Goal: Contribute content: Contribute content

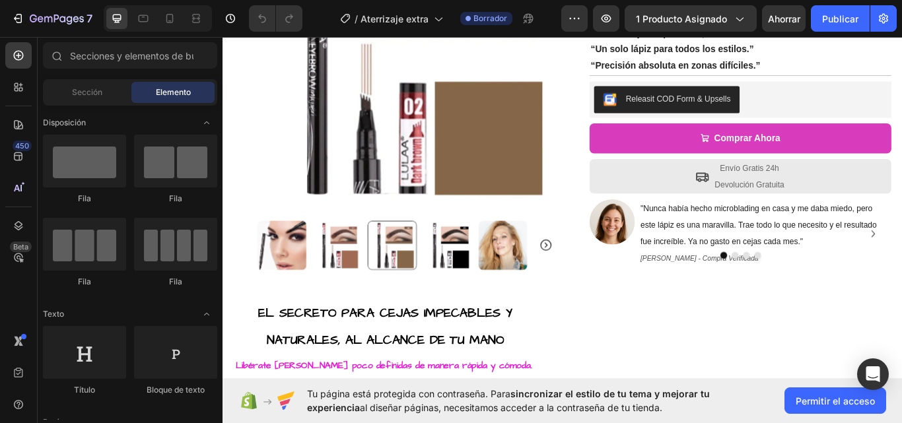
scroll to position [266, 0]
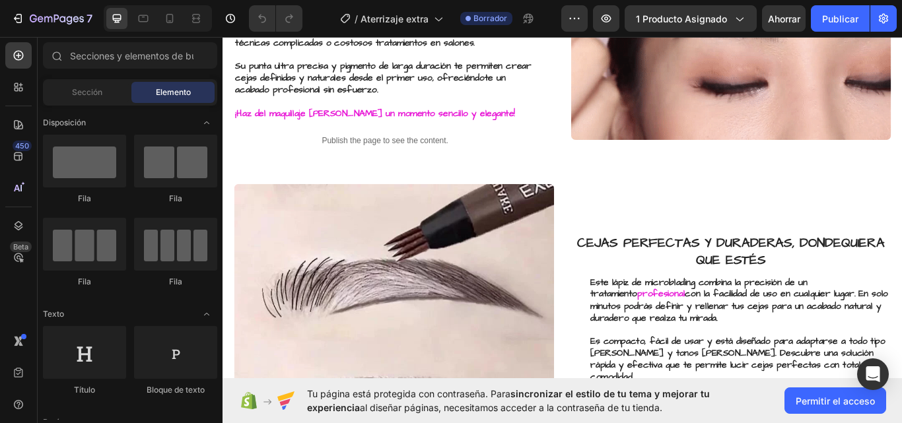
scroll to position [766, 0]
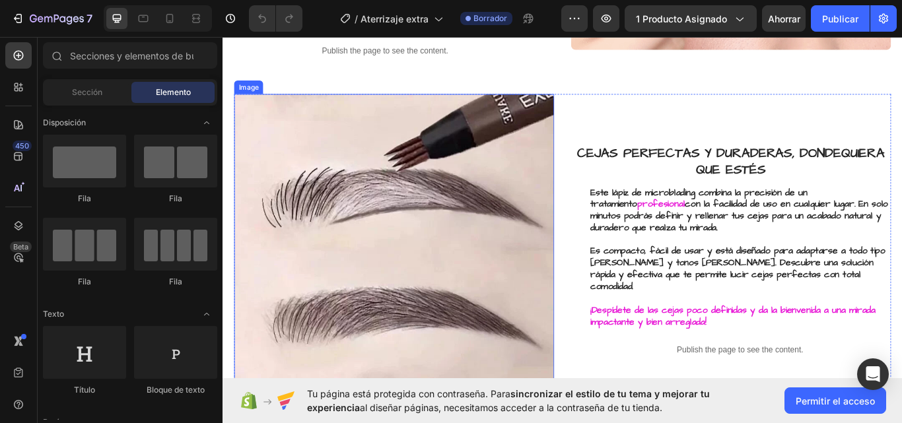
click at [423, 267] on img at bounding box center [422, 290] width 373 height 373
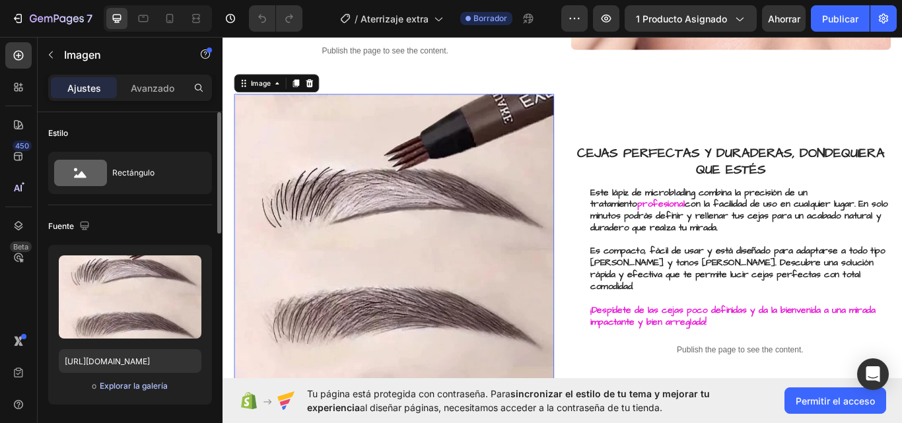
click at [139, 386] on font "Explorar la galería" at bounding box center [134, 386] width 68 height 10
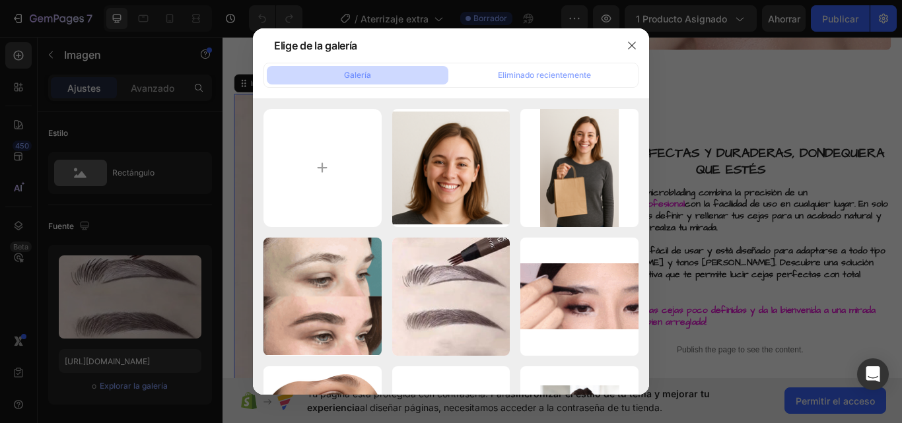
click at [388, 78] on button "Galería" at bounding box center [358, 75] width 182 height 18
click at [330, 176] on input "file" at bounding box center [322, 168] width 118 height 118
type input "C:\fakepath\gif cejas.png"
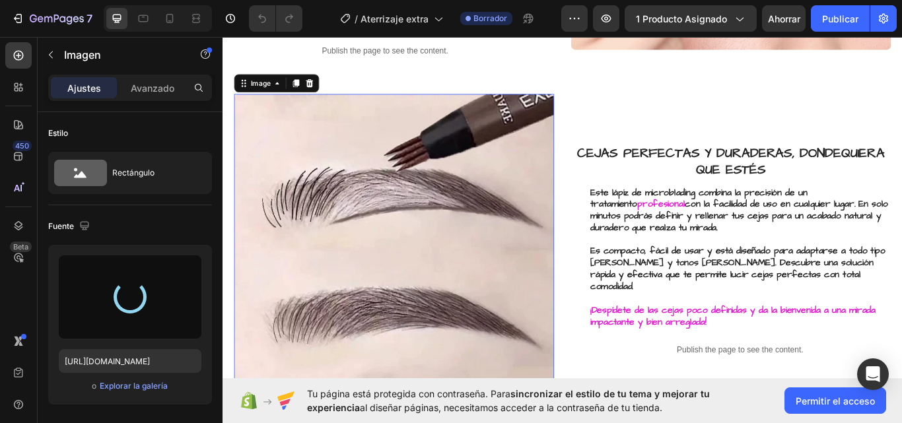
type input "https://cdn.shopify.com/s/files/1/0985/0562/1842/files/gempages_579474788804723…"
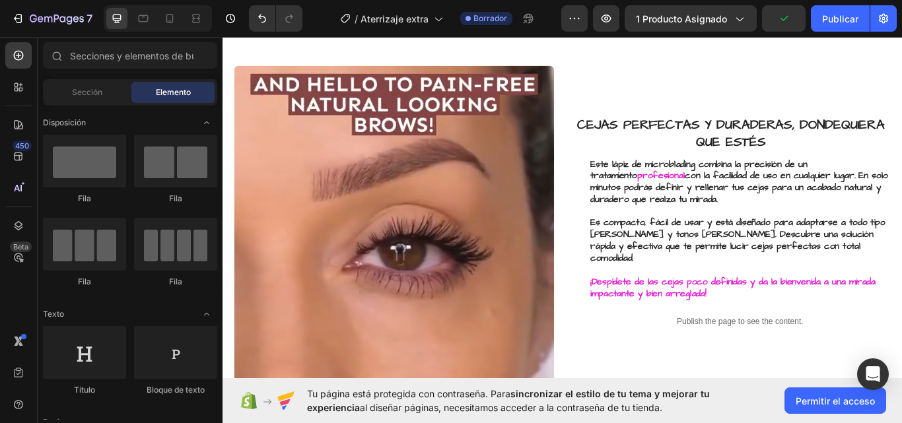
scroll to position [742, 0]
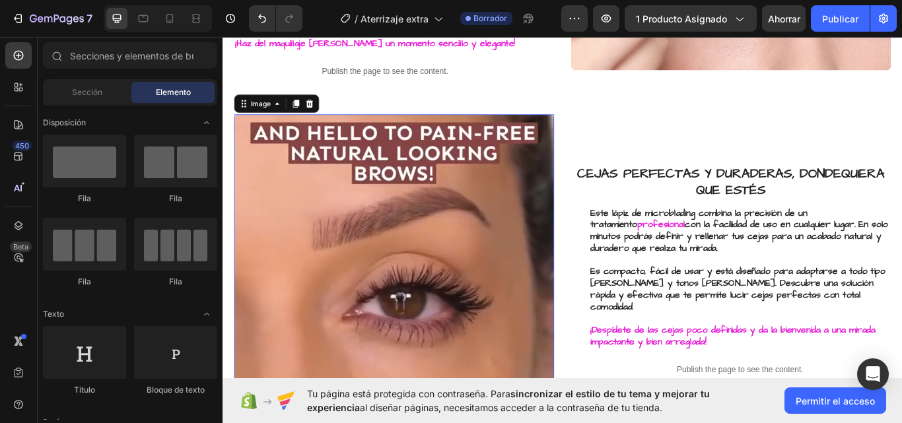
click at [442, 349] on img at bounding box center [422, 314] width 373 height 373
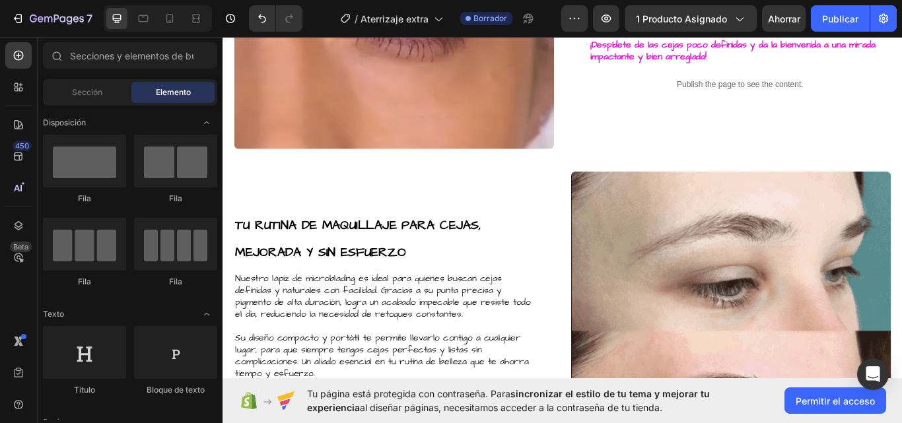
scroll to position [1070, 0]
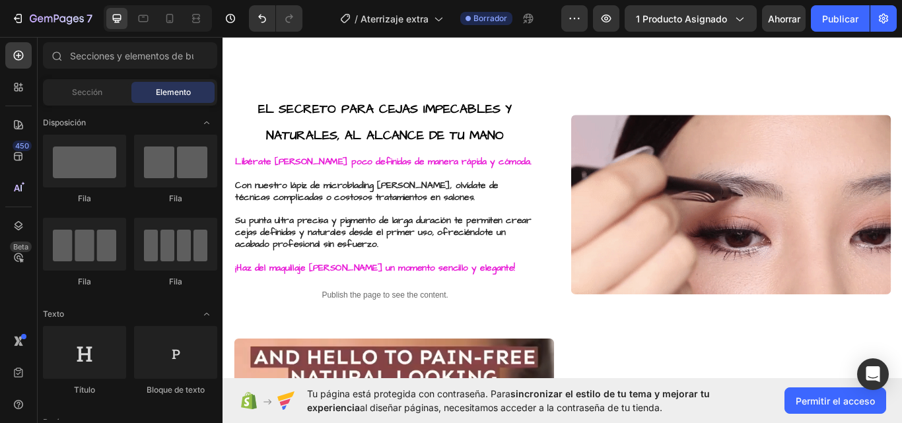
drag, startPoint x: 1012, startPoint y: 179, endPoint x: 1012, endPoint y: 48, distance: 131.4
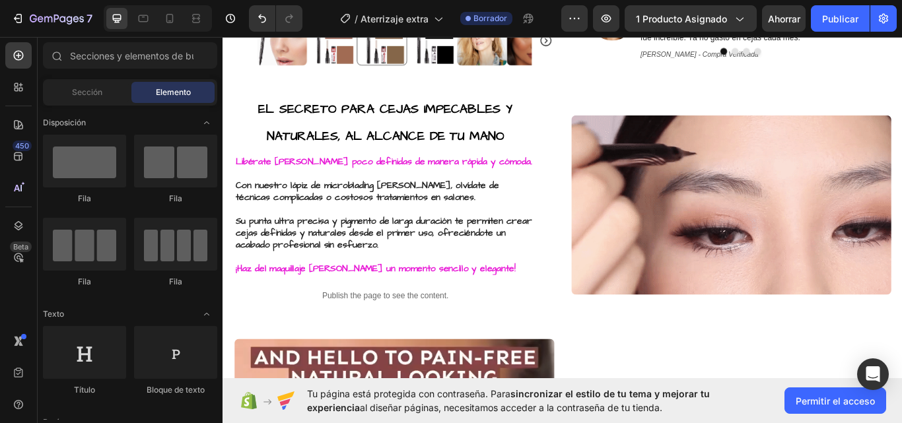
scroll to position [485, 0]
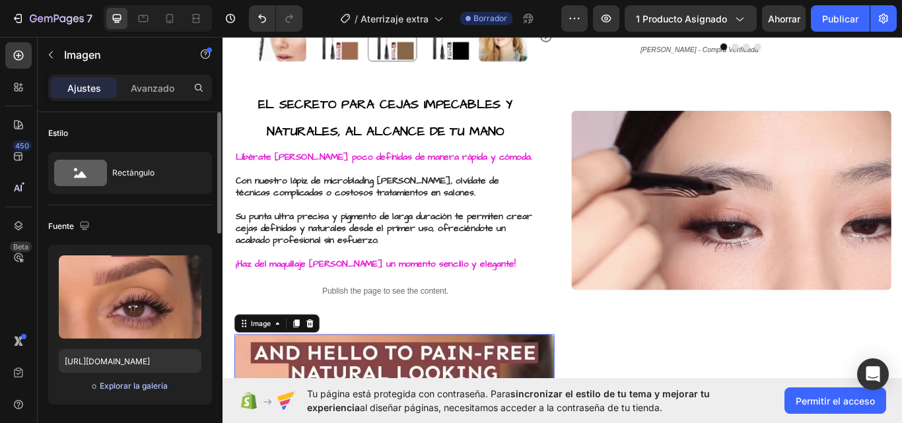
click at [138, 382] on font "Explorar la galería" at bounding box center [134, 386] width 68 height 10
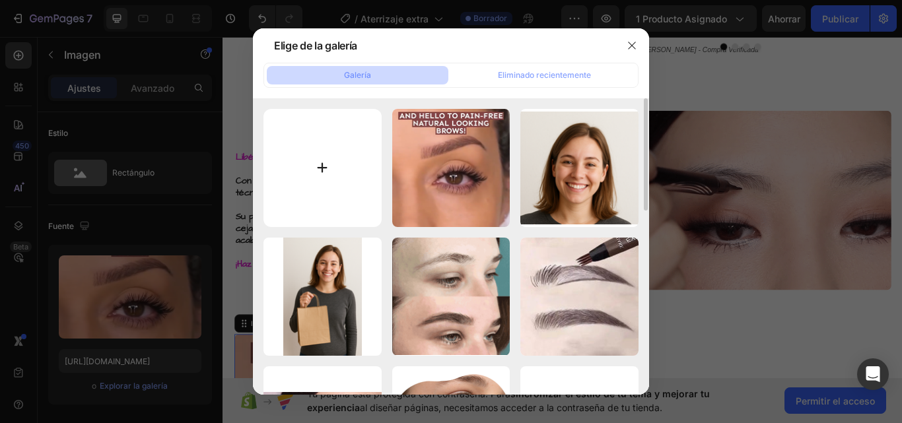
click at [326, 168] on input "file" at bounding box center [322, 168] width 118 height 118
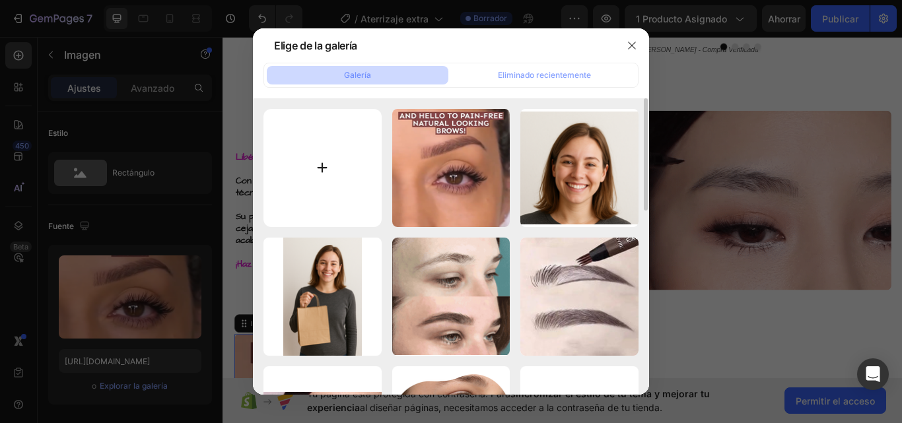
type input "C:\fakepath\gif cejas 2.webp"
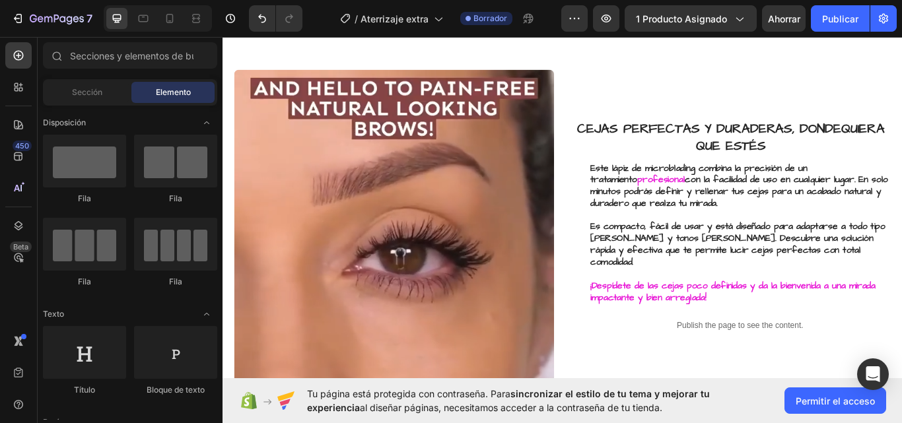
scroll to position [814, 0]
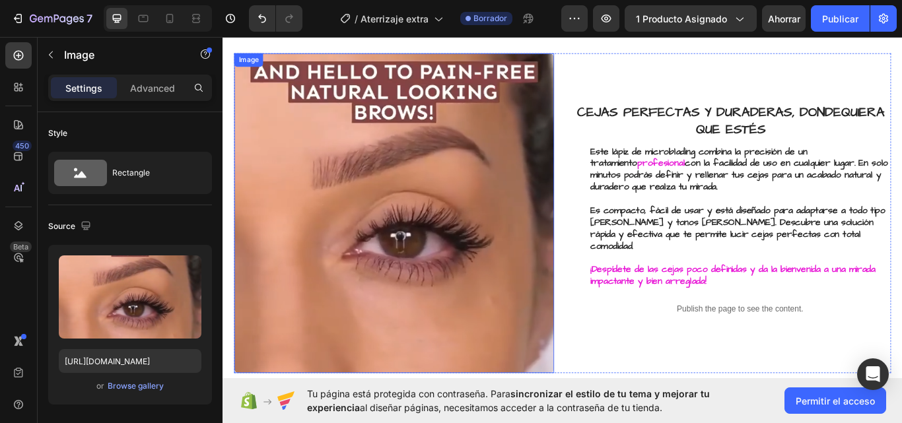
click at [520, 251] on img at bounding box center [422, 243] width 373 height 373
click at [137, 384] on font "Explorar la galería" at bounding box center [134, 386] width 68 height 10
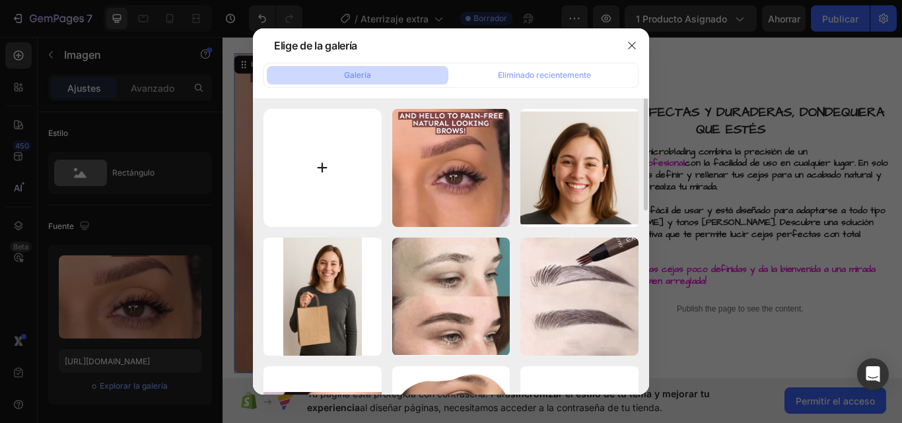
click at [323, 174] on input "file" at bounding box center [322, 168] width 118 height 118
type input "C:\fakepath\gif cejas 2.webp"
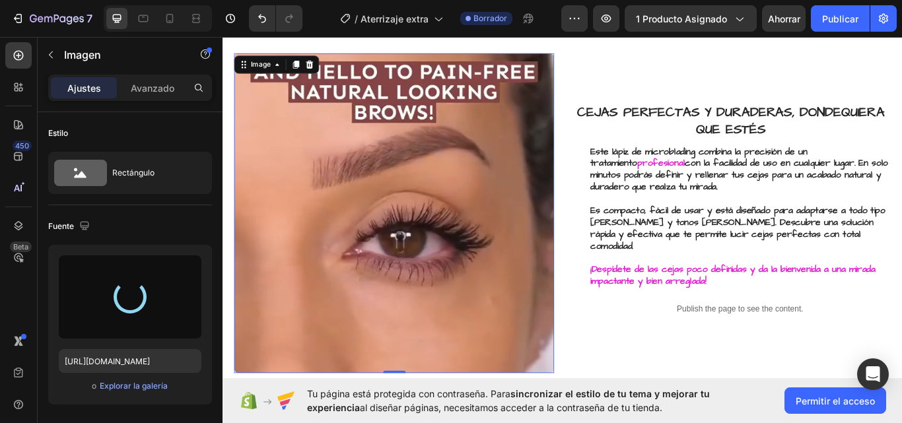
type input "https://cdn.shopify.com/s/files/1/0985/0562/1842/files/gempages_579474788804723…"
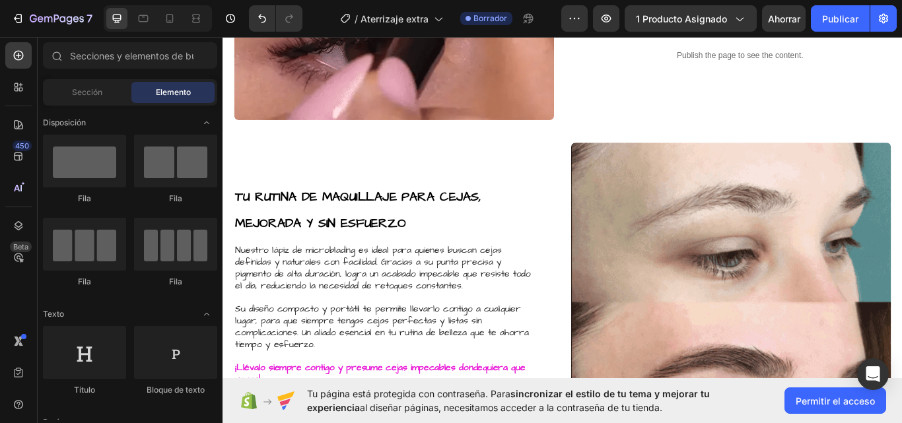
scroll to position [1133, 0]
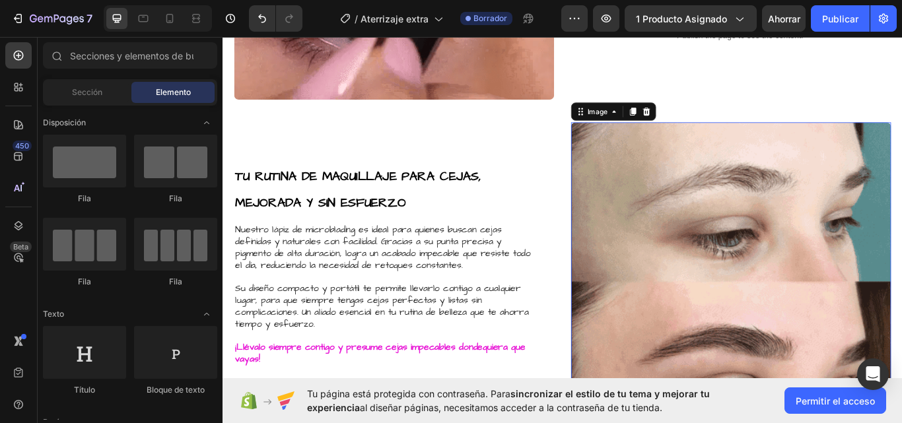
click at [855, 289] on img at bounding box center [815, 322] width 373 height 371
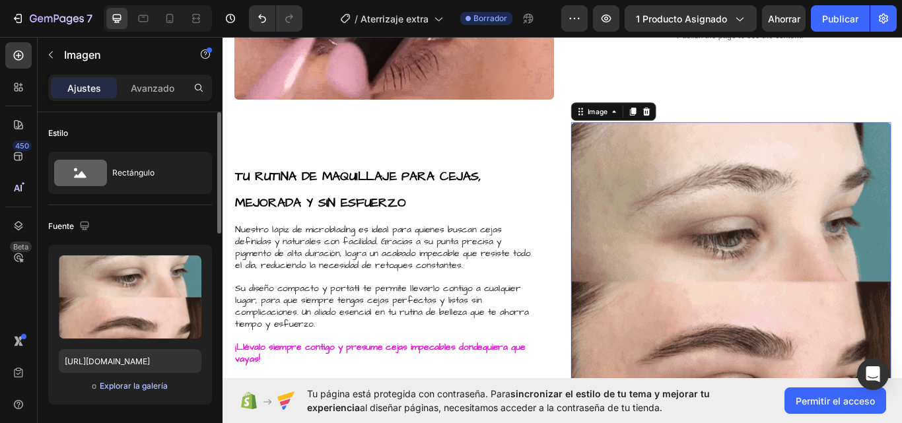
click at [136, 384] on font "Explorar la galería" at bounding box center [134, 386] width 68 height 10
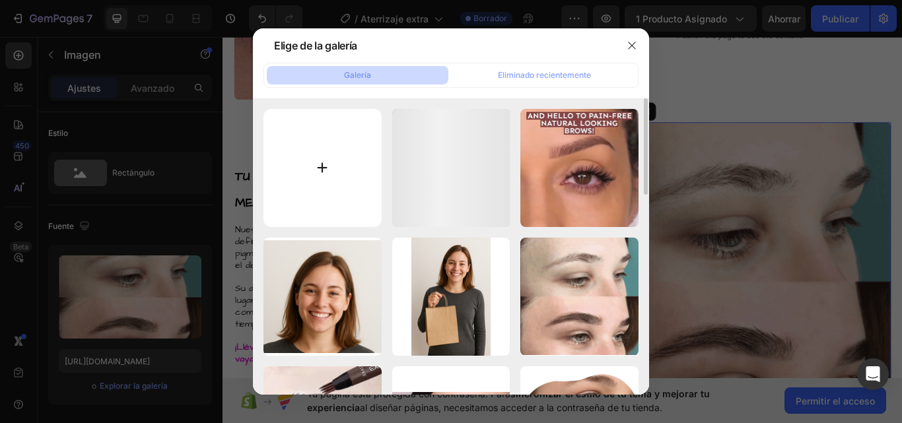
click at [316, 170] on input "file" at bounding box center [322, 168] width 118 height 118
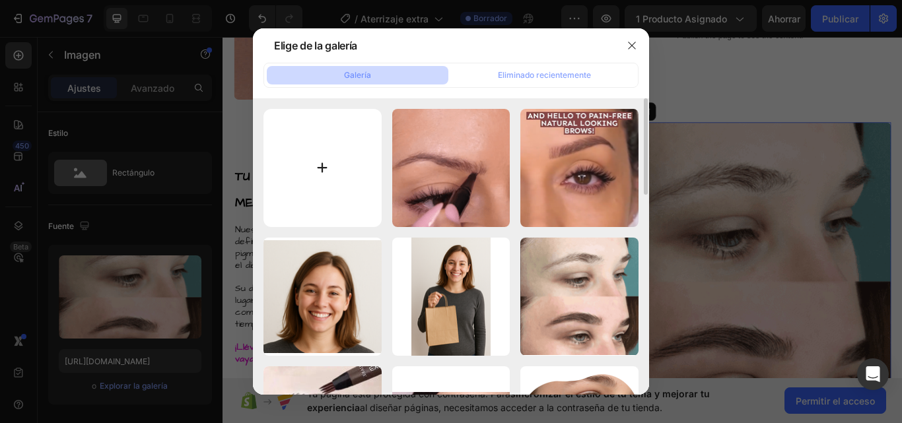
type input "C:\fakepath\gif cejas 3.gif"
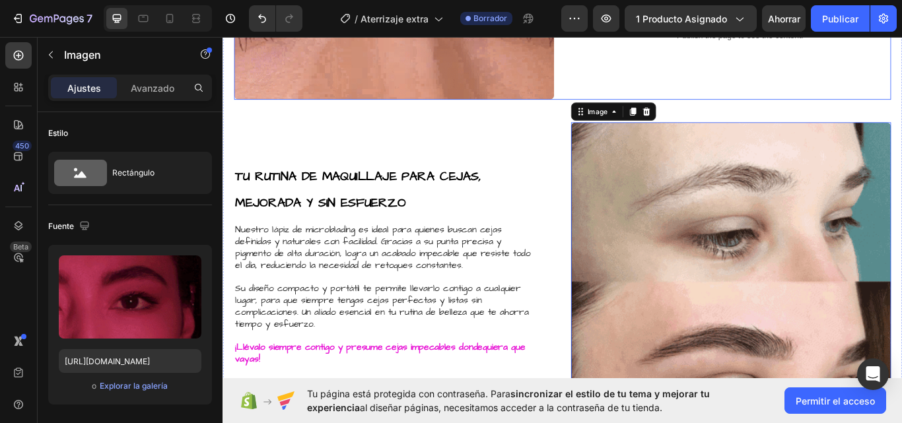
type input "https://cdn.shopify.com/s/files/1/0985/0562/1842/files/gempages_579474788804723…"
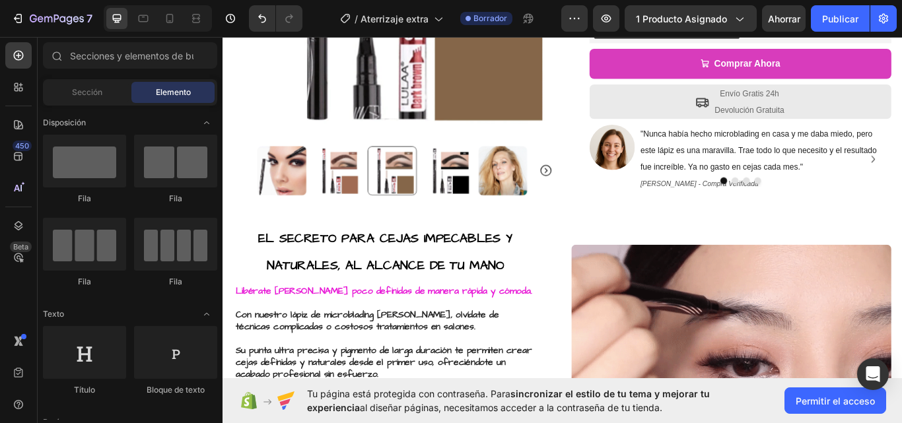
scroll to position [216, 0]
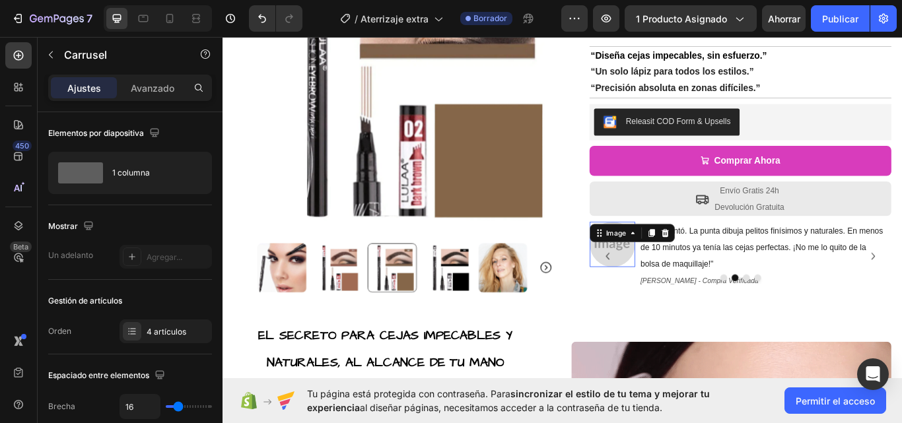
click at [668, 275] on div "Image 0" at bounding box center [676, 280] width 53 height 53
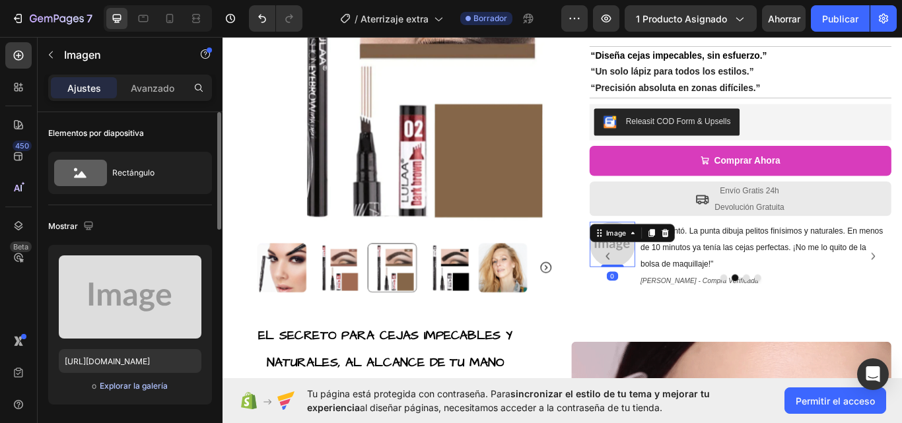
click at [149, 382] on font "Explorar la galería" at bounding box center [134, 386] width 68 height 10
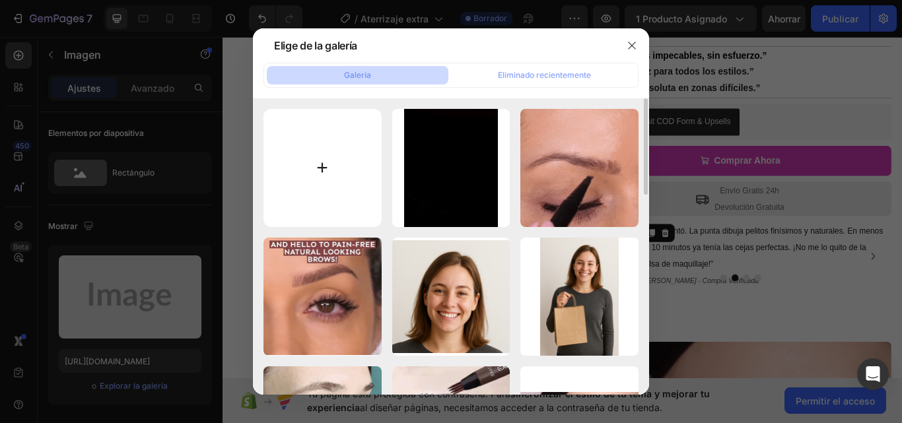
click at [324, 172] on input "file" at bounding box center [322, 168] width 118 height 118
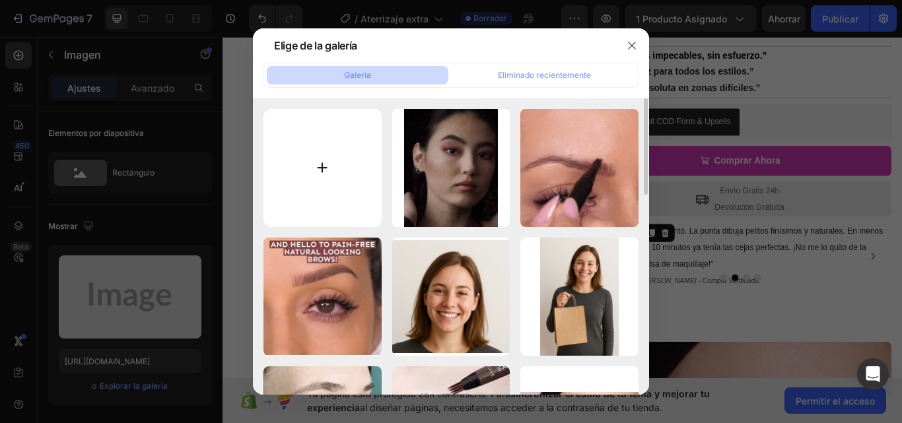
type input "C:\fakepath\clienta reseña 2.jpg"
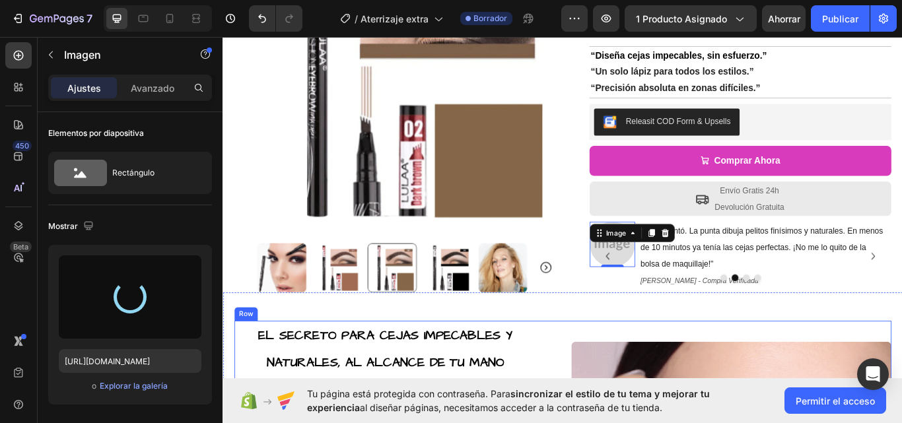
type input "https://cdn.shopify.com/s/files/1/0985/0562/1842/files/gempages_579474788804723…"
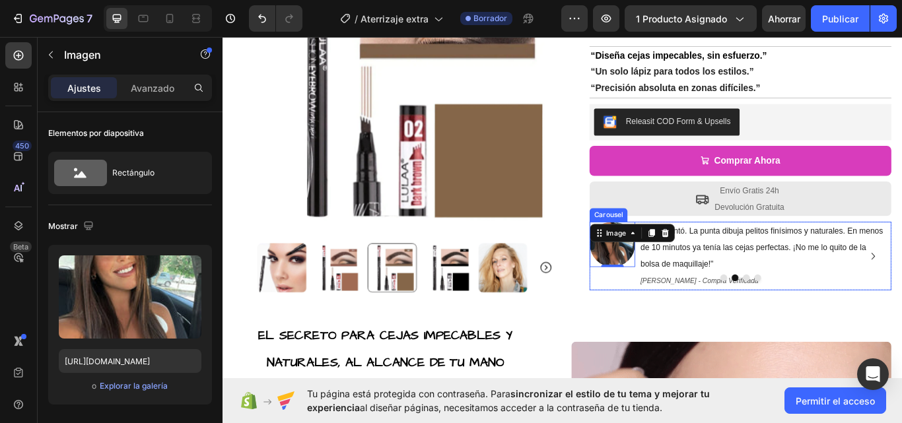
click at [676, 295] on button "Carousel Back Arrow" at bounding box center [670, 293] width 21 height 21
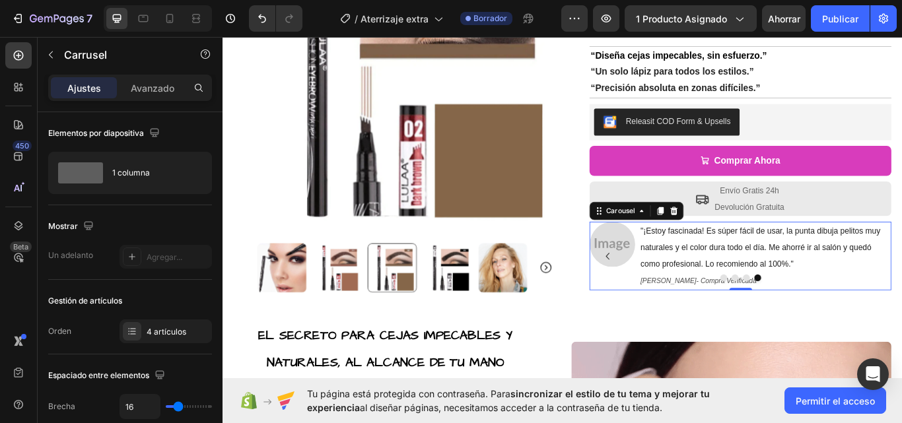
click at [666, 293] on icon "Carousel Back Arrow" at bounding box center [671, 294] width 16 height 16
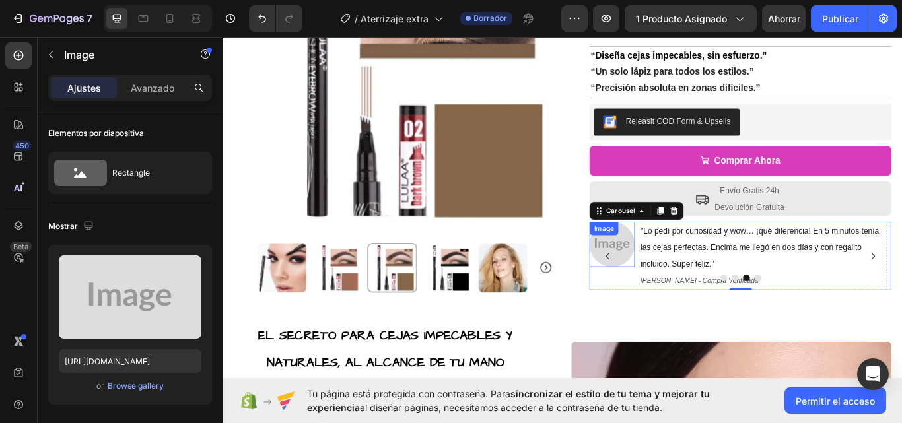
click at [674, 277] on img at bounding box center [676, 280] width 53 height 53
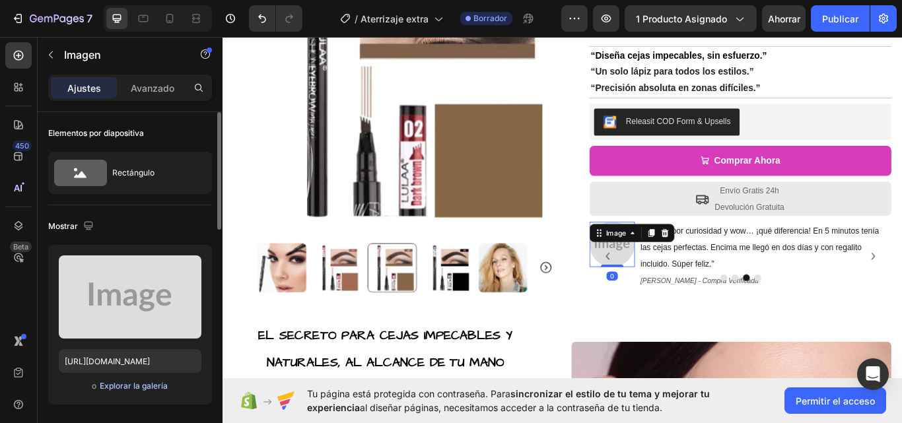
click at [146, 389] on font "Explorar la galería" at bounding box center [134, 386] width 68 height 10
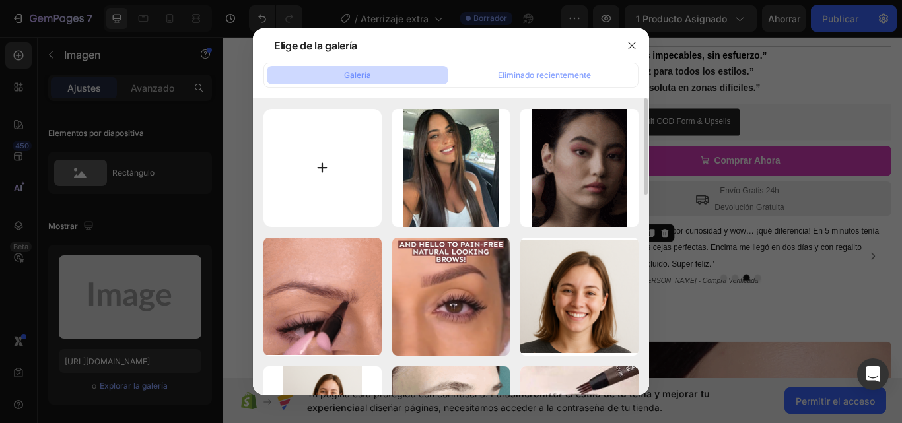
click at [319, 167] on input "file" at bounding box center [322, 168] width 118 height 118
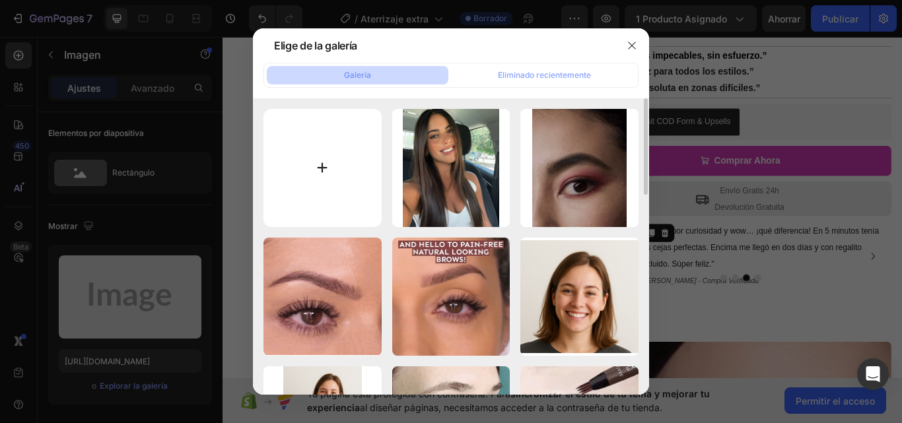
type input "C:\fakepath\clienta reseña 3.jpg"
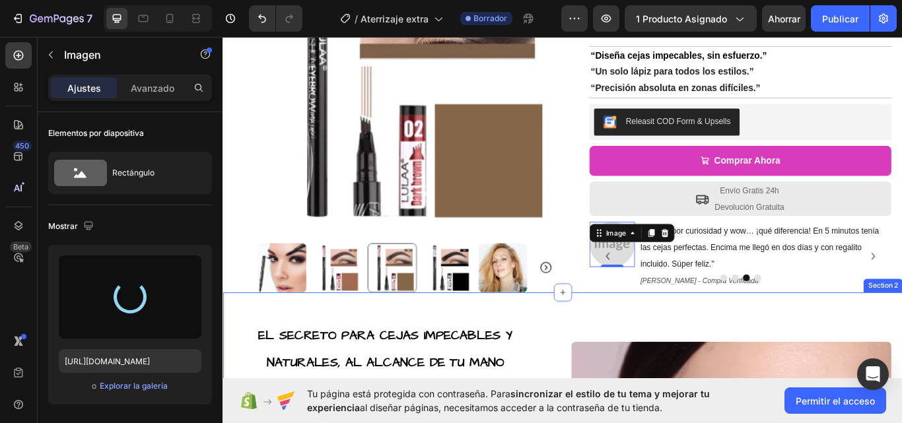
type input "https://cdn.shopify.com/s/files/1/0985/0562/1842/files/gempages_579474788804723…"
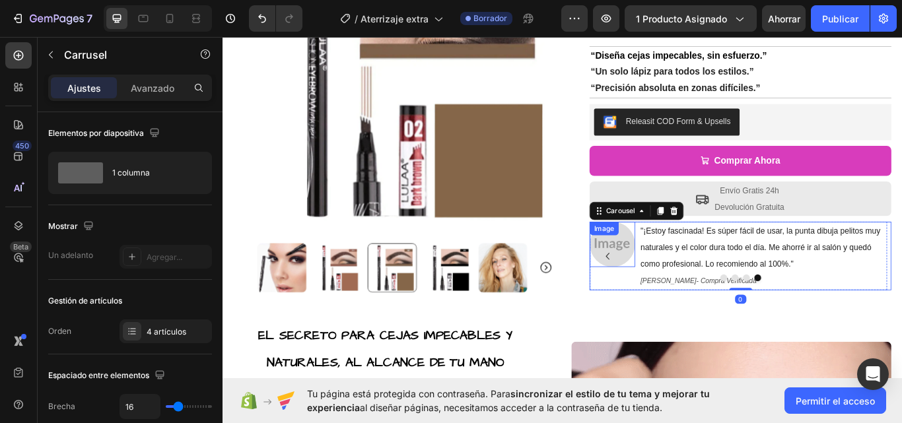
click at [676, 269] on div "Image" at bounding box center [676, 280] width 53 height 53
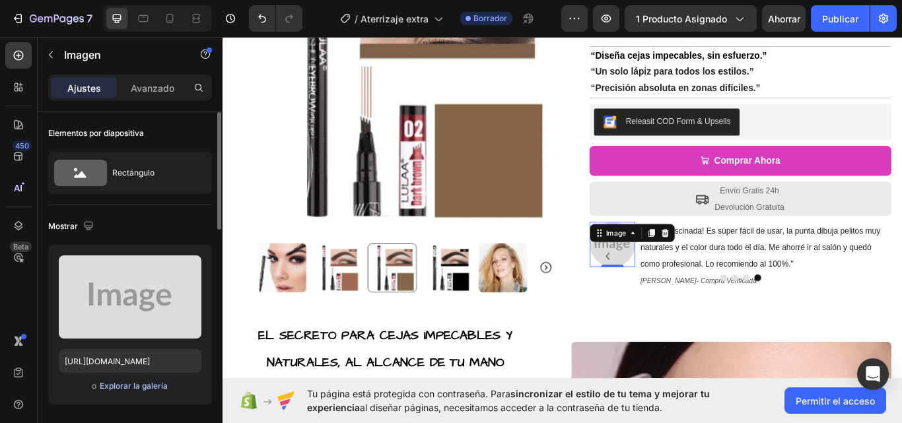
click at [162, 380] on button "Explorar la galería" at bounding box center [133, 386] width 69 height 13
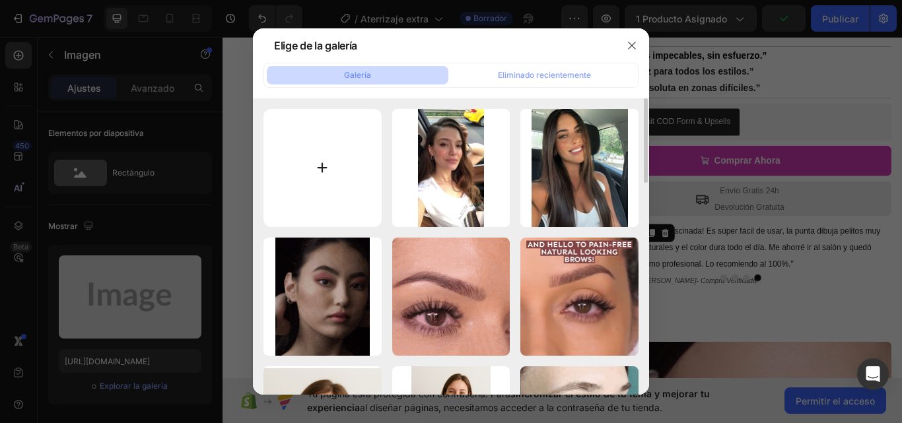
click at [339, 160] on input "file" at bounding box center [322, 168] width 118 height 118
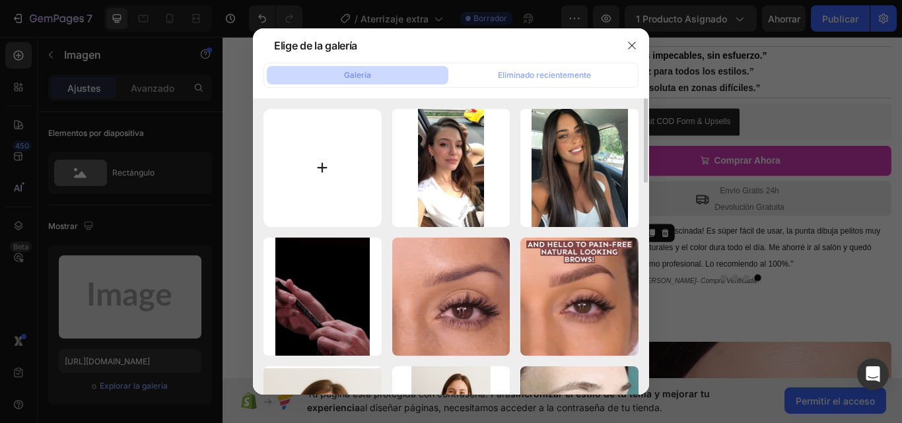
type input "C:\fakepath\clienta reseña 4.jpg"
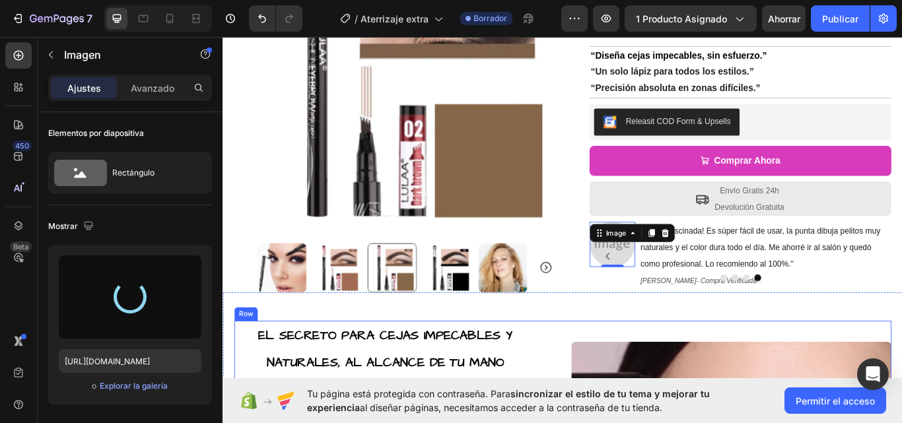
type input "https://cdn.shopify.com/s/files/1/0985/0562/1842/files/gempages_579474788804723…"
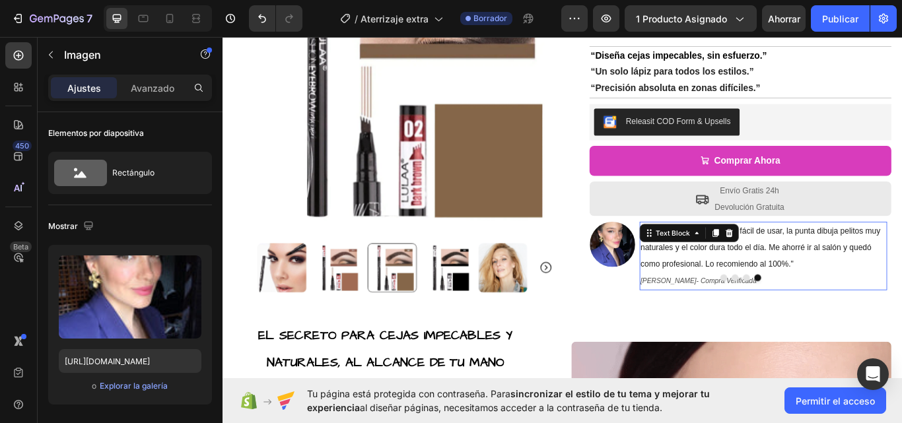
click at [901, 305] on p ""¡Estoy fascinada! Es súper fácil de usar, la punta dibuja pelitos muy naturale…" at bounding box center [852, 283] width 287 height 57
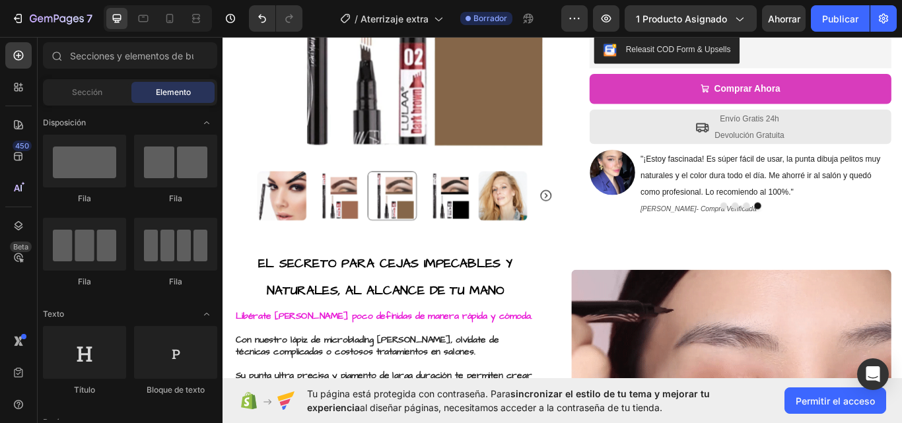
scroll to position [359, 0]
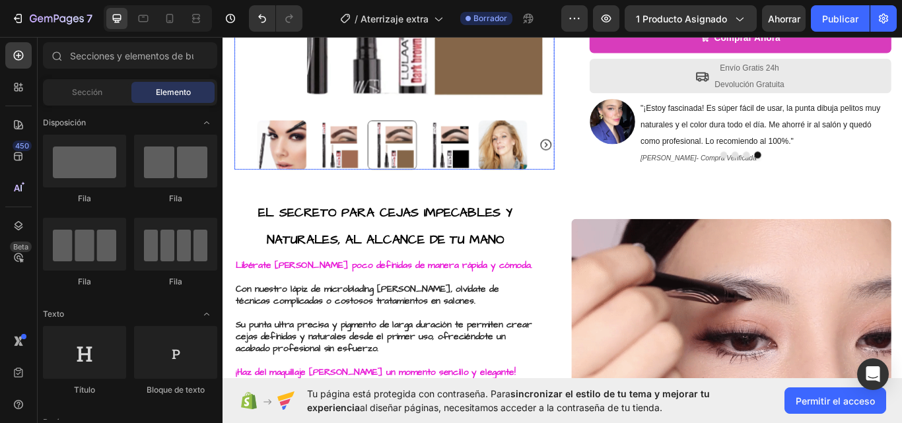
click at [549, 161] on img at bounding box center [548, 163] width 57 height 57
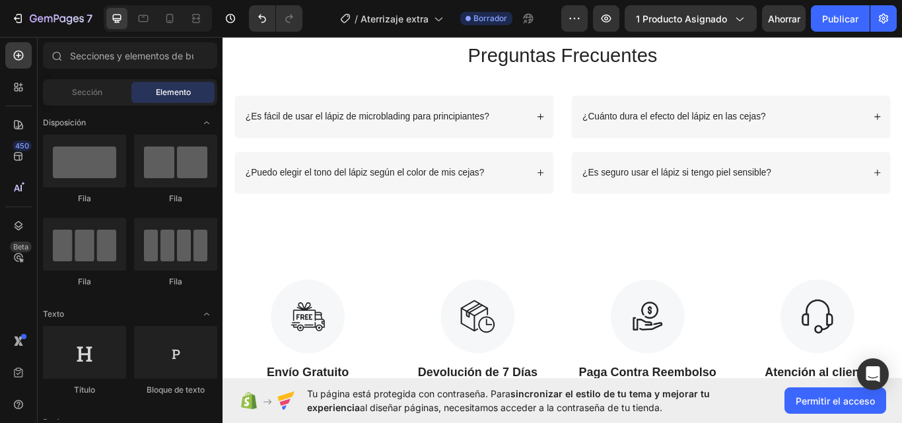
scroll to position [1918, 0]
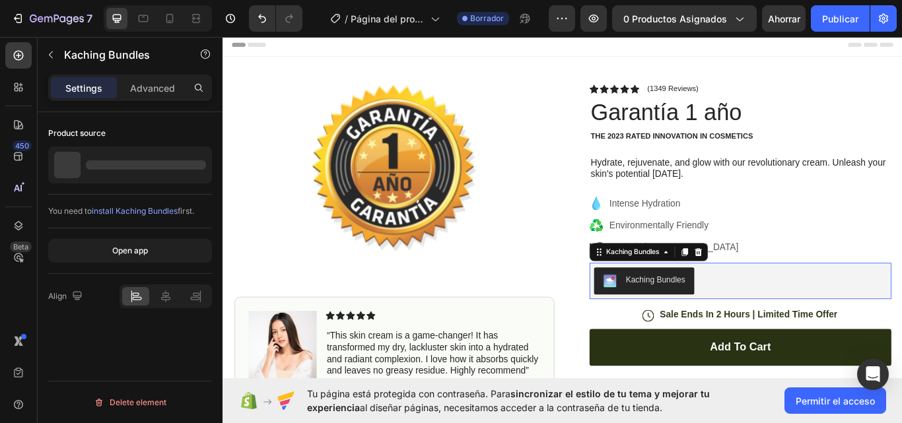
click at [781, 328] on div "Kaching Bundles" at bounding box center [825, 322] width 341 height 32
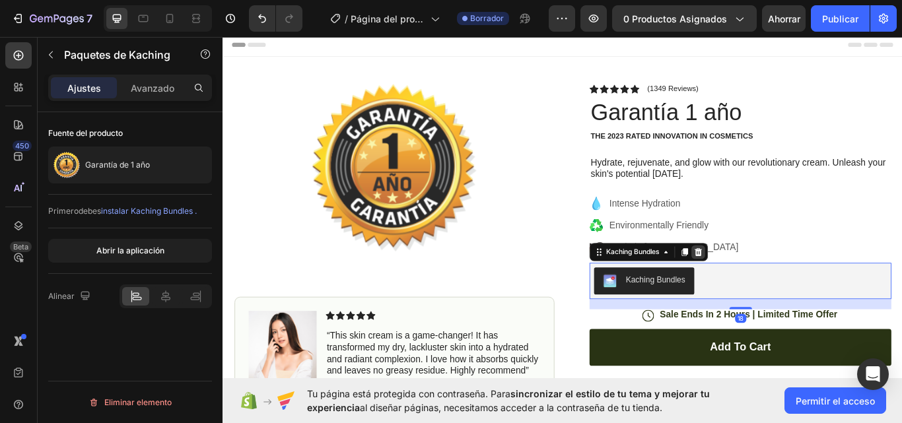
click at [777, 291] on icon at bounding box center [776, 288] width 11 height 11
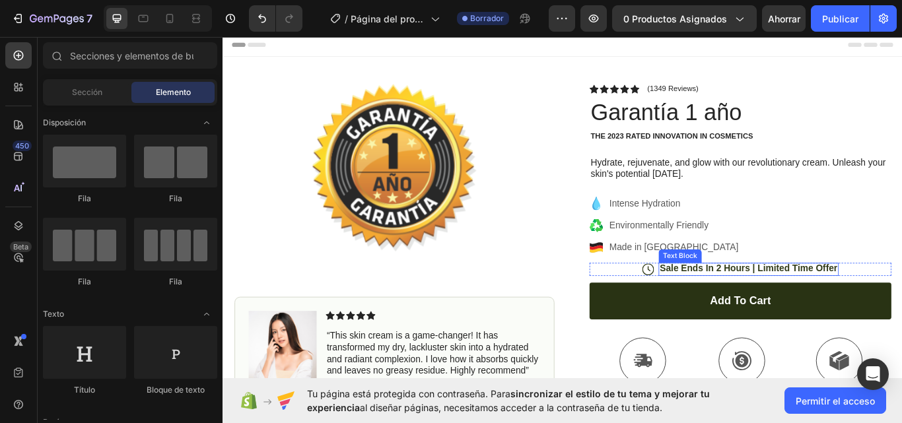
click at [790, 301] on p "Sale Ends In 2 Hours | Limited Time Offer" at bounding box center [835, 308] width 207 height 14
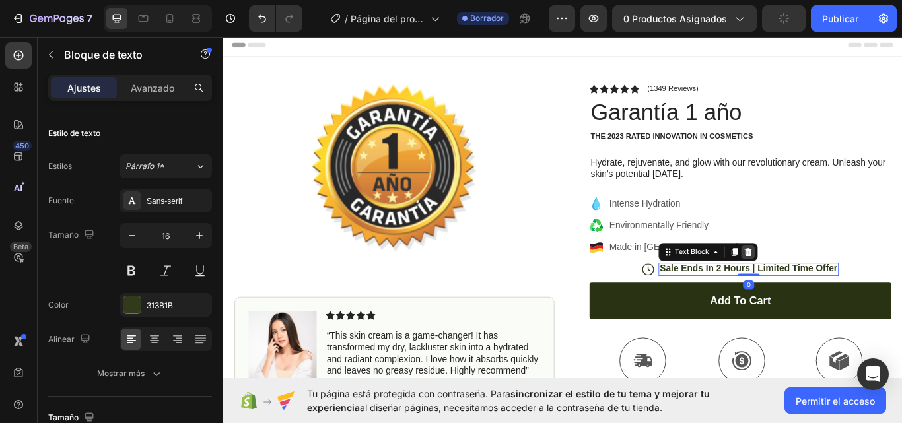
click at [832, 286] on div at bounding box center [835, 289] width 16 height 16
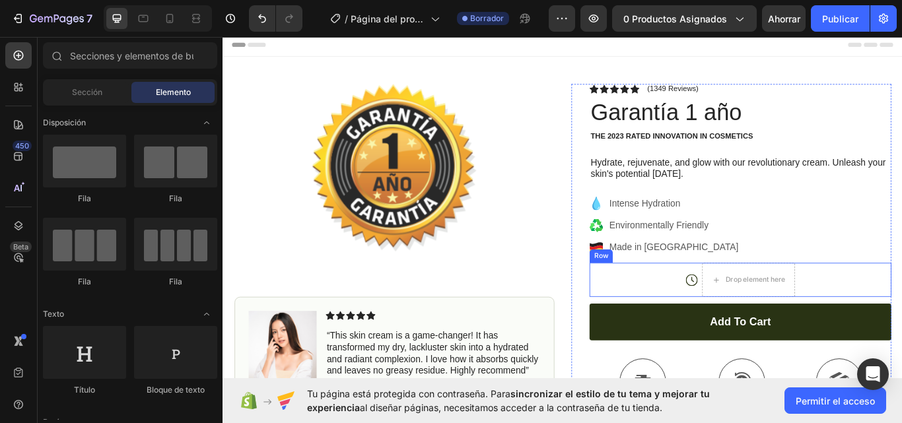
click at [762, 333] on div "Icon" at bounding box center [769, 321] width 14 height 40
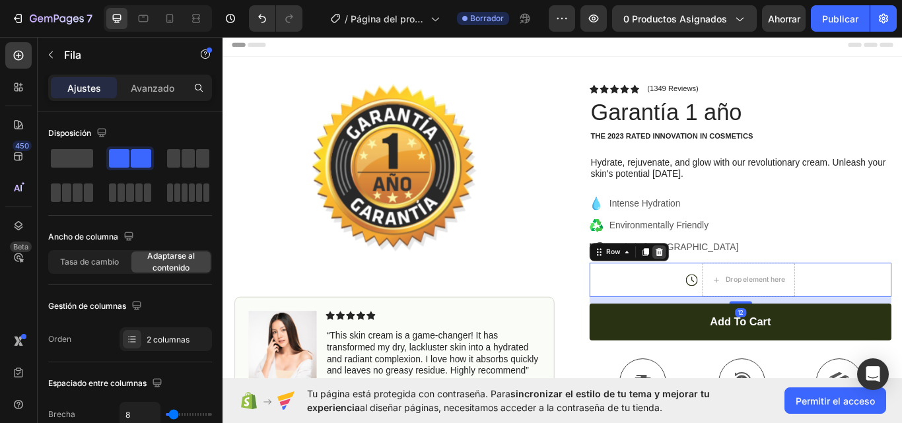
click at [728, 293] on icon at bounding box center [731, 288] width 11 height 11
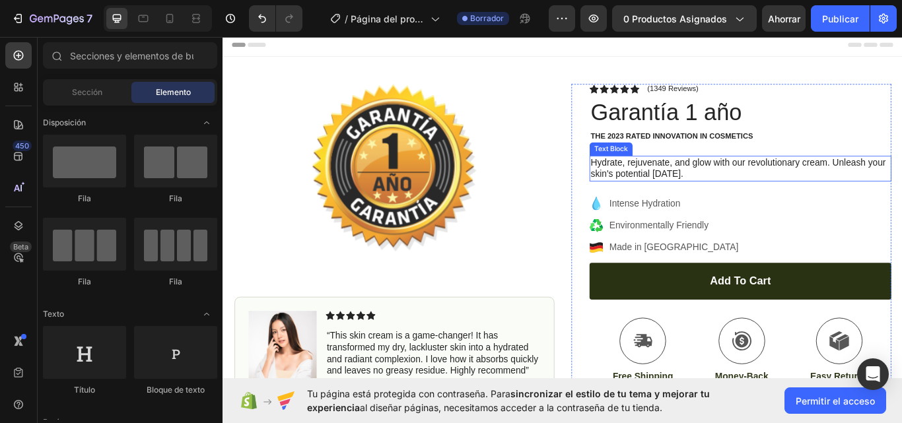
click at [748, 193] on p "Hydrate, rejuvenate, and glow with our revolutionary cream. Unleash your skin's…" at bounding box center [825, 192] width 349 height 28
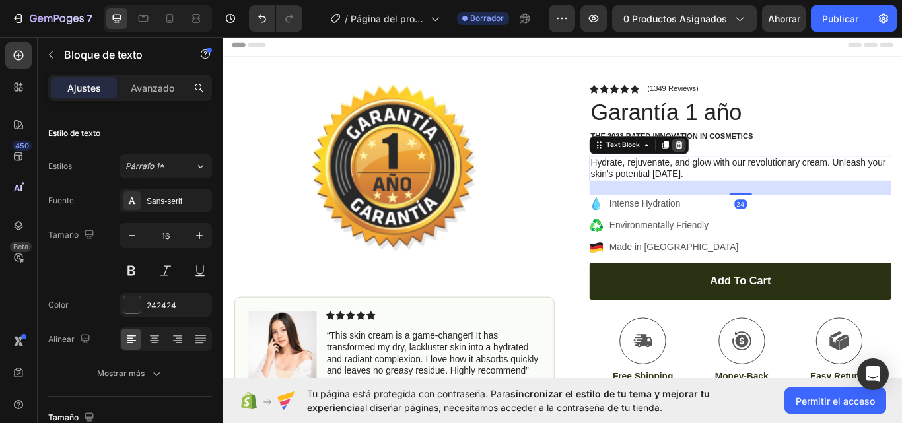
click at [750, 166] on icon at bounding box center [754, 162] width 9 height 9
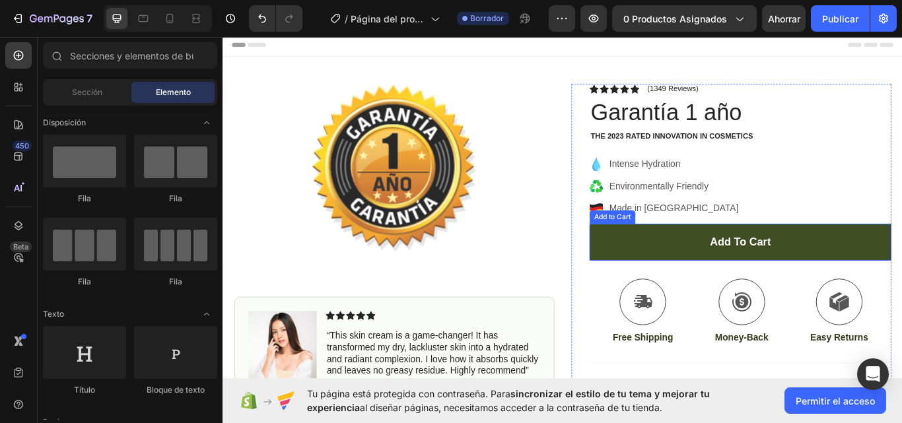
click at [754, 263] on button "Add to cart" at bounding box center [826, 277] width 352 height 43
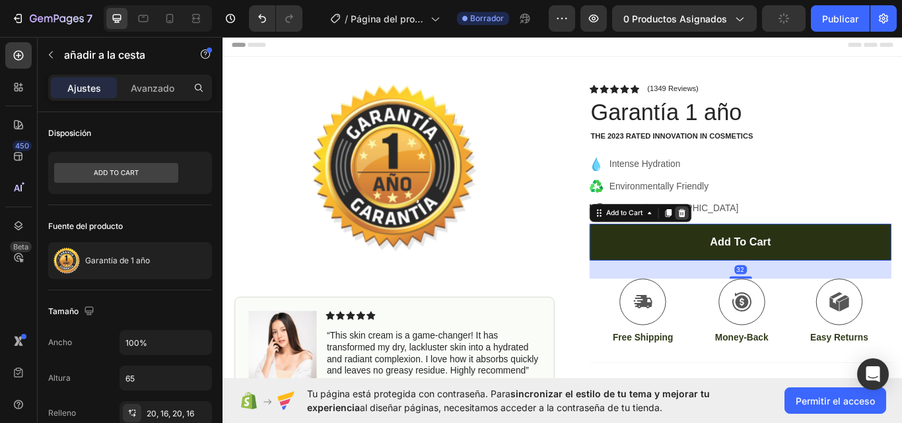
click at [752, 245] on icon at bounding box center [757, 243] width 11 height 11
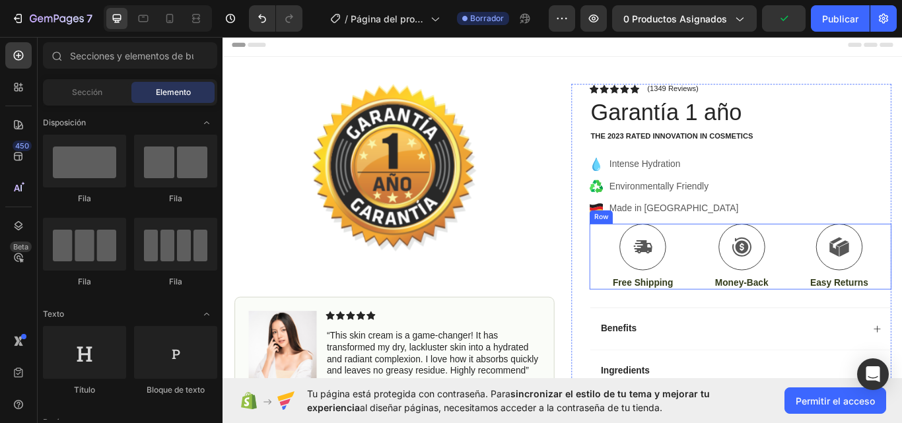
click at [664, 272] on div "Icon Free Shipping Text Block Icon Money-Back Text Block Icon Easy Returns Text…" at bounding box center [826, 294] width 352 height 77
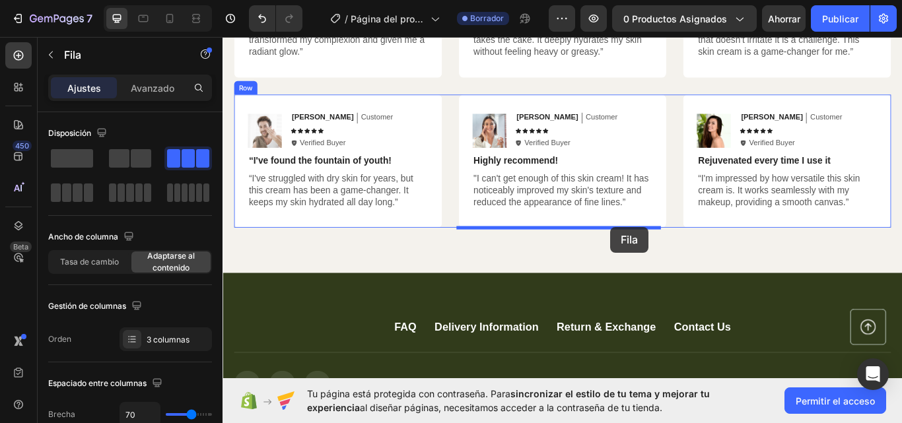
scroll to position [3149, 0]
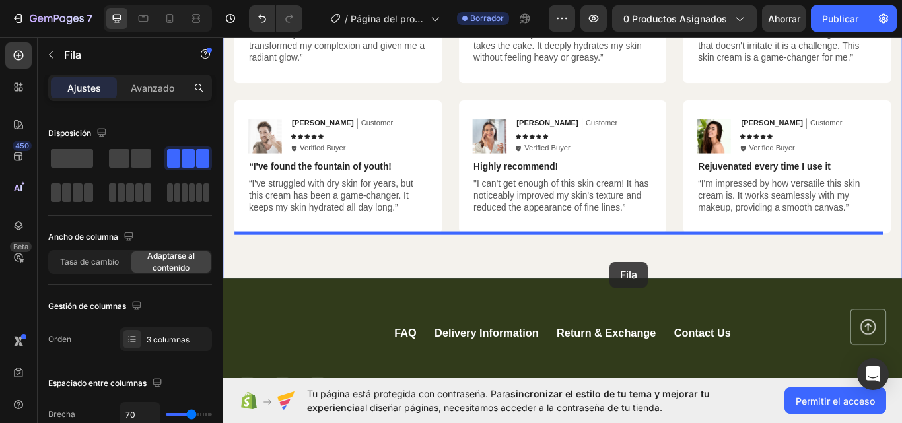
drag, startPoint x: 664, startPoint y: 272, endPoint x: 674, endPoint y: 300, distance: 29.5
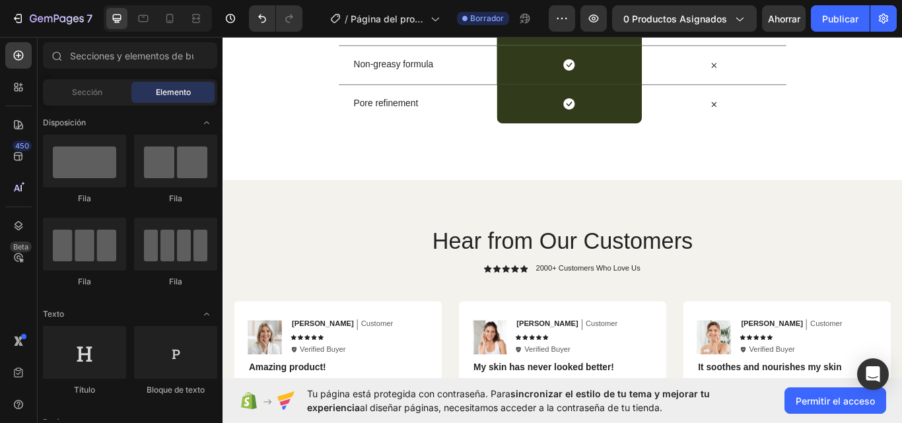
scroll to position [2747, 0]
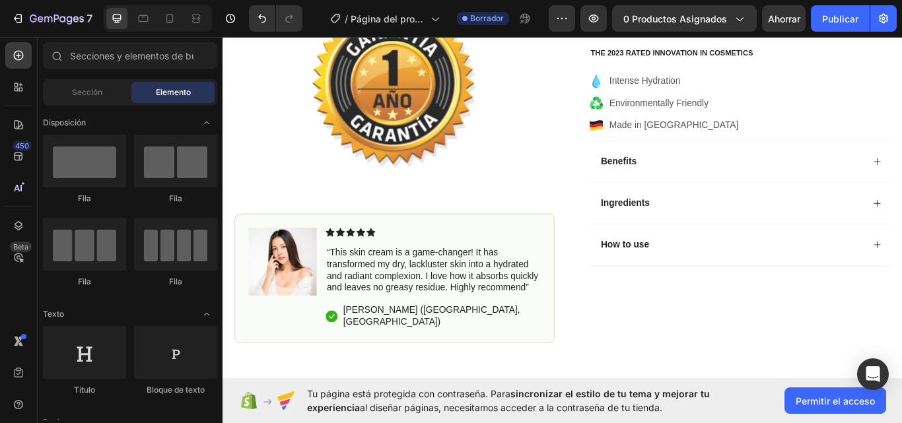
scroll to position [7, 0]
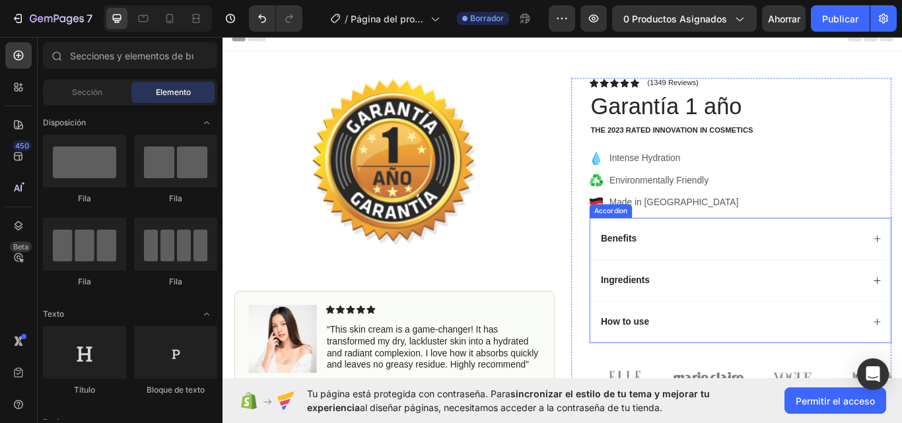
click at [676, 254] on div "Benefits" at bounding box center [825, 273] width 351 height 49
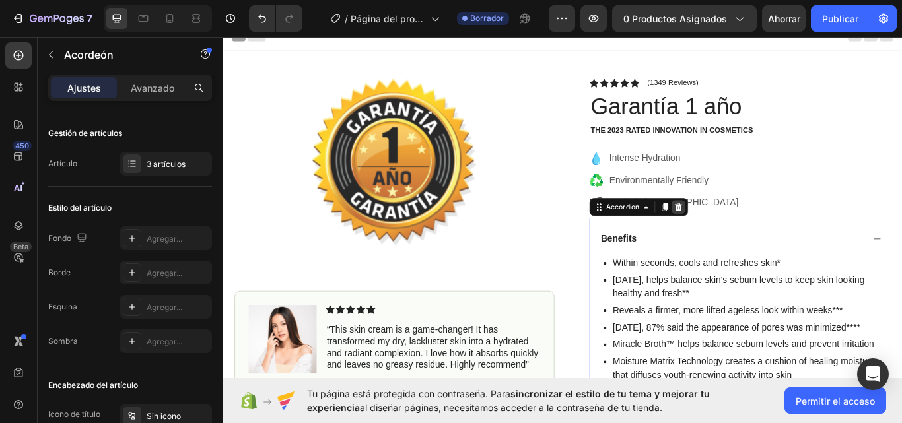
click at [752, 234] on icon at bounding box center [753, 236] width 11 height 11
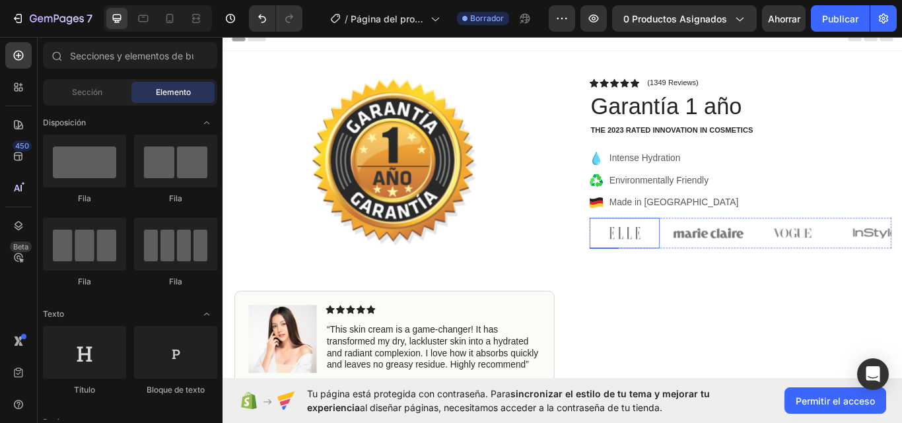
click at [657, 255] on img at bounding box center [691, 267] width 82 height 36
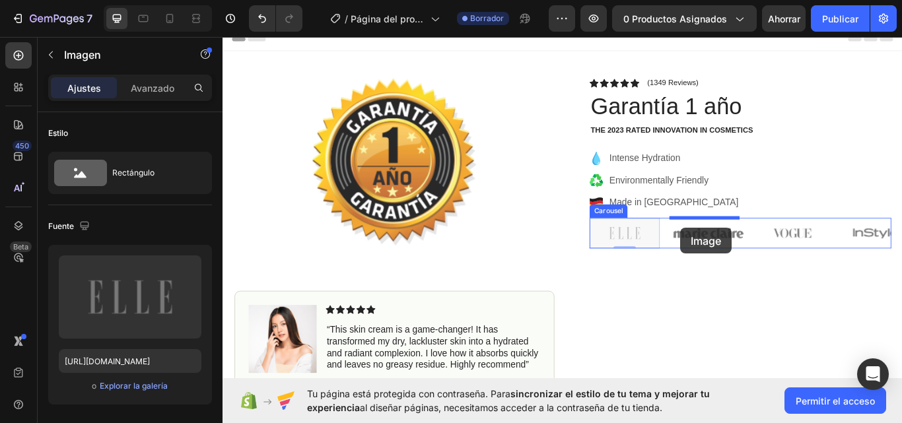
drag, startPoint x: 657, startPoint y: 255, endPoint x: 756, endPoint y: 260, distance: 99.2
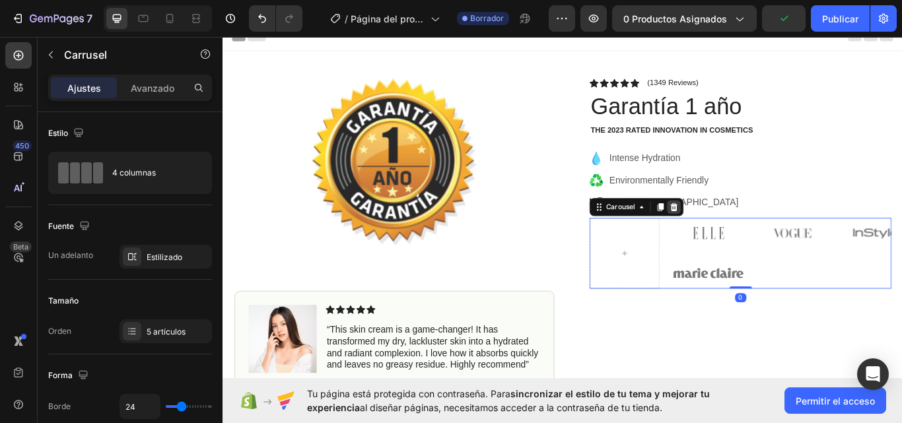
click at [748, 239] on icon at bounding box center [748, 236] width 11 height 11
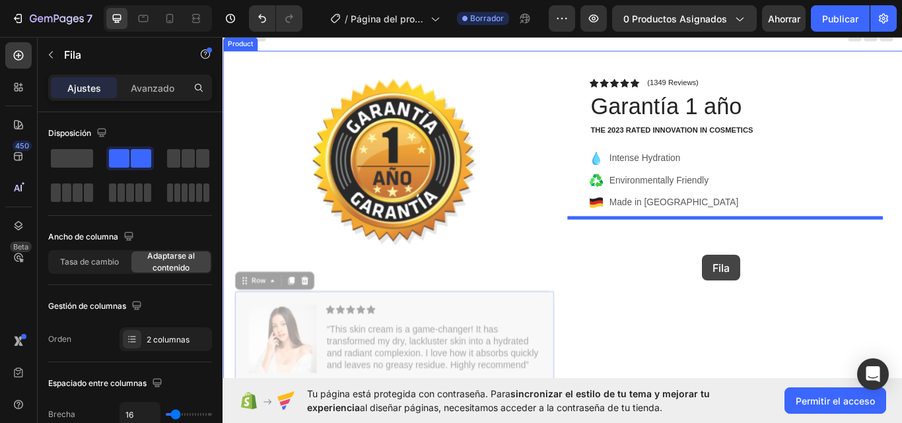
scroll to position [49, 0]
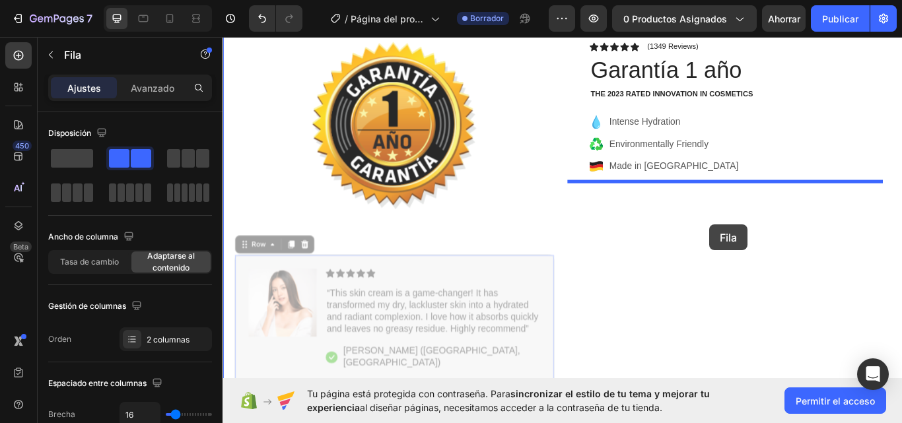
drag, startPoint x: 479, startPoint y: 345, endPoint x: 790, endPoint y: 258, distance: 323.2
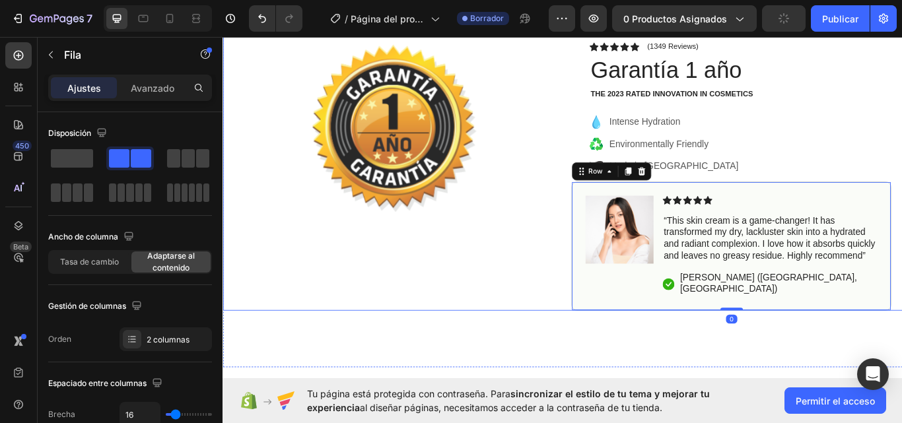
click at [464, 343] on div "Product Images Row" at bounding box center [422, 201] width 373 height 314
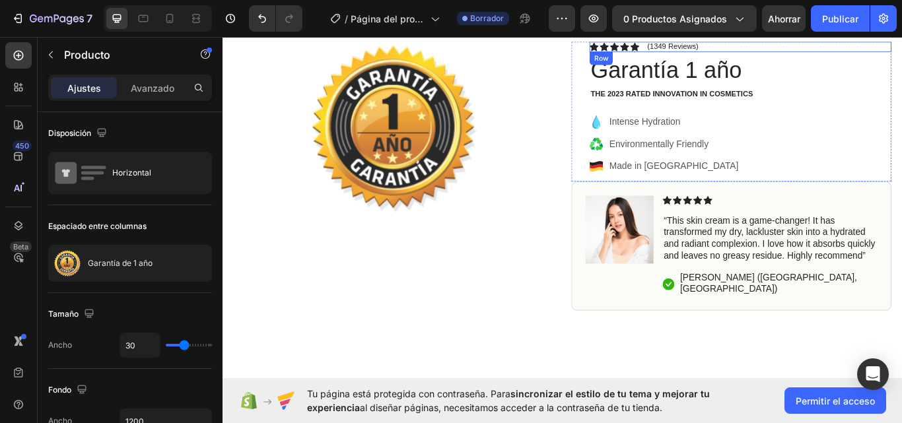
click at [805, 48] on div "Icon Icon Icon Icon Icon Icon List (1349 Reviews) Text Block Row" at bounding box center [826, 50] width 352 height 12
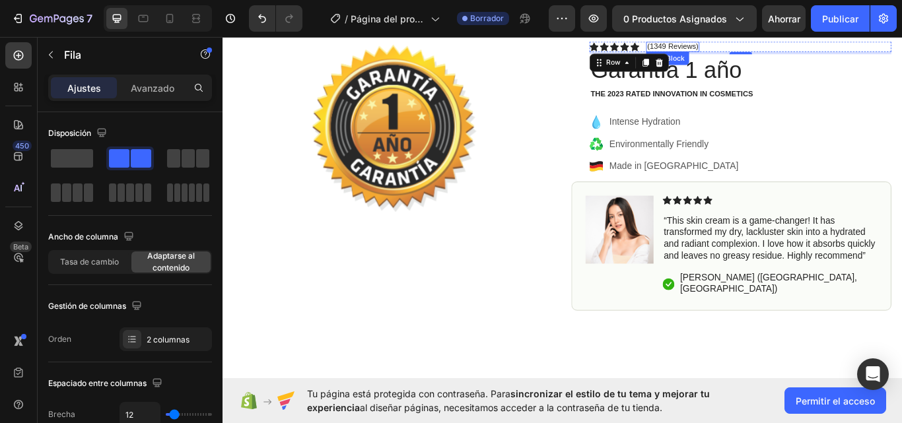
click at [762, 48] on p "(1349 Reviews)" at bounding box center [746, 49] width 59 height 11
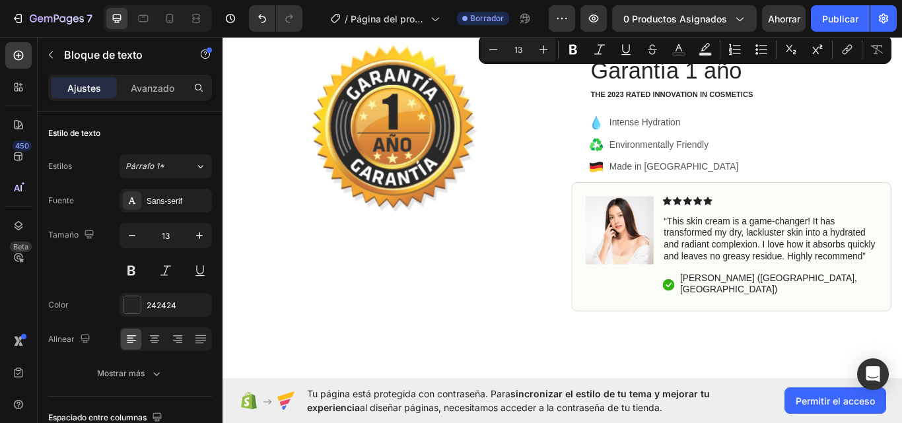
scroll to position [0, 0]
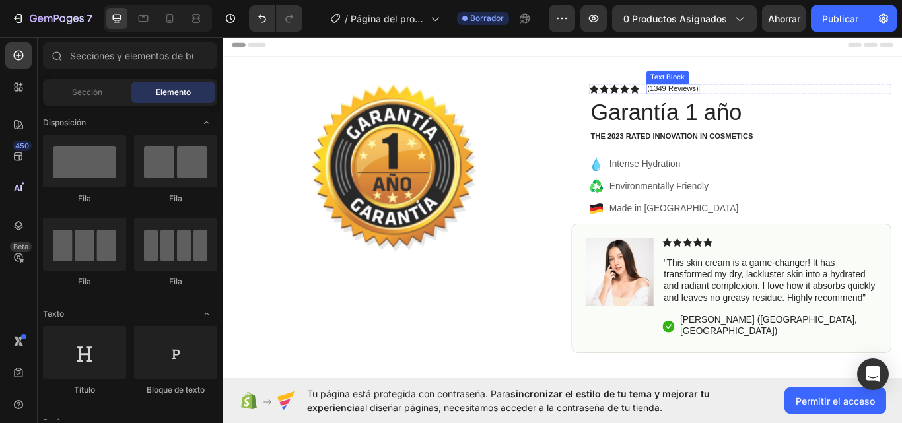
click at [717, 96] on p "(1349 Reviews)" at bounding box center [746, 97] width 59 height 11
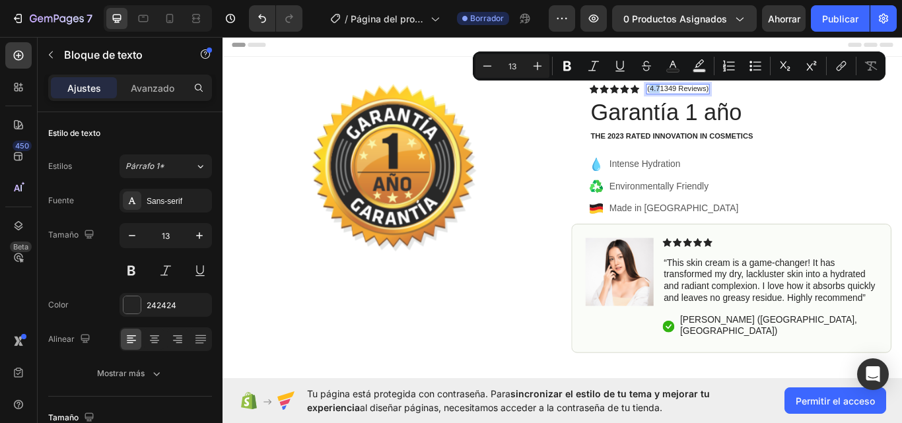
drag, startPoint x: 728, startPoint y: 98, endPoint x: 716, endPoint y: 98, distance: 12.5
click at [717, 98] on p "(4.71349 Reviews)" at bounding box center [752, 97] width 71 height 11
click at [567, 70] on icon "Editor contextual toolbar" at bounding box center [567, 66] width 8 height 10
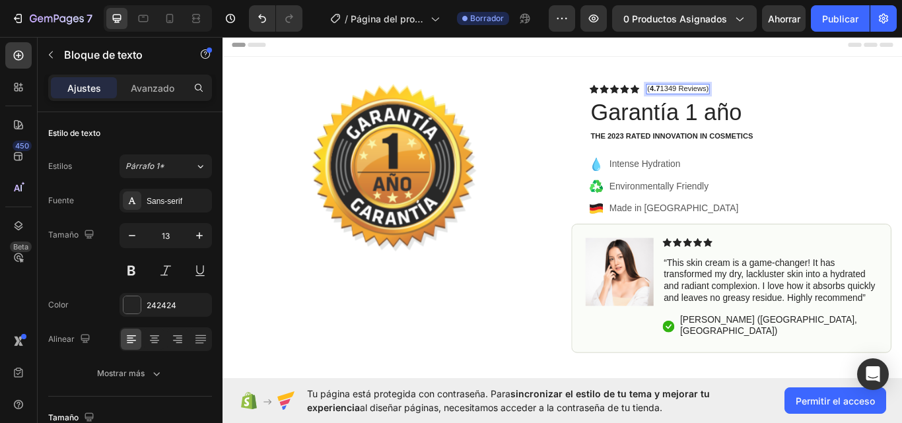
click at [717, 96] on p "( 4.7 1349 Reviews)" at bounding box center [752, 97] width 71 height 11
click at [725, 101] on p "4.7 1349 Reviews)" at bounding box center [751, 97] width 69 height 11
click at [786, 98] on div "4.7 1349 Reviews)" at bounding box center [751, 98] width 71 height 12
drag, startPoint x: 729, startPoint y: 96, endPoint x: 782, endPoint y: 100, distance: 53.0
click at [782, 100] on p "4.7 1349 Reviews" at bounding box center [750, 97] width 66 height 11
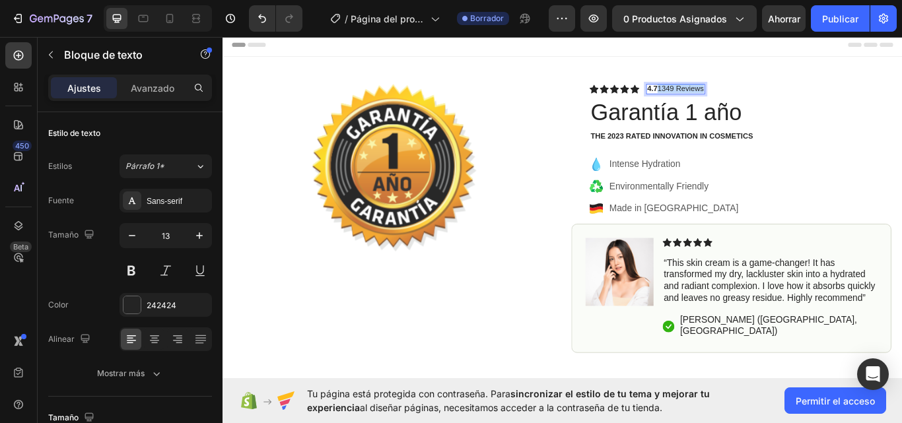
drag, startPoint x: 759, startPoint y: 96, endPoint x: 740, endPoint y: 100, distance: 19.1
click at [740, 100] on p "4.7 1349 Reviews" at bounding box center [750, 97] width 66 height 11
drag, startPoint x: 728, startPoint y: 96, endPoint x: 711, endPoint y: 98, distance: 17.9
click at [716, 98] on div "4.7 1349 Reviews" at bounding box center [750, 98] width 69 height 12
click at [135, 269] on button at bounding box center [132, 271] width 24 height 24
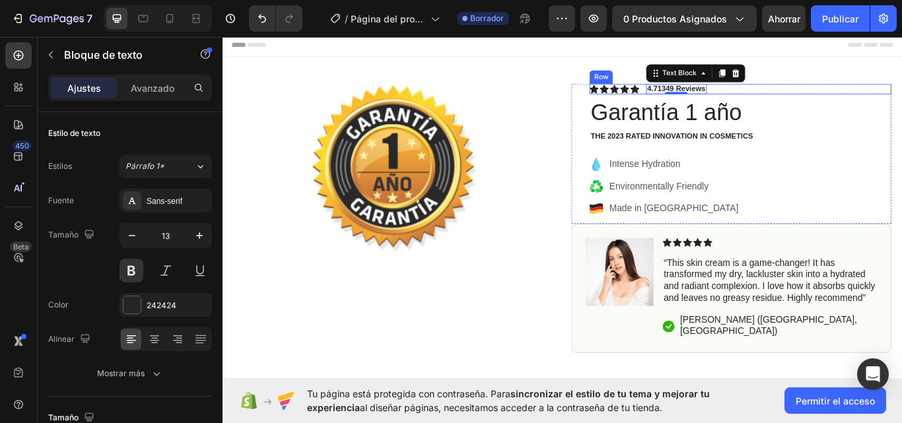
click at [846, 102] on div "Icon Icon Icon Icon Icon Icon List 4.7 1349 Reviews Text Block 0 Row" at bounding box center [826, 98] width 352 height 12
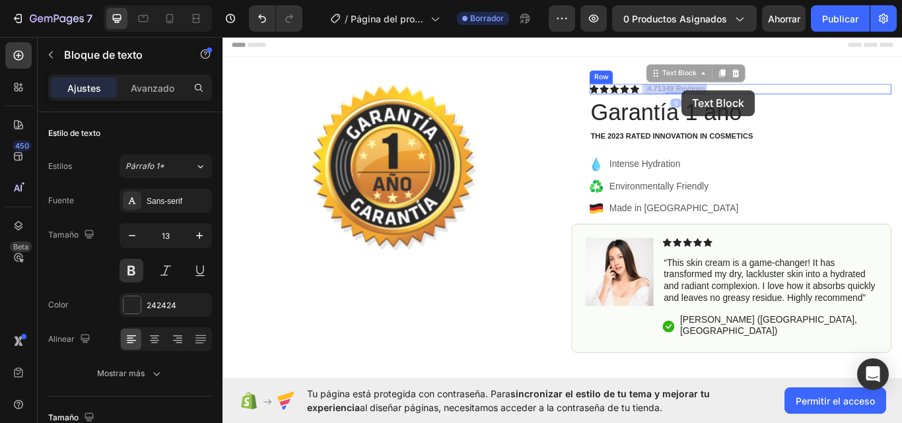
drag, startPoint x: 783, startPoint y: 98, endPoint x: 757, endPoint y: 100, distance: 25.8
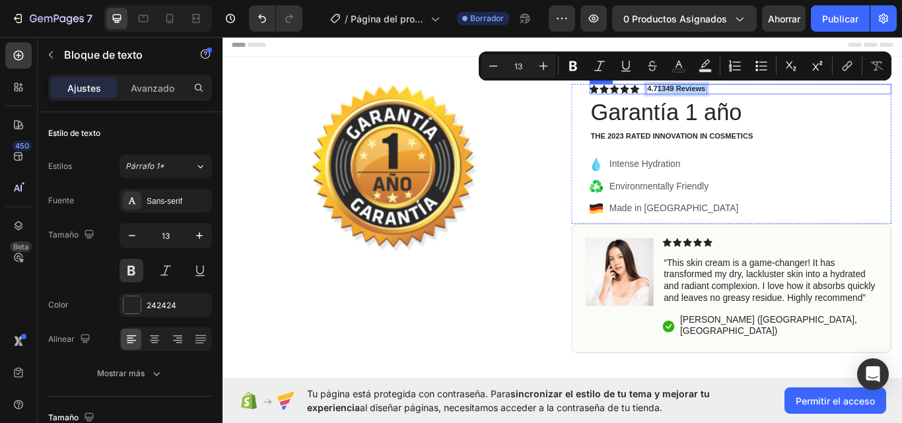
drag, startPoint x: 729, startPoint y: 98, endPoint x: 786, endPoint y: 100, distance: 56.8
click at [602, 64] on icon "Editor contextual toolbar" at bounding box center [599, 65] width 13 height 13
click at [625, 69] on icon "Barra de herramientas contextual del editor" at bounding box center [625, 65] width 7 height 9
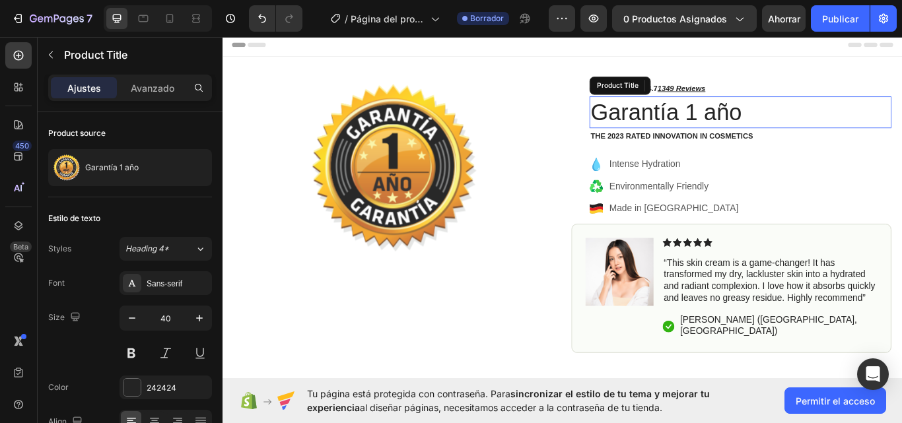
click at [901, 115] on h1 "Garantía 1 año" at bounding box center [826, 125] width 352 height 37
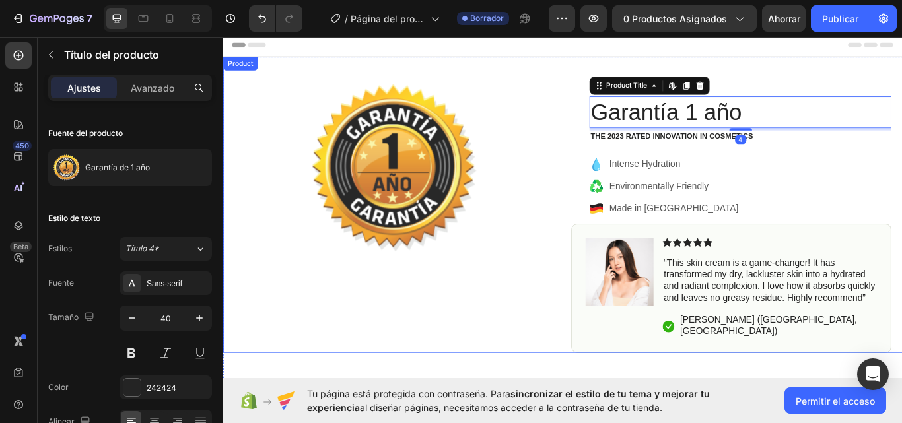
click at [870, 88] on div "Product Images Row Icon Icon Icon Icon Icon Icon List 4.7 1349 Reviews Text Blo…" at bounding box center [619, 233] width 792 height 345
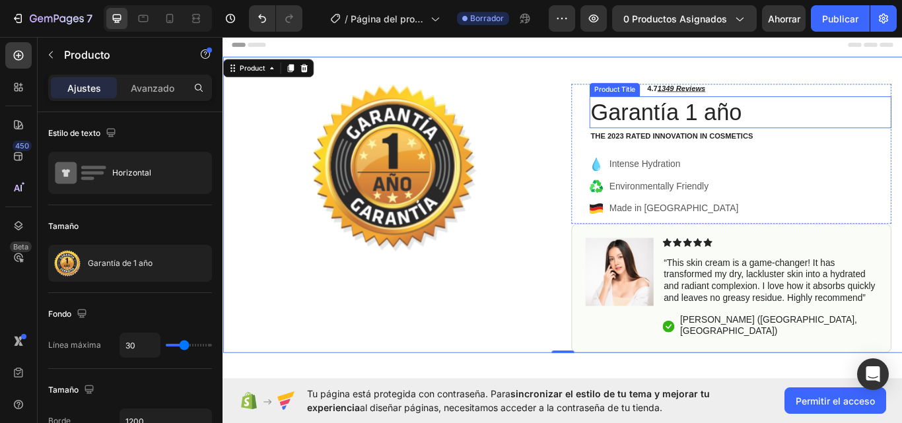
click at [785, 114] on h1 "Garantía 1 año" at bounding box center [826, 125] width 352 height 37
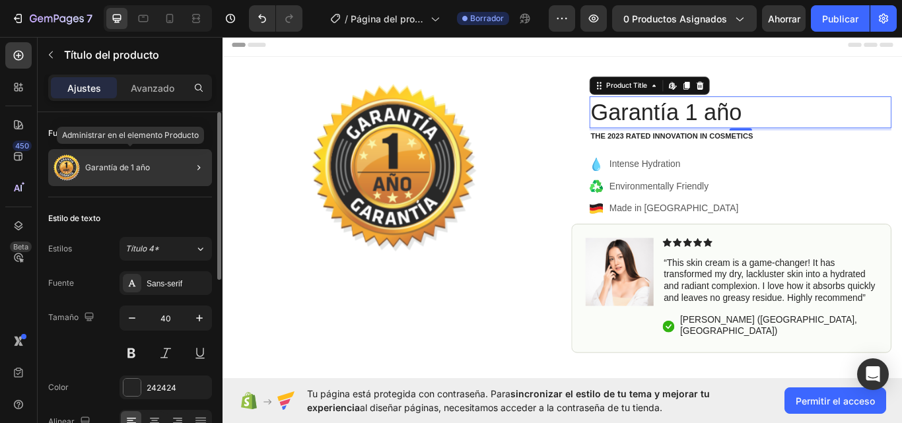
click at [149, 168] on font "Garantía de 1 año" at bounding box center [117, 167] width 65 height 10
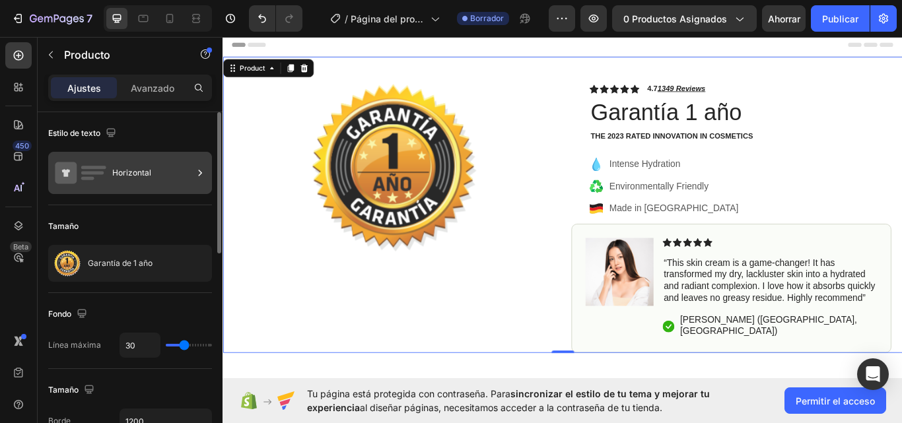
click at [157, 170] on div "Horizontal" at bounding box center [152, 173] width 81 height 30
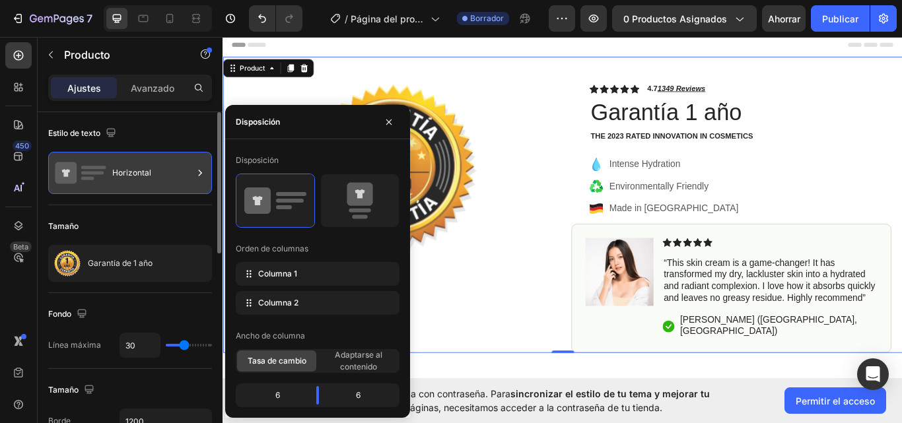
click at [157, 170] on div "Horizontal" at bounding box center [152, 173] width 81 height 30
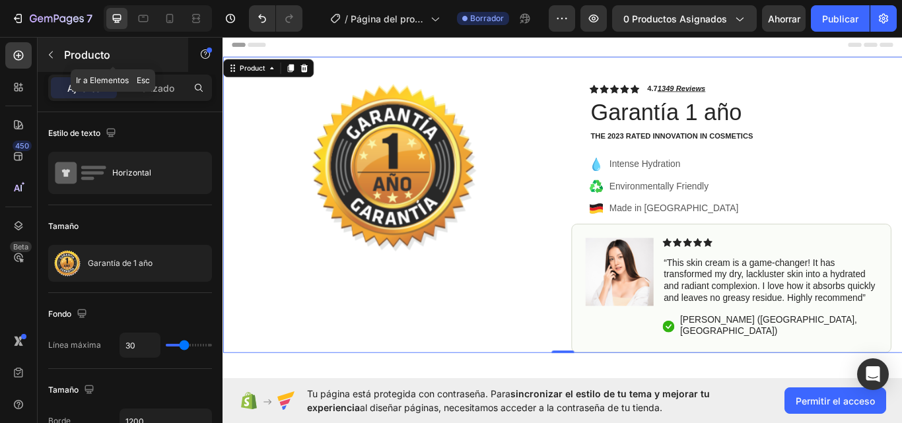
click at [48, 61] on button "button" at bounding box center [50, 54] width 21 height 21
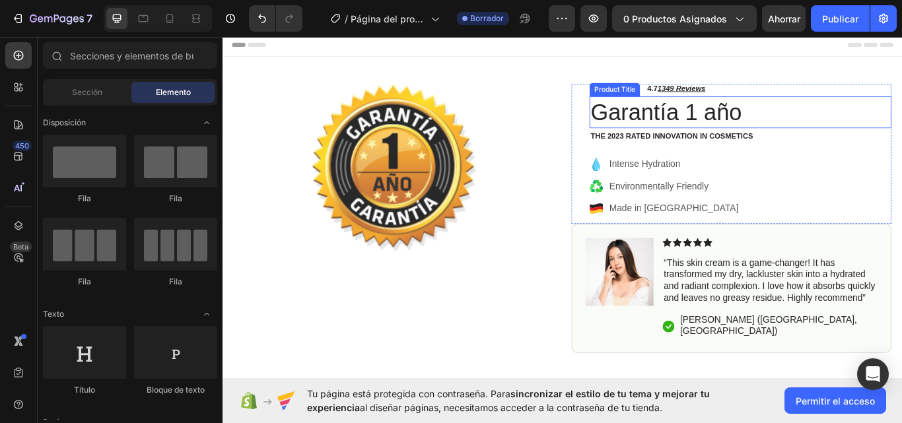
click at [689, 125] on h1 "Garantía 1 año" at bounding box center [826, 125] width 352 height 37
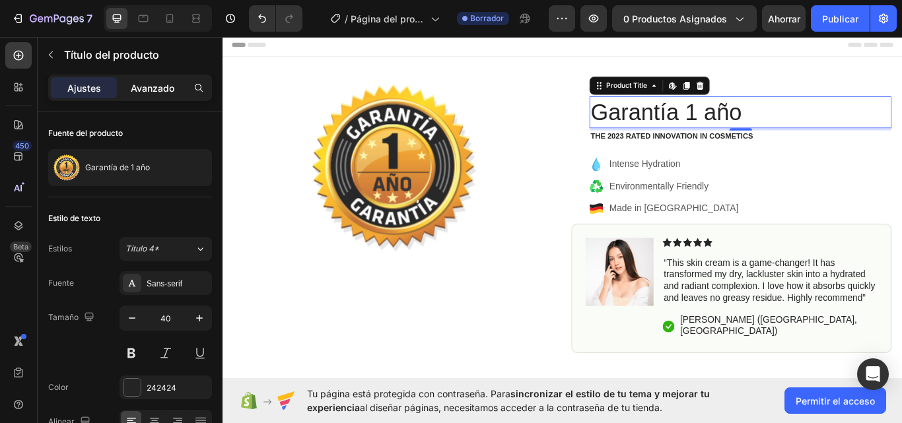
click at [157, 84] on font "Avanzado" at bounding box center [153, 88] width 44 height 11
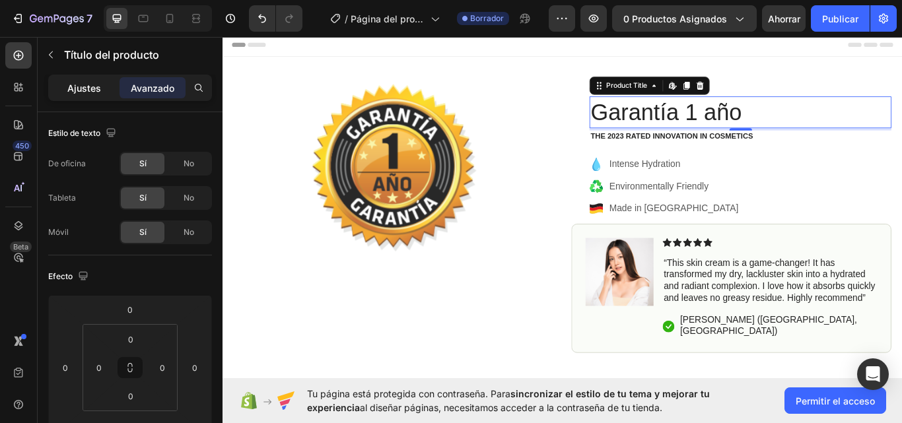
click at [77, 92] on font "Ajustes" at bounding box center [84, 88] width 34 height 11
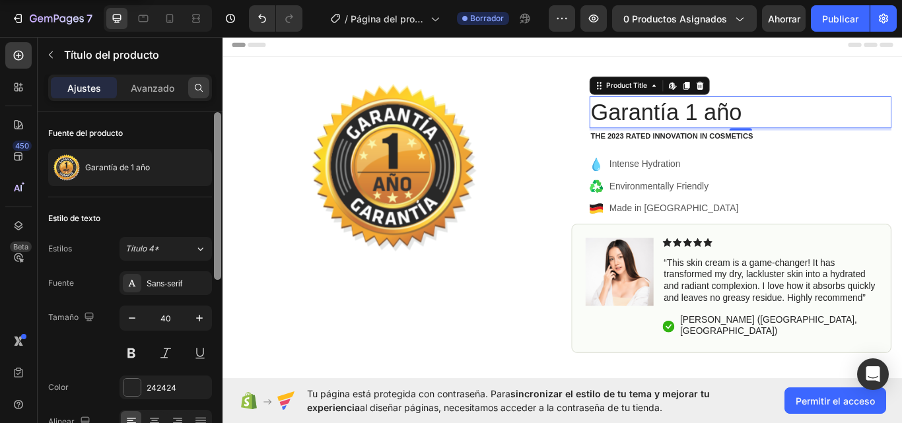
drag, startPoint x: 218, startPoint y: 151, endPoint x: 197, endPoint y: 94, distance: 60.4
click at [197, 94] on div "Ajustes Avanzado Fuente del producto Garantía de 1 año Estilo de texto Estilos …" at bounding box center [130, 268] width 185 height 386
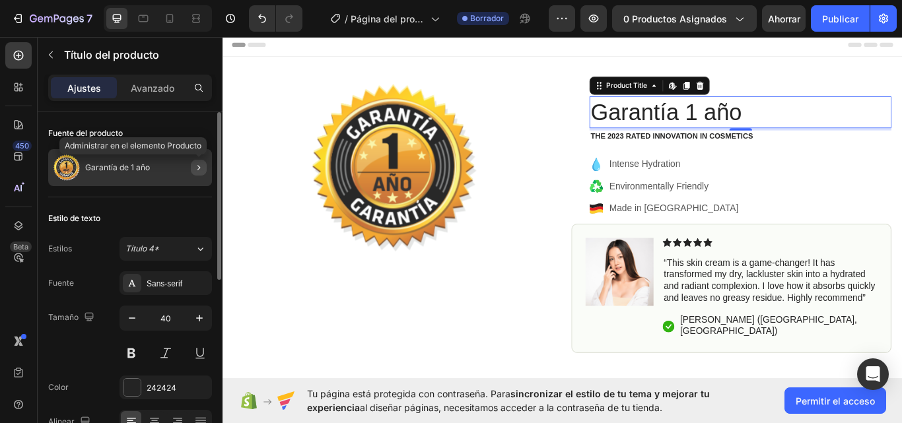
click at [201, 168] on icon "button" at bounding box center [198, 167] width 11 height 11
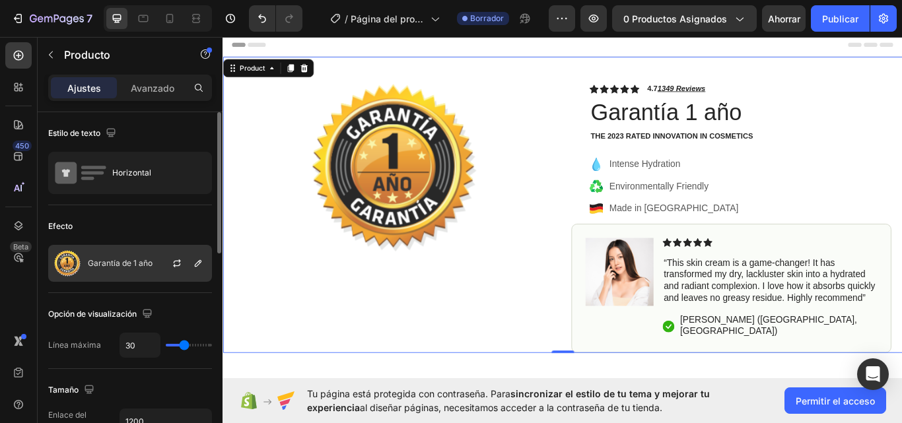
click at [156, 273] on div at bounding box center [182, 264] width 58 height 36
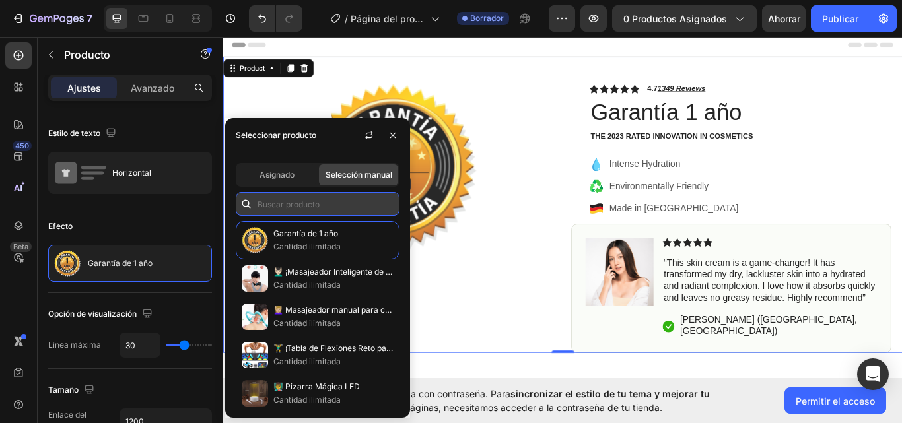
click at [270, 205] on input "text" at bounding box center [318, 204] width 164 height 24
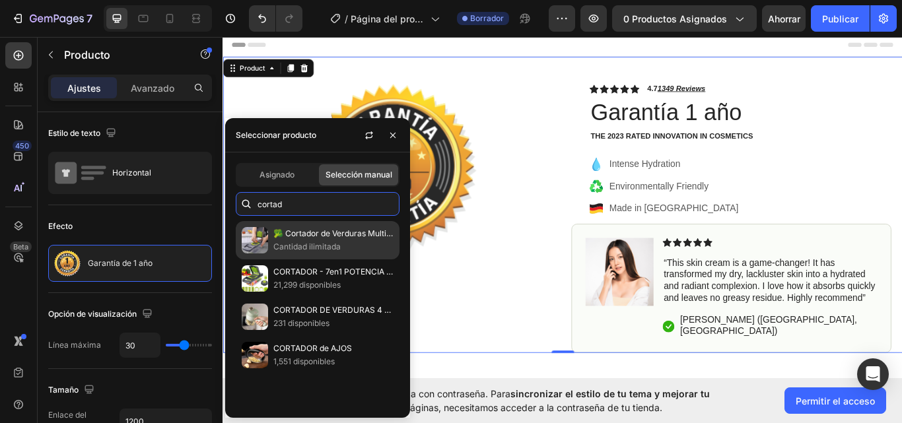
type input "cortad"
click at [288, 236] on font "🥦 Cortador de Verduras Multiusos 12 Tipos de Corte en 1" at bounding box center [379, 233] width 213 height 10
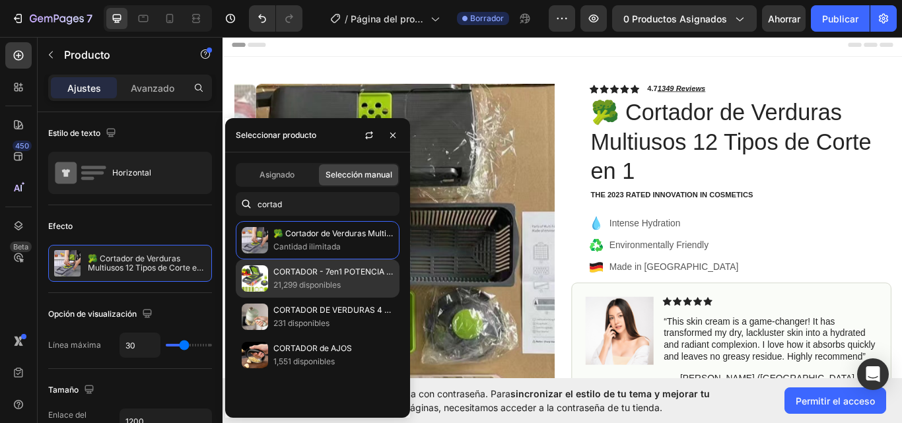
click at [279, 282] on font "21,299 disponibles" at bounding box center [306, 285] width 67 height 10
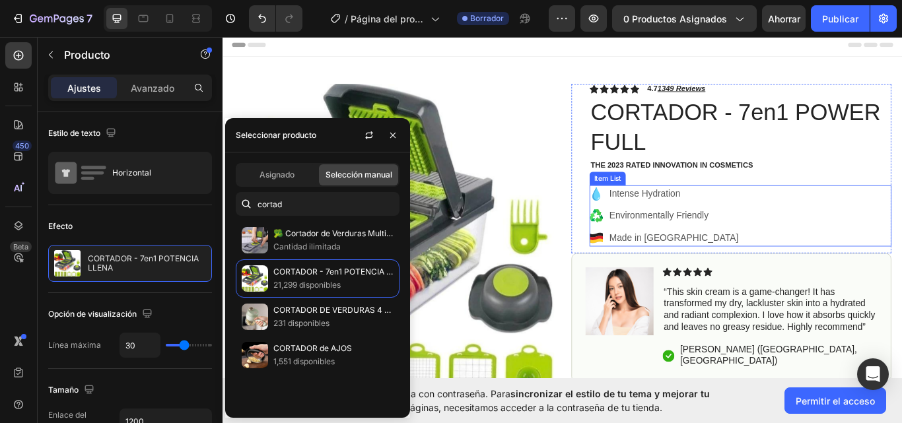
click at [901, 226] on div "Intense Hydration Environmentally Friendly Made in Germany" at bounding box center [826, 246] width 352 height 71
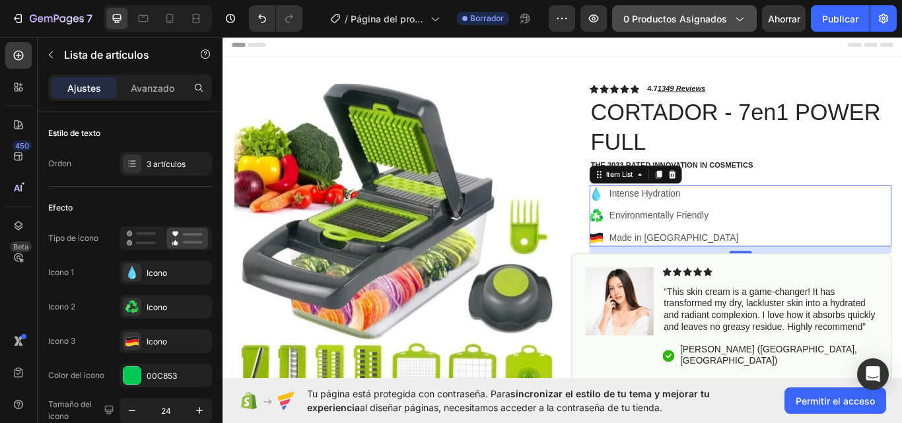
click at [741, 25] on div "0 productos asignados" at bounding box center [684, 19] width 122 height 14
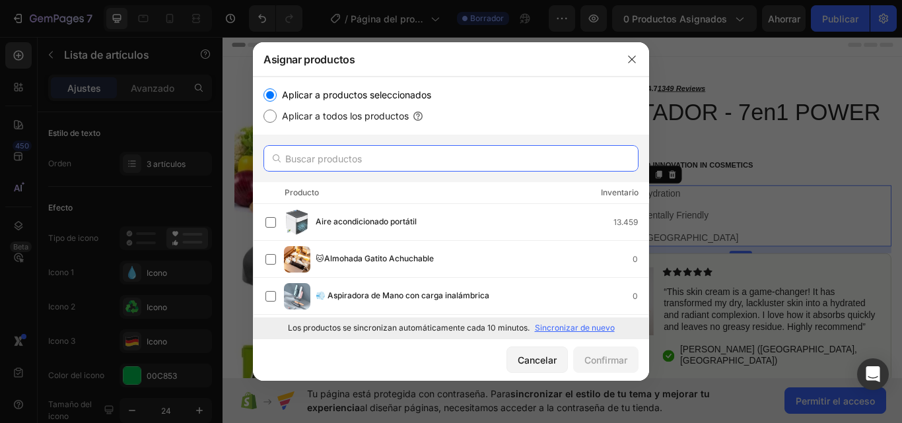
click at [385, 149] on input "text" at bounding box center [450, 158] width 375 height 26
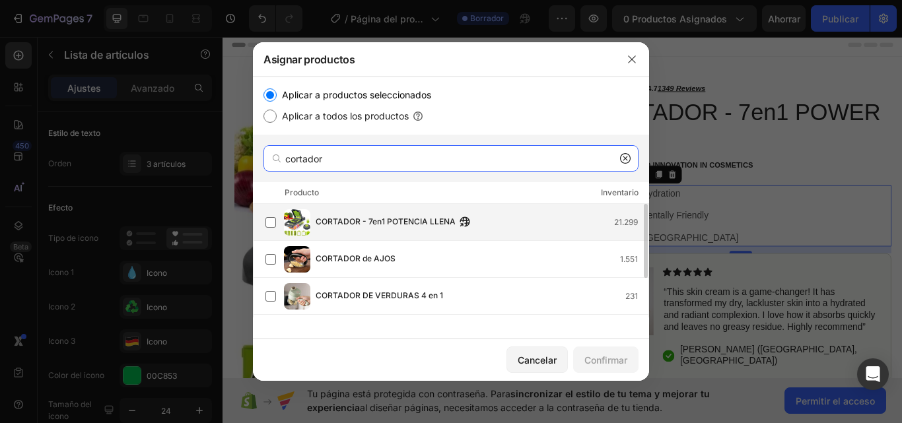
type input "cortador"
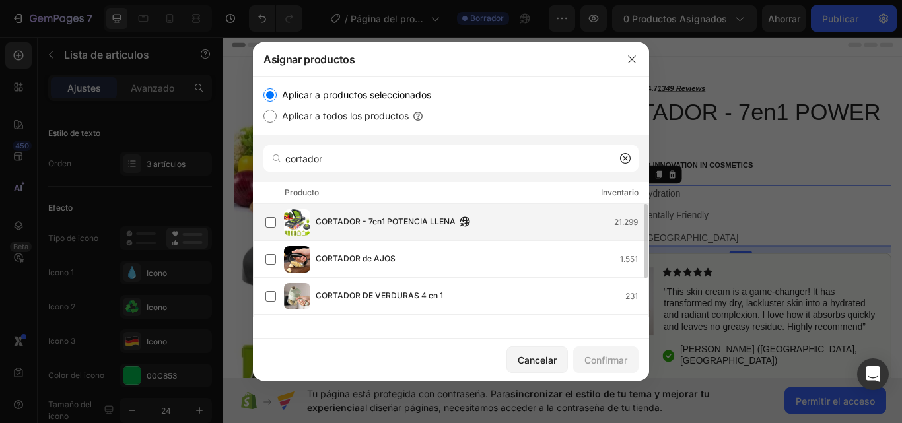
click at [371, 223] on font "CORTADOR - 7en1 POTENCIA LLENA" at bounding box center [386, 222] width 140 height 10
click at [608, 355] on font "Confirmar" at bounding box center [605, 360] width 43 height 11
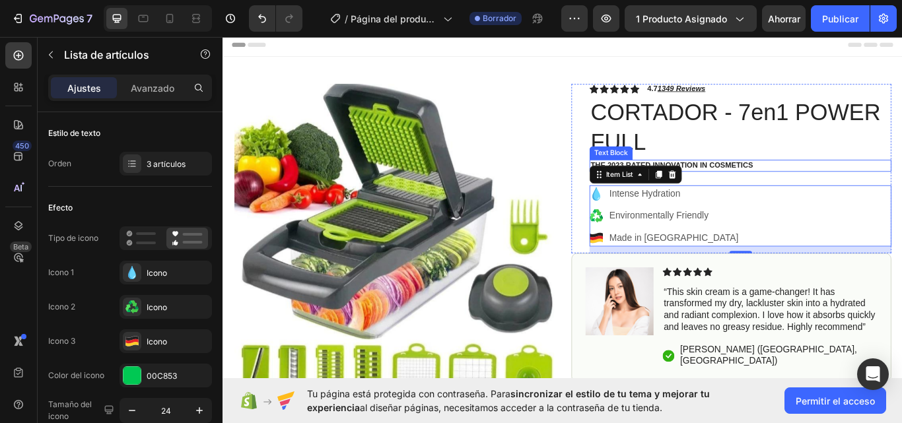
click at [826, 189] on p "The 2023 Rated Innovation in Cosmetics" at bounding box center [825, 187] width 349 height 11
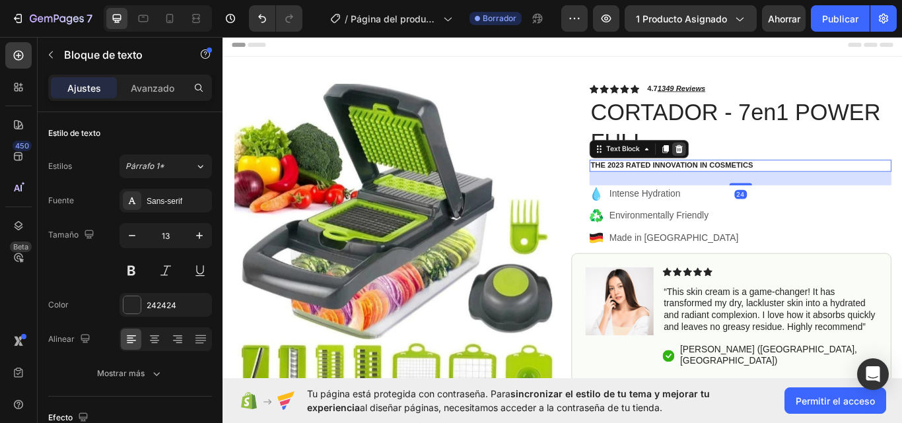
click at [752, 163] on icon at bounding box center [754, 168] width 11 height 11
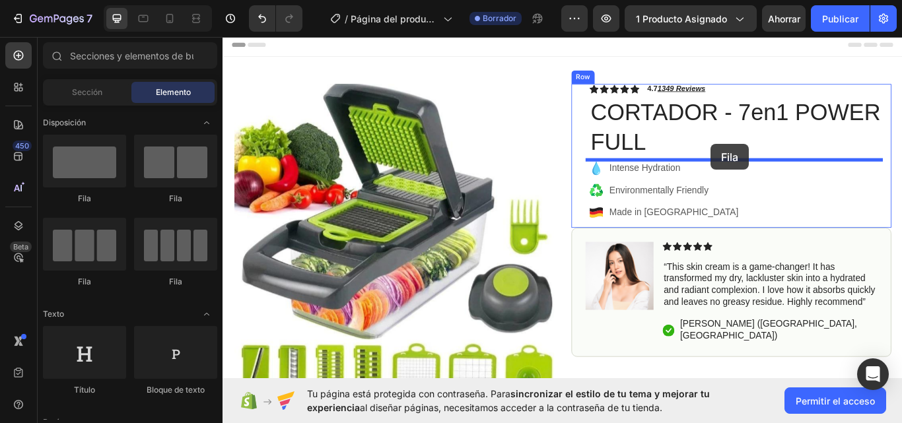
drag, startPoint x: 306, startPoint y: 204, endPoint x: 791, endPoint y: 162, distance: 487.1
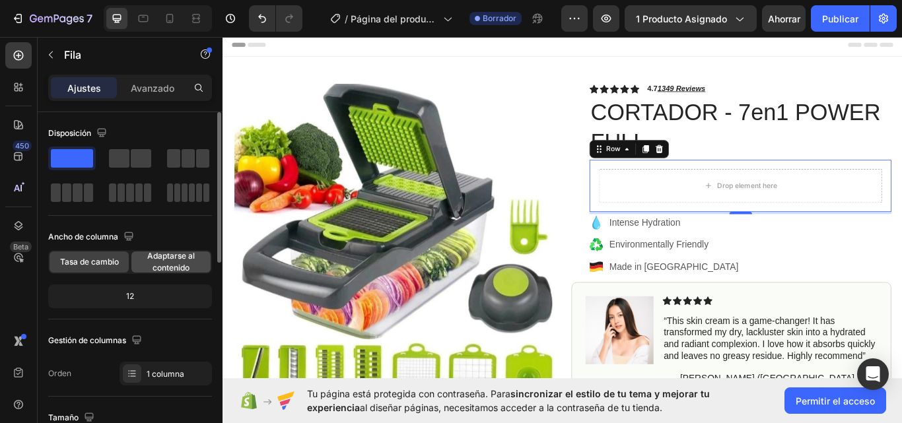
click at [164, 253] on font "Adaptarse al contenido" at bounding box center [171, 262] width 48 height 22
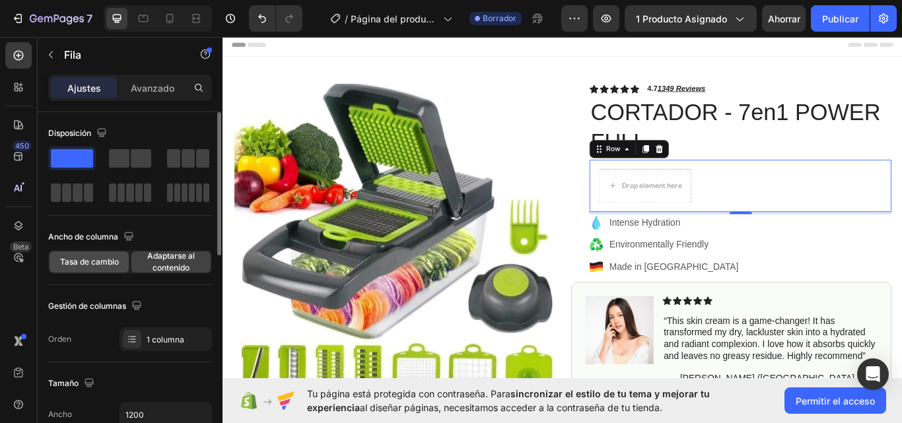
click at [100, 258] on font "Tasa de cambio" at bounding box center [89, 262] width 59 height 10
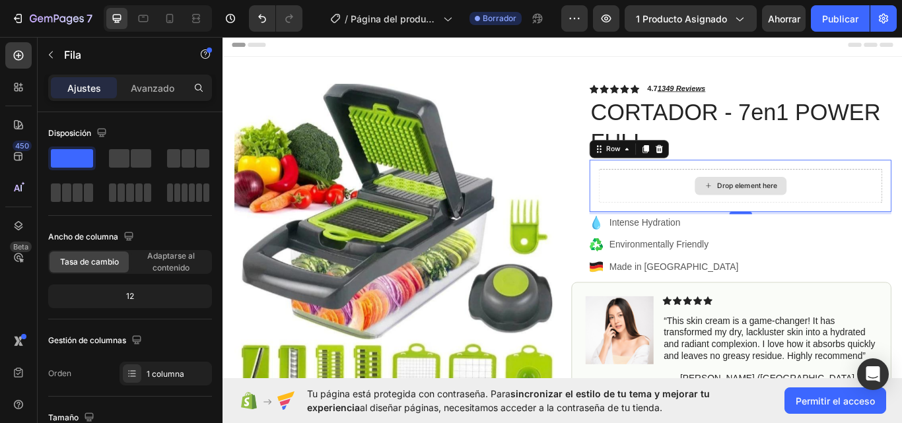
drag, startPoint x: 356, startPoint y: 198, endPoint x: 724, endPoint y: 217, distance: 368.3
click at [128, 176] on div at bounding box center [130, 176] width 164 height 58
click at [127, 161] on span at bounding box center [119, 158] width 20 height 18
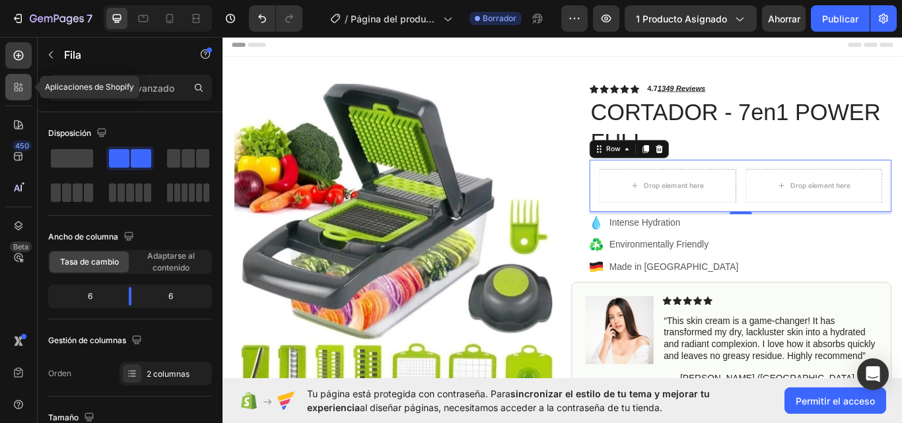
click at [26, 88] on div at bounding box center [18, 87] width 26 height 26
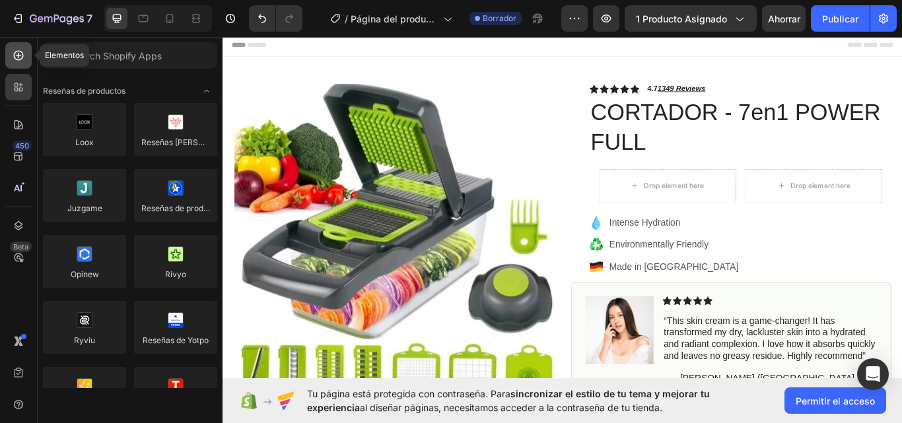
click at [20, 47] on div at bounding box center [18, 55] width 26 height 26
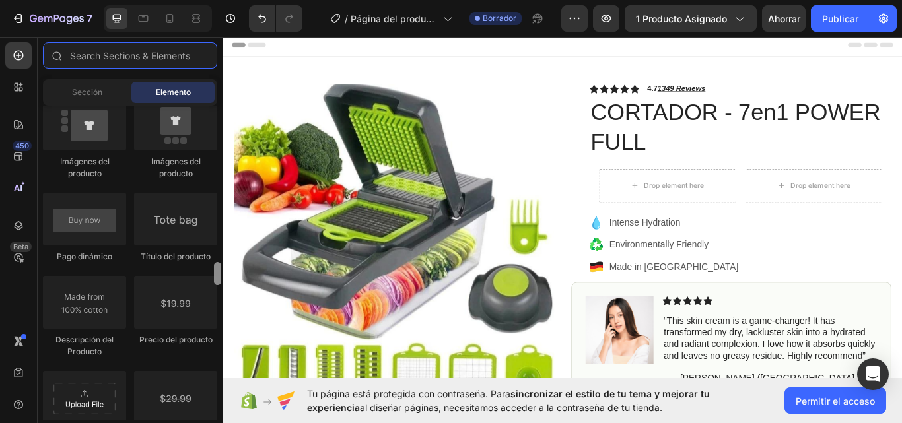
scroll to position [2099, 0]
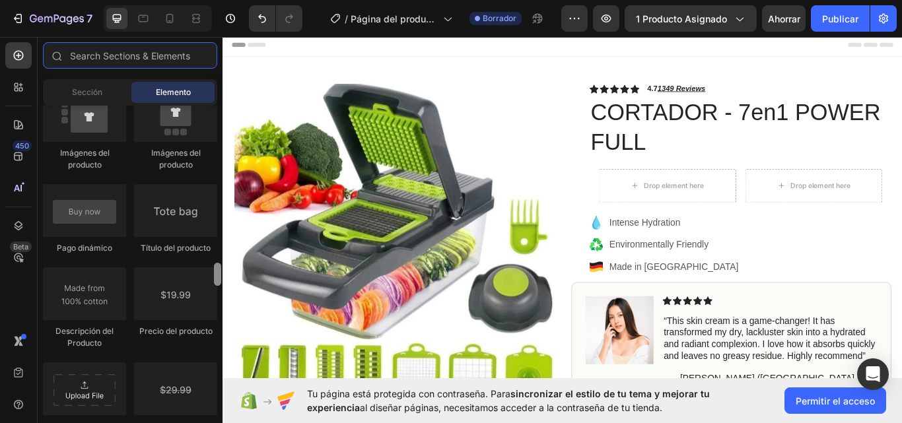
drag, startPoint x: 219, startPoint y: 110, endPoint x: 212, endPoint y: 275, distance: 165.2
click at [212, 275] on div "Disposición Fila Fila Fila Fila Texto Título Bloque de texto Botón Botón Botón …" at bounding box center [130, 263] width 185 height 314
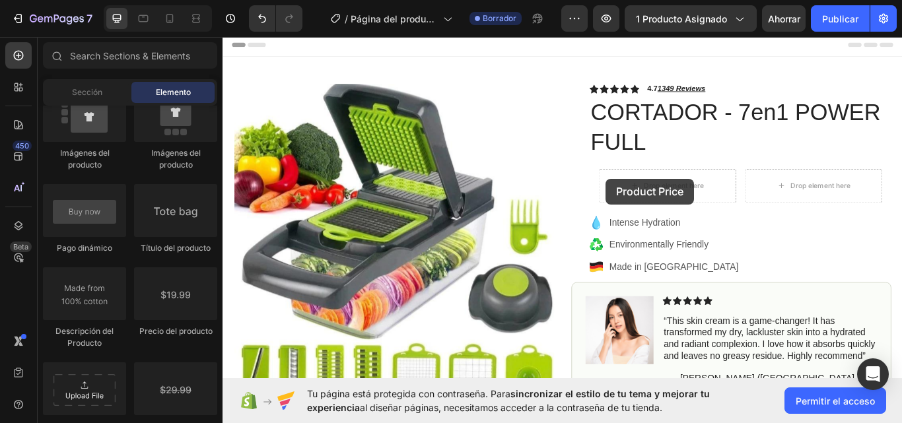
scroll to position [24, 0]
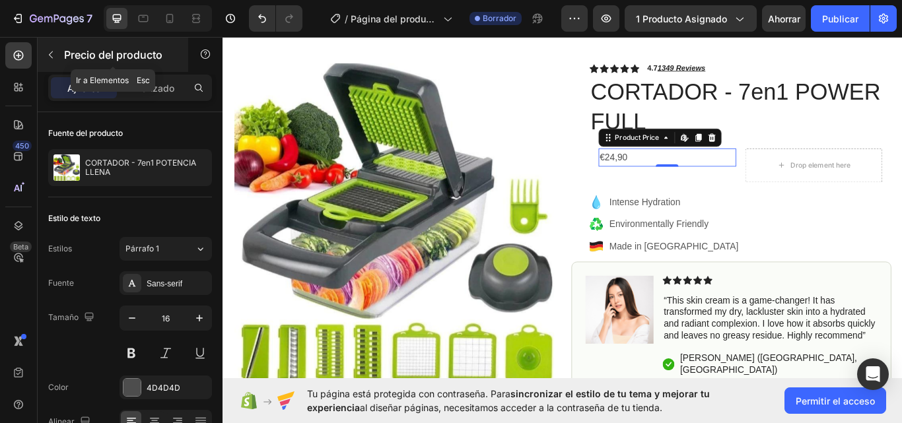
click at [50, 58] on icon "button" at bounding box center [51, 55] width 11 height 11
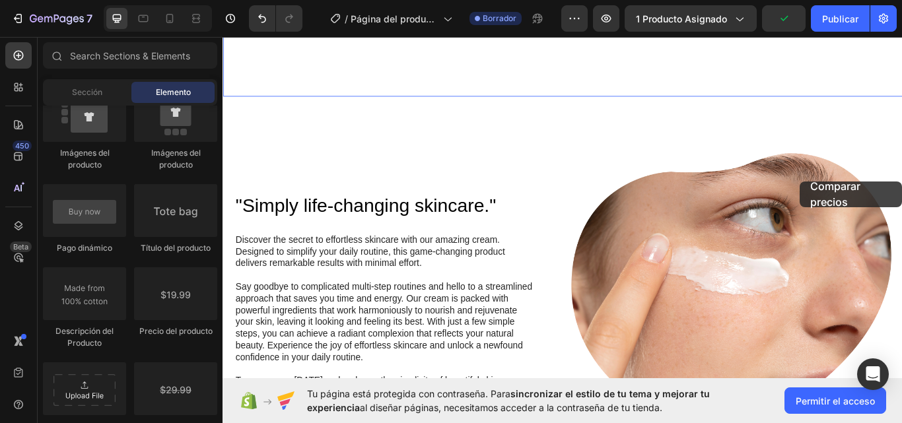
scroll to position [532, 0]
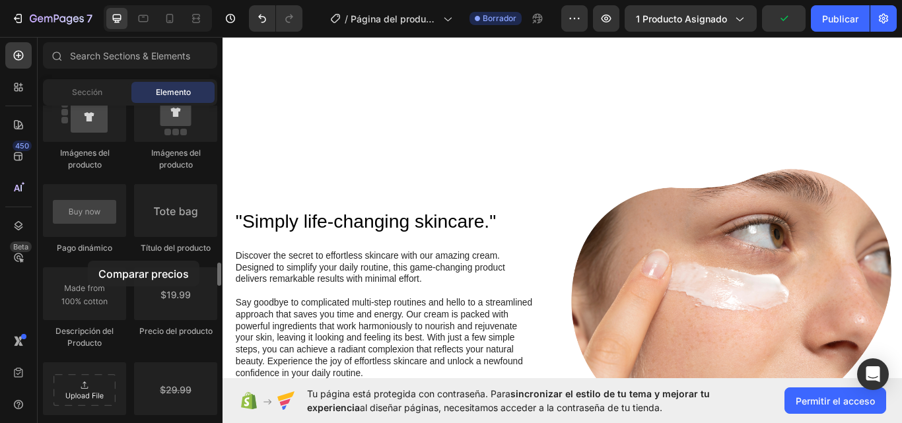
drag, startPoint x: 171, startPoint y: 403, endPoint x: 88, endPoint y: 260, distance: 165.4
click at [88, 260] on div "Producto Producto Producto Lista de productos Productos relacionados Sticky Aña…" at bounding box center [130, 282] width 174 height 1084
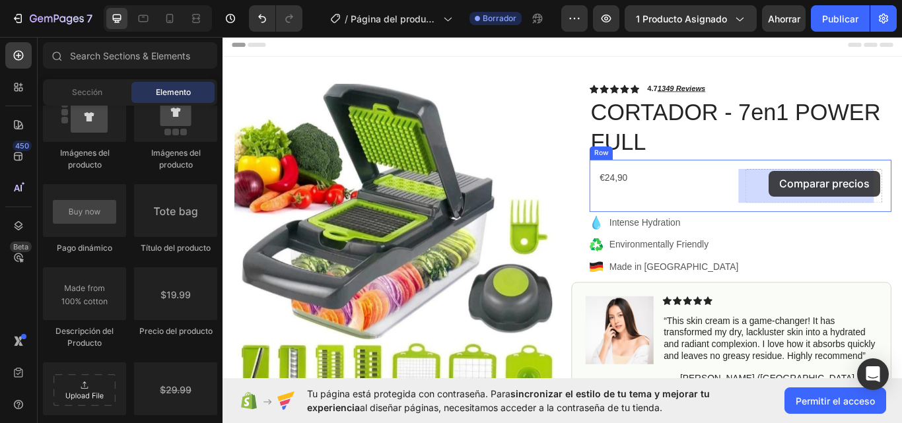
drag, startPoint x: 394, startPoint y: 431, endPoint x: 859, endPoint y: 193, distance: 523.0
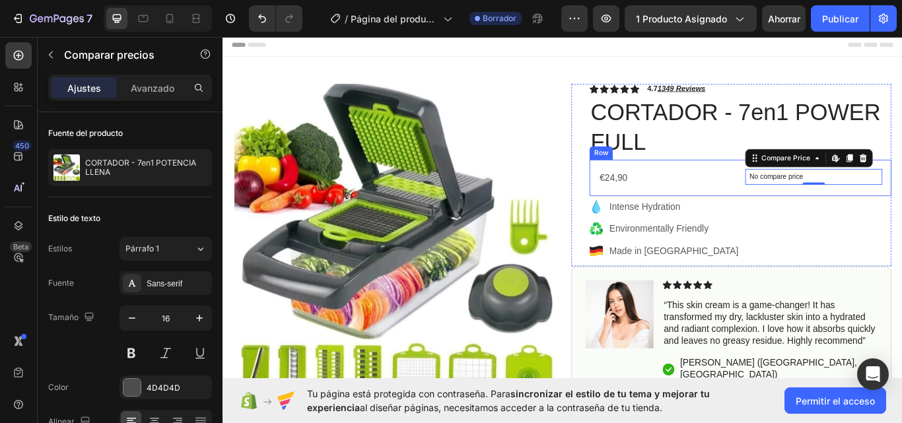
click at [651, 189] on div "€24,90 Product Price Product Price No compare price Compare Price Edit content …" at bounding box center [826, 202] width 352 height 43
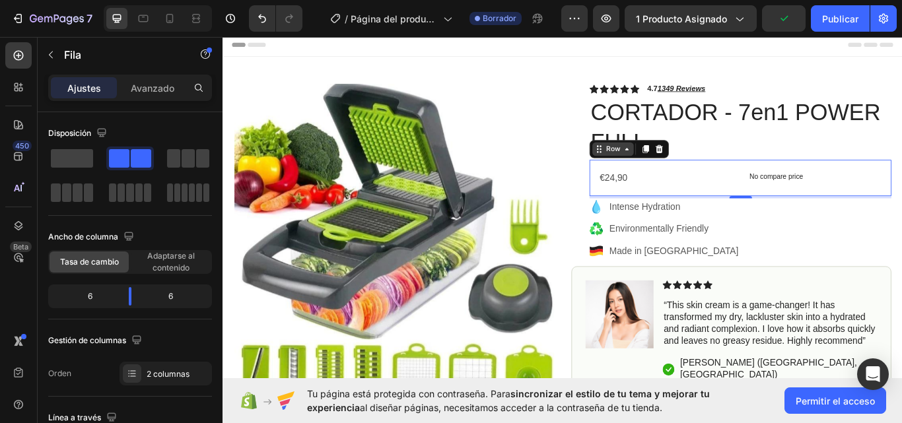
click at [681, 174] on div "Row" at bounding box center [677, 168] width 22 height 12
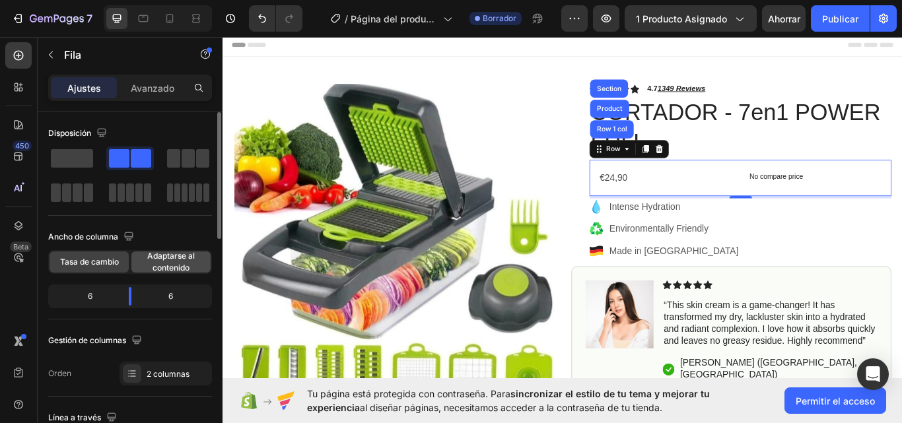
click at [178, 262] on span "Adaptarse al contenido" at bounding box center [170, 262] width 79 height 24
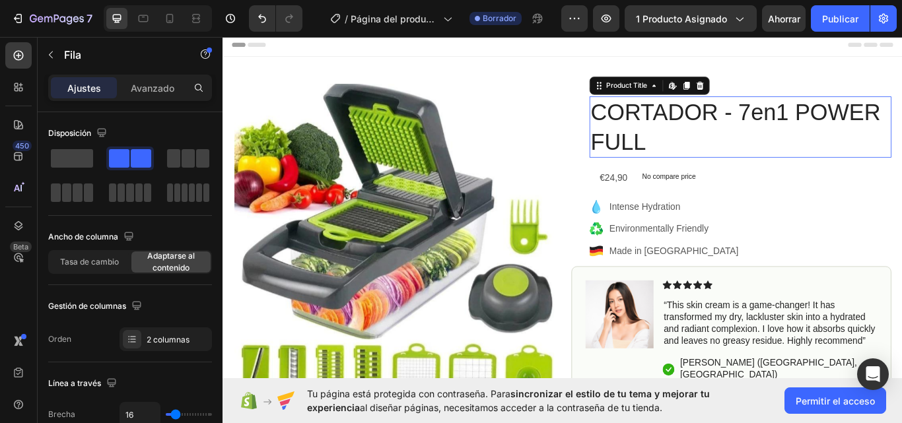
click at [814, 162] on h1 "CORTADOR - 7en1 POWER FULL" at bounding box center [826, 142] width 352 height 71
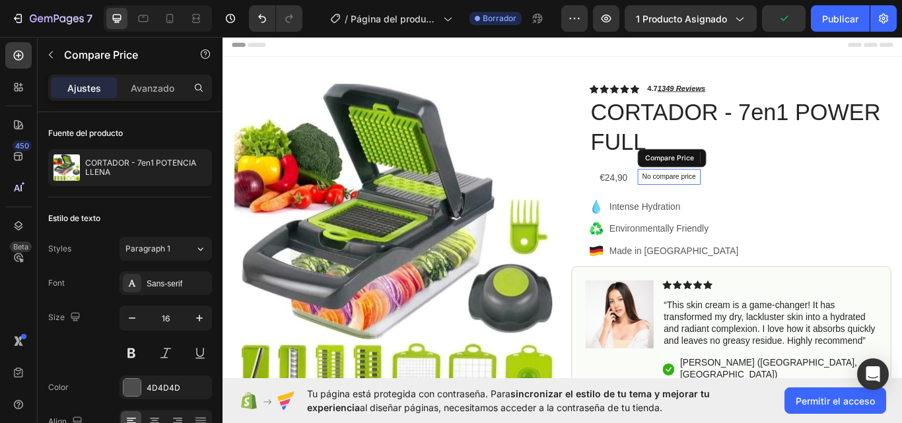
click at [726, 202] on p "No compare price" at bounding box center [742, 201] width 63 height 8
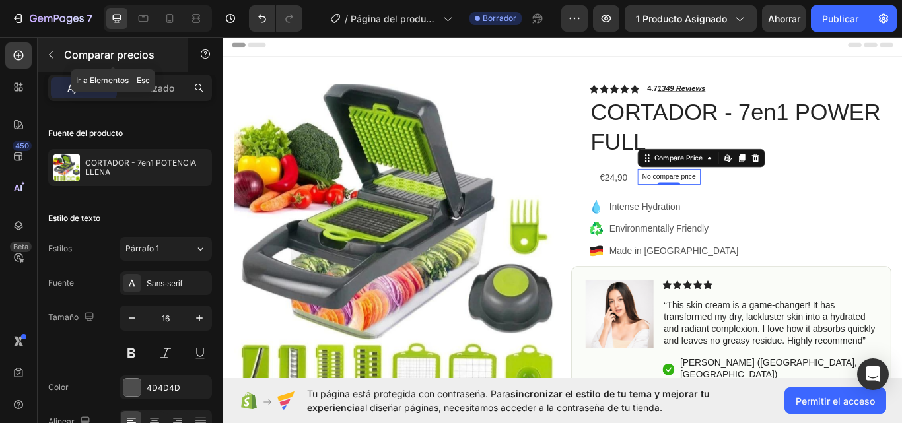
click at [49, 57] on icon "button" at bounding box center [51, 55] width 11 height 11
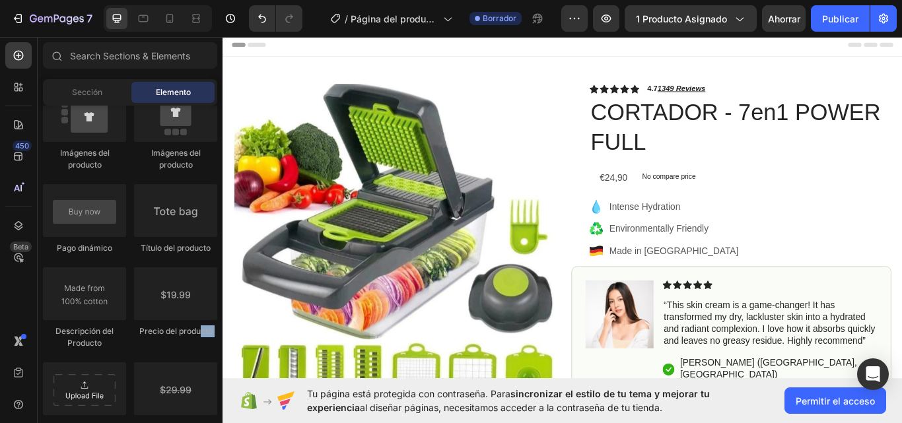
drag, startPoint x: 199, startPoint y: 354, endPoint x: 205, endPoint y: 361, distance: 8.9
click at [205, 361] on div "Producto Producto Producto Lista de productos Productos relacionados Sticky Aña…" at bounding box center [130, 282] width 174 height 1084
drag, startPoint x: 394, startPoint y: 424, endPoint x: 627, endPoint y: 235, distance: 300.0
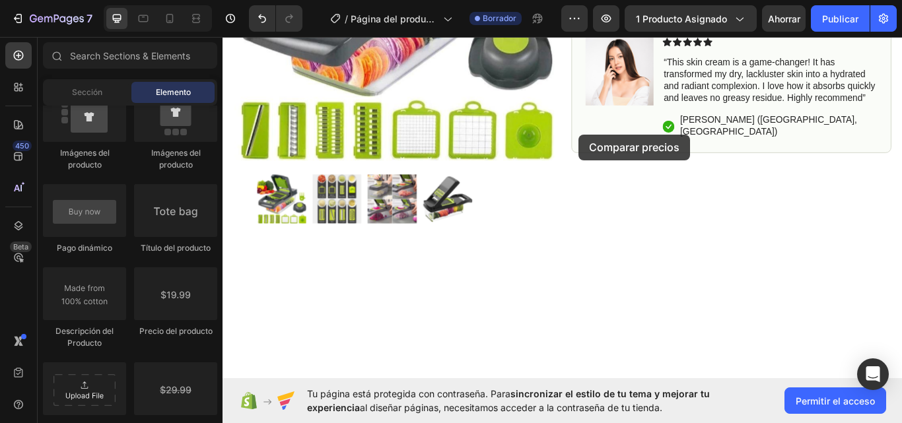
scroll to position [349, 0]
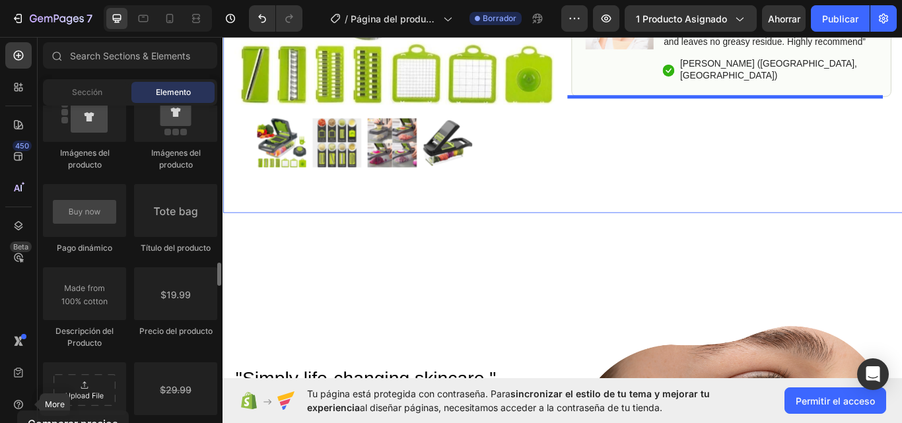
drag, startPoint x: 172, startPoint y: 385, endPoint x: 41, endPoint y: 392, distance: 130.9
click at [41, 392] on div "Disposición Fila Fila Fila Fila Texto Título Bloque de texto Botón Botón Botón …" at bounding box center [130, 89] width 185 height 4167
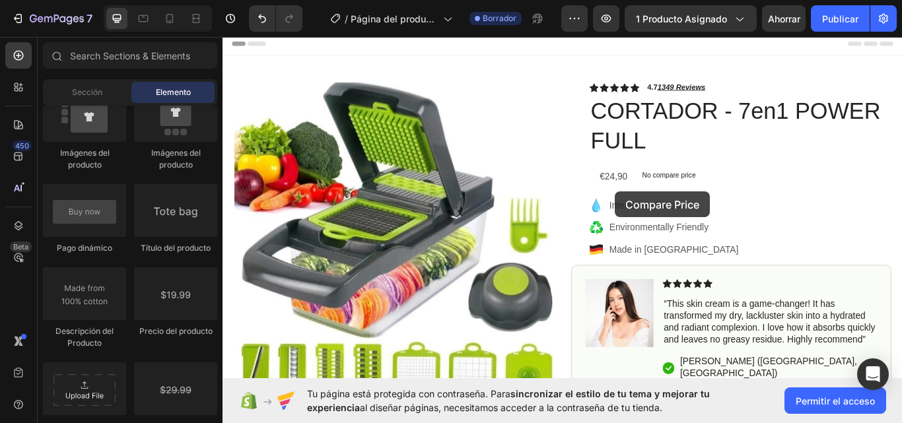
scroll to position [203, 0]
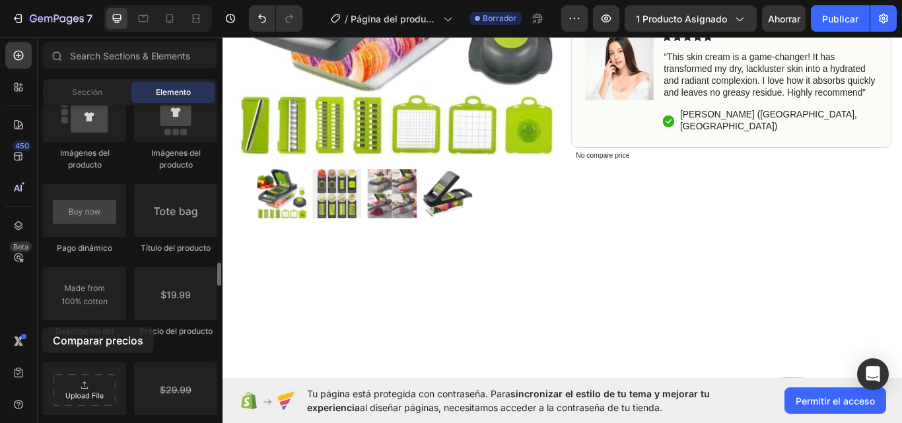
drag, startPoint x: 172, startPoint y: 389, endPoint x: 48, endPoint y: 330, distance: 137.4
click at [48, 330] on div "Producto Producto Producto Lista de productos Productos relacionados Sticky Aña…" at bounding box center [130, 282] width 174 height 1084
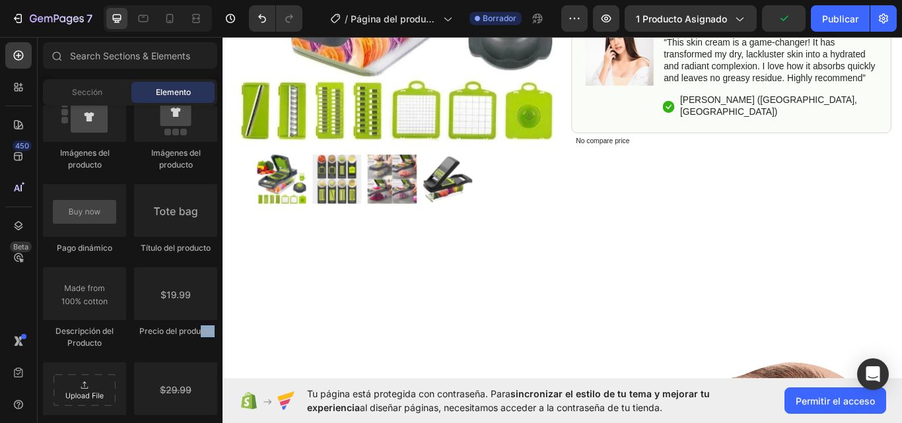
scroll to position [0, 0]
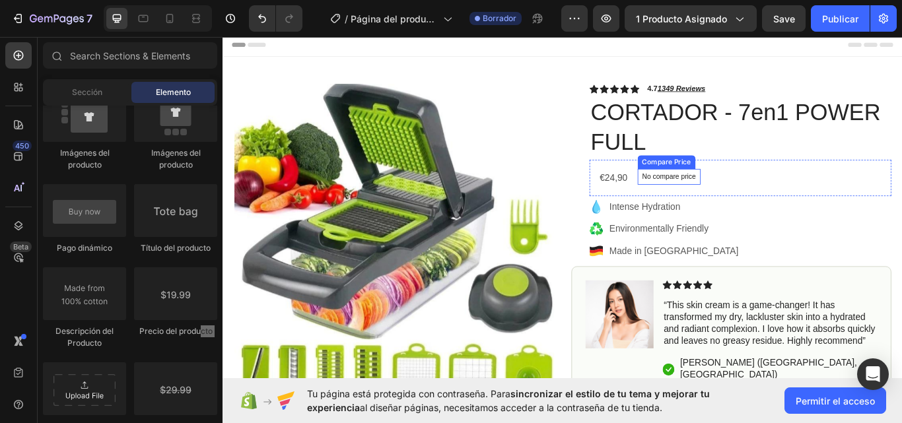
click at [742, 194] on div "No compare price" at bounding box center [742, 201] width 73 height 18
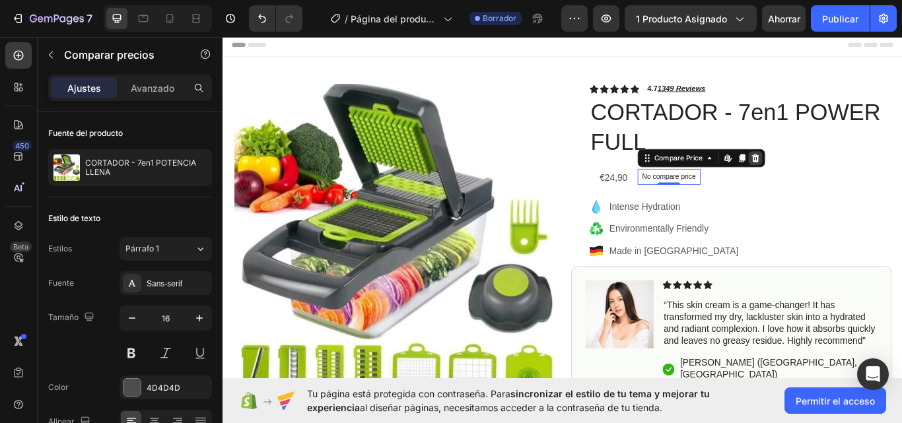
click at [839, 181] on icon at bounding box center [843, 178] width 9 height 9
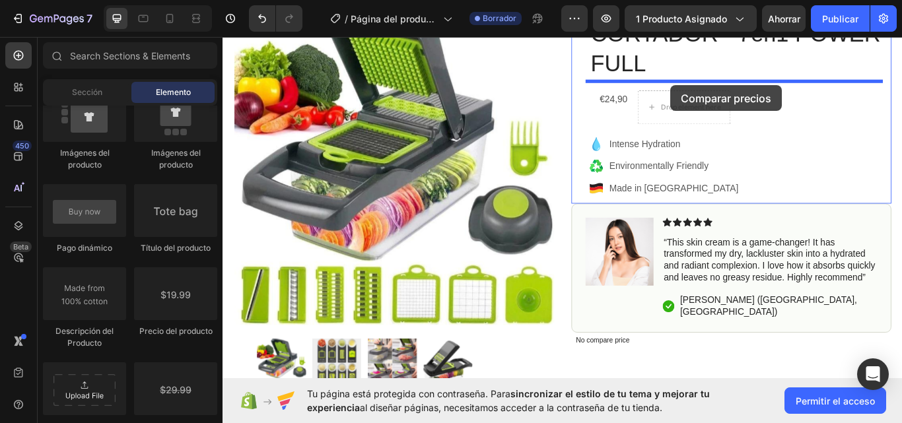
scroll to position [75, 0]
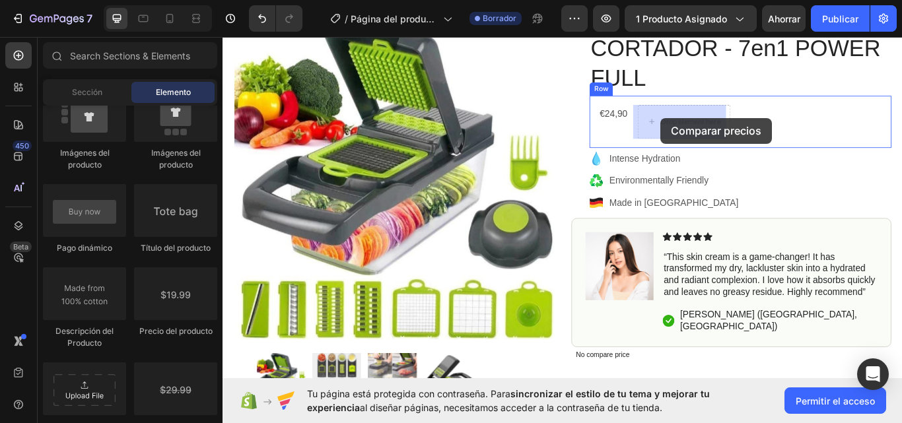
drag, startPoint x: 403, startPoint y: 416, endPoint x: 733, endPoint y: 132, distance: 435.0
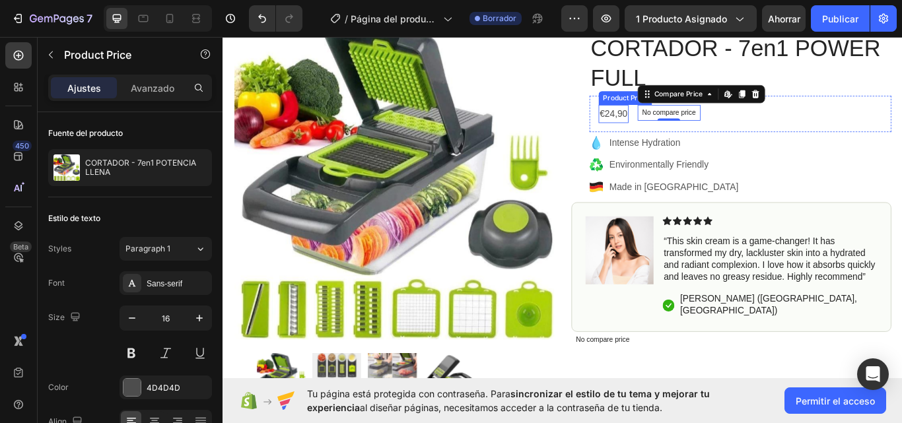
click at [684, 128] on div "€24,90" at bounding box center [677, 128] width 35 height 22
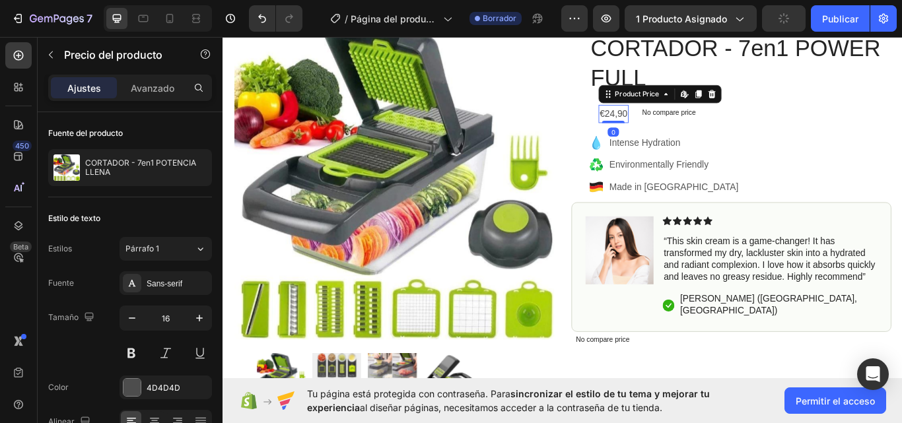
click at [678, 130] on div "€24,90" at bounding box center [677, 128] width 35 height 22
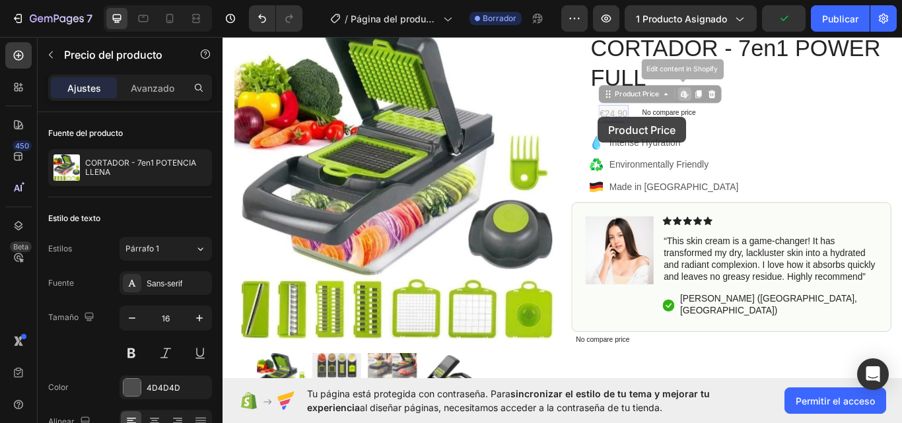
drag, startPoint x: 688, startPoint y: 132, endPoint x: 660, endPoint y: 130, distance: 28.5
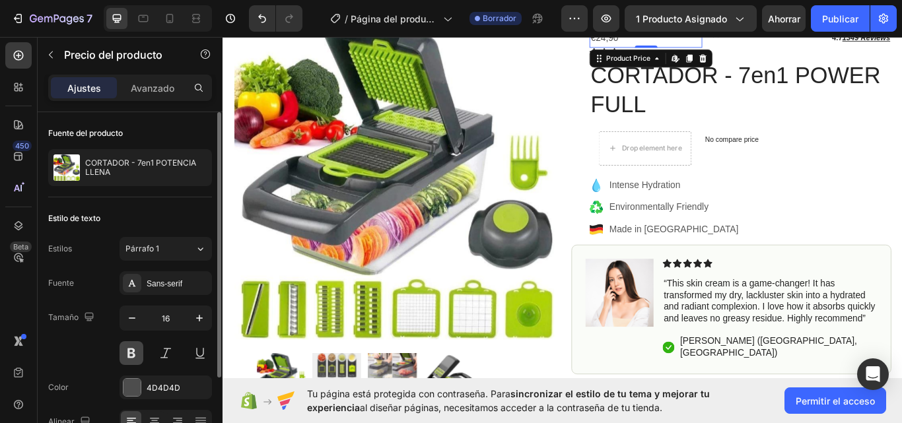
click at [139, 349] on button at bounding box center [132, 353] width 24 height 24
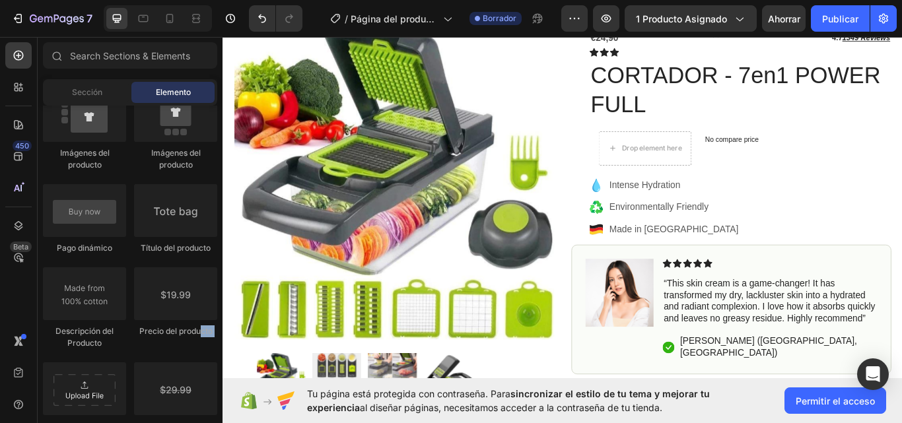
scroll to position [0, 0]
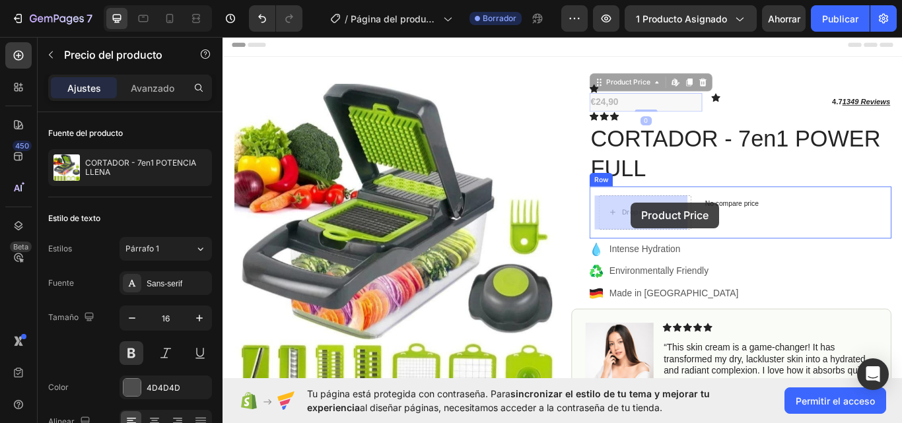
drag, startPoint x: 675, startPoint y: 108, endPoint x: 699, endPoint y: 230, distance: 124.5
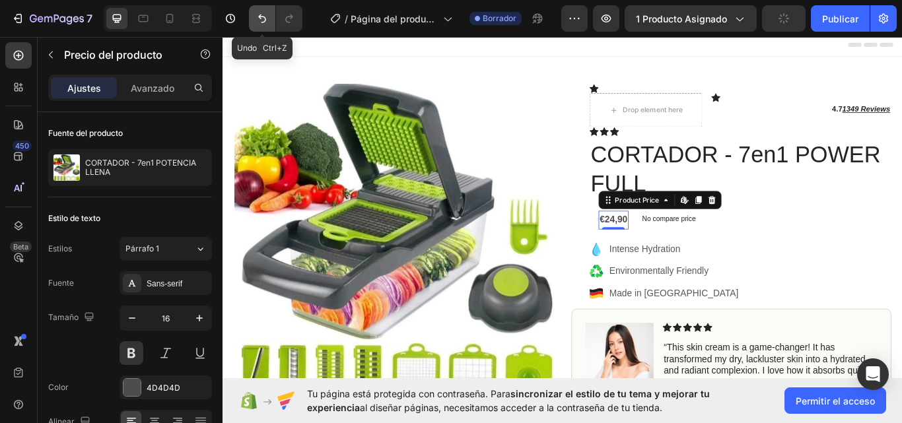
click at [260, 20] on icon "Deshacer/Rehacer" at bounding box center [262, 18] width 13 height 13
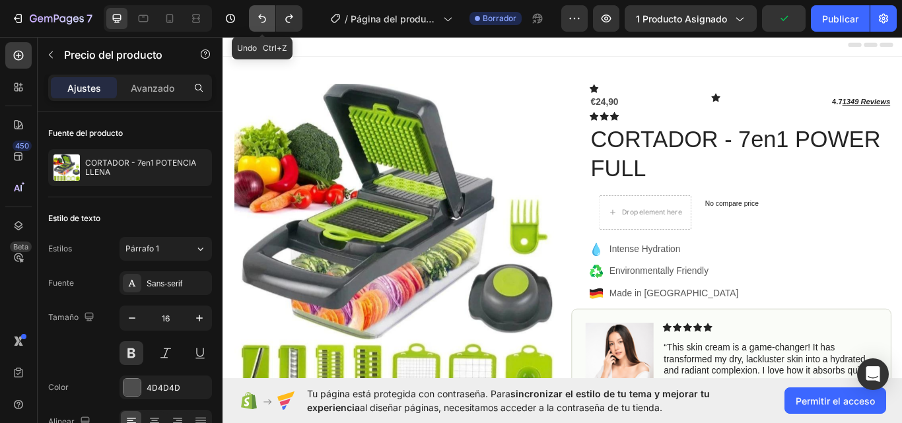
click at [260, 20] on icon "Deshacer/Rehacer" at bounding box center [262, 18] width 13 height 13
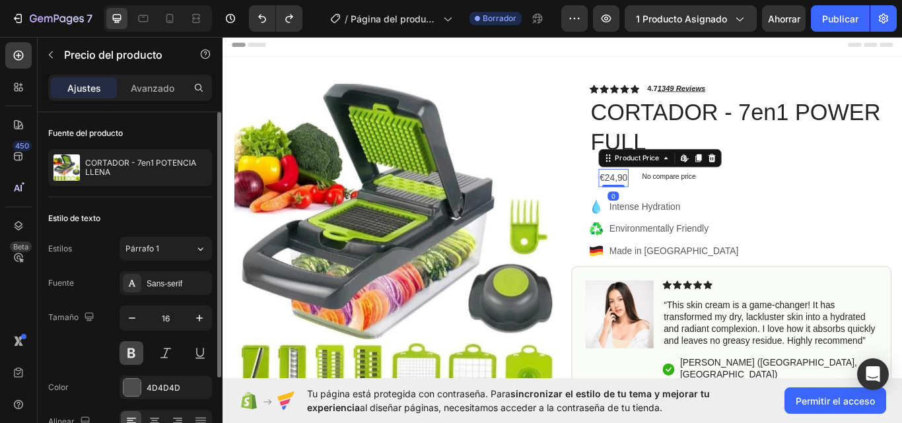
click at [131, 355] on button at bounding box center [132, 353] width 24 height 24
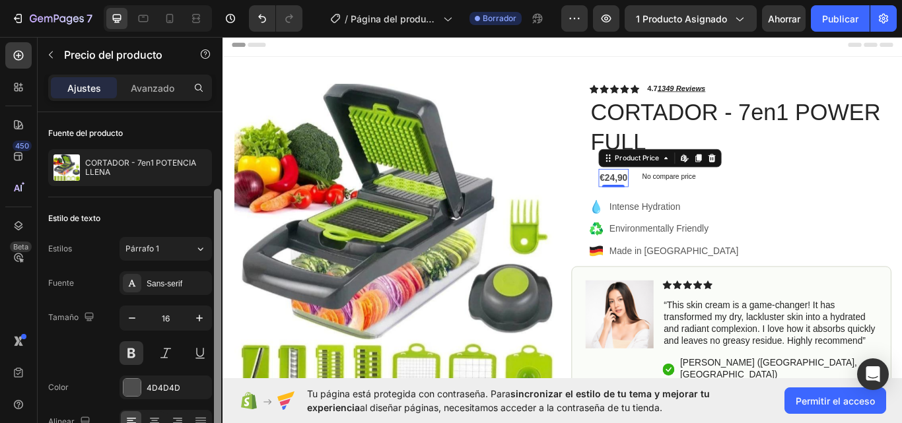
drag, startPoint x: 219, startPoint y: 278, endPoint x: 218, endPoint y: 313, distance: 35.0
click at [218, 313] on div at bounding box center [217, 321] width 7 height 265
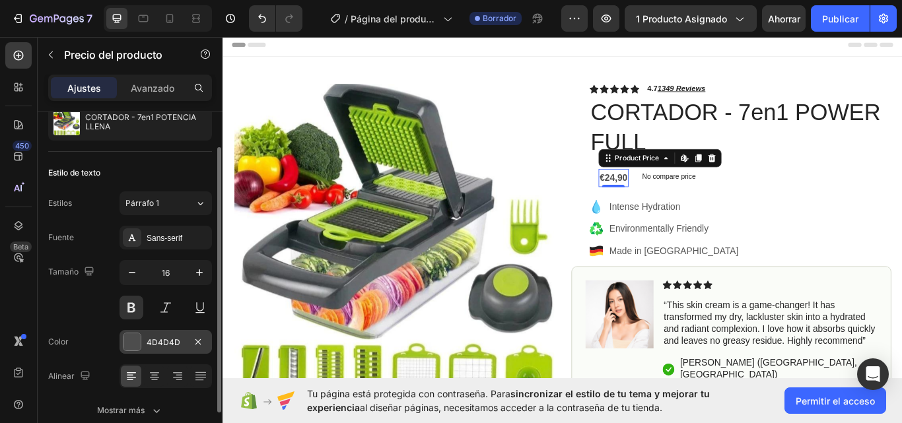
click at [180, 338] on div "4D4D4D" at bounding box center [166, 343] width 38 height 12
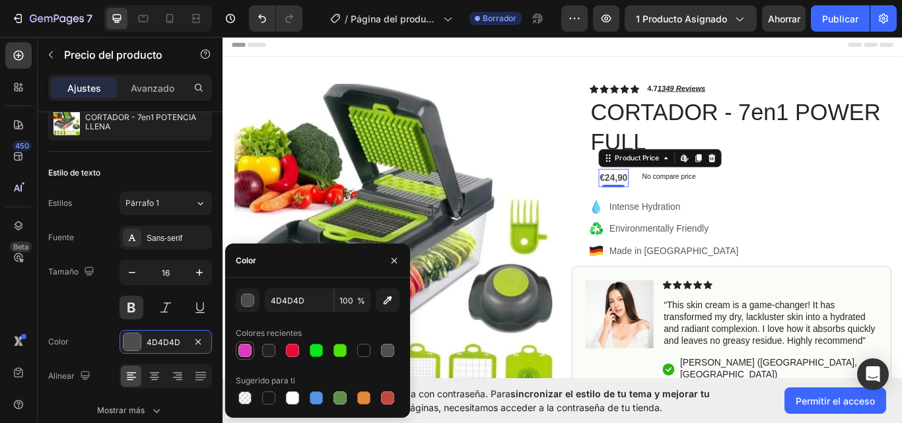
click at [246, 349] on div at bounding box center [244, 350] width 13 height 13
type input "D83CBC"
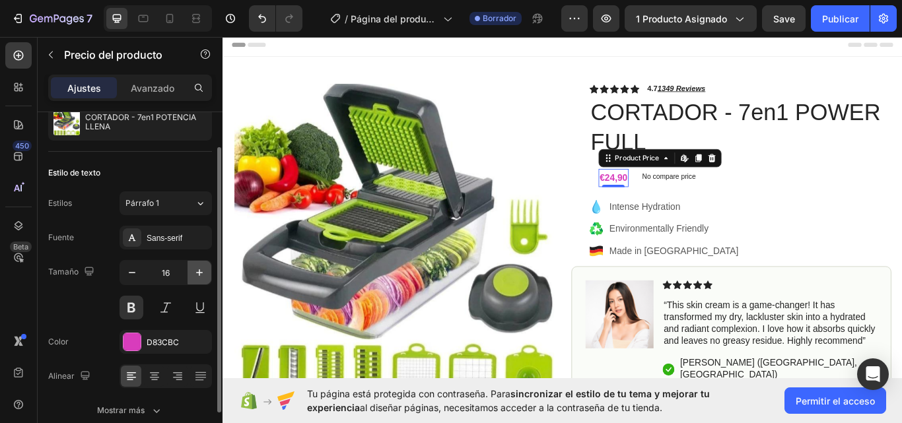
click at [200, 272] on icon "button" at bounding box center [199, 272] width 13 height 13
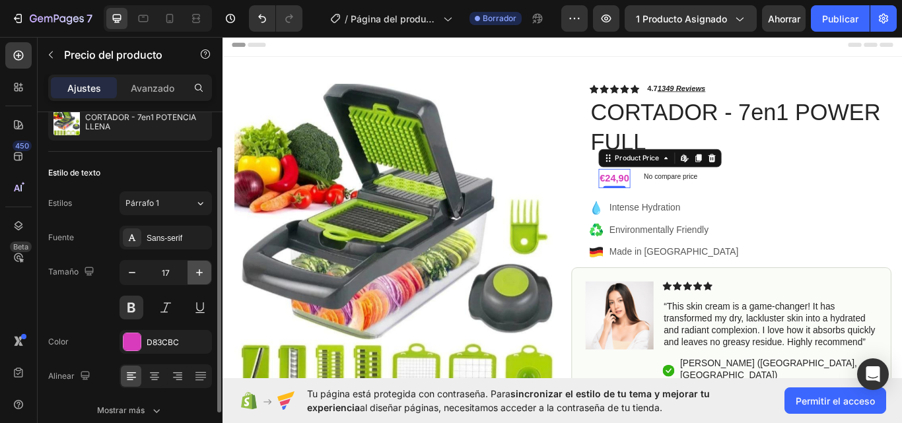
click at [200, 272] on icon "button" at bounding box center [199, 272] width 13 height 13
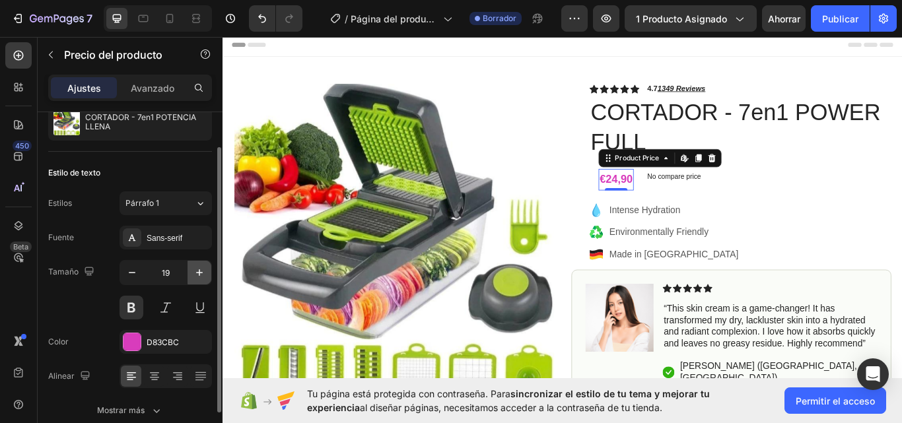
click at [200, 272] on icon "button" at bounding box center [199, 272] width 13 height 13
click at [201, 273] on icon "button" at bounding box center [199, 272] width 13 height 13
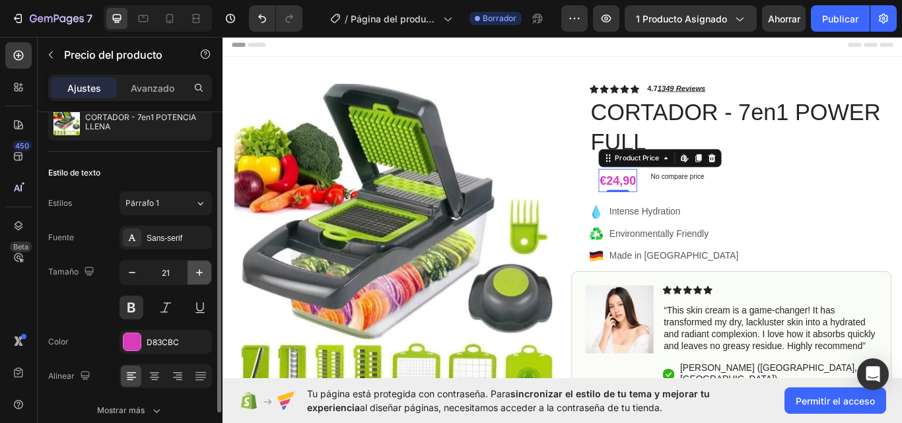
click at [201, 273] on icon "button" at bounding box center [199, 272] width 7 height 7
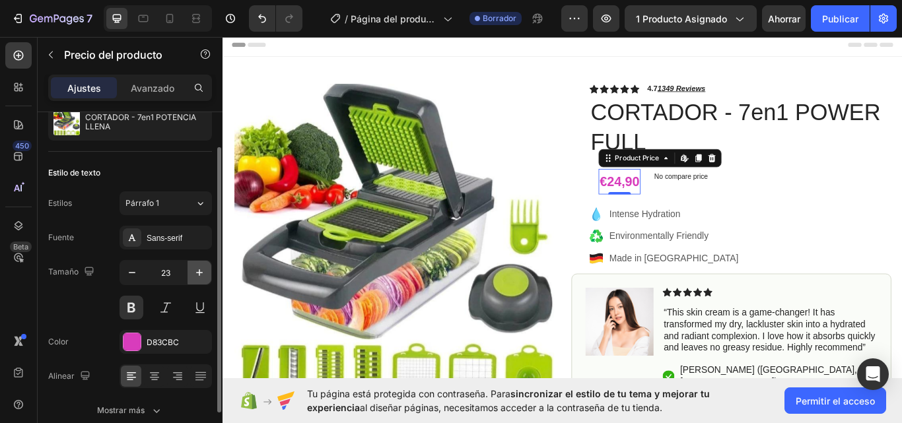
click at [201, 273] on icon "button" at bounding box center [199, 272] width 7 height 7
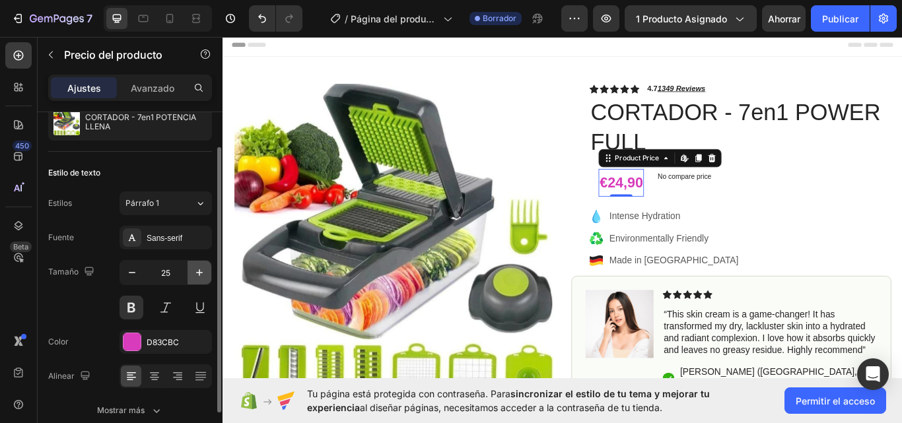
click at [201, 273] on icon "button" at bounding box center [199, 272] width 7 height 7
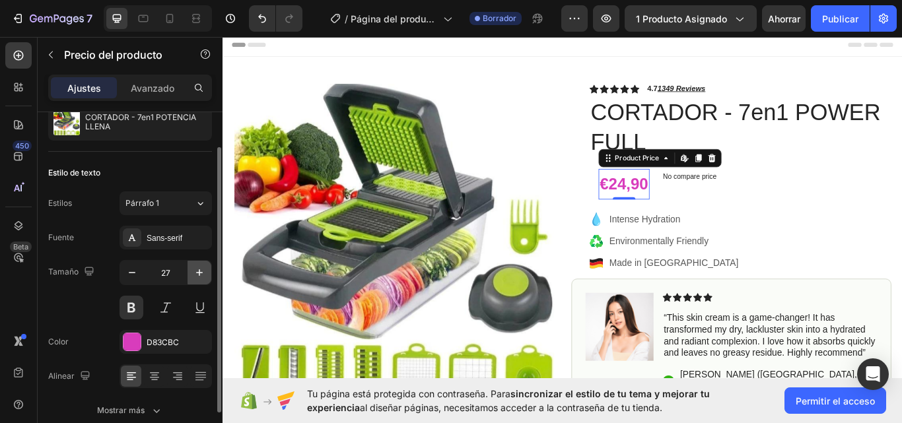
type input "28"
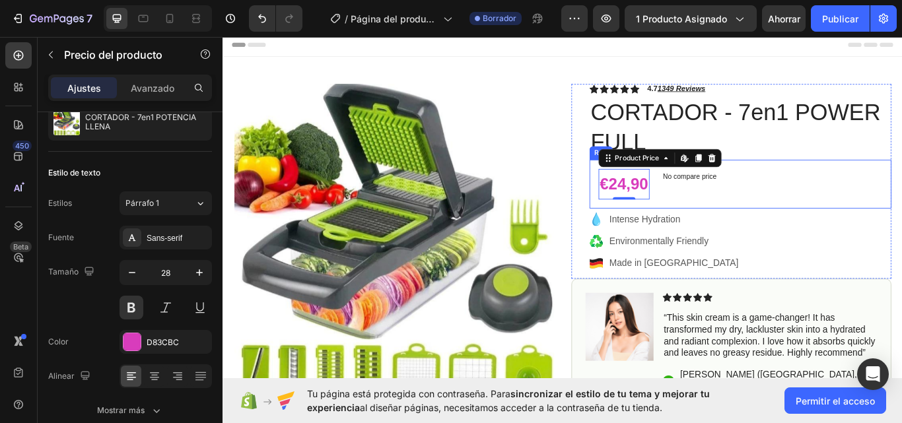
click at [650, 189] on div "€24,90 Product Price Edit content in Shopify 0 Product Price Edit content in Sh…" at bounding box center [826, 209] width 352 height 57
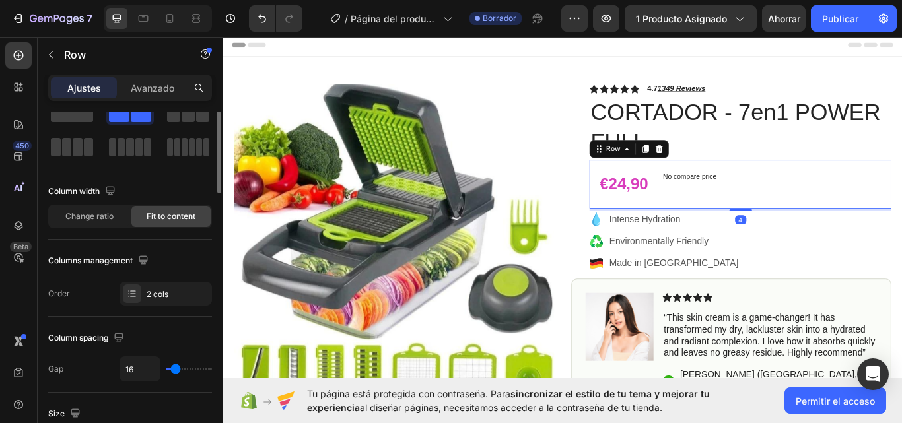
scroll to position [0, 0]
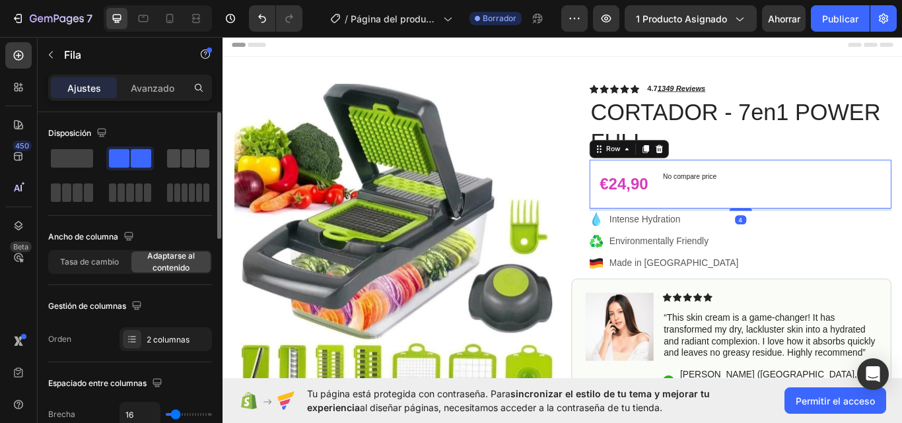
click at [182, 162] on span at bounding box center [188, 158] width 13 height 18
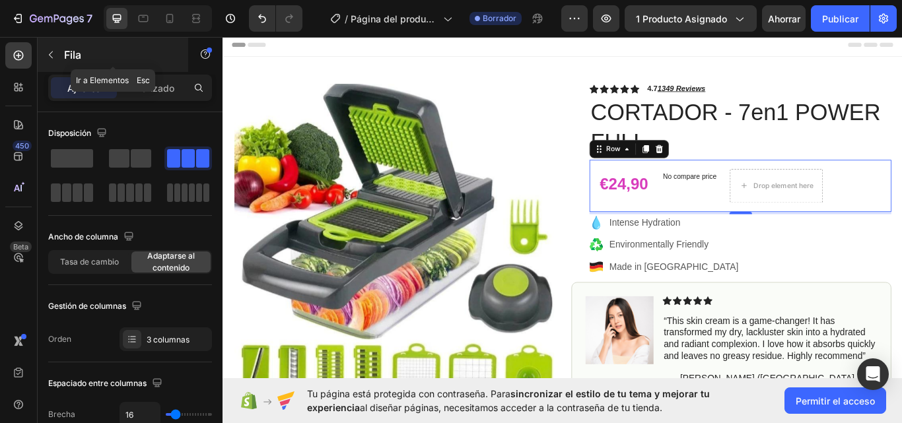
click at [53, 58] on icon "button" at bounding box center [51, 55] width 11 height 11
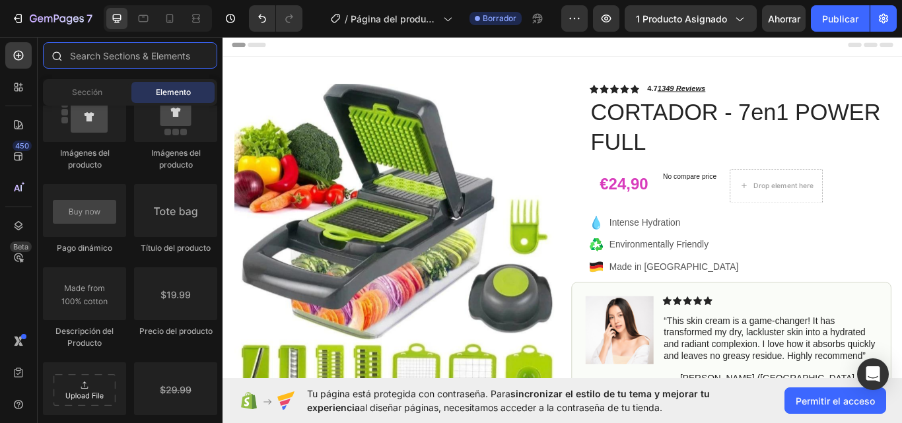
click at [118, 55] on input "text" at bounding box center [130, 55] width 174 height 26
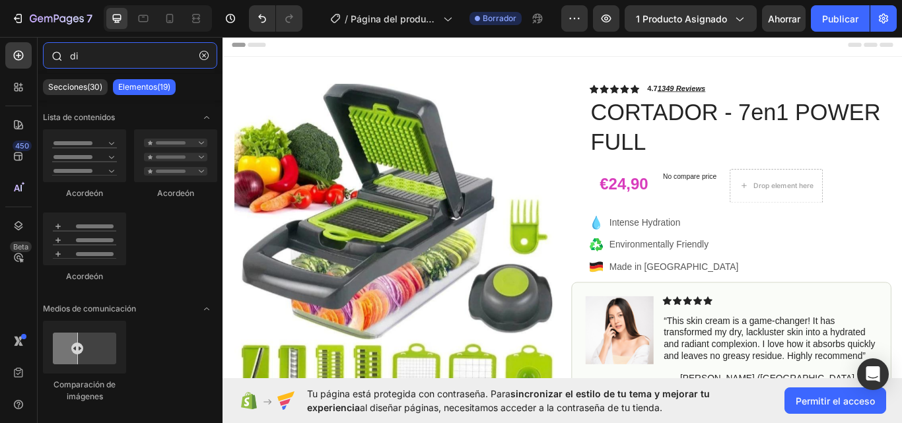
type input "d"
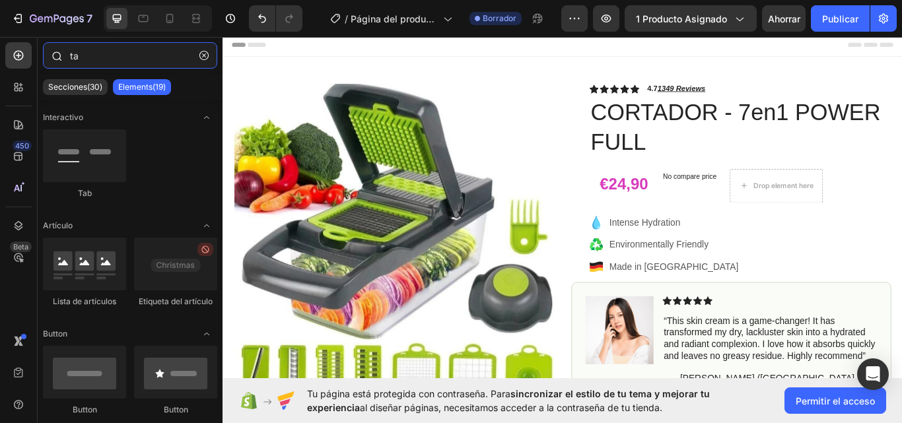
type input "t"
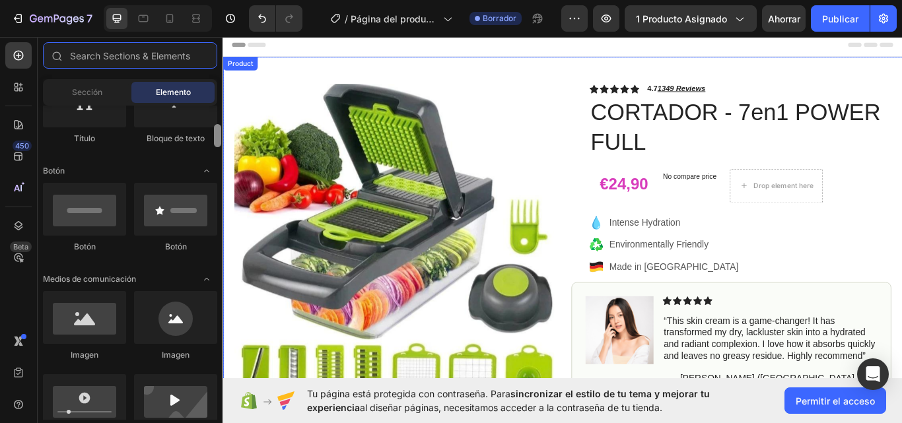
drag, startPoint x: 218, startPoint y: 117, endPoint x: 219, endPoint y: 172, distance: 54.8
click at [219, 147] on div at bounding box center [217, 135] width 7 height 23
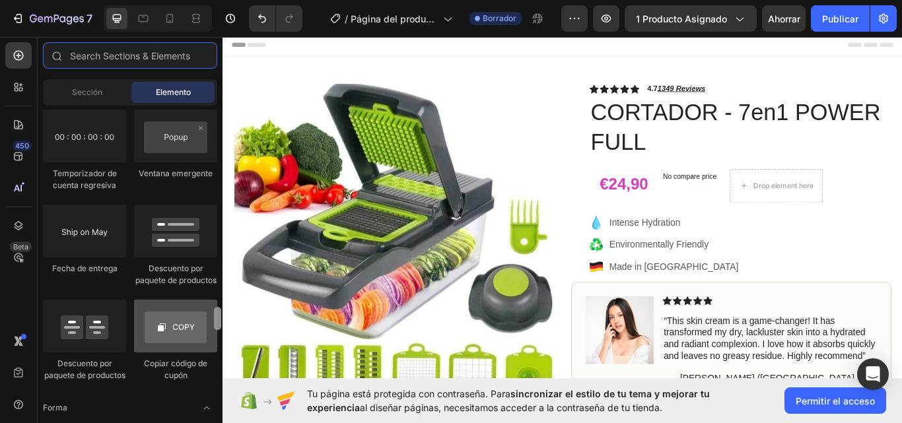
scroll to position [2910, 0]
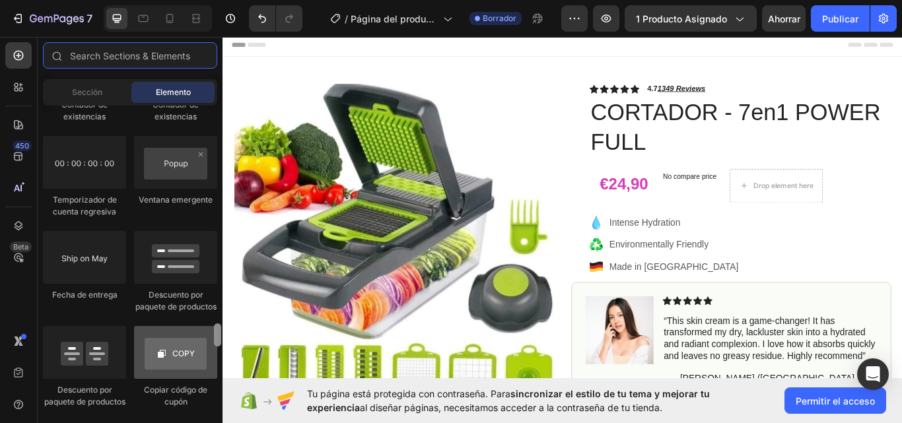
drag, startPoint x: 217, startPoint y: 167, endPoint x: 212, endPoint y: 333, distance: 165.8
click at [212, 333] on div "Disposición Fila Fila Fila Fila Texto Título Bloque de texto Botón Botón Botón …" at bounding box center [130, 263] width 185 height 314
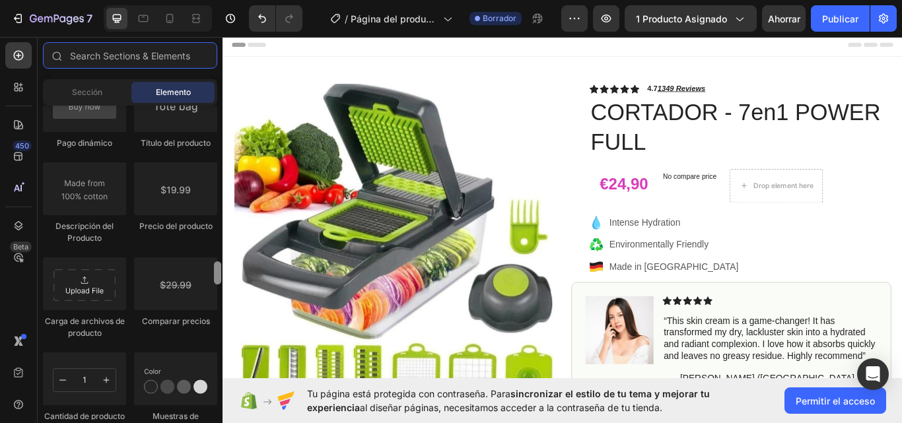
scroll to position [2196, 0]
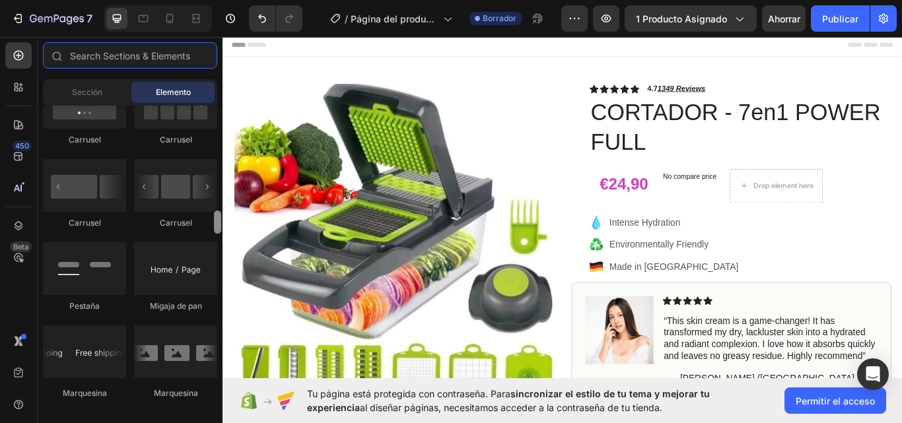
drag, startPoint x: 218, startPoint y: 331, endPoint x: 219, endPoint y: 219, distance: 111.6
click at [219, 219] on div at bounding box center [217, 222] width 7 height 23
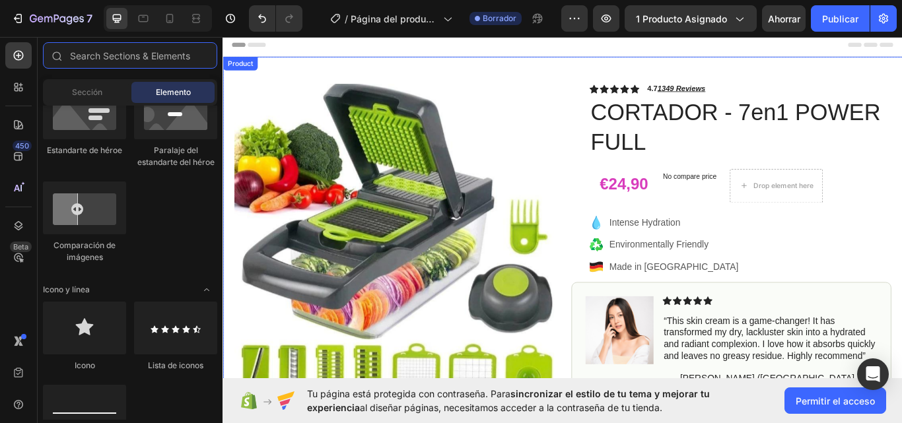
scroll to position [512, 0]
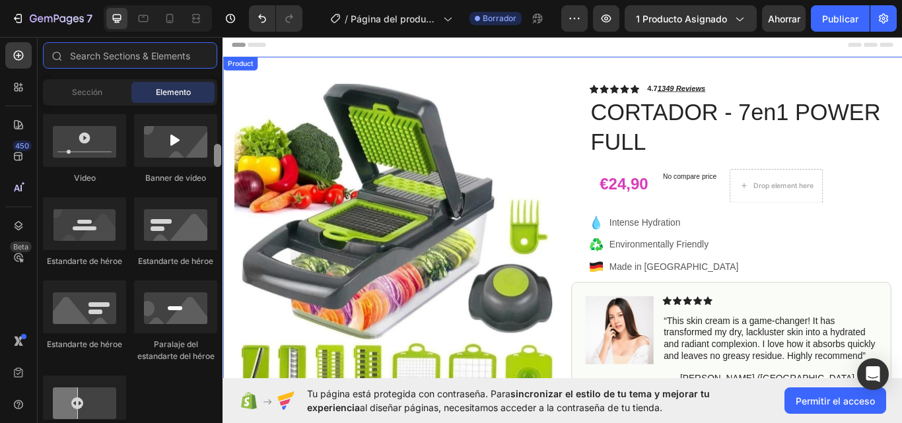
drag, startPoint x: 442, startPoint y: 254, endPoint x: 224, endPoint y: 156, distance: 239.1
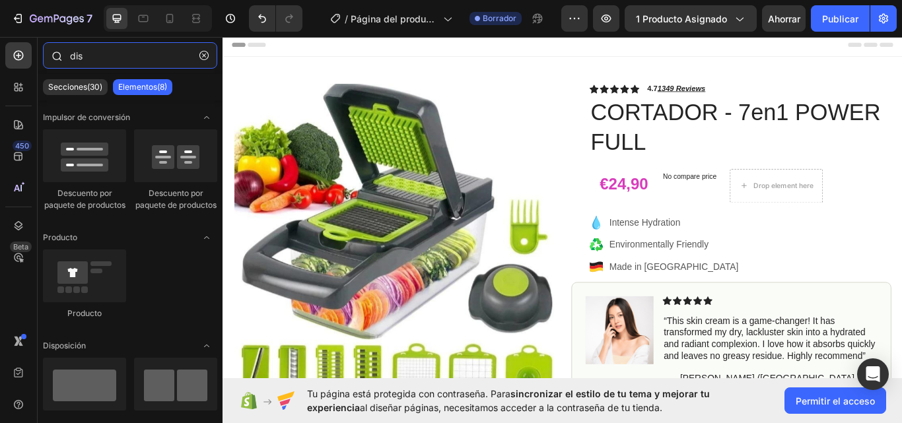
type input "disc"
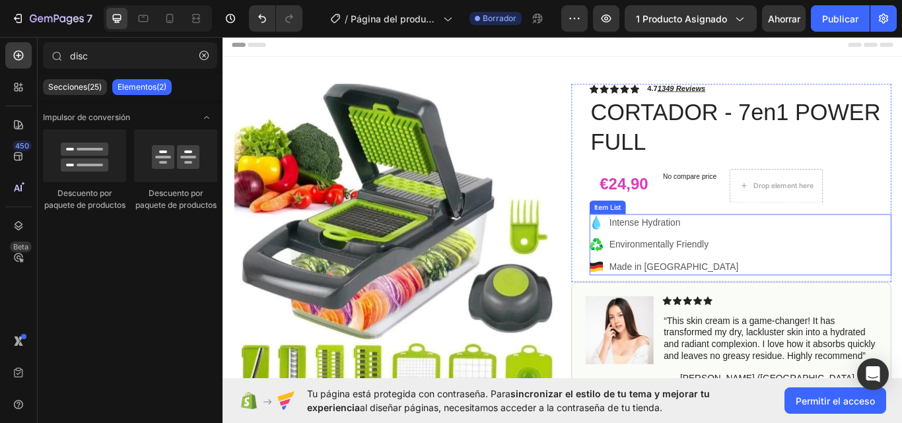
click at [901, 281] on div "Intense Hydration Environmentally Friendly Made in Germany" at bounding box center [826, 279] width 352 height 71
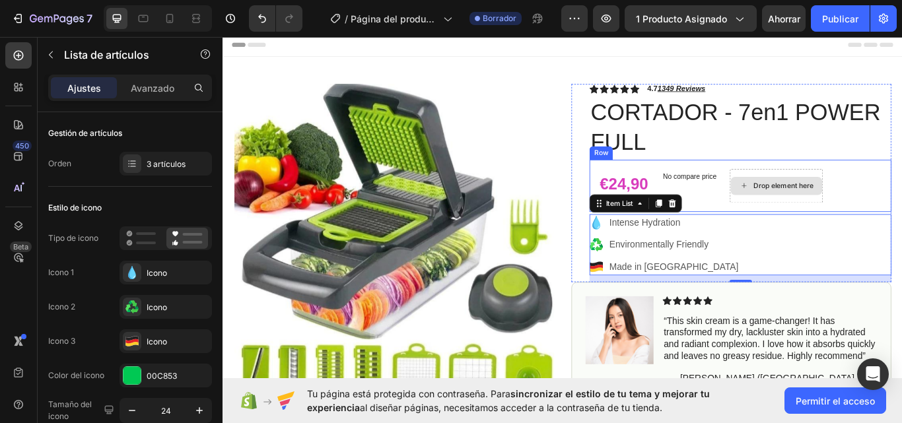
click at [901, 194] on div "Drop element here" at bounding box center [868, 212] width 108 height 40
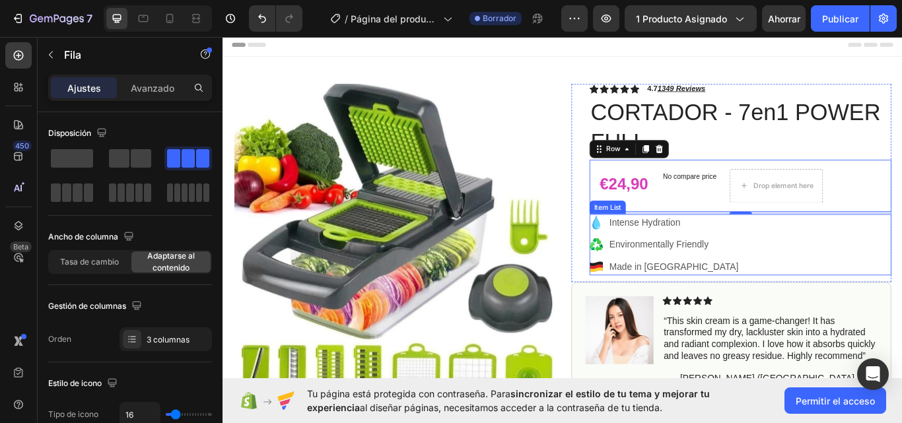
click at [757, 254] on p "Intense Hydration" at bounding box center [748, 254] width 151 height 16
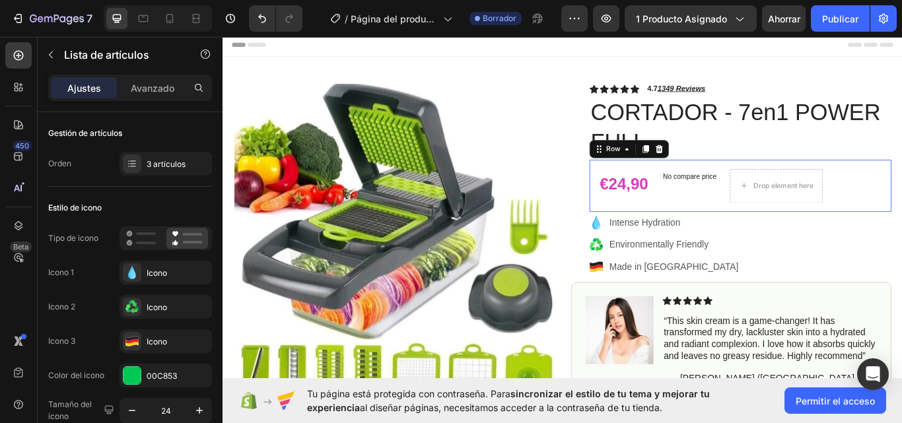
click at [673, 236] on div "€24,90 Product Price Product Price No compare price Compare Price Drop element …" at bounding box center [826, 211] width 352 height 61
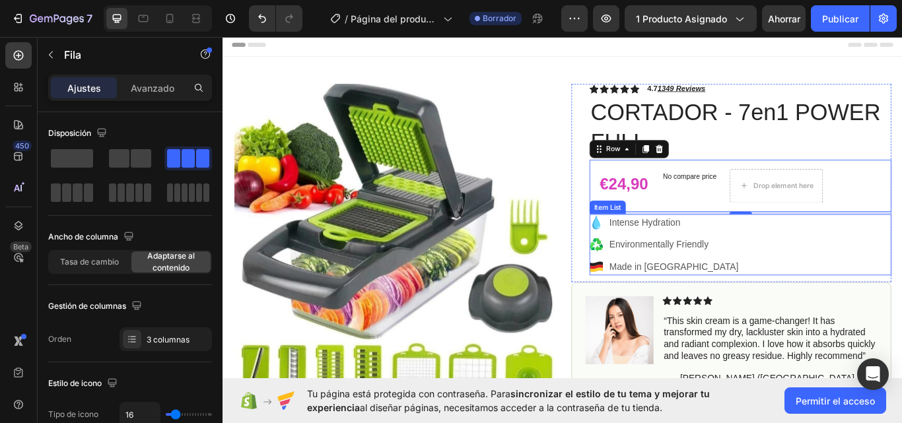
click at [841, 297] on div "Intense Hydration Environmentally Friendly Made in Germany" at bounding box center [826, 279] width 352 height 71
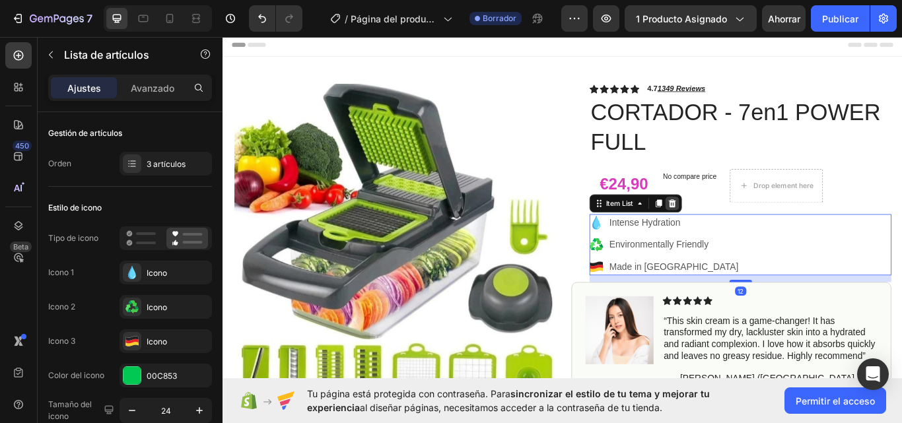
click at [742, 234] on icon at bounding box center [746, 231] width 9 height 9
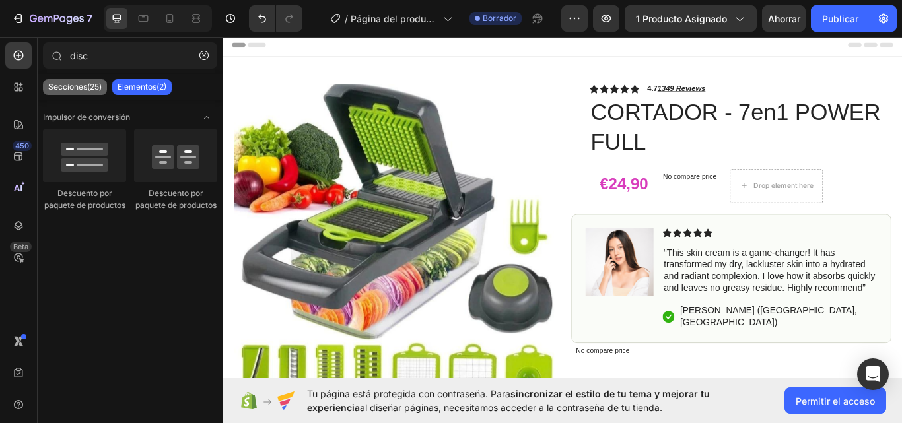
click at [73, 89] on font "Secciones(25)" at bounding box center [74, 87] width 53 height 10
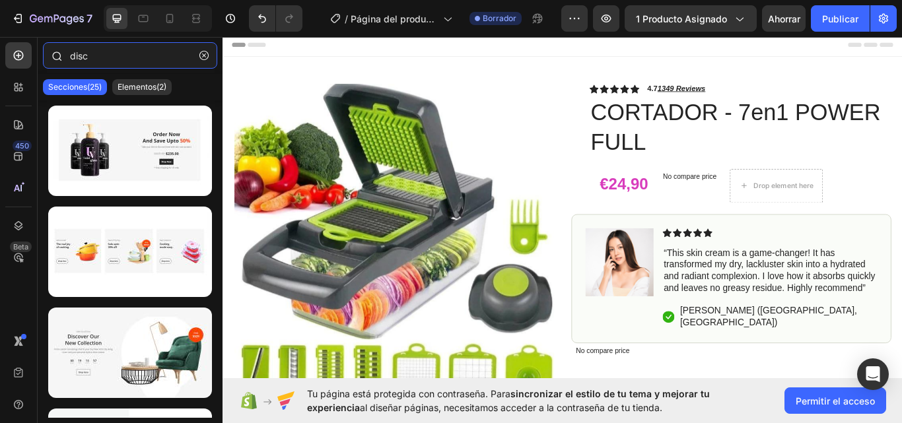
drag, startPoint x: 98, startPoint y: 53, endPoint x: 57, endPoint y: 55, distance: 41.0
click at [57, 55] on div "disc" at bounding box center [130, 58] width 185 height 32
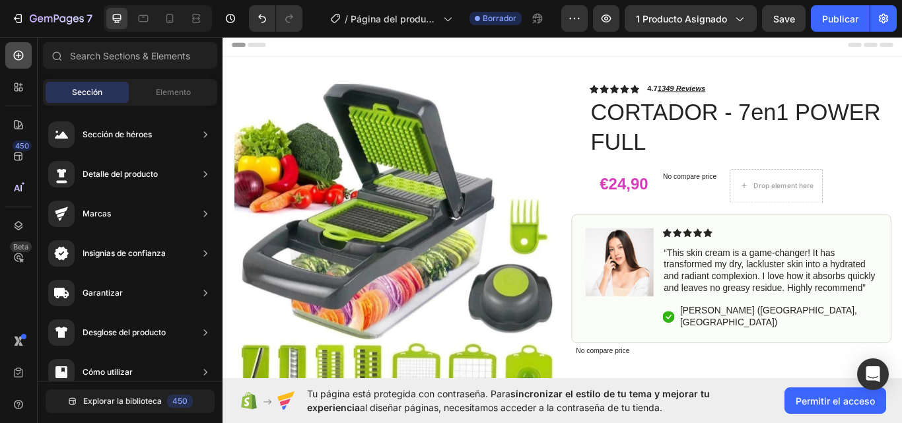
click at [20, 53] on icon at bounding box center [18, 55] width 13 height 13
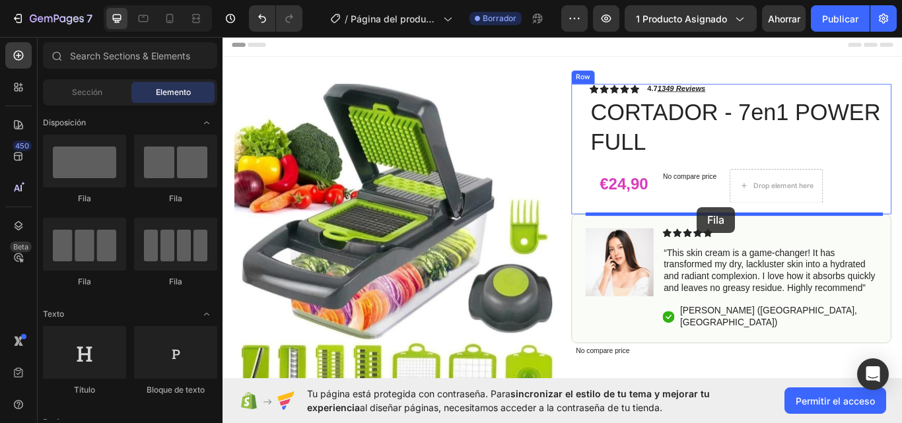
drag, startPoint x: 306, startPoint y: 196, endPoint x: 775, endPoint y: 236, distance: 471.2
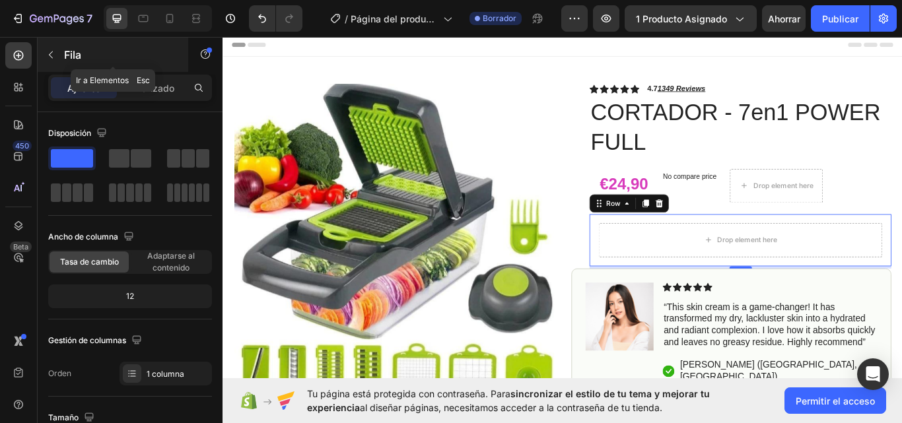
click at [53, 55] on icon "button" at bounding box center [51, 55] width 11 height 11
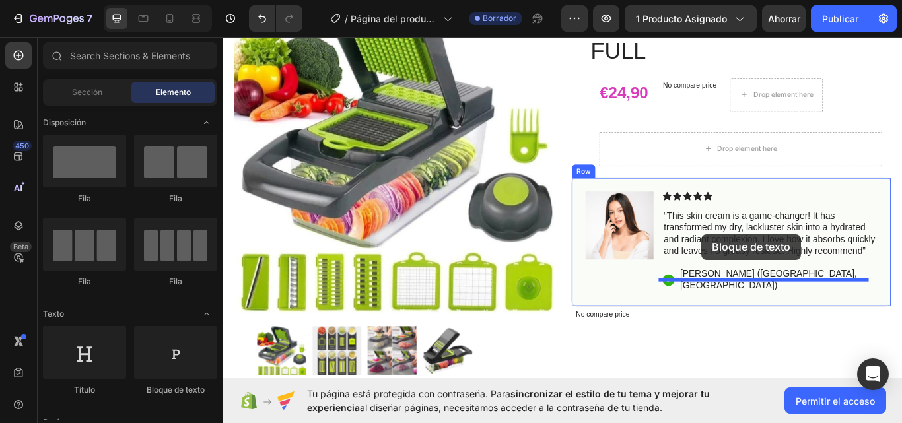
scroll to position [137, 0]
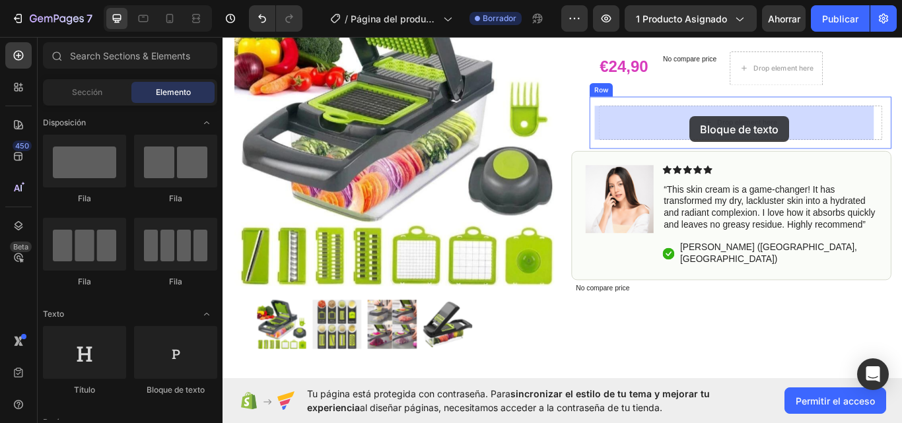
drag, startPoint x: 408, startPoint y: 390, endPoint x: 767, endPoint y: 131, distance: 442.6
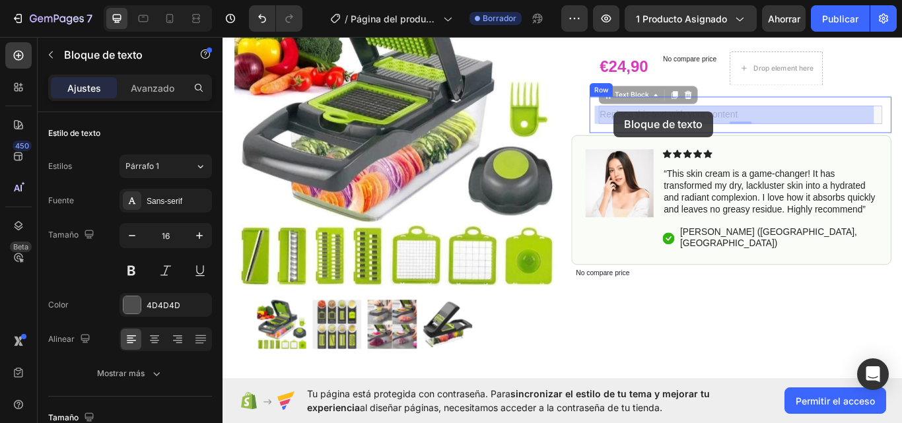
drag, startPoint x: 826, startPoint y: 127, endPoint x: 676, endPoint y: 125, distance: 150.6
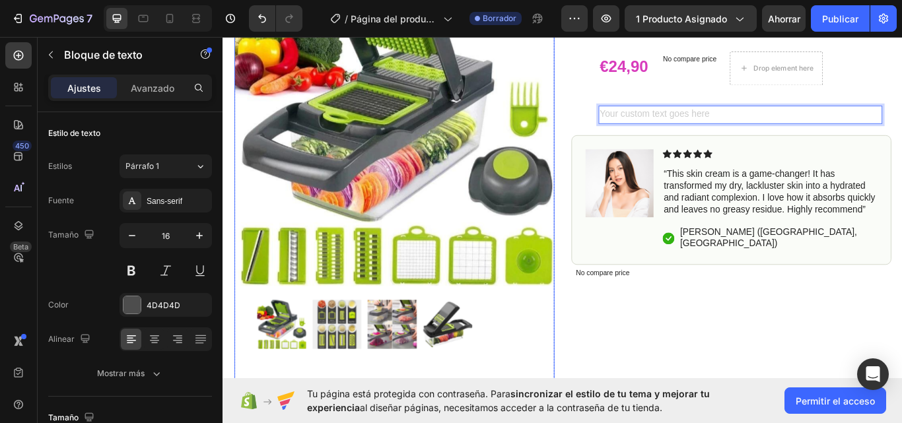
click at [349, 361] on img at bounding box center [355, 373] width 57 height 57
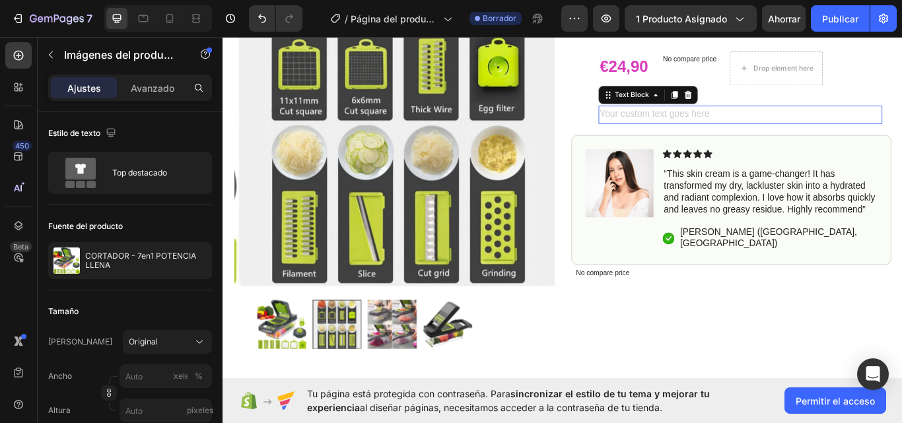
click at [687, 122] on div "Rich Text Editor. Editing area: main" at bounding box center [825, 129] width 331 height 22
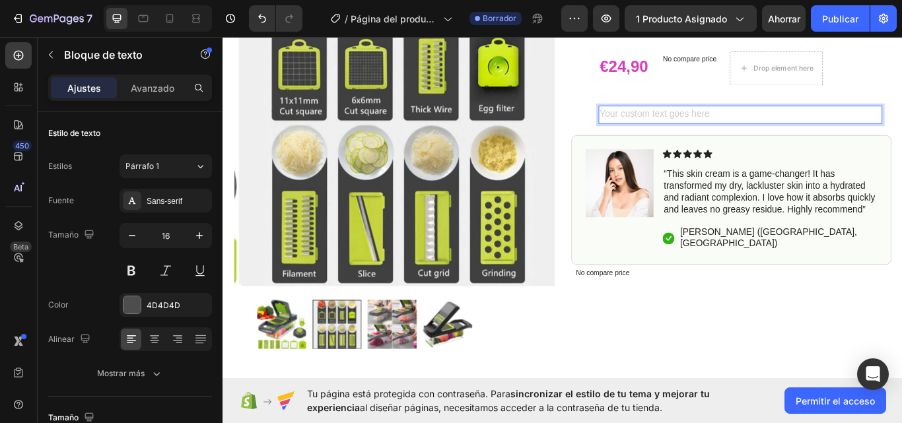
click at [673, 132] on div "Rich Text Editor. Editing area: main" at bounding box center [825, 129] width 331 height 22
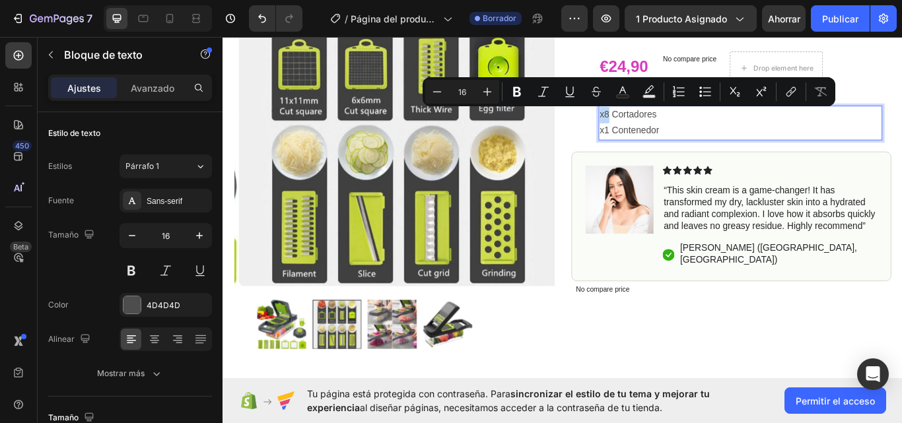
drag, startPoint x: 668, startPoint y: 127, endPoint x: 656, endPoint y: 131, distance: 13.0
click at [662, 131] on p "x8 Cortadores" at bounding box center [826, 129] width 328 height 19
click at [522, 92] on icon "Editor contextual toolbar" at bounding box center [516, 91] width 13 height 13
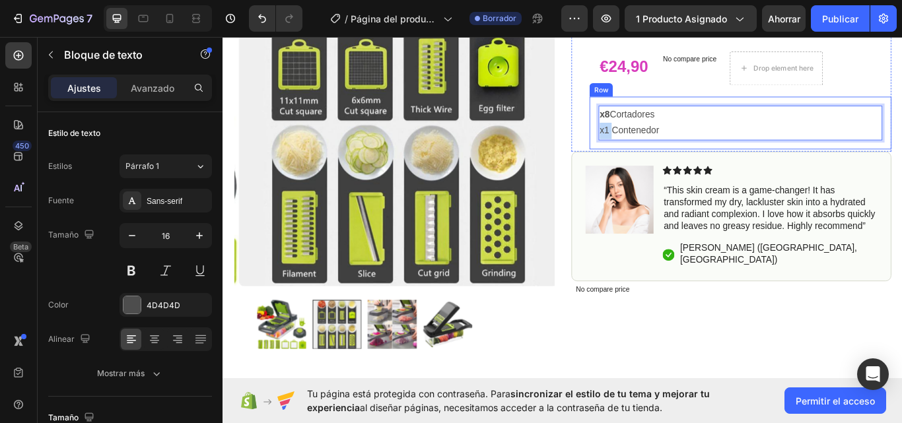
drag, startPoint x: 670, startPoint y: 148, endPoint x: 654, endPoint y: 149, distance: 15.2
click at [654, 149] on div "x8 Cortadores x1 Contenedor Text Block 0 Row" at bounding box center [826, 139] width 352 height 62
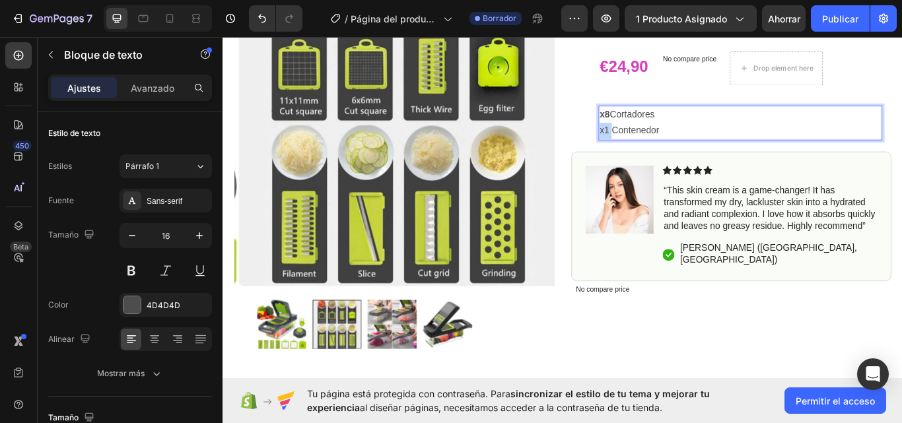
click at [664, 144] on p "x1 Contenedor" at bounding box center [826, 147] width 328 height 19
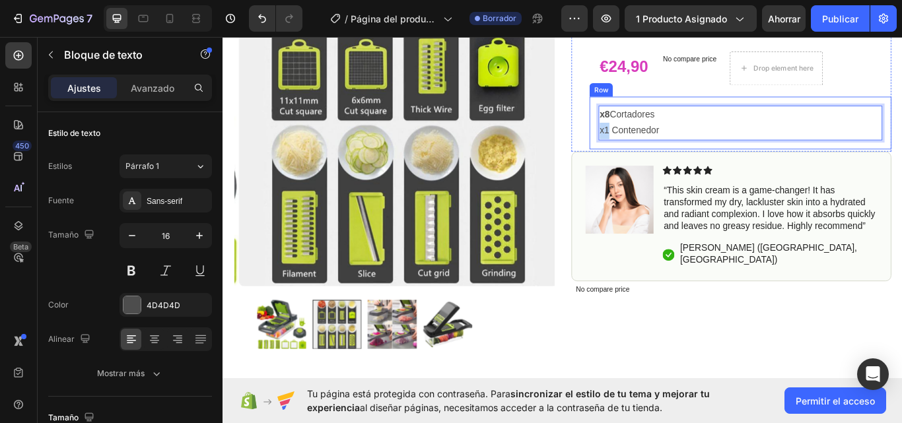
drag, startPoint x: 666, startPoint y: 146, endPoint x: 654, endPoint y: 145, distance: 12.0
click at [654, 145] on div "x8 Cortadores x1 Contenedor Text Block 0 Row" at bounding box center [826, 139] width 352 height 62
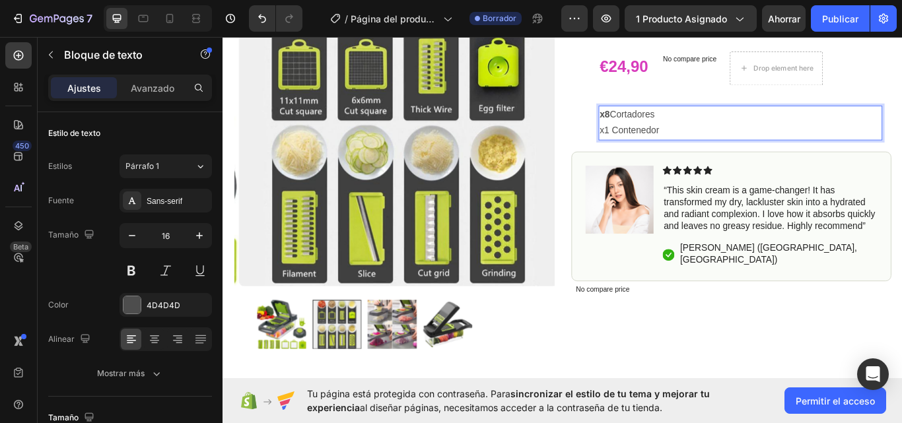
click at [759, 156] on p "x1 Contenedor" at bounding box center [826, 147] width 328 height 19
drag, startPoint x: 668, startPoint y: 143, endPoint x: 656, endPoint y: 143, distance: 11.2
click at [662, 143] on p "x1 Contenedor" at bounding box center [826, 147] width 328 height 19
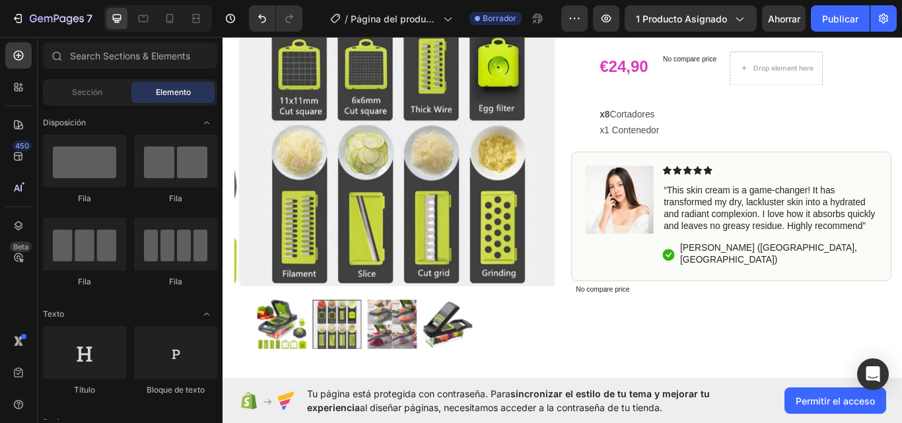
scroll to position [23, 0]
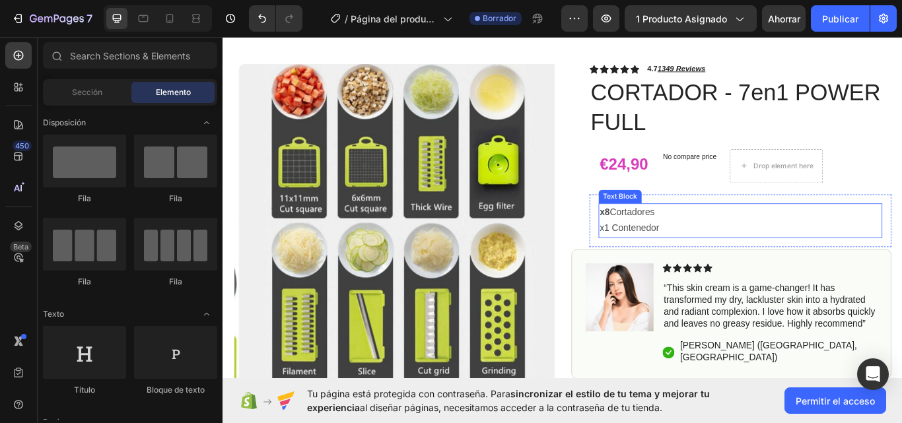
click at [675, 255] on p "x1 Contenedor" at bounding box center [826, 261] width 328 height 19
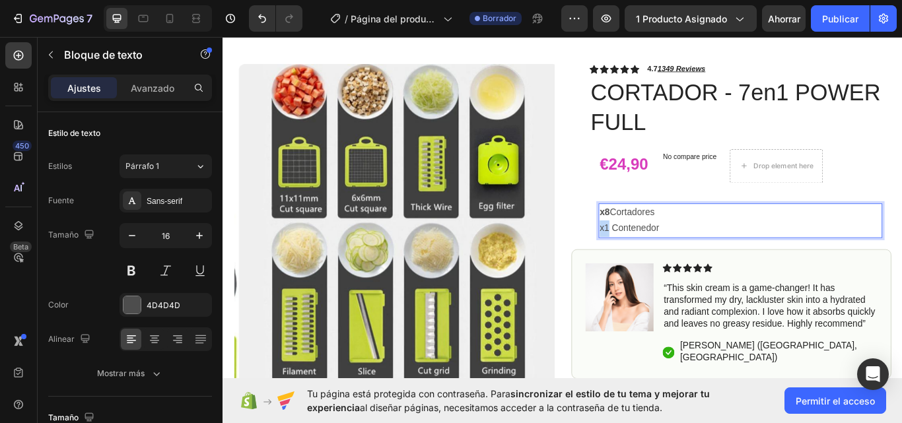
drag, startPoint x: 666, startPoint y: 262, endPoint x: 658, endPoint y: 262, distance: 7.9
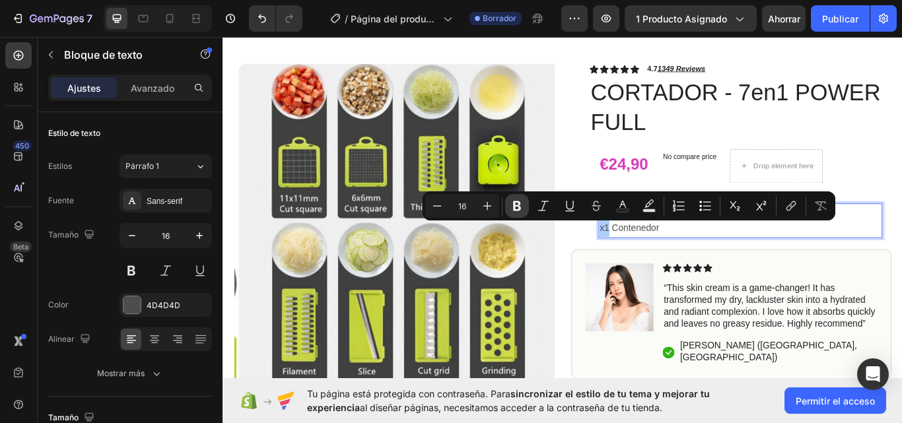
click at [515, 212] on icon "Editor contextual toolbar" at bounding box center [516, 205] width 13 height 13
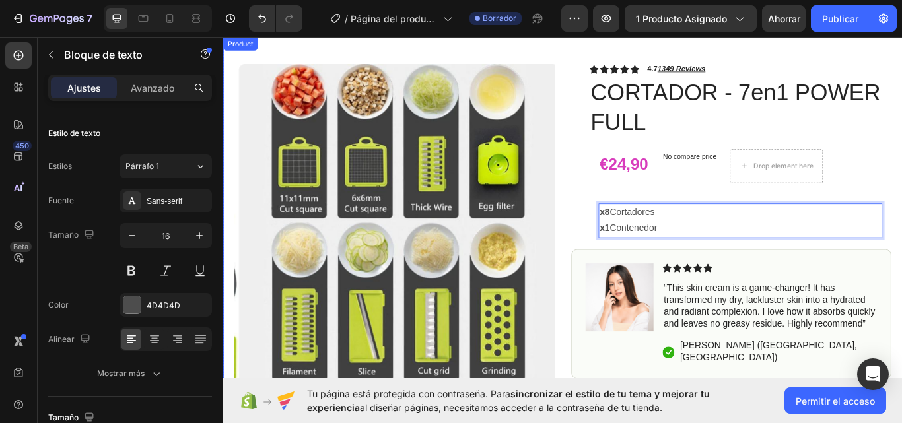
click at [620, 193] on div "Product Images Row Icon Icon Icon Icon Icon Icon List 4.7 1349 Reviews Text Blo…" at bounding box center [619, 303] width 792 height 531
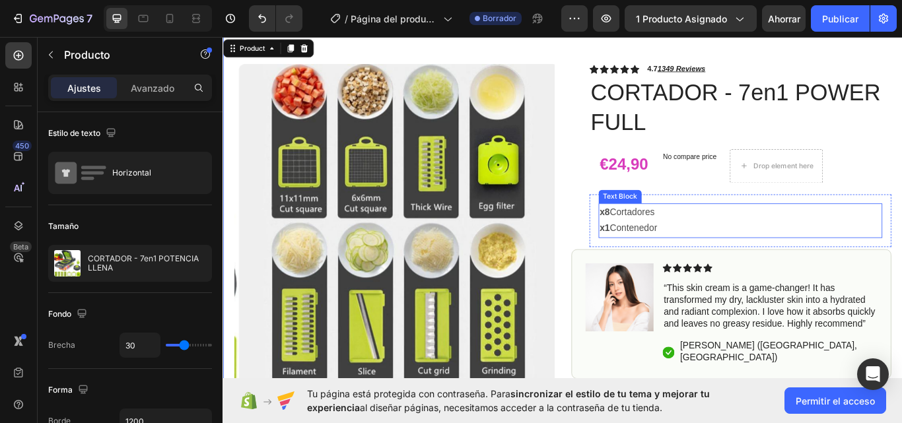
click at [724, 242] on p "x8 Cortadores" at bounding box center [826, 242] width 328 height 19
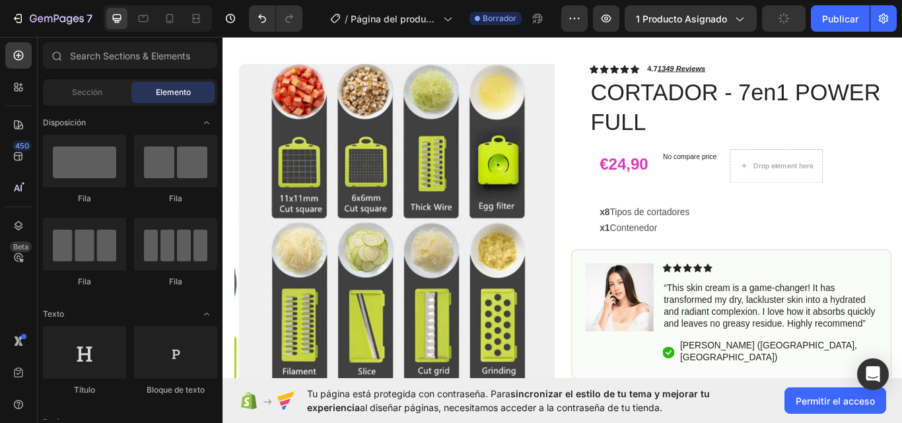
scroll to position [184, 0]
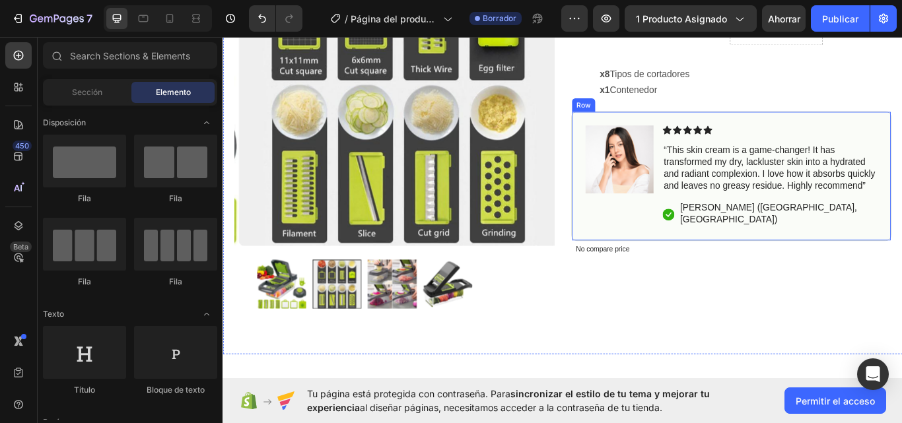
click at [901, 140] on div "Image Icon Icon Icon Icon Icon Icon List “This skin cream is a game-changer! It…" at bounding box center [815, 200] width 373 height 151
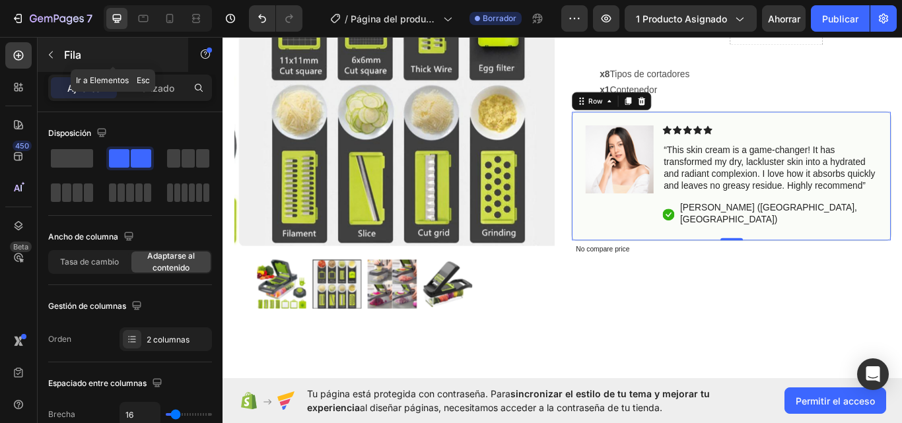
click at [56, 56] on button "button" at bounding box center [50, 54] width 21 height 21
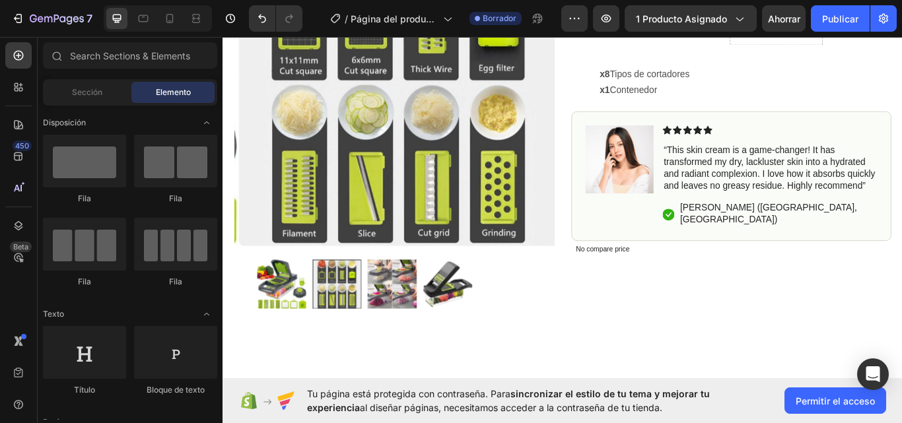
click at [175, 101] on div "Elemento" at bounding box center [172, 92] width 83 height 21
click at [118, 47] on input "text" at bounding box center [130, 55] width 174 height 26
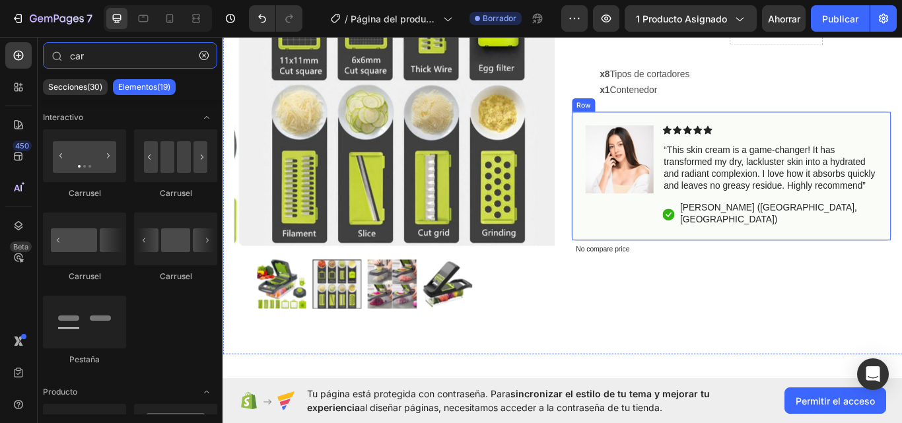
type input "car"
click at [892, 130] on div "Image Icon Icon Icon Icon Icon Icon List “This skin cream is a game-changer! It…" at bounding box center [815, 200] width 373 height 151
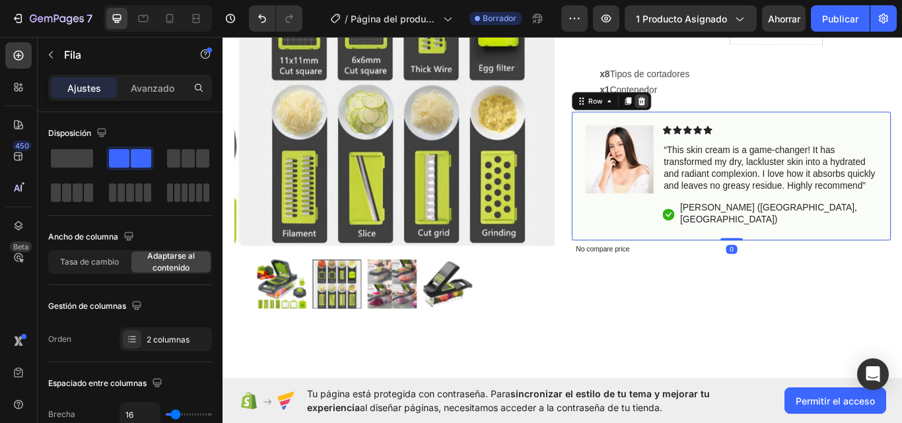
click at [705, 114] on icon at bounding box center [710, 113] width 11 height 11
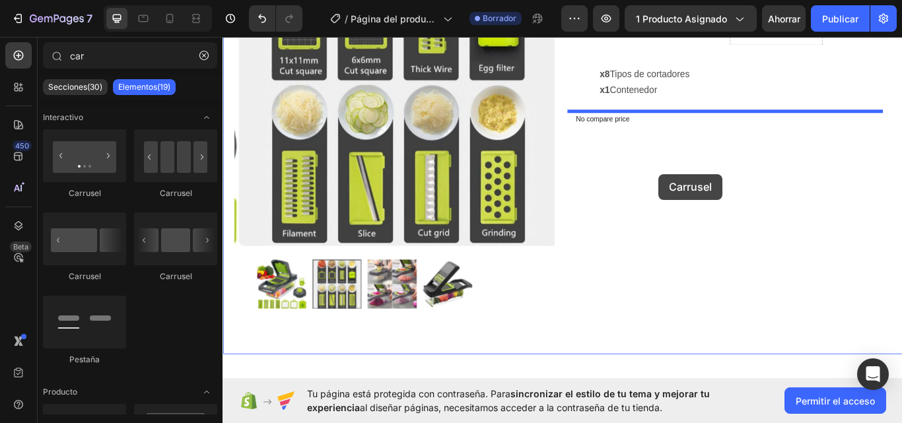
drag, startPoint x: 307, startPoint y: 193, endPoint x: 731, endPoint y: 199, distance: 424.0
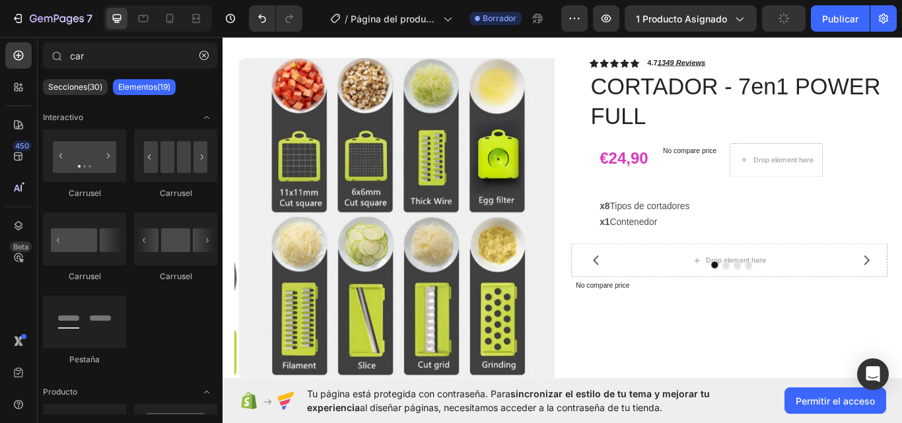
scroll to position [230, 0]
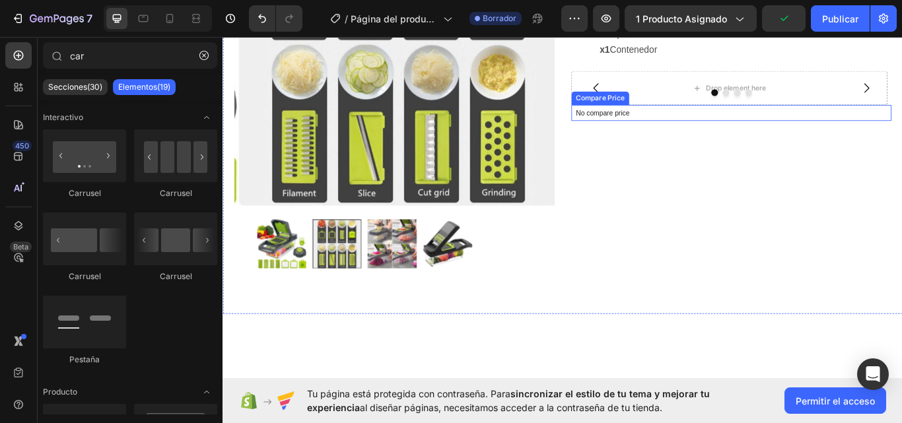
click at [680, 129] on p "No compare price" at bounding box center [815, 127] width 363 height 8
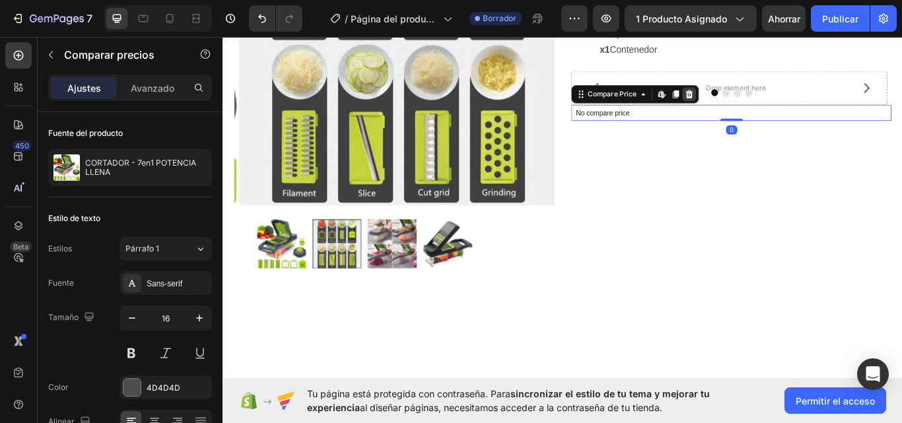
click at [765, 105] on icon at bounding box center [766, 105] width 11 height 11
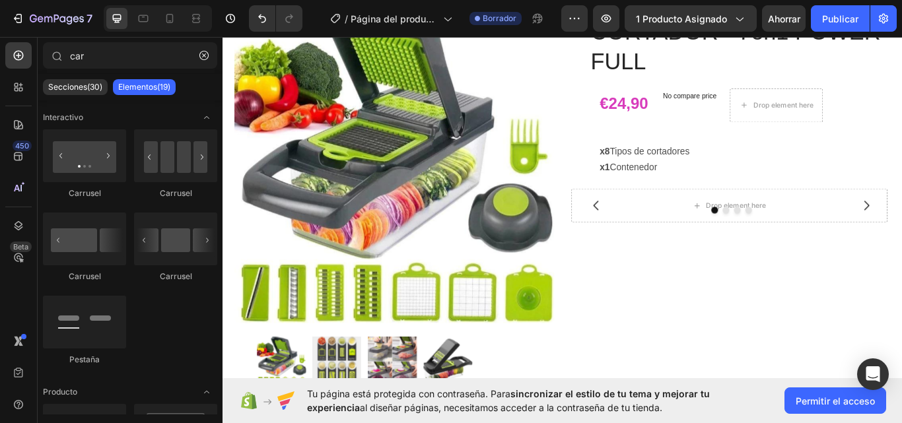
scroll to position [167, 0]
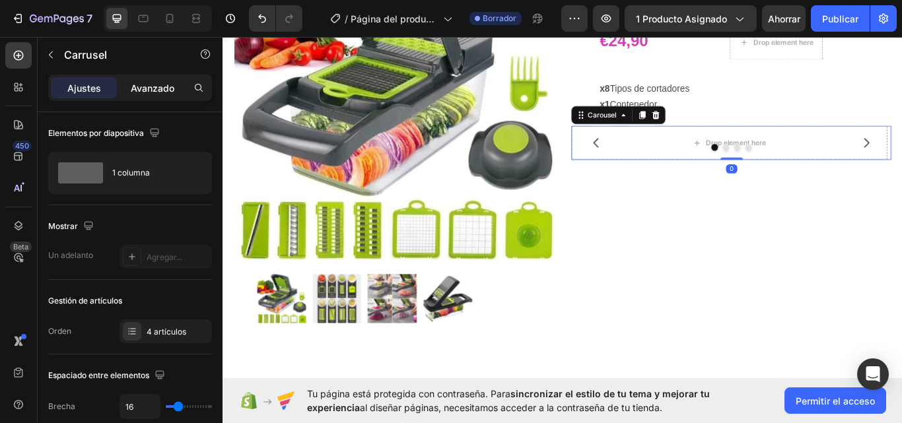
click at [151, 92] on font "Avanzado" at bounding box center [153, 88] width 44 height 11
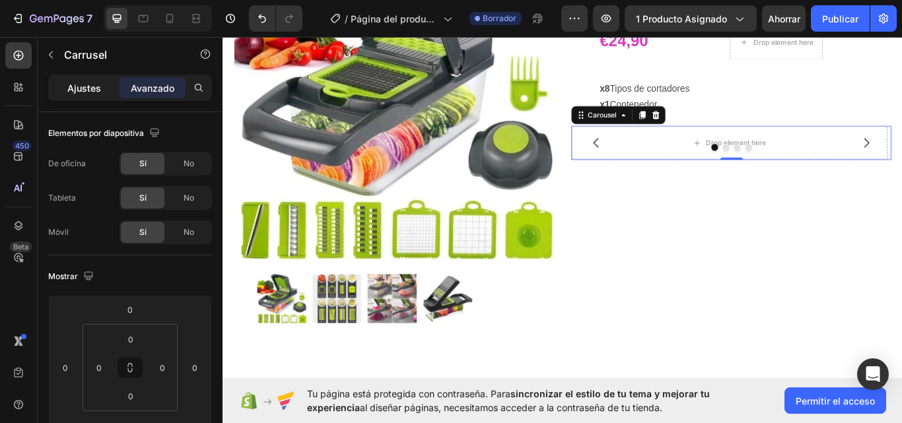
click at [85, 92] on font "Ajustes" at bounding box center [84, 88] width 34 height 11
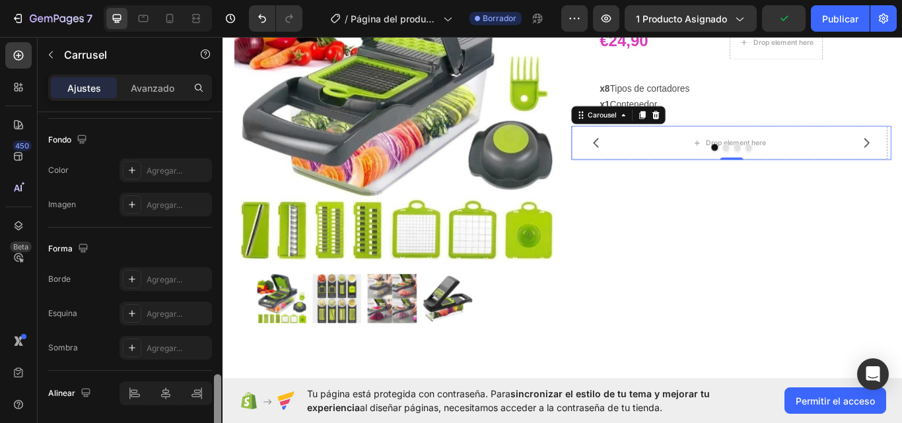
scroll to position [1058, 0]
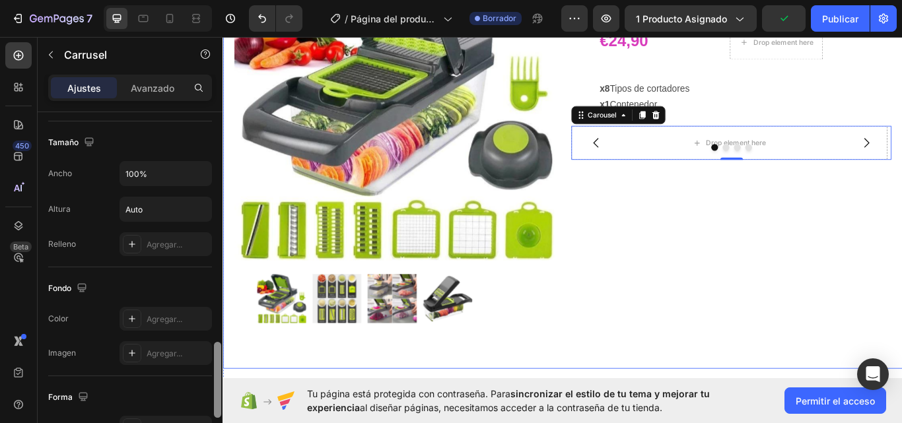
drag, startPoint x: 442, startPoint y: 175, endPoint x: 230, endPoint y: 110, distance: 221.0
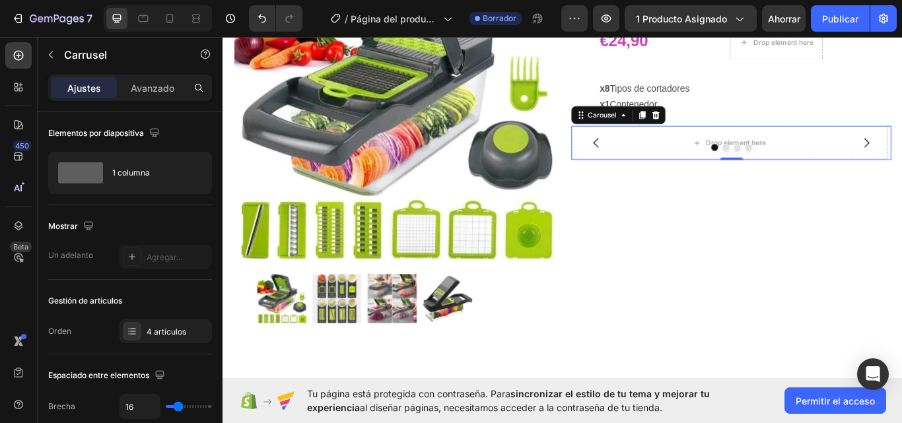
click at [818, 166] on button "Dot" at bounding box center [822, 166] width 8 height 8
click at [28, 85] on div at bounding box center [18, 87] width 26 height 26
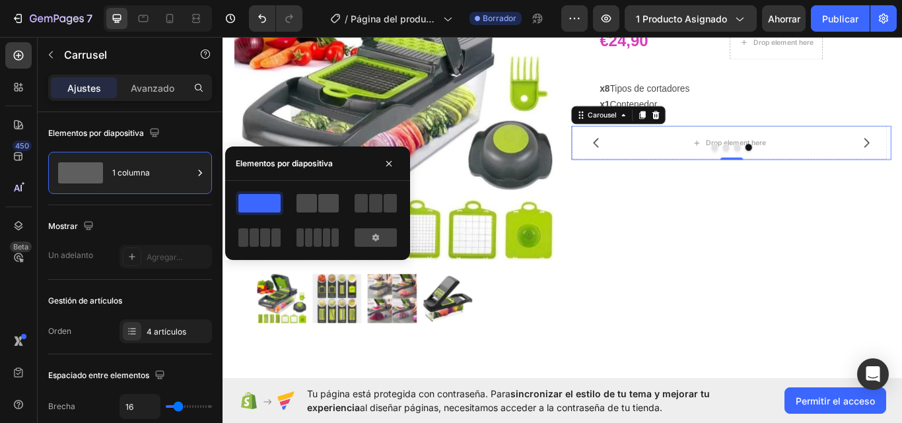
click at [327, 205] on span at bounding box center [328, 203] width 20 height 18
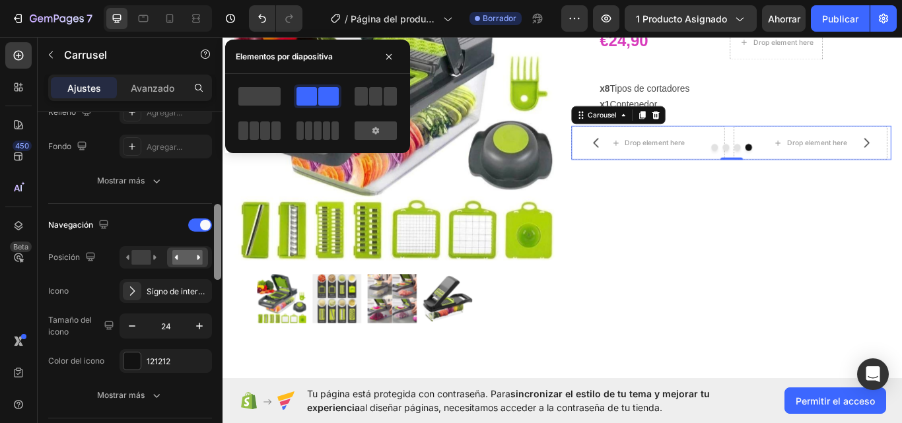
scroll to position [382, 0]
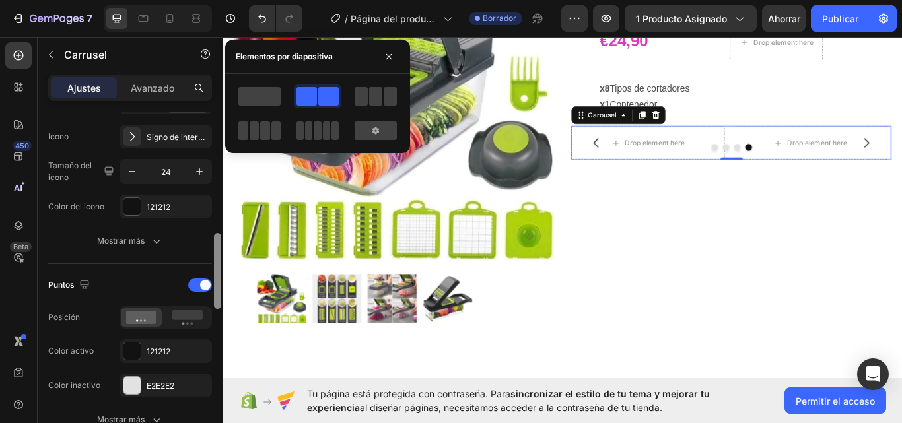
drag, startPoint x: 220, startPoint y: 135, endPoint x: 223, endPoint y: 251, distance: 116.3
click at [223, 0] on div "7 Version history / Página del producto - 27 de agosto, 11:26:38 Borrador Avanc…" at bounding box center [451, 0] width 902 height 0
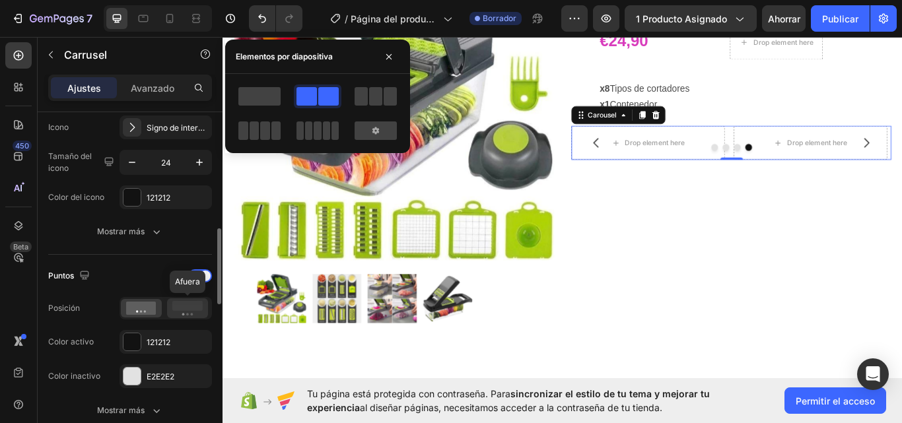
click at [194, 314] on icon at bounding box center [187, 308] width 30 height 15
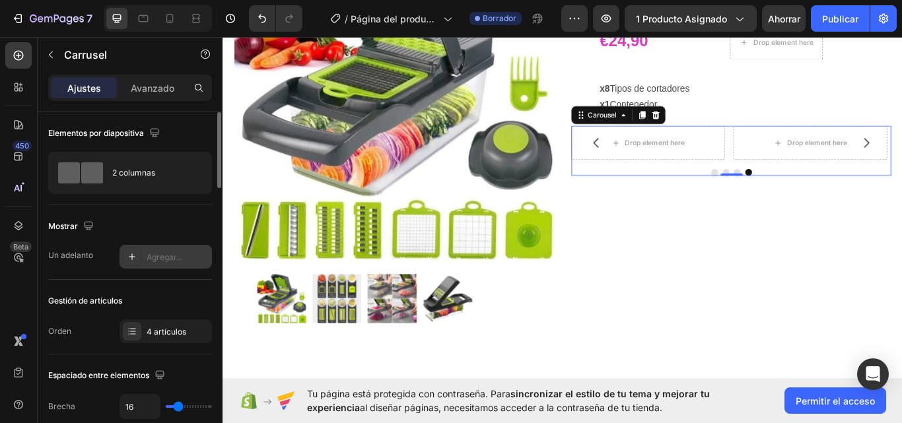
click at [166, 256] on font "Agregar..." at bounding box center [165, 257] width 36 height 10
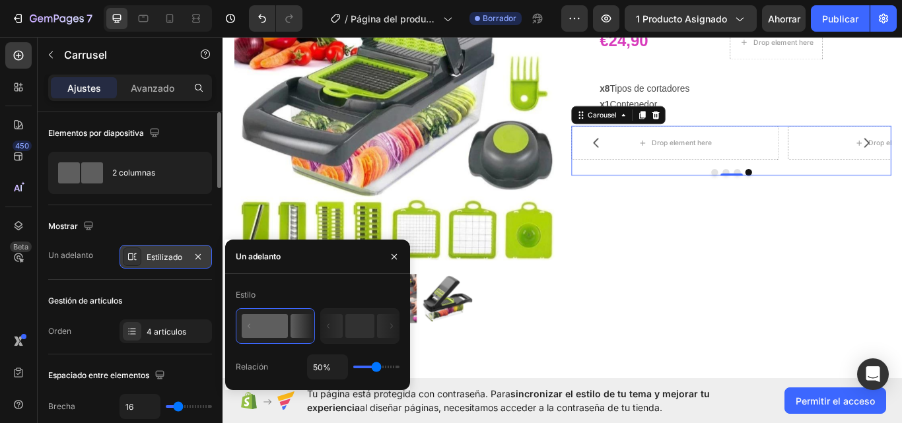
click at [166, 256] on font "Estilizado" at bounding box center [165, 257] width 36 height 10
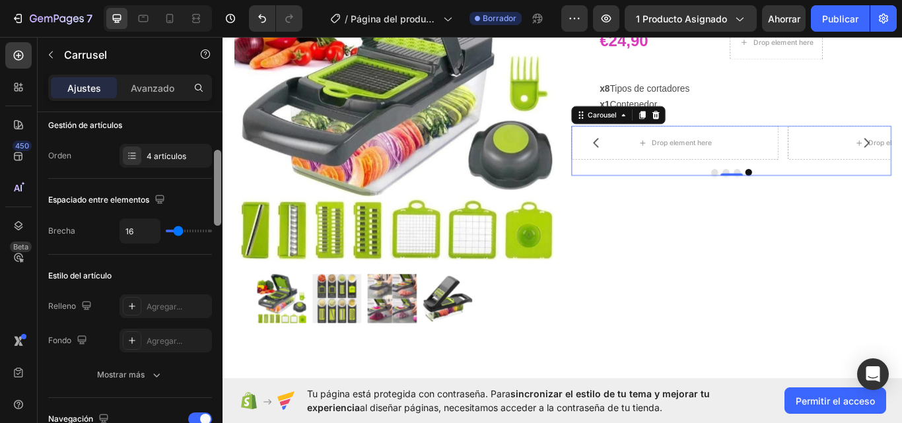
scroll to position [179, 0]
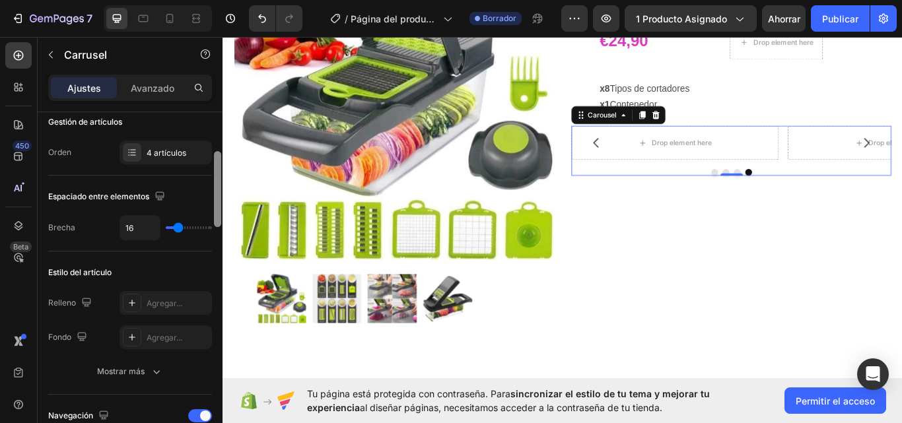
drag, startPoint x: 218, startPoint y: 155, endPoint x: 223, endPoint y: 193, distance: 39.2
click at [223, 0] on div "7 Version history / Página del producto - 27 de agosto, 11:26:38 Borrador Avanc…" at bounding box center [451, 0] width 902 height 0
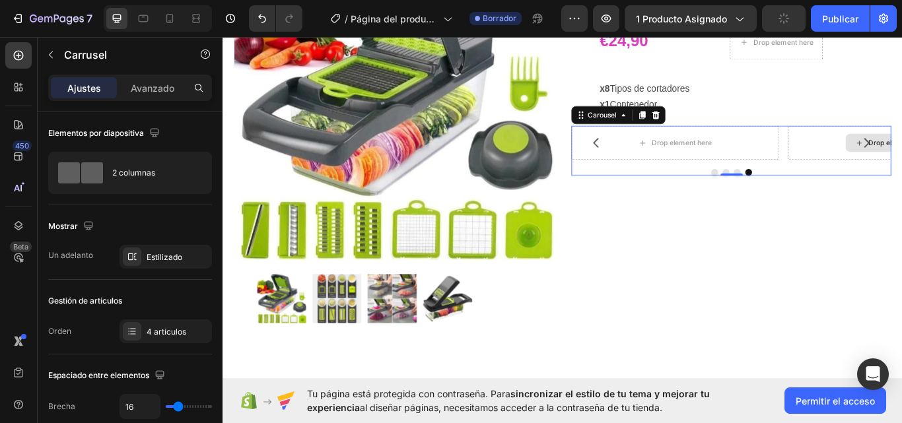
click at [682, 135] on div "Carousel" at bounding box center [664, 129] width 65 height 16
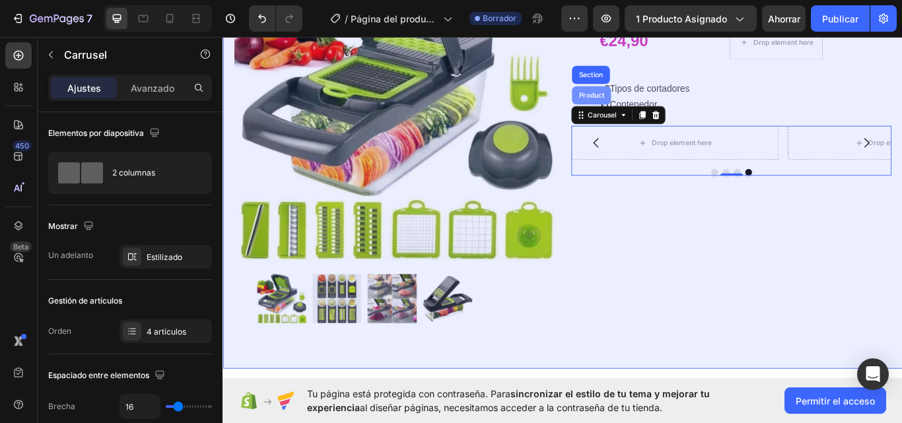
click at [649, 103] on div "Product" at bounding box center [652, 106] width 35 height 8
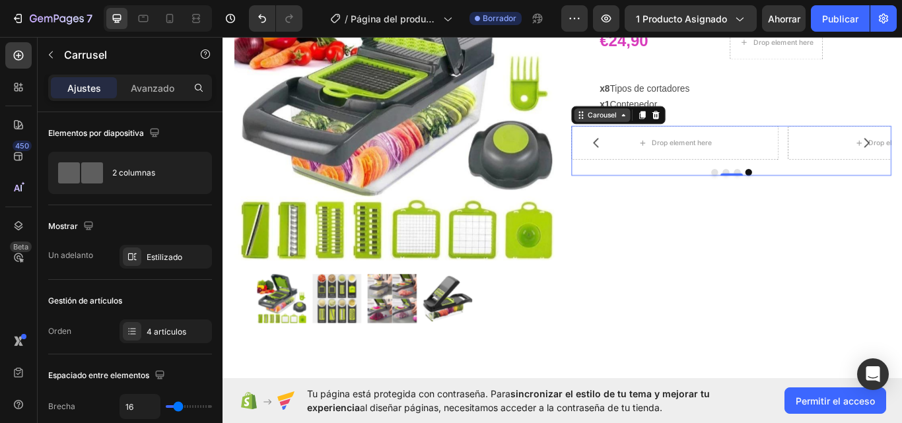
click at [687, 133] on icon at bounding box center [689, 128] width 11 height 11
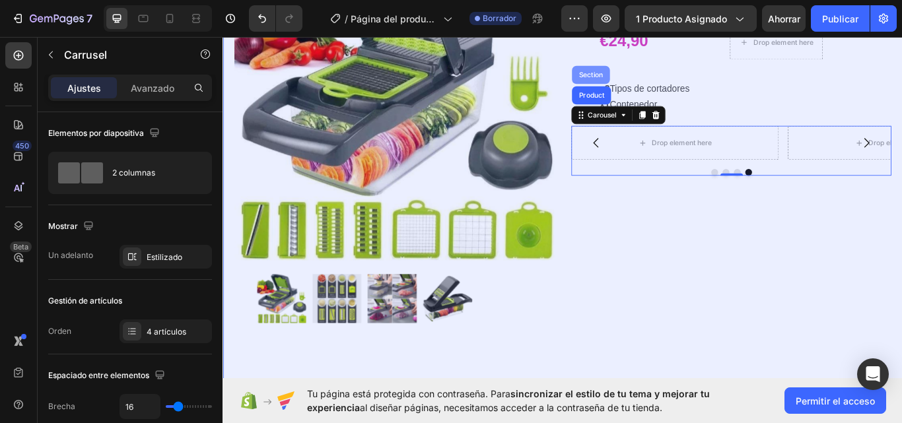
click at [655, 79] on div "Section" at bounding box center [652, 82] width 34 height 8
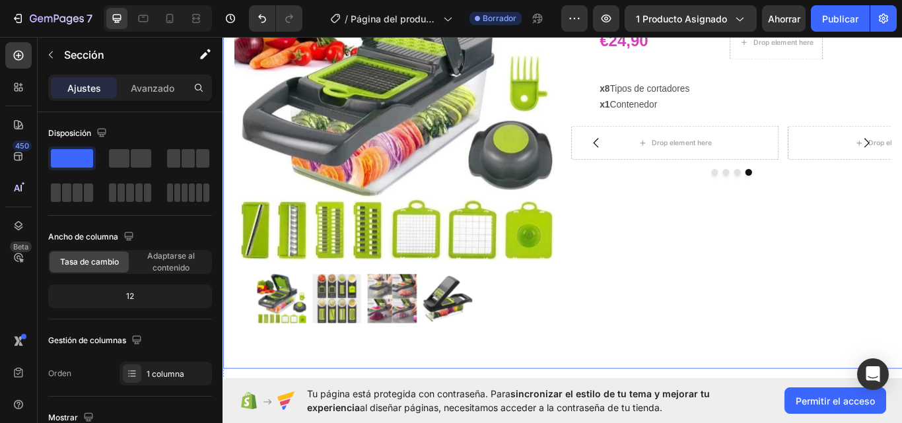
click at [889, 390] on div "Icon Icon Icon Icon Icon Icon List 4.7 1349 Reviews Text Block Row CORTADOR - 7…" at bounding box center [815, 174] width 373 height 499
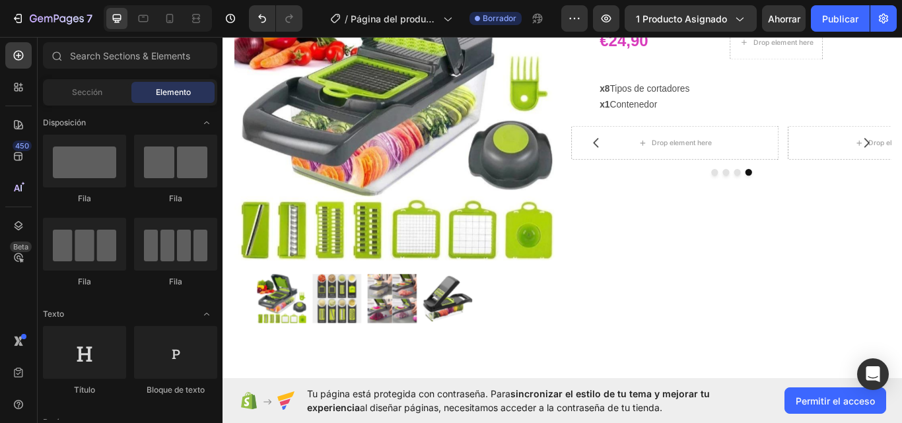
scroll to position [0, 0]
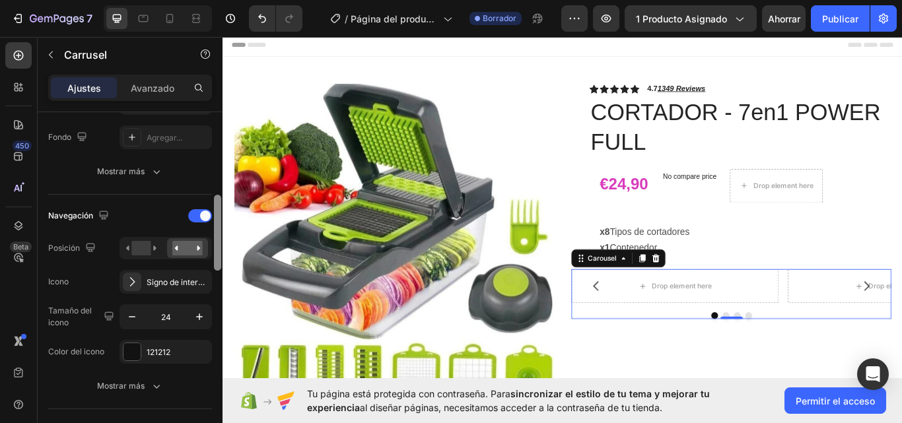
scroll to position [382, 0]
drag, startPoint x: 217, startPoint y: 143, endPoint x: 215, endPoint y: 226, distance: 83.2
click at [215, 226] on div at bounding box center [217, 233] width 7 height 76
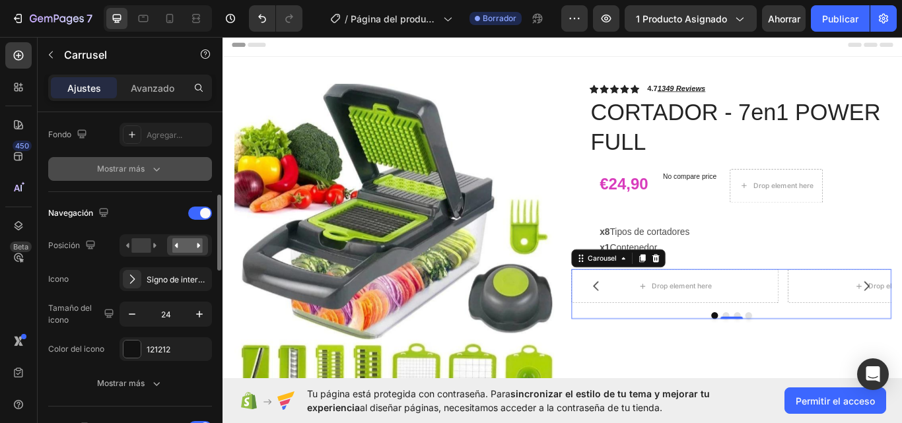
click at [155, 169] on icon "button" at bounding box center [157, 170] width 7 height 4
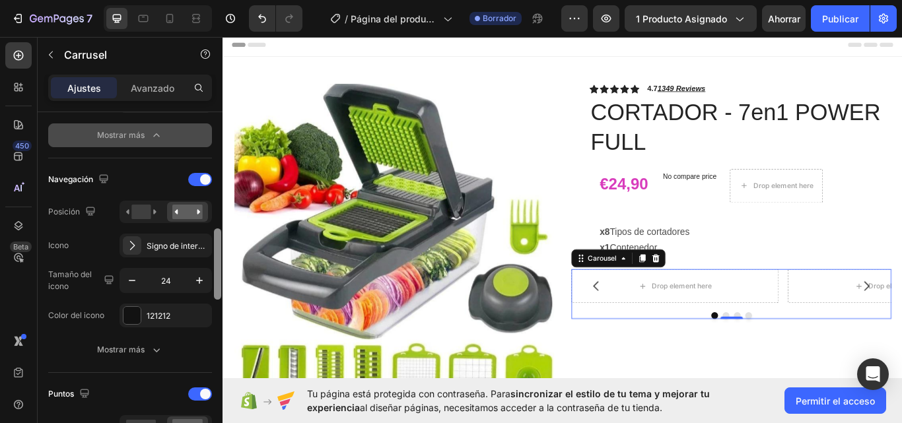
scroll to position [630, 0]
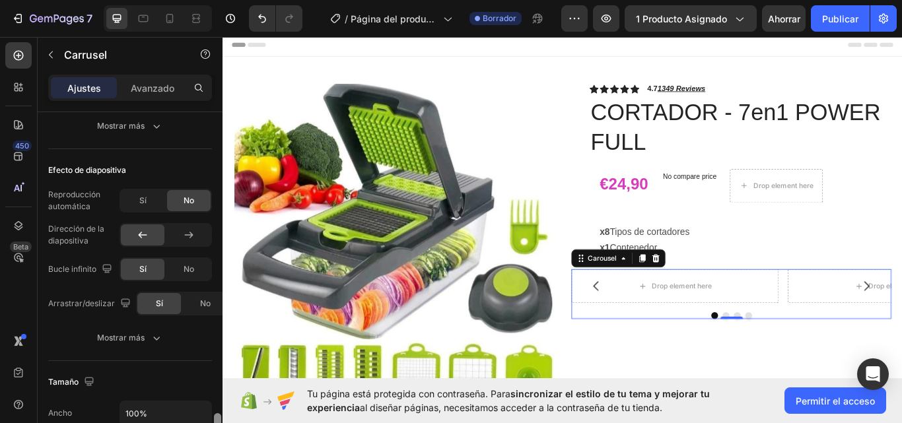
drag, startPoint x: 217, startPoint y: 234, endPoint x: 214, endPoint y: 440, distance: 205.4
click at [214, 0] on html "7 Version history / Página del producto - 27 de agosto, 11:26:38 Borrador Avanc…" at bounding box center [451, 0] width 902 height 0
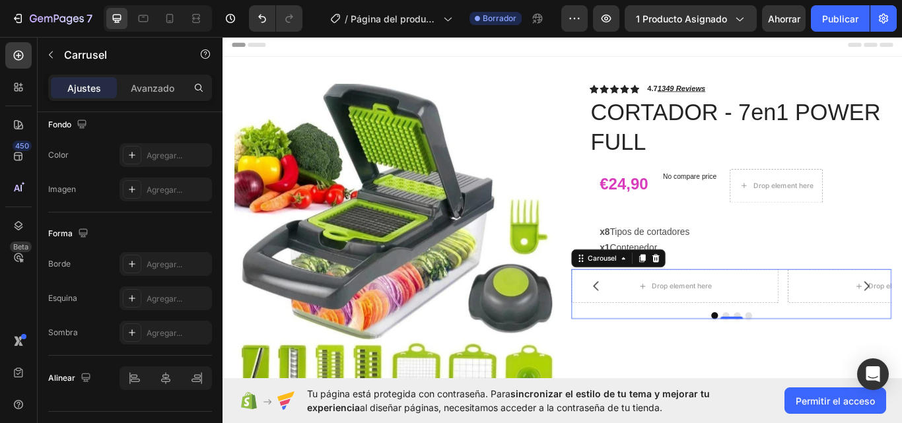
scroll to position [0, 0]
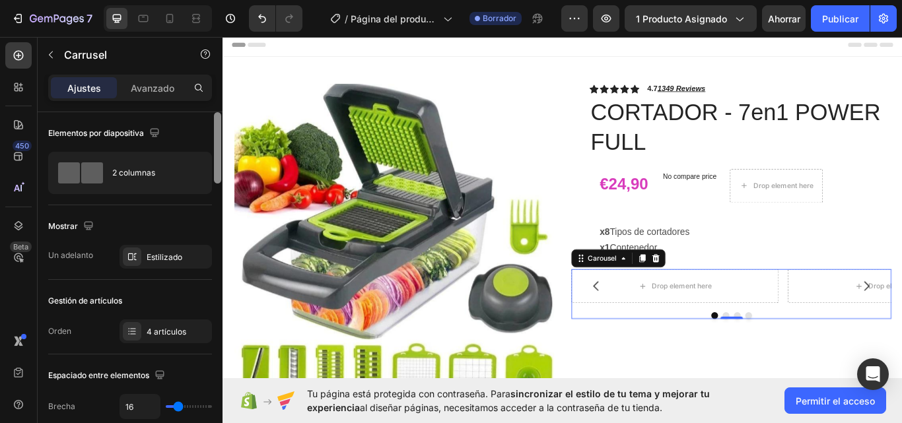
drag, startPoint x: 217, startPoint y: 401, endPoint x: 205, endPoint y: 107, distance: 294.8
click at [205, 107] on div "Ajustes Avanzado Elementos por diapositiva 2 columnas Mostrar Un adelanto Estil…" at bounding box center [130, 268] width 185 height 386
drag, startPoint x: 960, startPoint y: 332, endPoint x: 958, endPoint y: 325, distance: 7.1
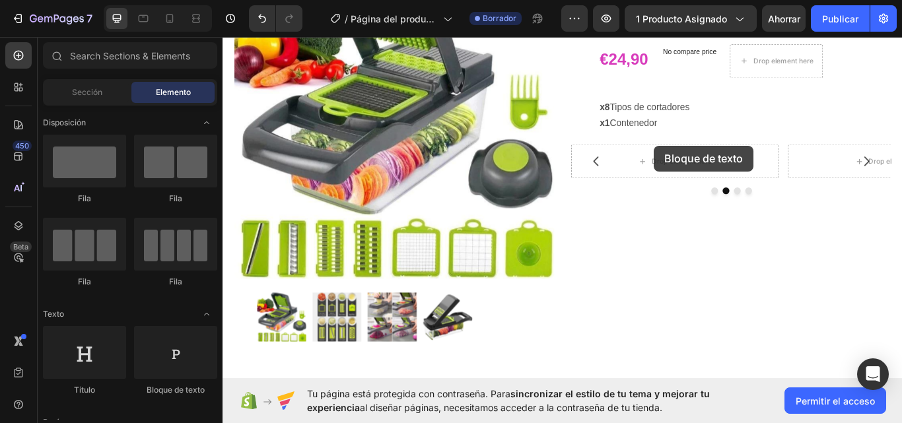
scroll to position [102, 0]
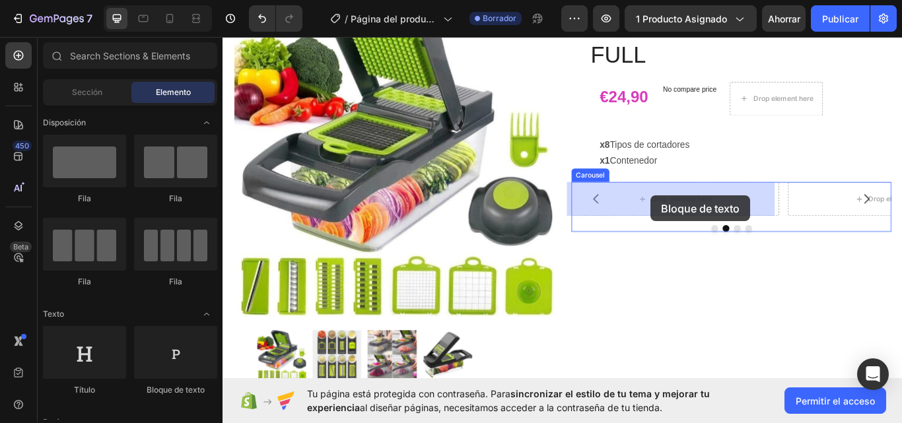
drag, startPoint x: 388, startPoint y: 386, endPoint x: 722, endPoint y: 223, distance: 371.2
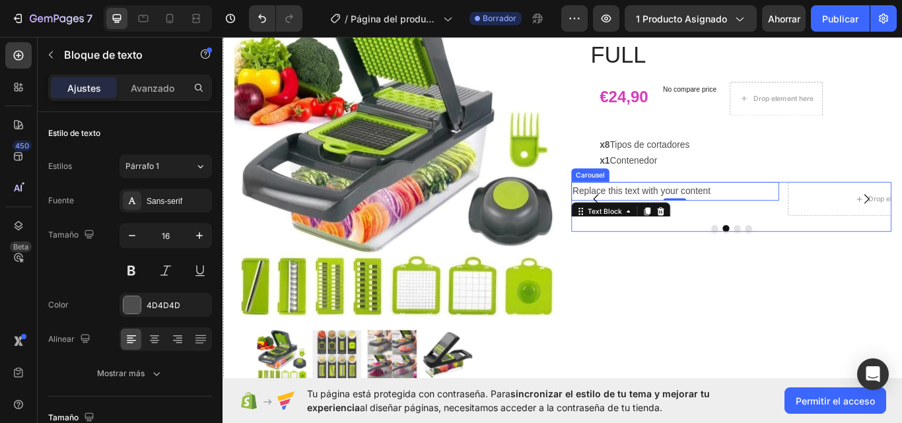
click at [652, 223] on icon "Carousel Back Arrow" at bounding box center [658, 227] width 16 height 16
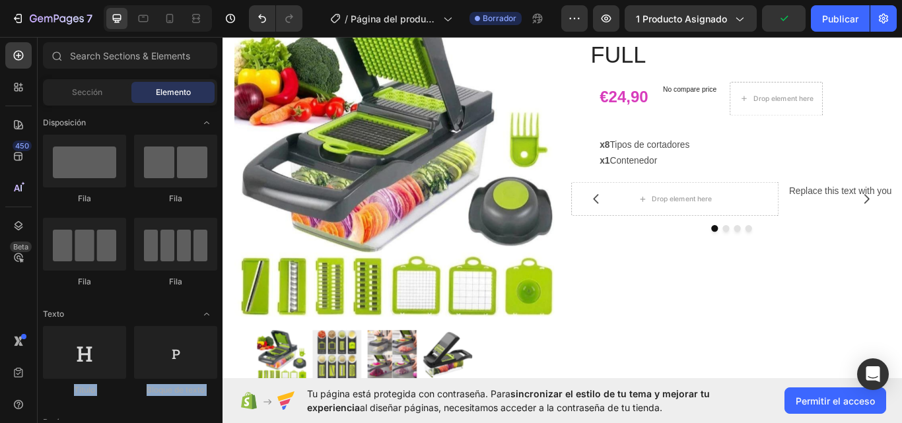
drag, startPoint x: 206, startPoint y: 409, endPoint x: 211, endPoint y: 283, distance: 126.2
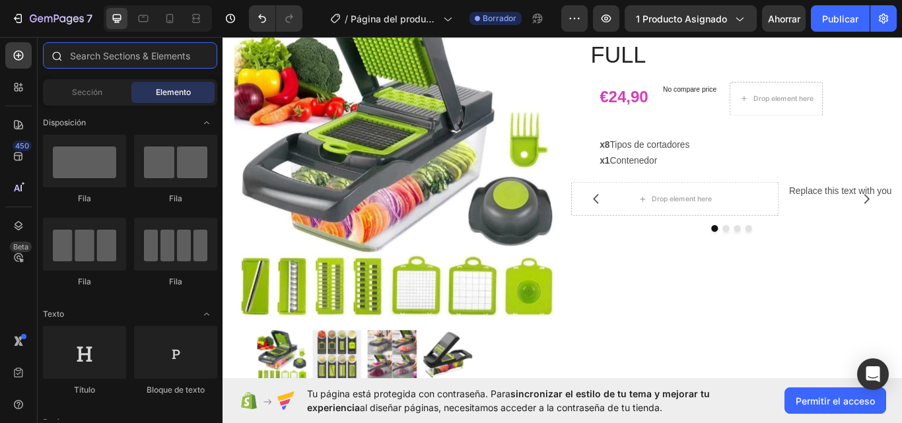
click at [201, 47] on input "text" at bounding box center [130, 55] width 174 height 26
click at [217, 74] on div "Secciones(30) Elementos(84) Sección Elemento Sección de héroes Detalle del prod…" at bounding box center [130, 231] width 185 height 378
click at [102, 81] on div "Sección Elemento" at bounding box center [130, 92] width 174 height 26
click at [100, 101] on div "Sección" at bounding box center [87, 92] width 83 height 21
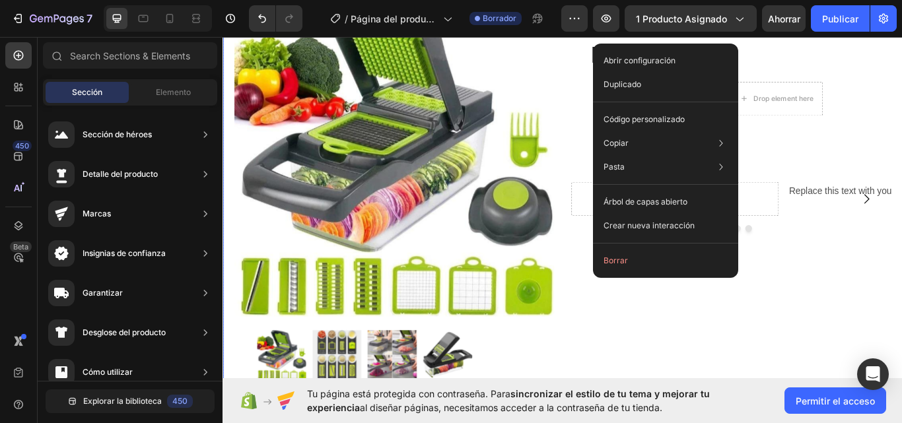
click at [694, 355] on div "Icon Icon Icon Icon Icon Icon List 4.7 1349 Reviews Text Block Row CORTADOR - 7…" at bounding box center [815, 240] width 373 height 499
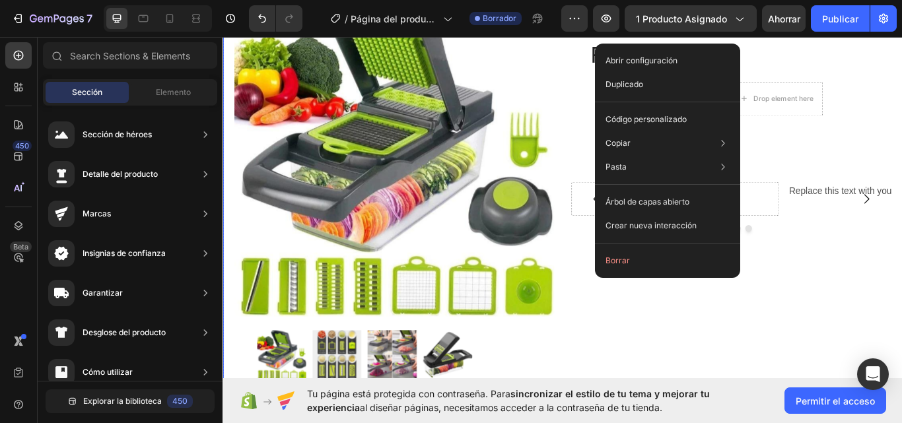
click at [638, 381] on div "Icon Icon Icon Icon Icon Icon List 4.7 1349 Reviews Text Block Row CORTADOR - 7…" at bounding box center [815, 240] width 373 height 499
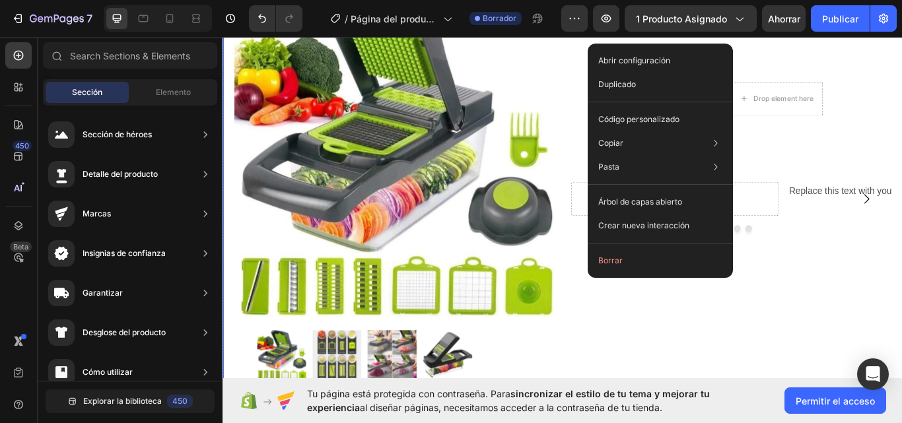
click at [719, 323] on div "Icon Icon Icon Icon Icon Icon List 4.7 1349 Reviews Text Block Row CORTADOR - 7…" at bounding box center [815, 240] width 373 height 499
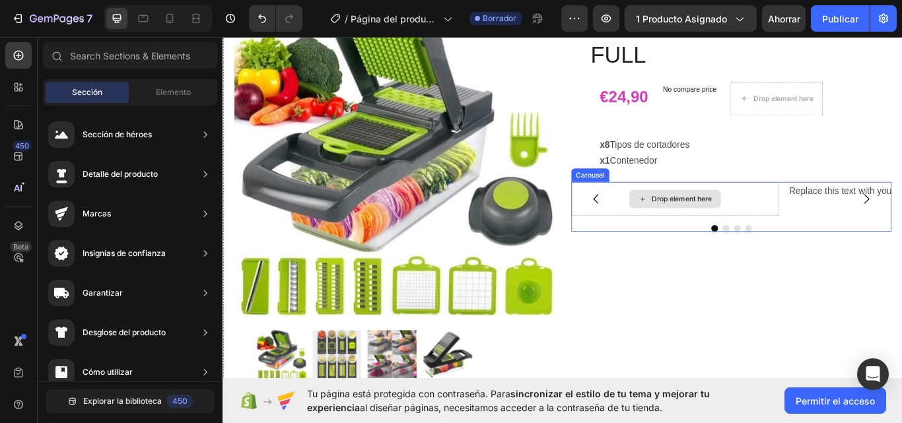
click at [740, 234] on div "Drop element here" at bounding box center [749, 226] width 107 height 21
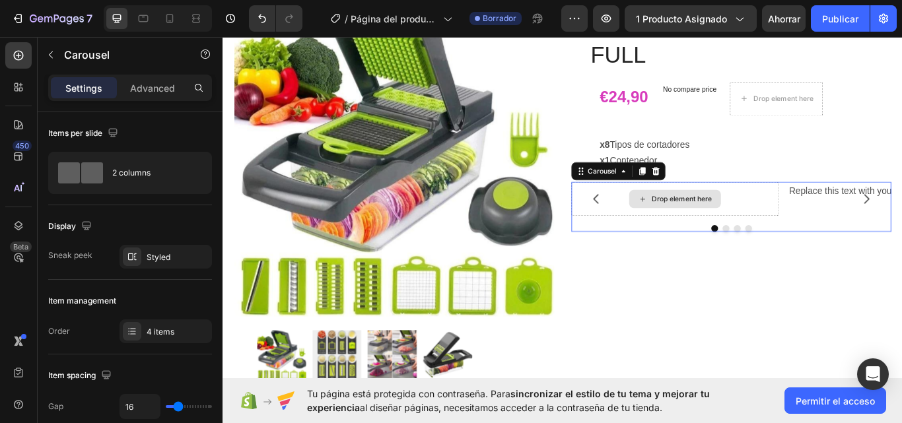
click at [740, 234] on div "Drop element here" at bounding box center [749, 226] width 107 height 21
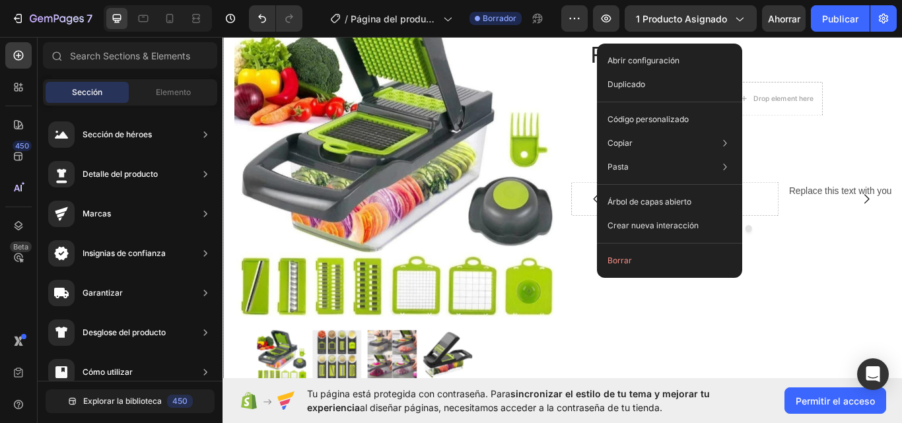
click at [743, 371] on div "Icon Icon Icon Icon Icon Icon List 4.7 1349 Reviews Text Block Row CORTADOR - 7…" at bounding box center [815, 240] width 373 height 499
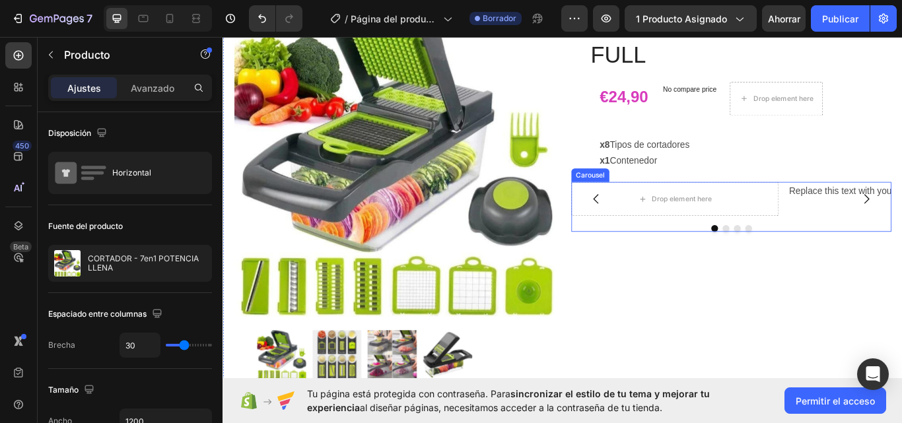
click at [674, 253] on div "Drop element here Replace this text with your content Text Block Drop element h…" at bounding box center [815, 236] width 373 height 58
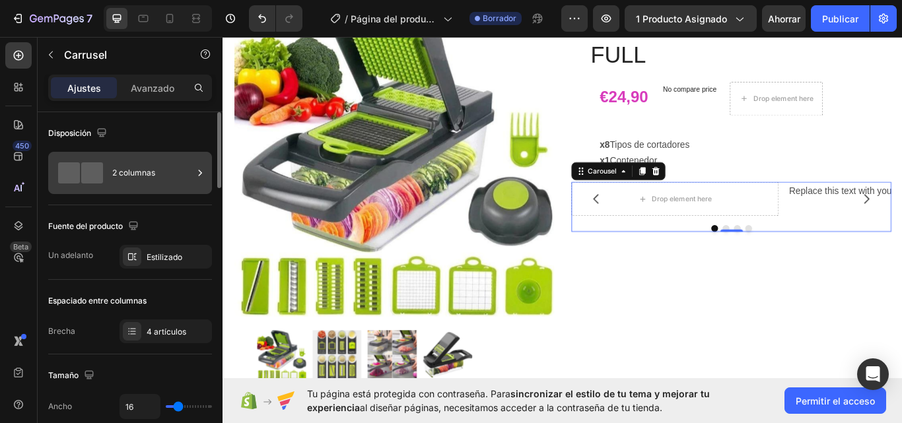
click at [155, 177] on font "2 columnas" at bounding box center [133, 173] width 43 height 10
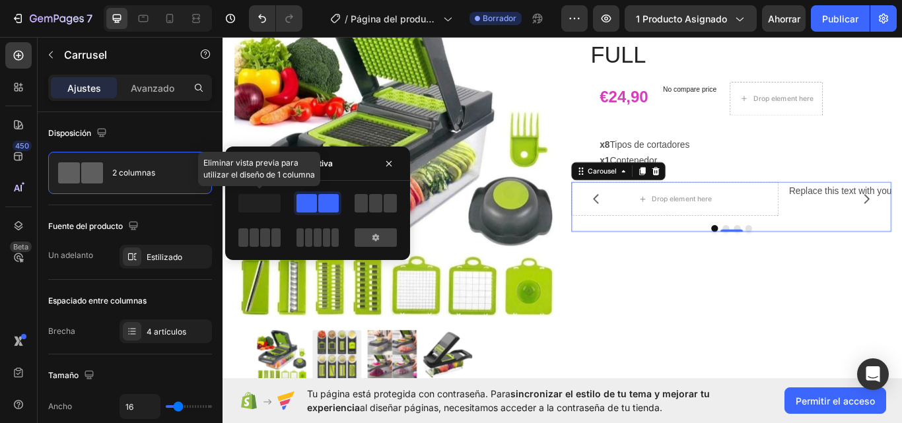
click at [244, 206] on span at bounding box center [259, 203] width 42 height 18
click at [258, 207] on span at bounding box center [259, 203] width 42 height 18
click at [263, 201] on span at bounding box center [259, 203] width 42 height 18
click at [751, 312] on div "Icon Icon Icon Icon Icon Icon List 4.7 1349 Reviews Text Block Row CORTADOR - 7…" at bounding box center [815, 240] width 373 height 499
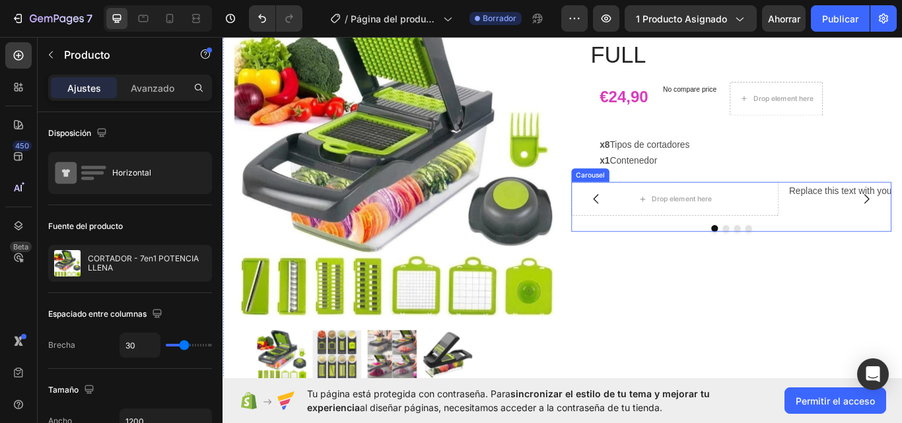
click at [691, 257] on div at bounding box center [815, 261] width 373 height 8
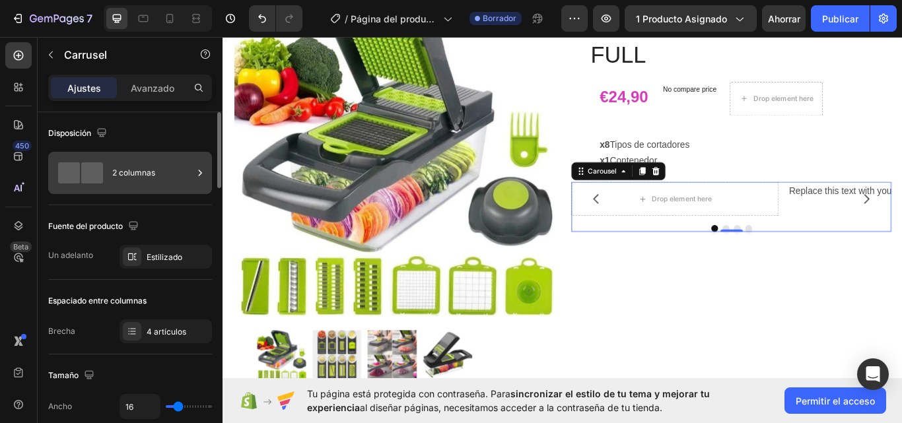
click at [135, 178] on font "2 columnas" at bounding box center [133, 173] width 43 height 12
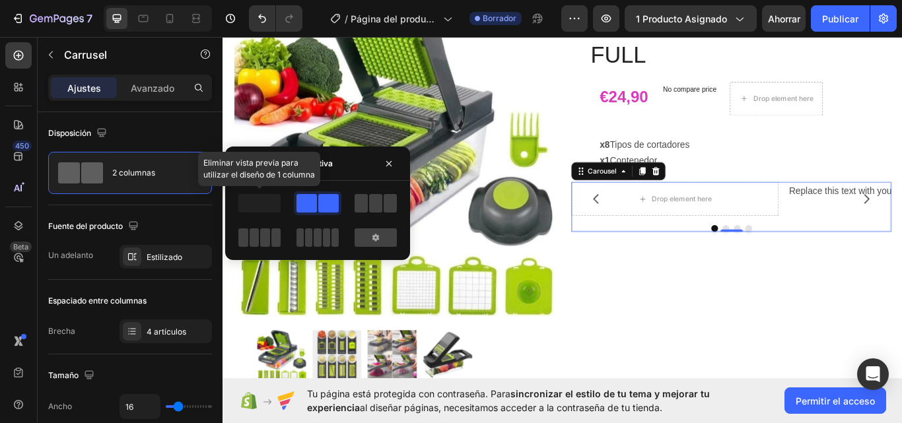
click at [250, 205] on span at bounding box center [259, 203] width 42 height 18
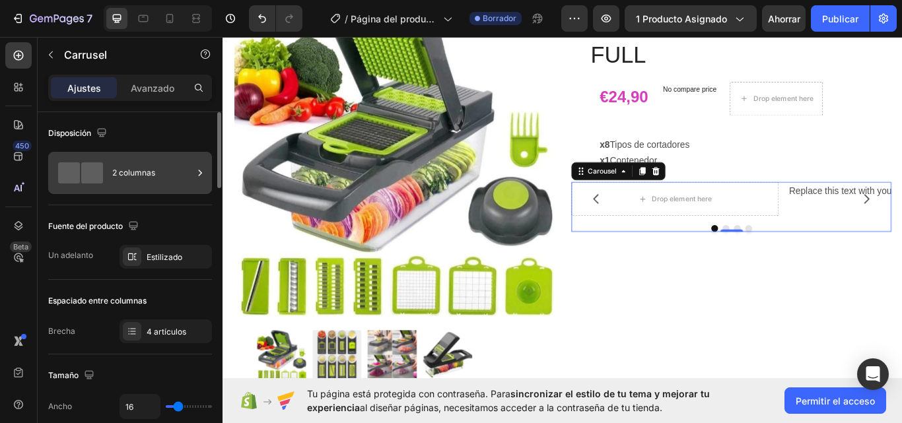
click at [154, 162] on div "2 columnas" at bounding box center [152, 173] width 81 height 30
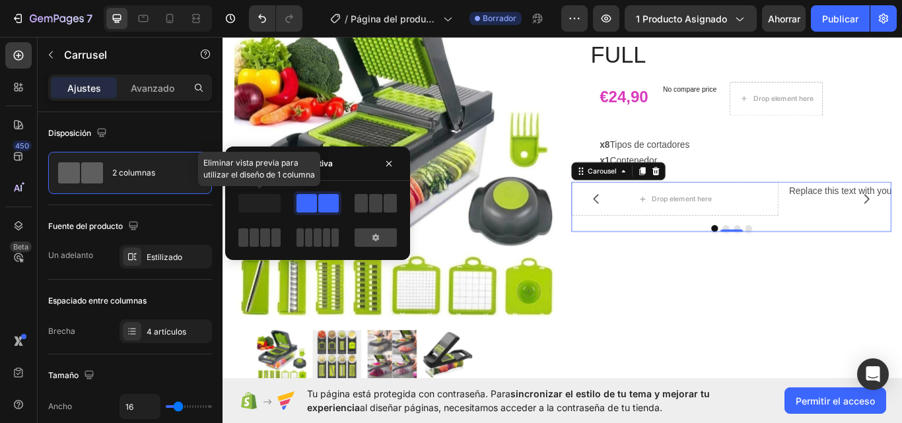
click at [252, 206] on span at bounding box center [259, 203] width 42 height 18
click at [390, 164] on icon "button" at bounding box center [389, 163] width 11 height 11
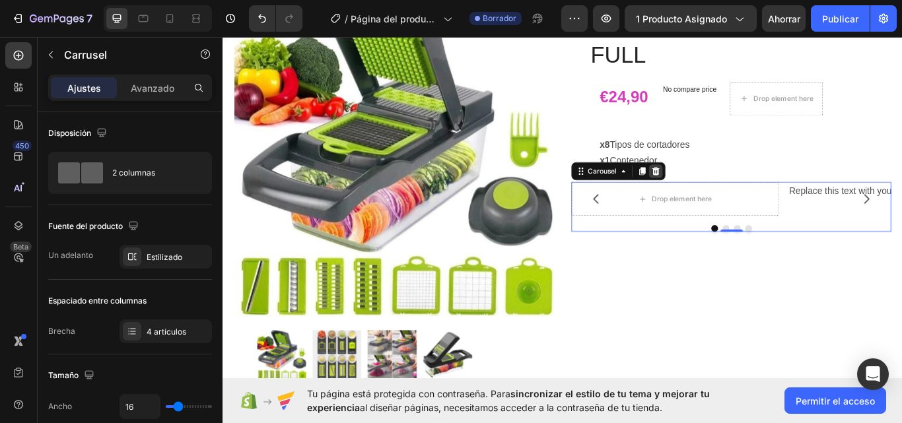
click at [722, 193] on icon at bounding box center [727, 194] width 11 height 11
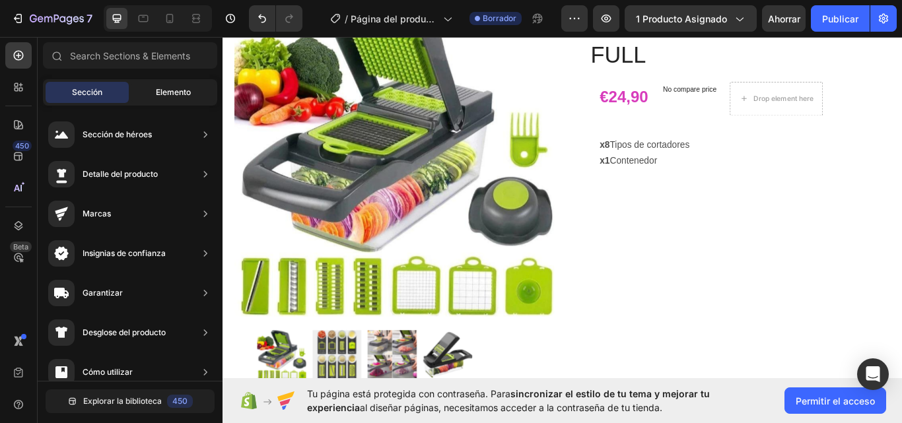
click at [190, 94] on font "Elemento" at bounding box center [173, 92] width 35 height 10
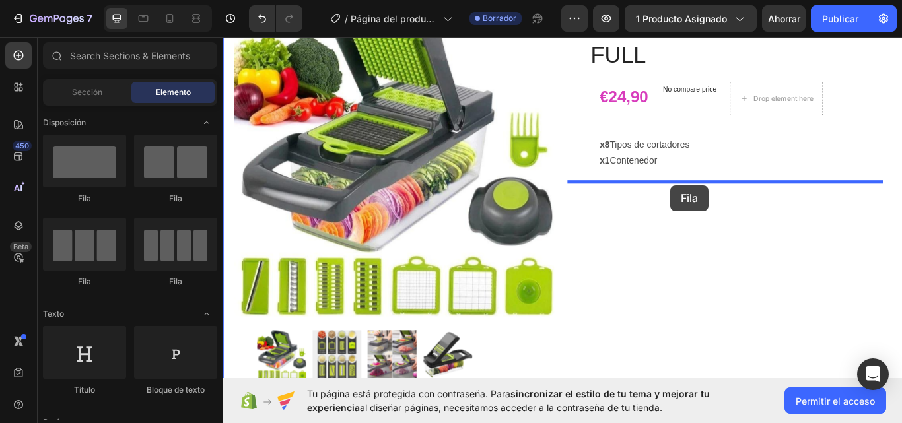
drag, startPoint x: 314, startPoint y: 203, endPoint x: 745, endPoint y: 212, distance: 431.3
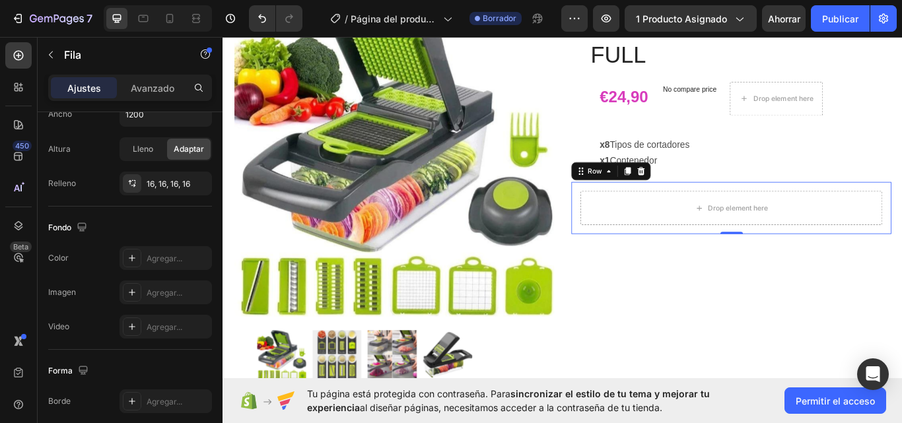
scroll to position [0, 0]
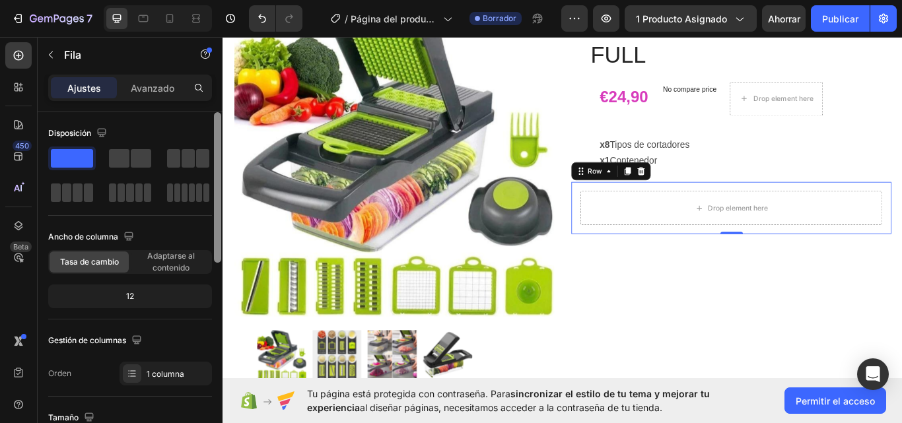
drag, startPoint x: 216, startPoint y: 176, endPoint x: 215, endPoint y: 81, distance: 95.1
click at [215, 81] on div "Ajustes Avanzado Disposición Ancho de columna Tasa de cambio Adaptarse al conte…" at bounding box center [130, 268] width 185 height 386
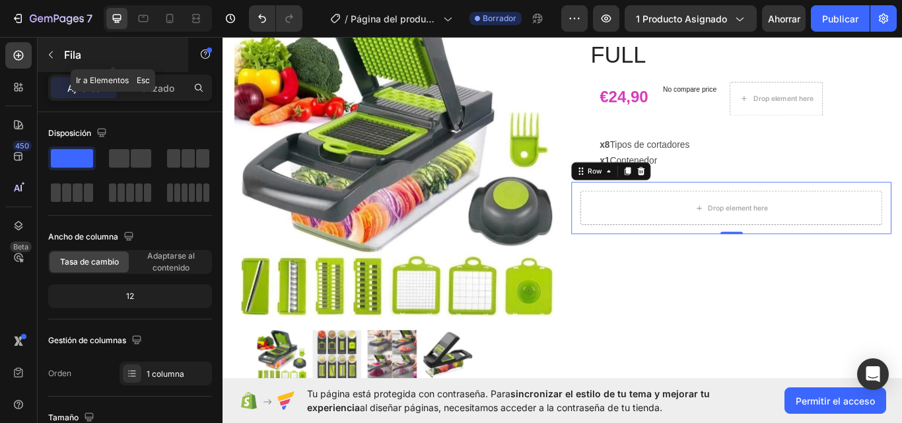
click at [50, 52] on icon "button" at bounding box center [51, 55] width 11 height 11
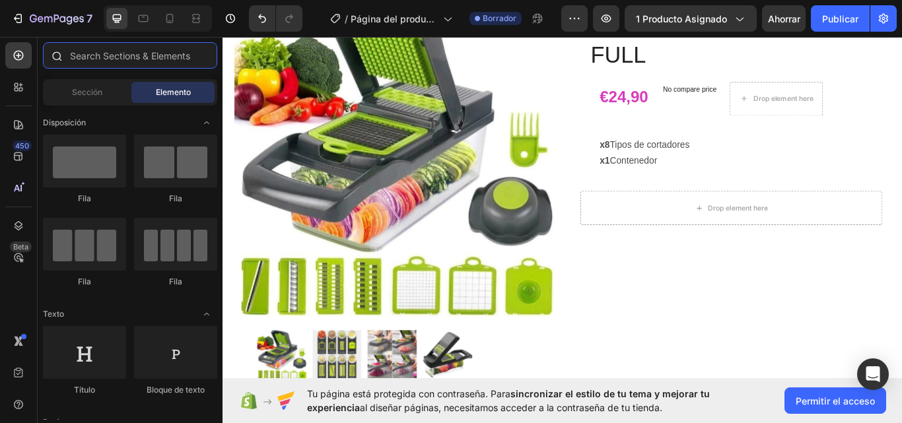
click at [113, 57] on input "text" at bounding box center [130, 55] width 174 height 26
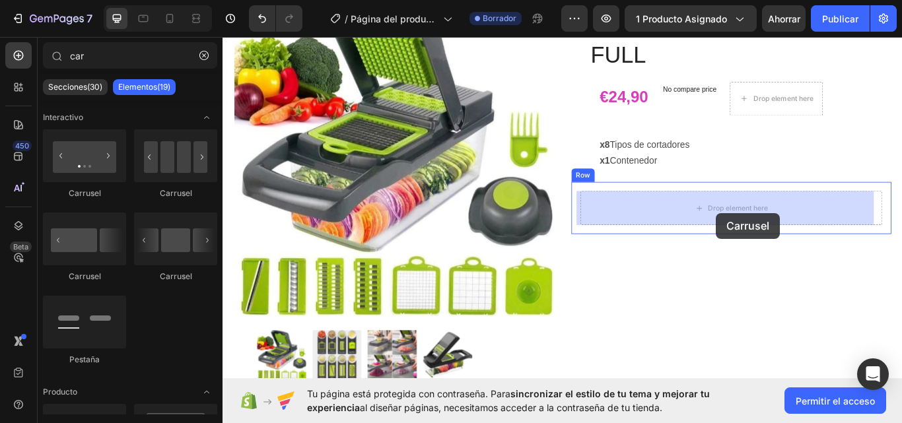
drag, startPoint x: 320, startPoint y: 199, endPoint x: 798, endPoint y: 242, distance: 479.4
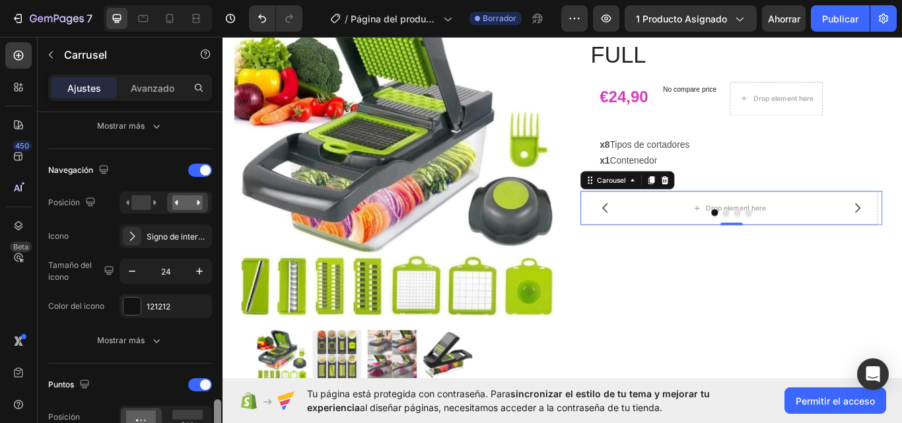
scroll to position [597, 0]
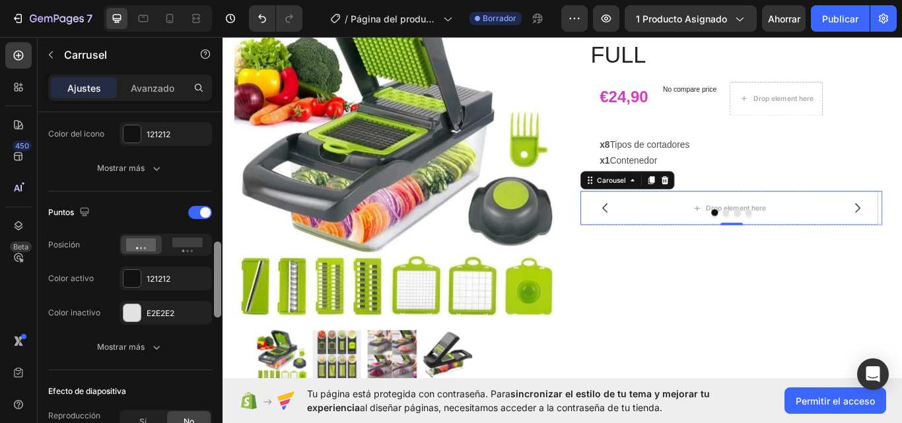
drag, startPoint x: 219, startPoint y: 145, endPoint x: 219, endPoint y: 275, distance: 130.1
click at [219, 275] on div at bounding box center [217, 280] width 7 height 76
click at [184, 242] on rect at bounding box center [187, 243] width 30 height 10
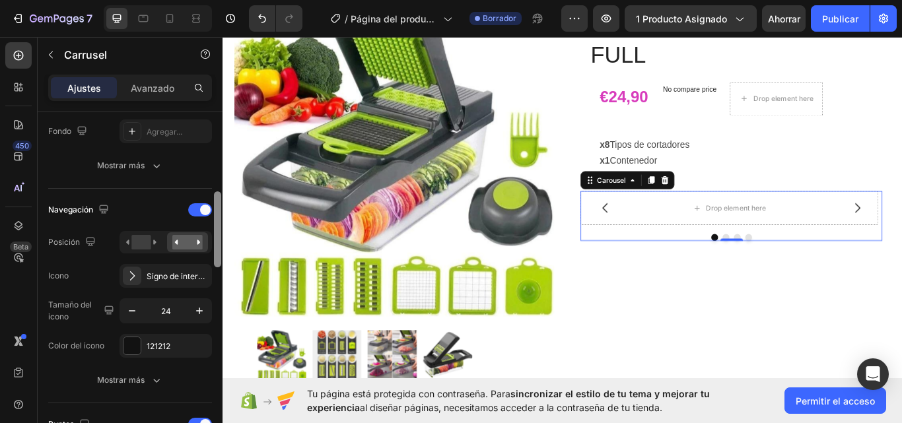
scroll to position [382, 0]
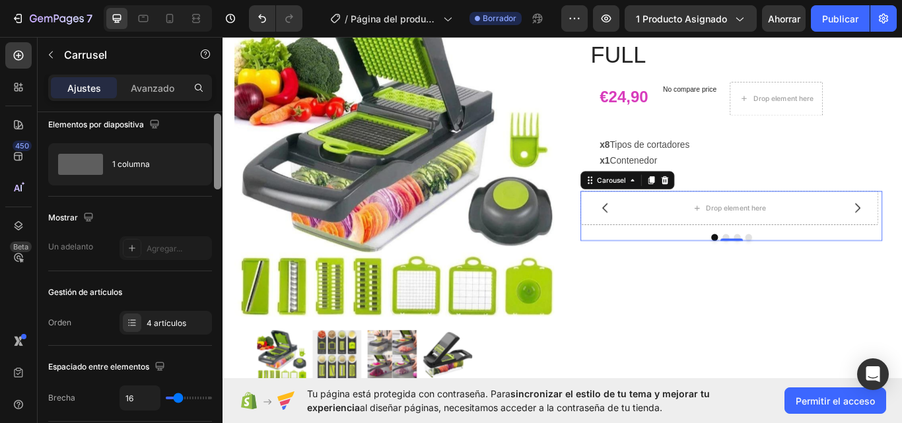
drag, startPoint x: 218, startPoint y: 260, endPoint x: 215, endPoint y: 132, distance: 127.5
click at [215, 132] on div at bounding box center [217, 152] width 7 height 76
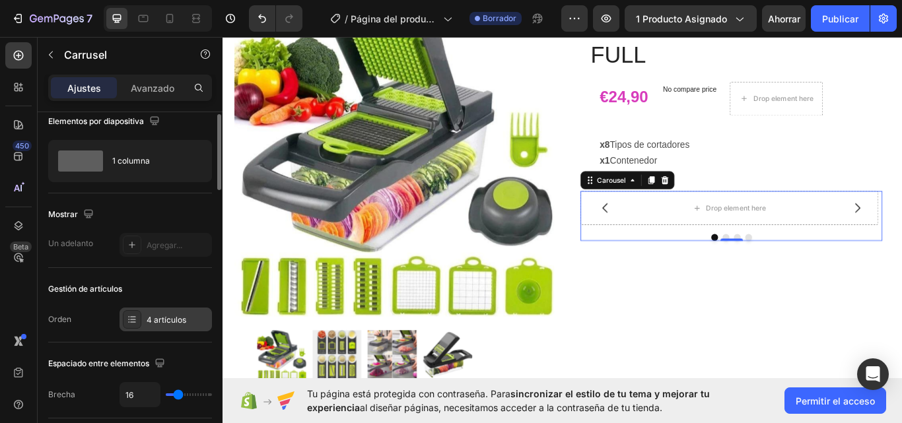
click at [176, 328] on div "4 artículos" at bounding box center [166, 320] width 92 height 24
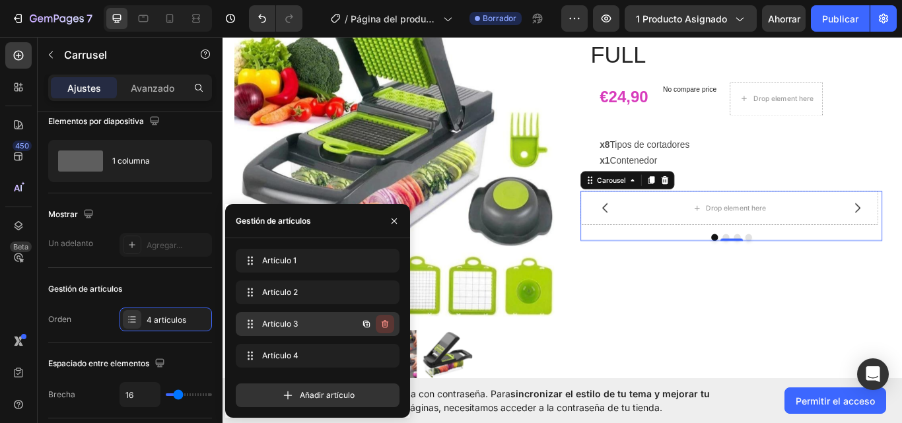
click at [382, 326] on icon "button" at bounding box center [385, 324] width 11 height 11
click at [380, 320] on font "Borrar" at bounding box center [376, 324] width 24 height 10
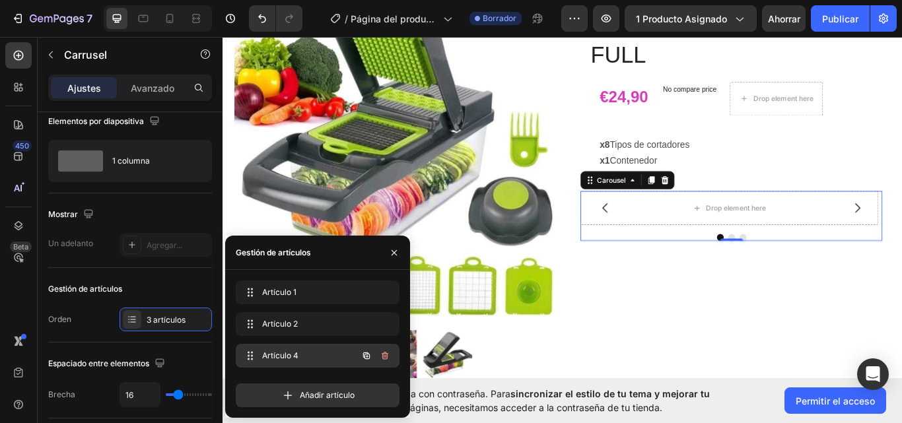
click at [387, 357] on icon "button" at bounding box center [385, 356] width 7 height 8
click at [387, 357] on font "Borrar" at bounding box center [376, 356] width 24 height 10
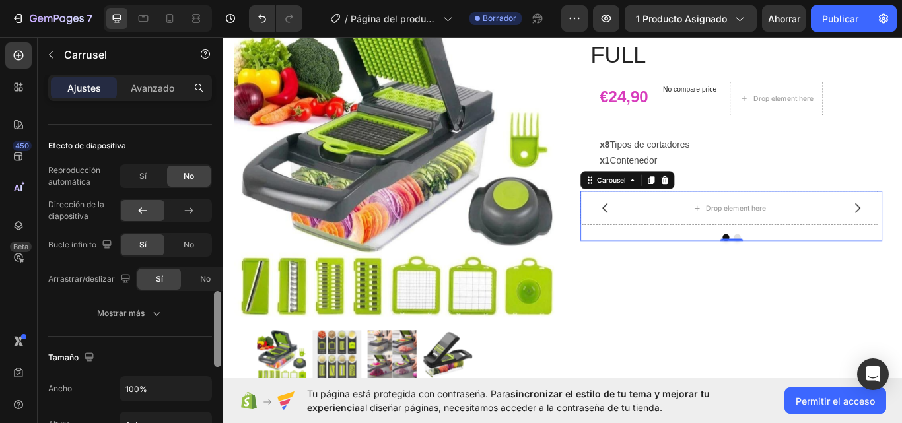
scroll to position [0, 0]
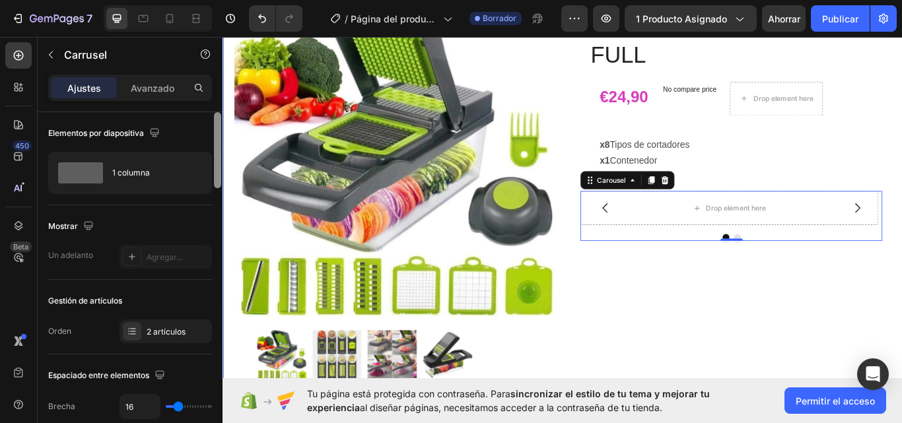
drag, startPoint x: 440, startPoint y: 188, endPoint x: 829, endPoint y: 248, distance: 393.6
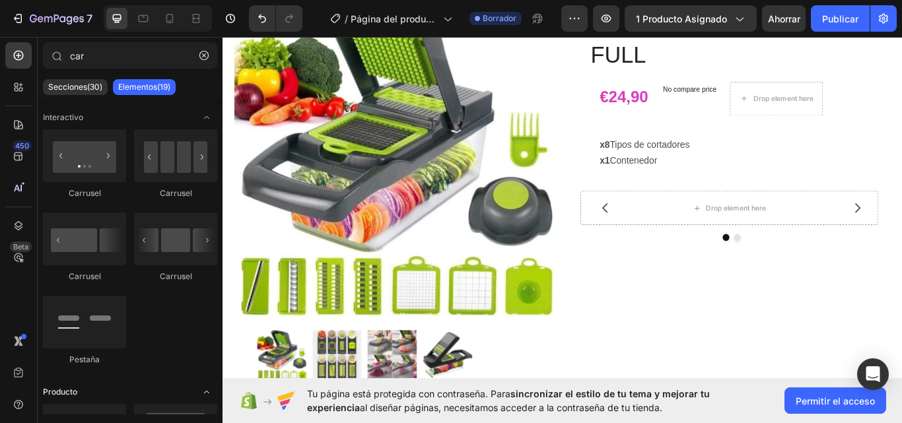
click at [207, 391] on icon "Abrir con palanca" at bounding box center [206, 392] width 11 height 11
drag, startPoint x: 103, startPoint y: 61, endPoint x: 63, endPoint y: 55, distance: 40.1
click at [63, 55] on div "car" at bounding box center [130, 58] width 185 height 32
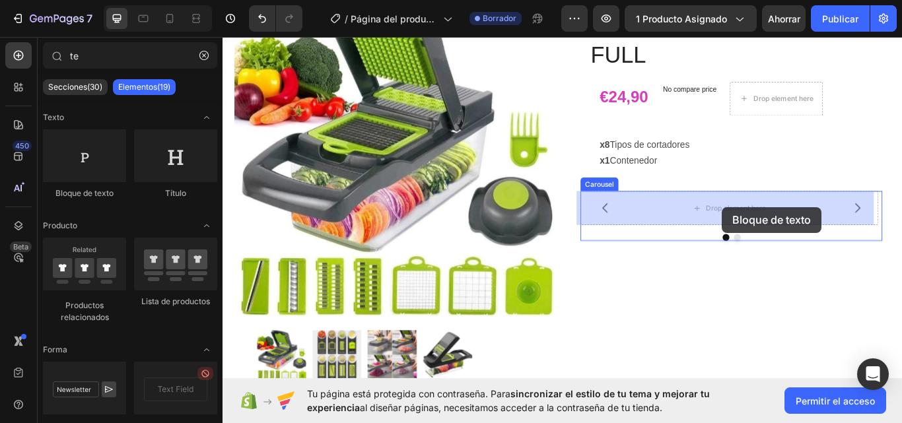
drag, startPoint x: 308, startPoint y: 191, endPoint x: 807, endPoint y: 236, distance: 500.6
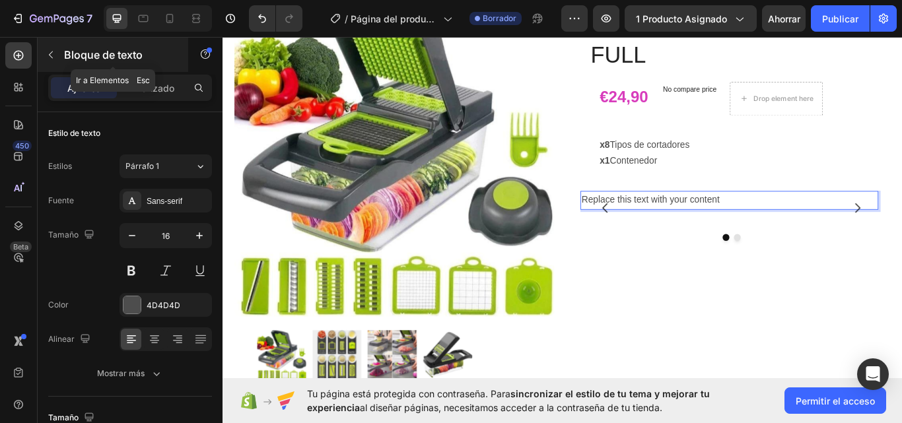
click at [52, 55] on icon "button" at bounding box center [51, 55] width 11 height 11
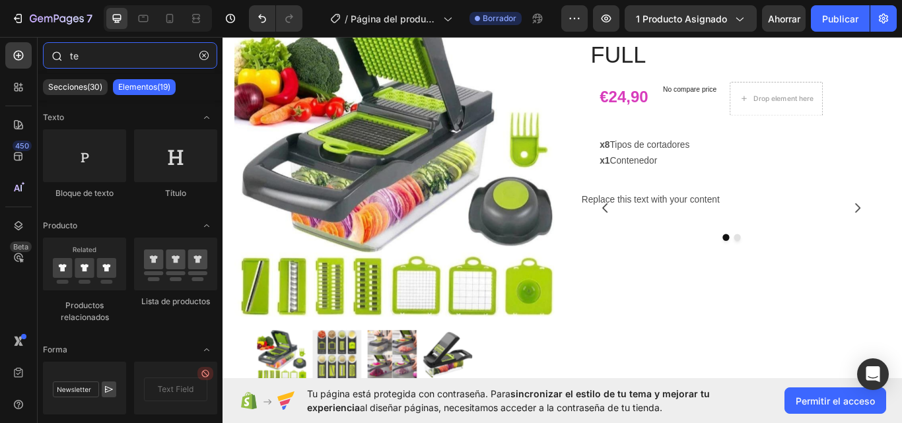
drag, startPoint x: 83, startPoint y: 59, endPoint x: 67, endPoint y: 58, distance: 16.5
click at [67, 58] on div "te" at bounding box center [130, 58] width 185 height 32
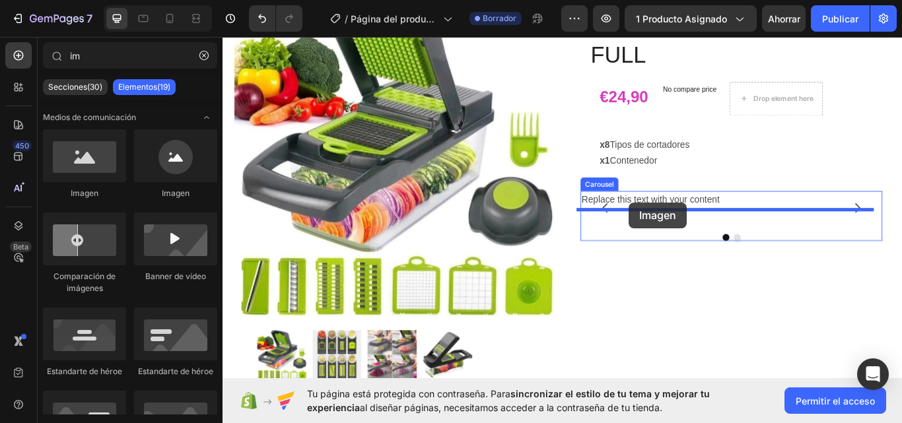
drag, startPoint x: 395, startPoint y: 195, endPoint x: 696, endPoint y: 230, distance: 303.2
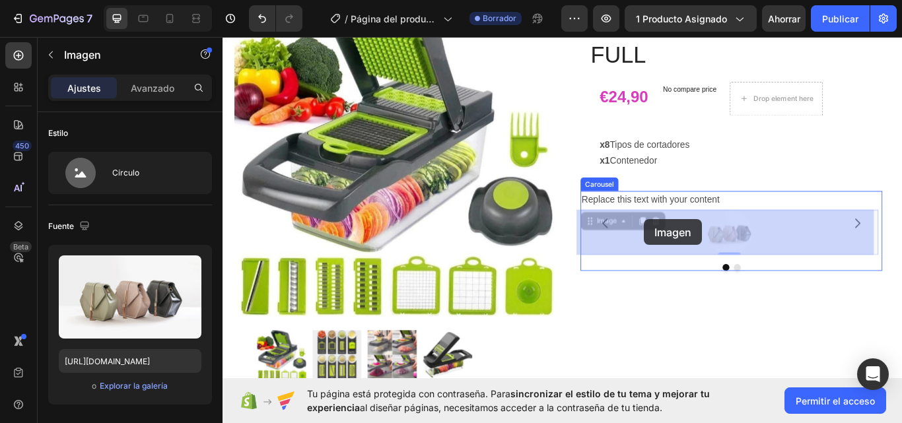
drag, startPoint x: 806, startPoint y: 262, endPoint x: 715, endPoint y: 251, distance: 91.8
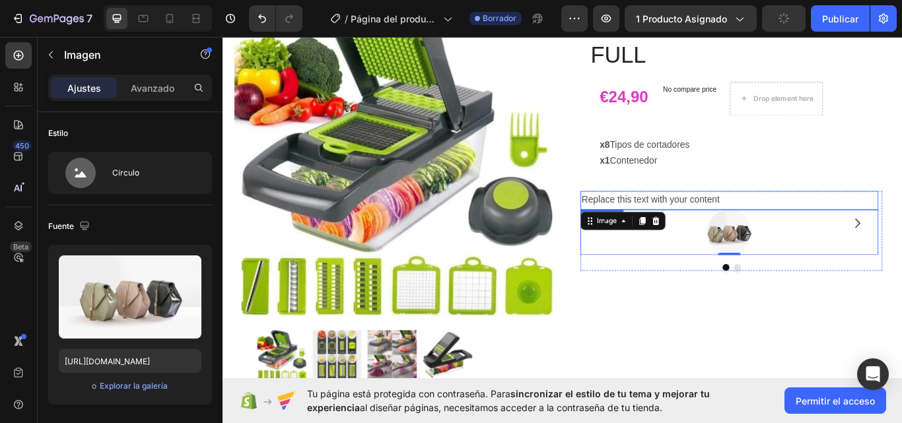
click at [844, 217] on div "Replace this text with your content" at bounding box center [812, 228] width 347 height 22
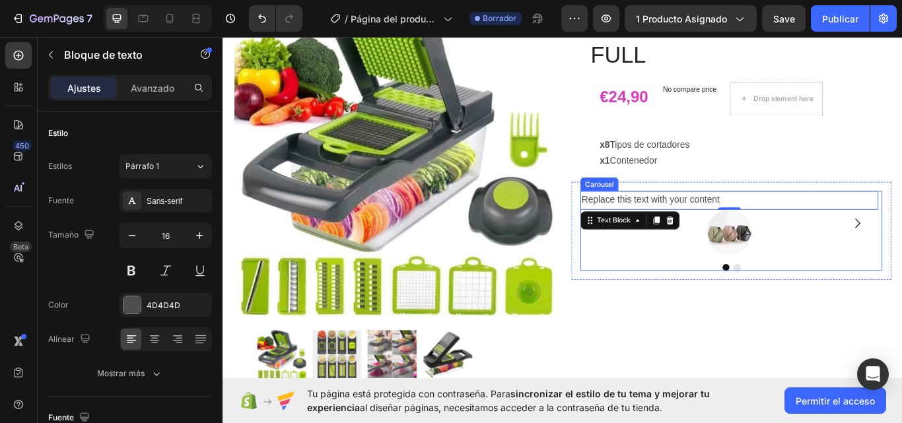
click at [746, 295] on div "Replace this text with your content Text Block 0 Image Drop element here Carous…" at bounding box center [815, 263] width 352 height 93
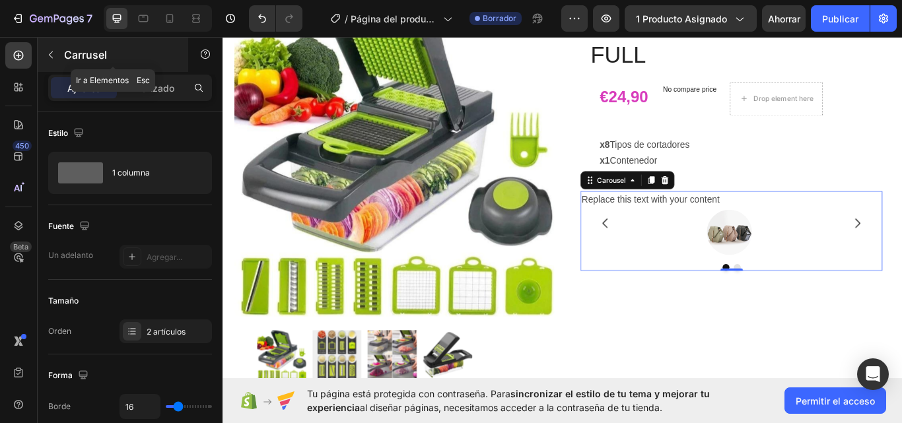
click at [46, 53] on icon "button" at bounding box center [51, 55] width 11 height 11
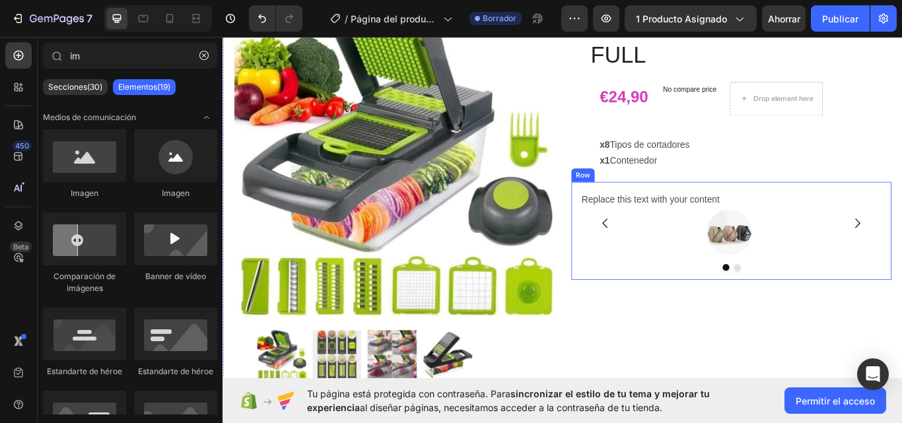
click at [635, 312] on div "Replace this text with your content Text Block Image Drop element here Carousel…" at bounding box center [815, 264] width 373 height 114
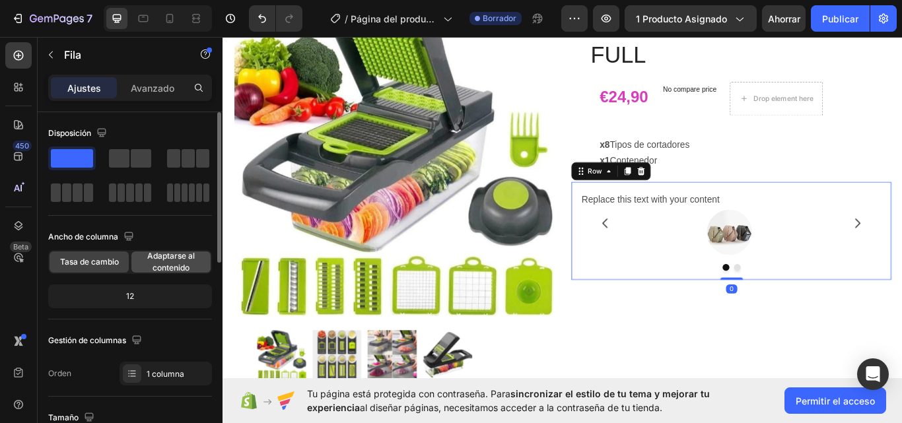
click at [173, 262] on span "Adaptarse al contenido" at bounding box center [170, 262] width 79 height 24
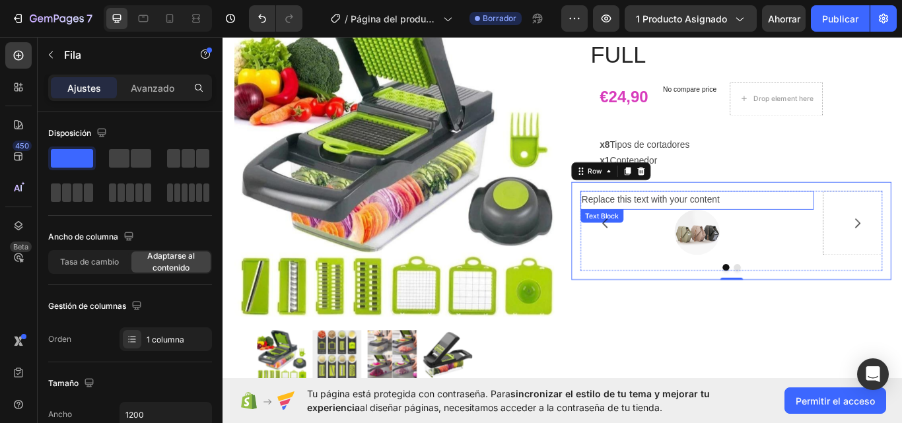
click at [750, 221] on p "Replace this text with your content" at bounding box center [775, 228] width 269 height 19
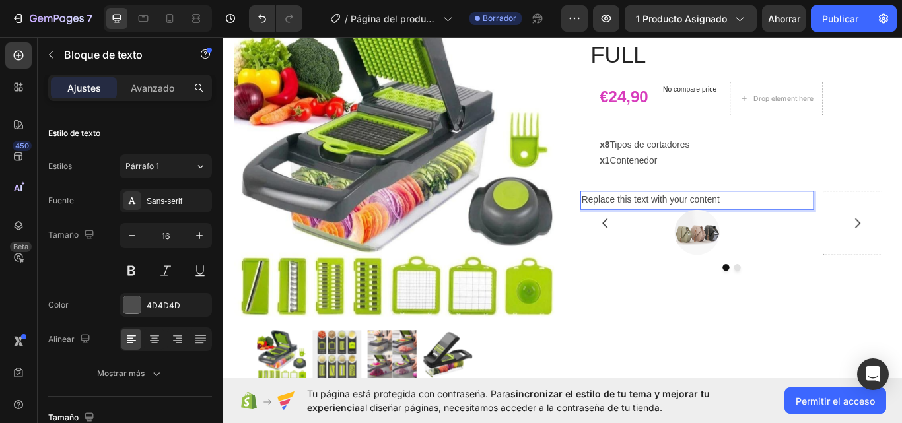
click at [817, 229] on p "Replace this text with your content" at bounding box center [775, 228] width 269 height 19
click at [728, 333] on div "Icon Icon Icon Icon Icon Icon List 4.7 1349 Reviews Text Block Row CORTADOR - 7…" at bounding box center [815, 240] width 373 height 499
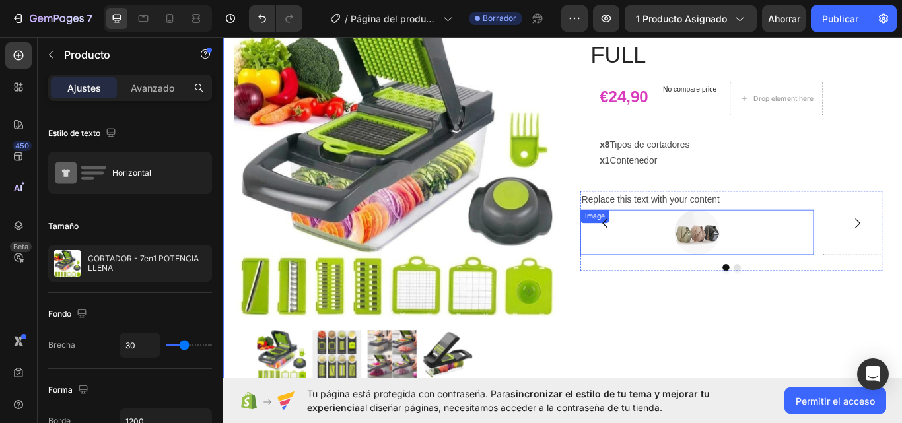
click at [721, 279] on div at bounding box center [775, 265] width 272 height 53
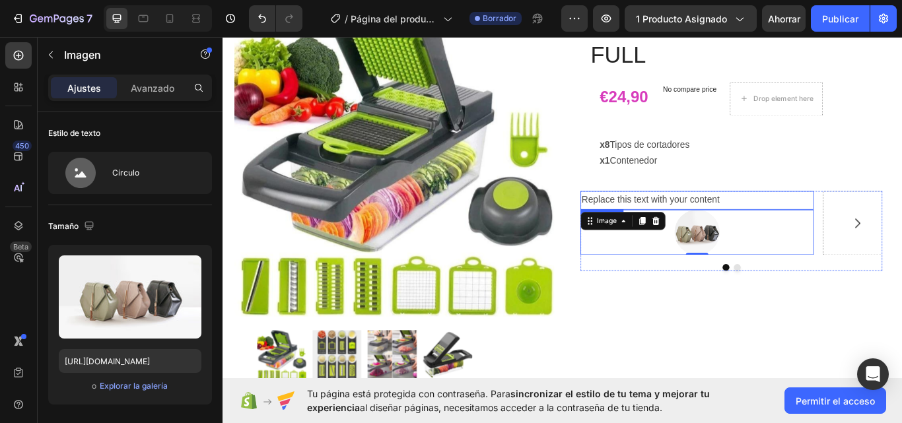
click at [734, 231] on p "Replace this text with your content" at bounding box center [775, 228] width 269 height 19
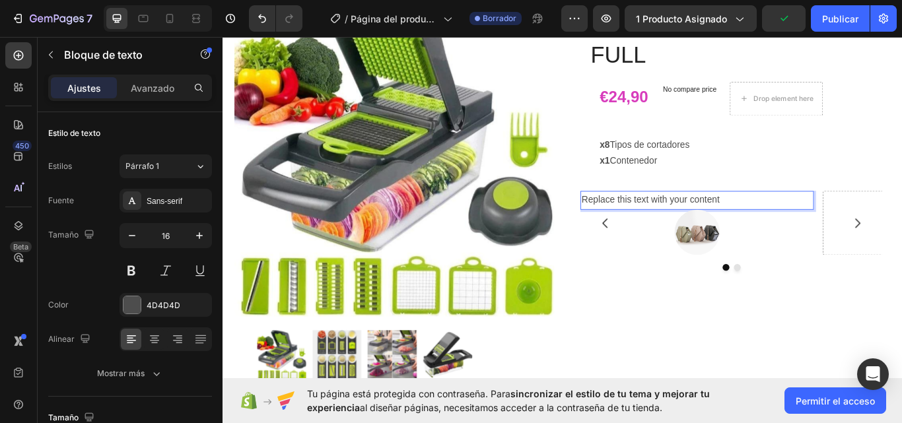
click at [808, 232] on p "Replace this text with your content" at bounding box center [775, 228] width 269 height 19
click at [772, 228] on p "Replace this text with your content" at bounding box center [775, 228] width 269 height 19
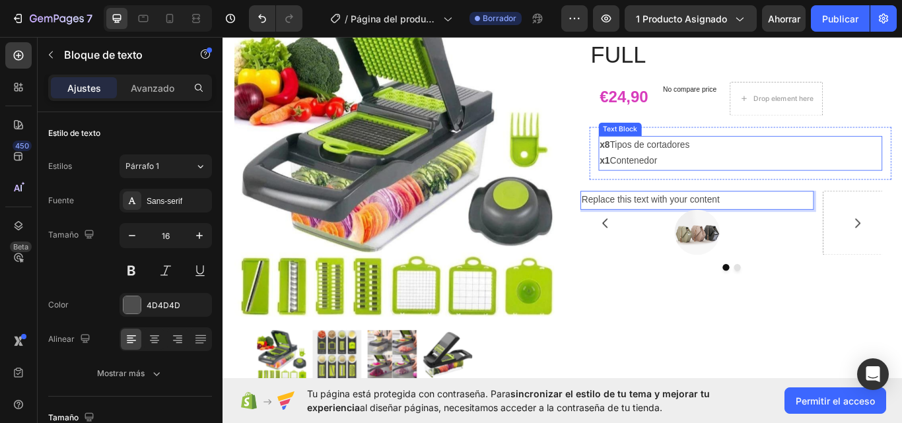
click at [788, 190] on p "x1 Contenedor" at bounding box center [826, 182] width 328 height 19
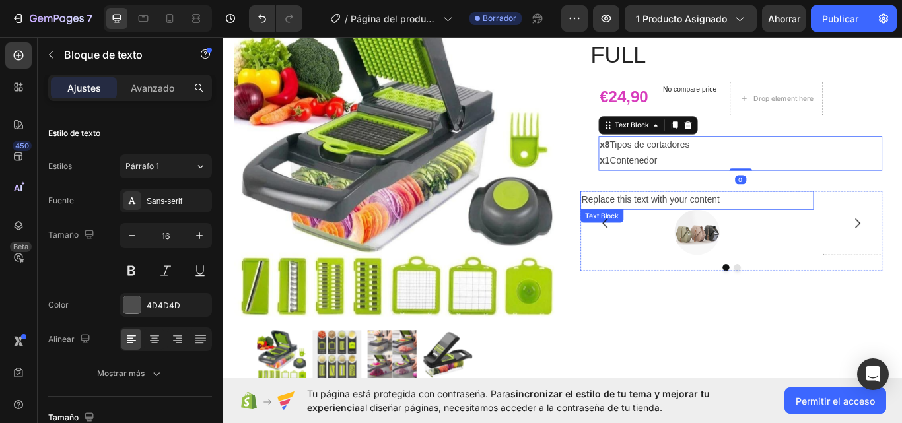
click at [821, 231] on p "Replace this text with your content" at bounding box center [775, 228] width 269 height 19
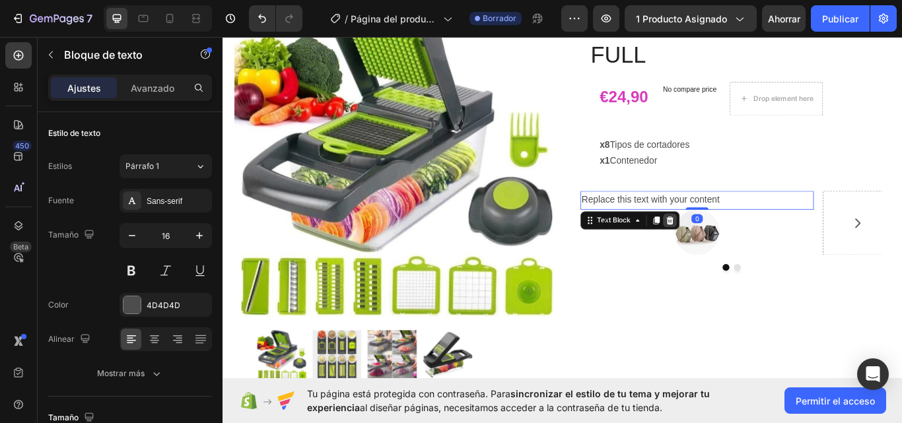
click at [740, 255] on icon at bounding box center [744, 251] width 9 height 9
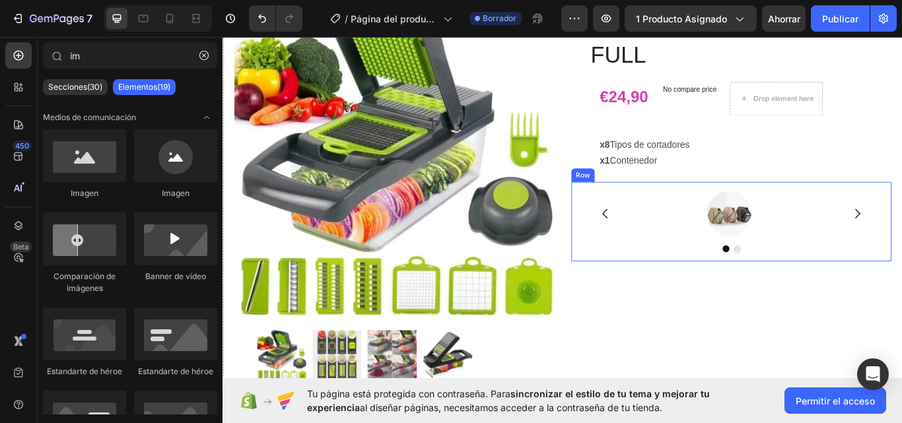
click at [631, 290] on div "Image Drop element here Carousel Row" at bounding box center [815, 253] width 373 height 92
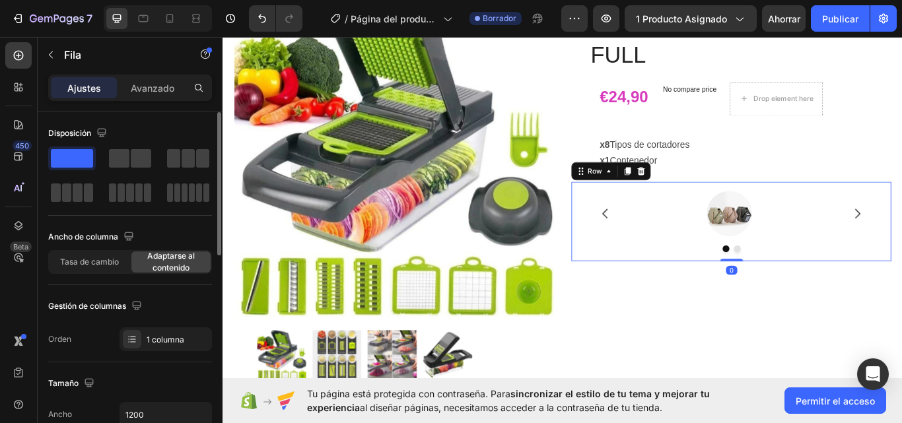
click at [197, 265] on span "Adaptarse al contenido" at bounding box center [170, 262] width 79 height 24
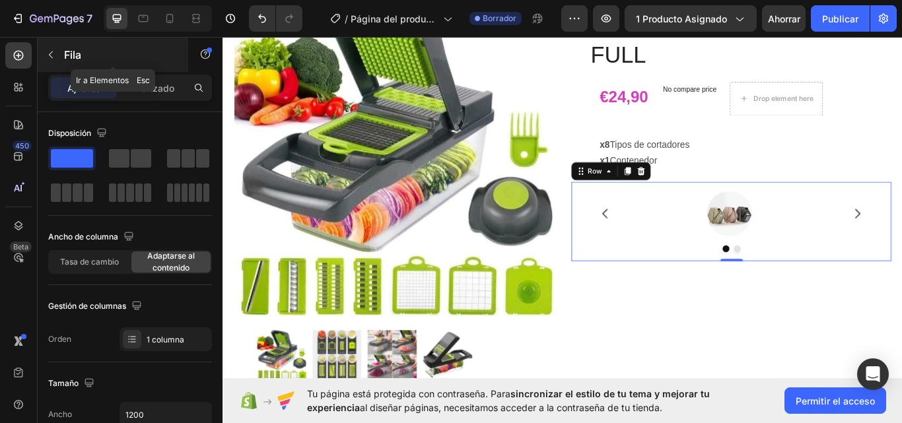
click at [53, 57] on icon "button" at bounding box center [51, 55] width 11 height 11
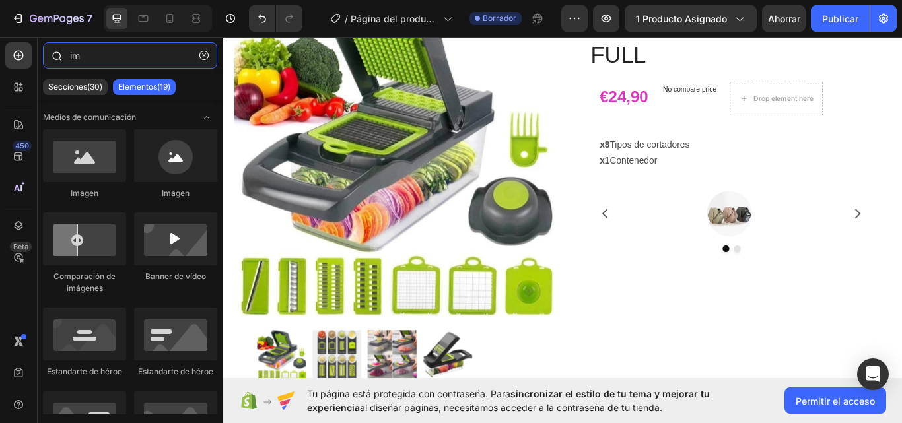
click at [94, 65] on input "im" at bounding box center [130, 55] width 174 height 26
type input "i"
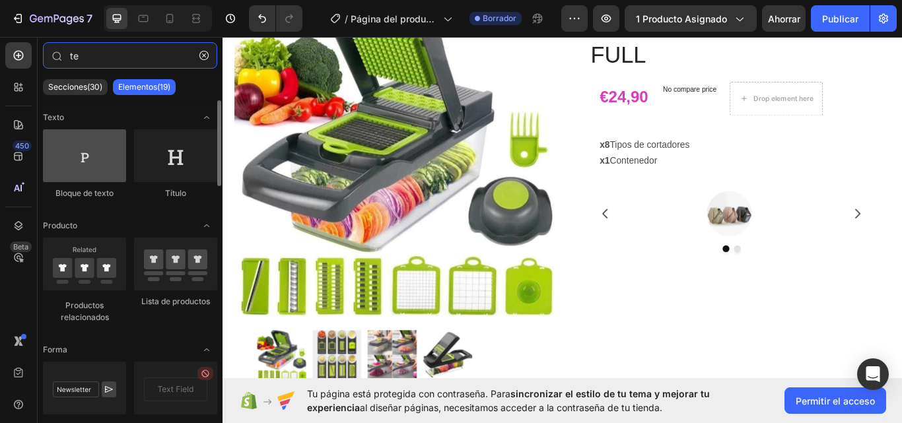
type input "te"
click at [105, 174] on div at bounding box center [84, 155] width 83 height 53
click at [88, 168] on div at bounding box center [84, 155] width 83 height 53
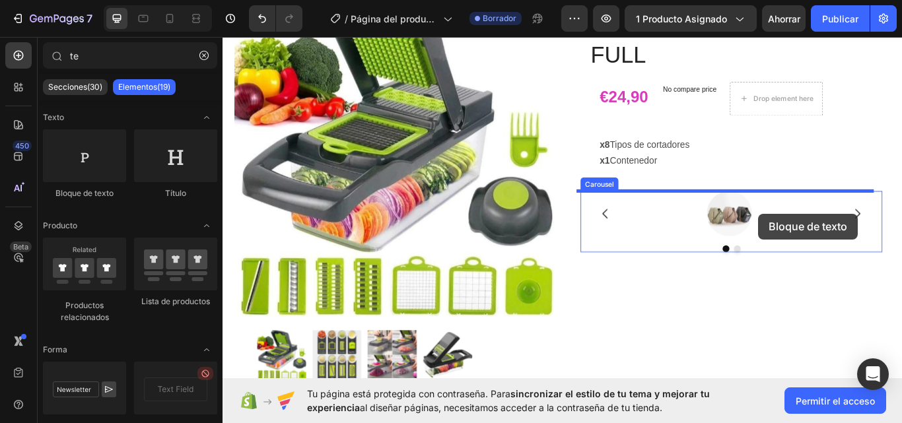
drag, startPoint x: 300, startPoint y: 207, endPoint x: 847, endPoint y: 243, distance: 547.9
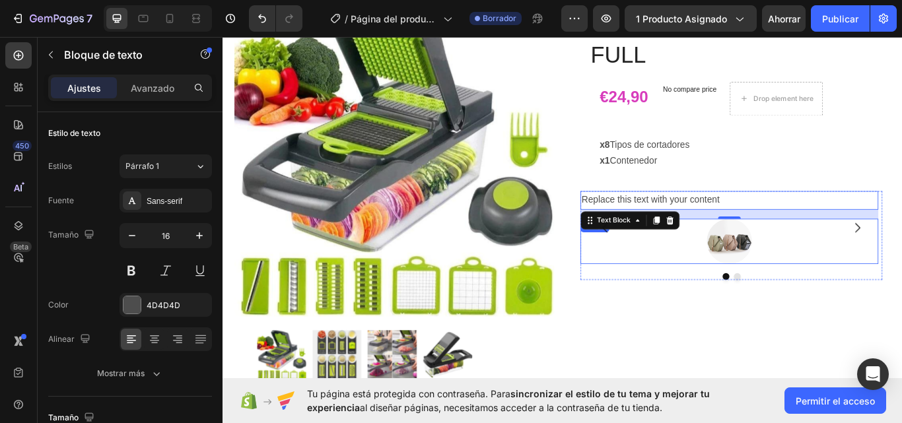
click at [721, 293] on div at bounding box center [812, 276] width 347 height 53
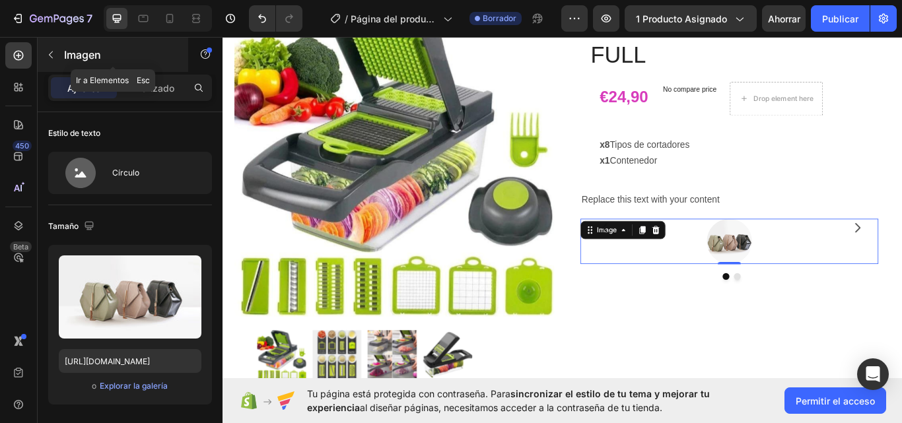
click at [46, 56] on icon "button" at bounding box center [51, 55] width 11 height 11
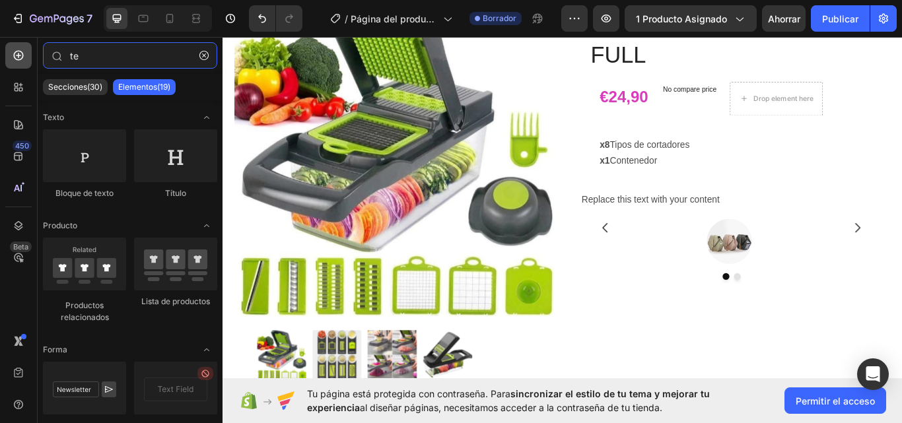
drag, startPoint x: 84, startPoint y: 59, endPoint x: 24, endPoint y: 61, distance: 60.1
click at [24, 61] on div "450 Beta te Secciones(30) Elementos(19) Texto Bloque de texto Título Producto P…" at bounding box center [111, 230] width 223 height 386
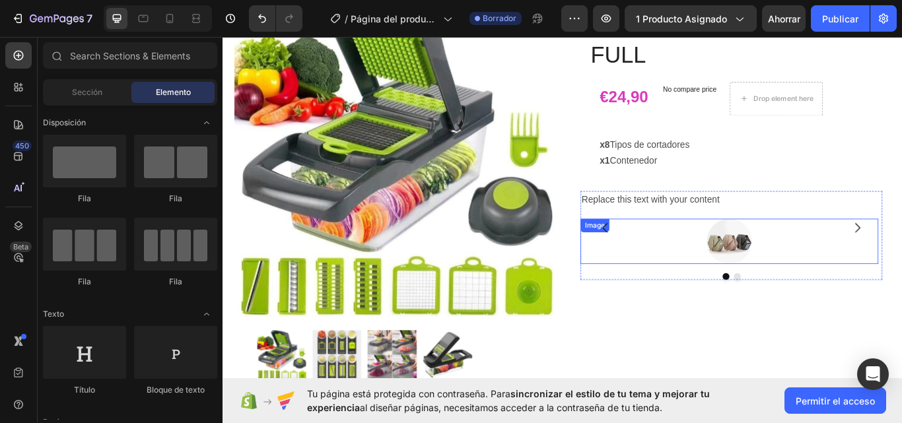
click at [695, 274] on div at bounding box center [812, 276] width 347 height 53
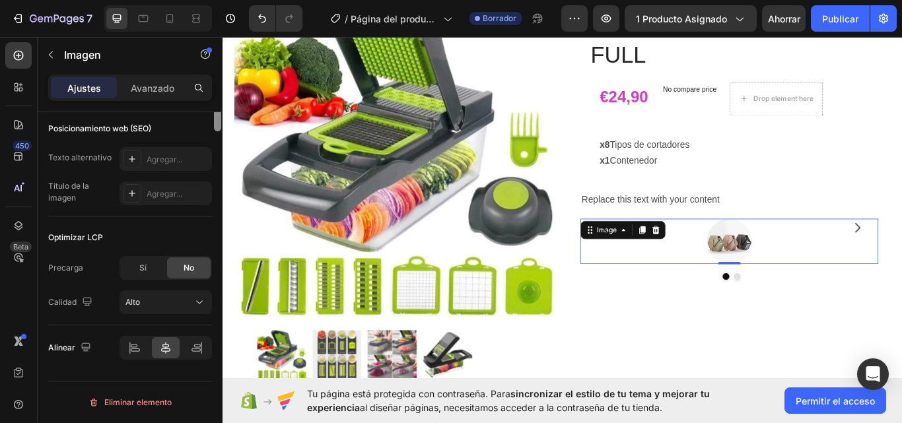
scroll to position [119, 0]
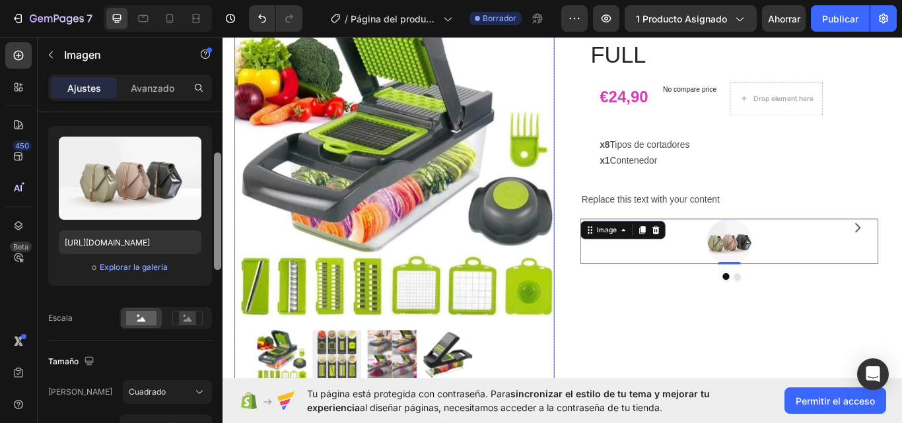
drag, startPoint x: 441, startPoint y: 169, endPoint x: 242, endPoint y: 86, distance: 216.1
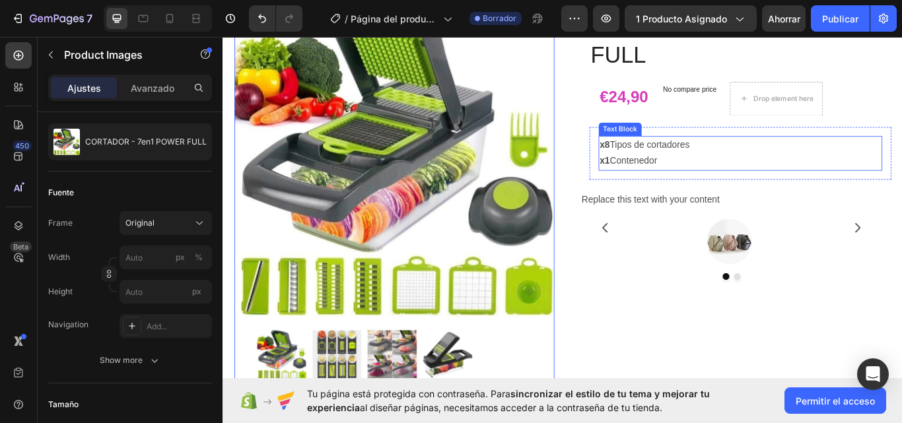
scroll to position [0, 0]
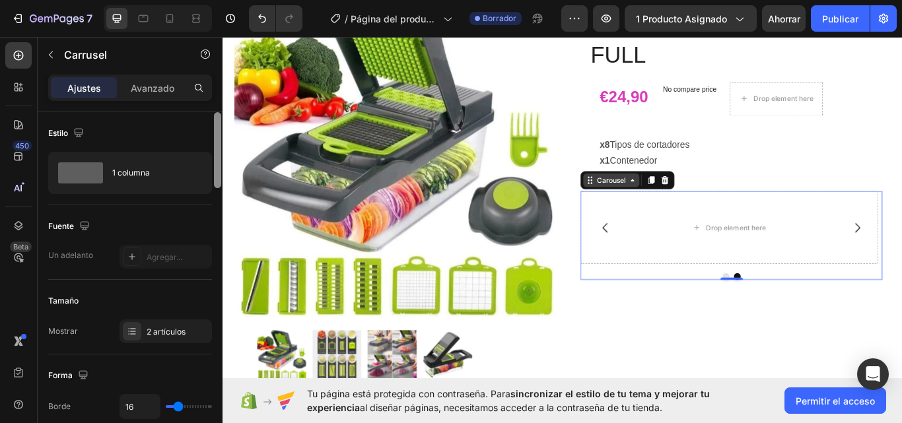
click at [695, 203] on icon at bounding box center [700, 204] width 11 height 11
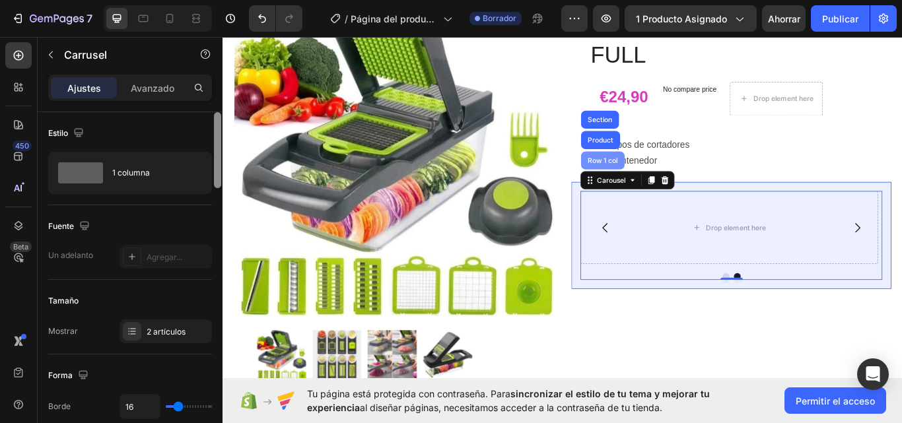
click at [657, 183] on div "Row 1 col" at bounding box center [665, 182] width 40 height 8
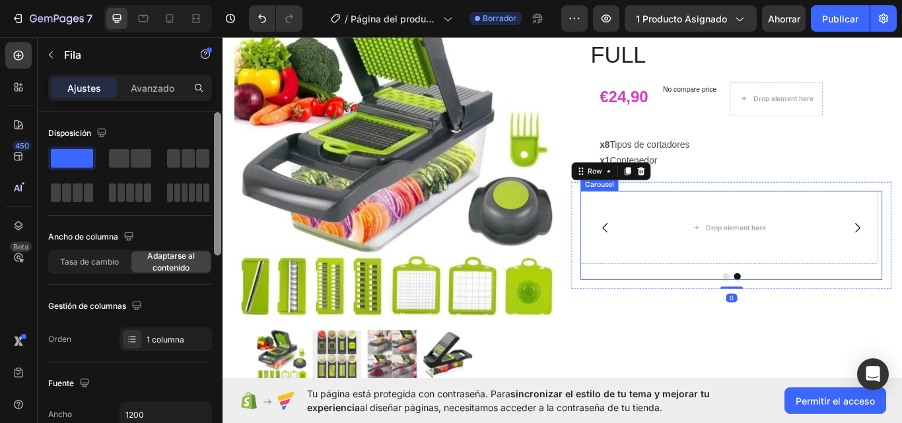
click at [665, 260] on icon "Carousel Back Arrow" at bounding box center [668, 260] width 16 height 16
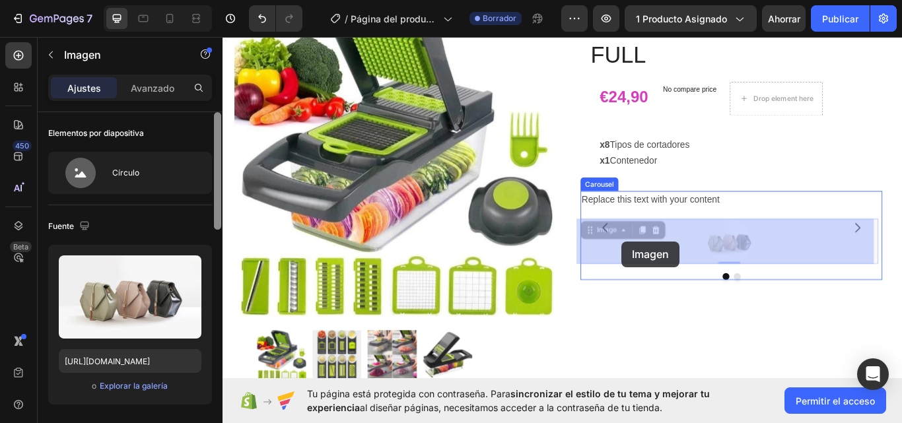
drag, startPoint x: 637, startPoint y: 274, endPoint x: 684, endPoint y: 276, distance: 46.9
drag, startPoint x: 981, startPoint y: 281, endPoint x: 900, endPoint y: 283, distance: 80.6
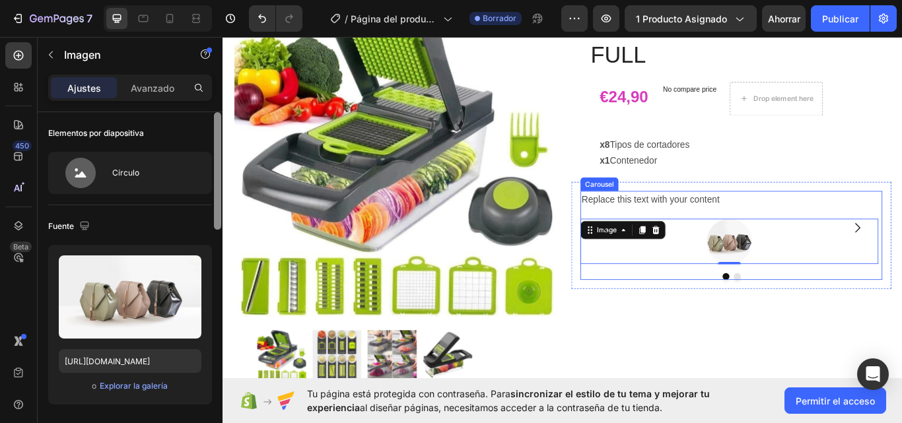
click at [671, 262] on icon "Carousel Back Arrow" at bounding box center [668, 260] width 16 height 16
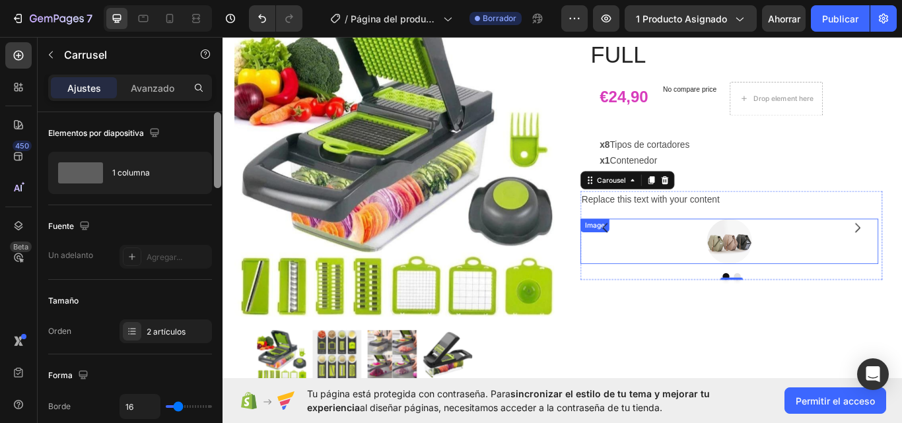
click at [897, 276] on div at bounding box center [812, 276] width 347 height 53
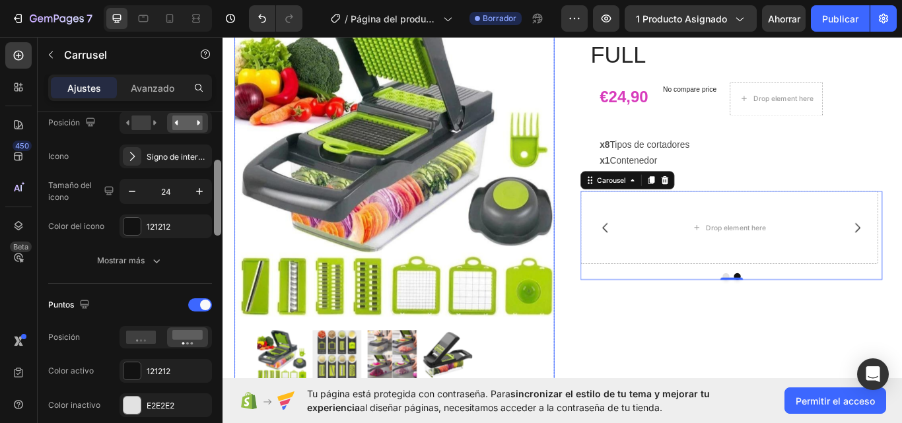
scroll to position [454, 0]
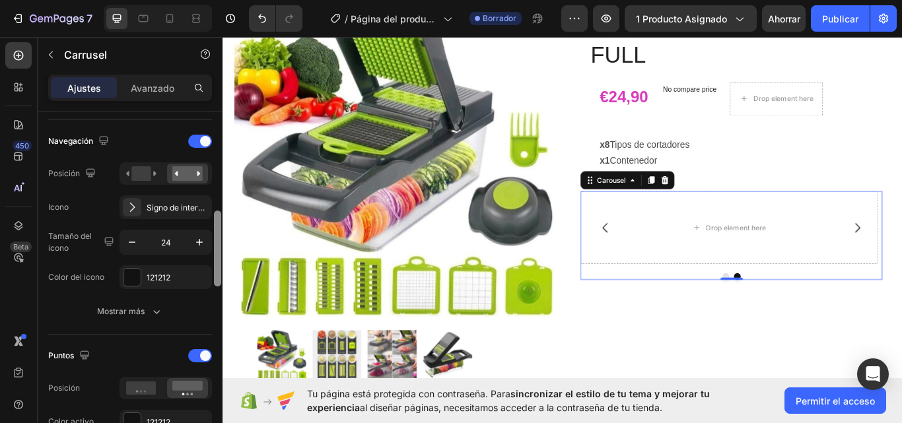
click at [666, 265] on icon "Carousel Back Arrow" at bounding box center [668, 260] width 16 height 16
click at [650, 277] on button "Carousel Back Arrow" at bounding box center [668, 260] width 37 height 37
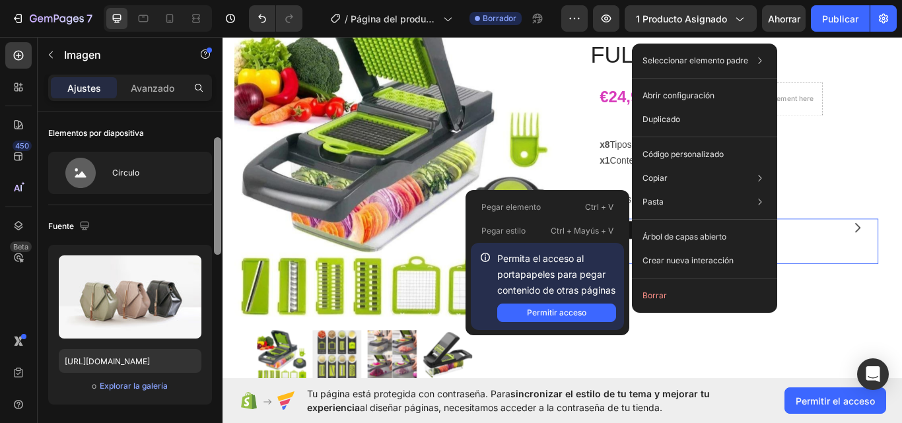
scroll to position [0, 0]
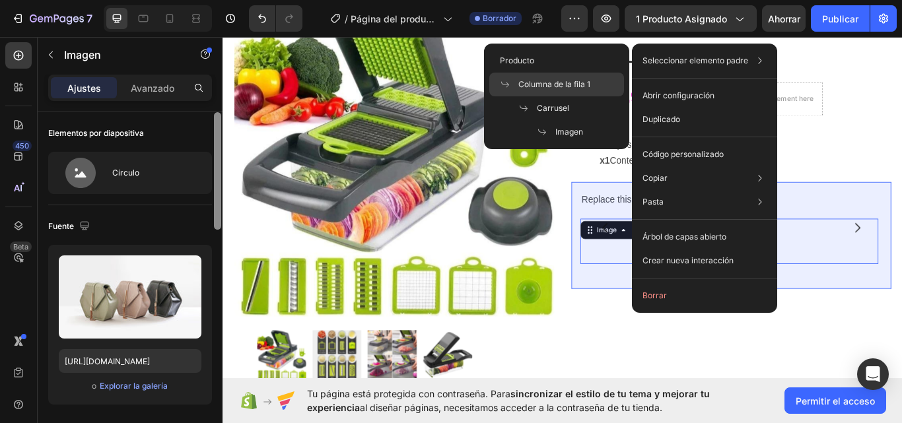
click at [592, 96] on div "Columna de la fila 1" at bounding box center [556, 108] width 135 height 24
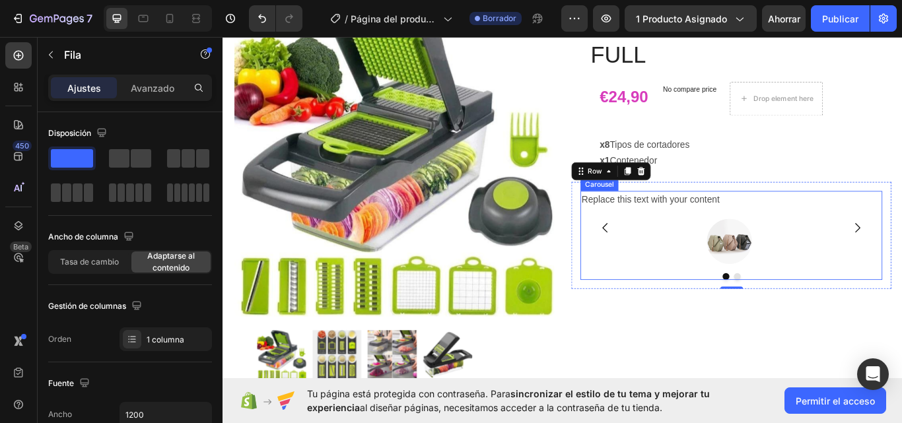
click at [726, 314] on div at bounding box center [815, 317] width 352 height 8
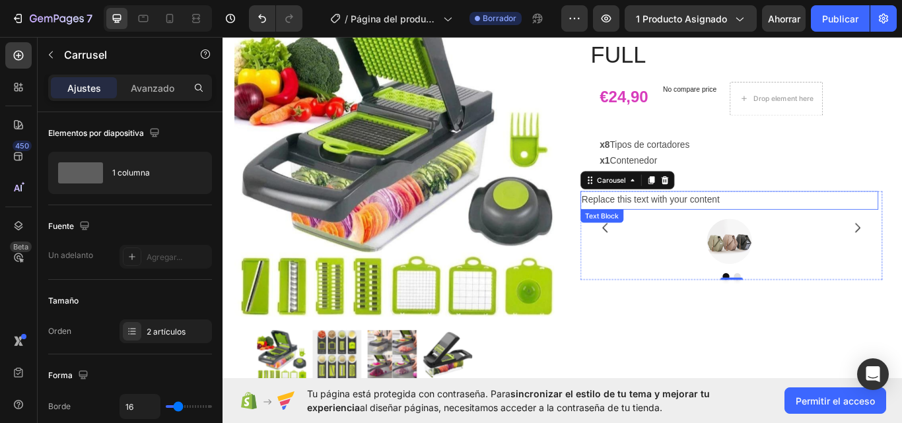
click at [750, 226] on div "Replace this text with your content" at bounding box center [812, 228] width 347 height 22
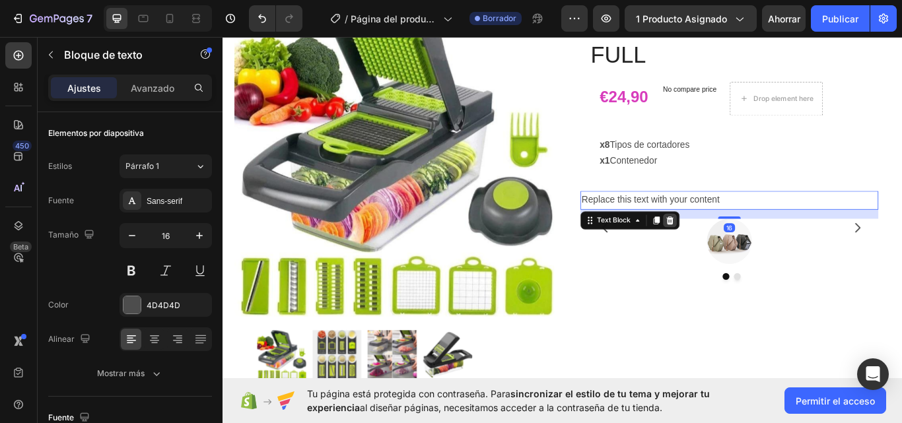
click at [740, 259] on div at bounding box center [744, 252] width 16 height 16
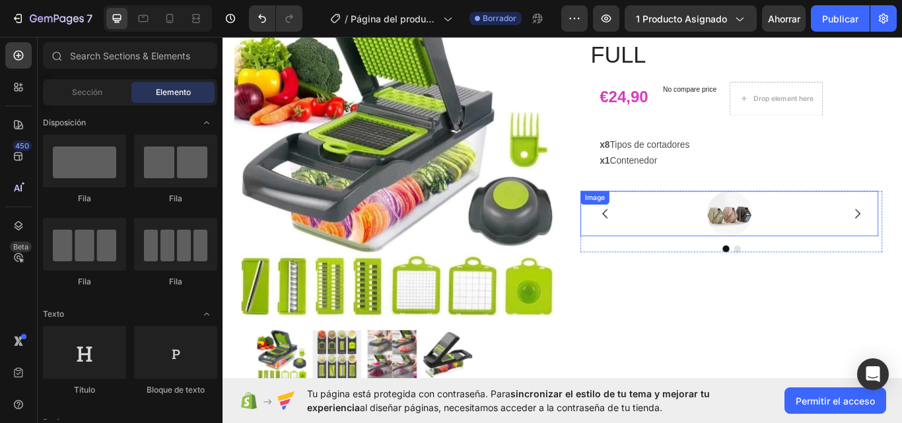
click at [744, 246] on div at bounding box center [812, 243] width 347 height 53
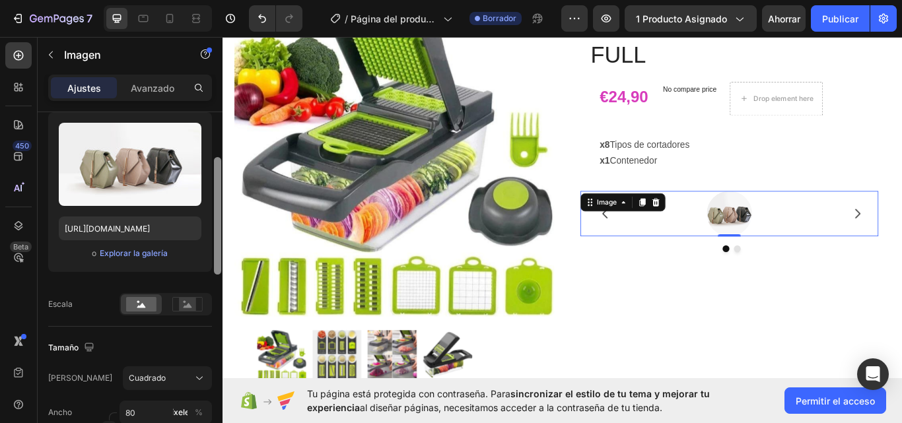
scroll to position [134, 0]
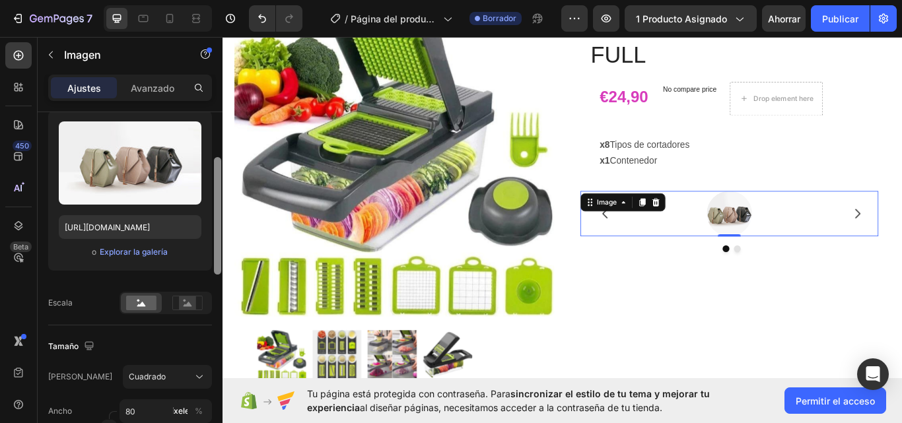
drag, startPoint x: 215, startPoint y: 147, endPoint x: 221, endPoint y: 193, distance: 45.9
click at [221, 193] on div at bounding box center [217, 216] width 7 height 118
click at [188, 297] on rect at bounding box center [187, 303] width 17 height 13
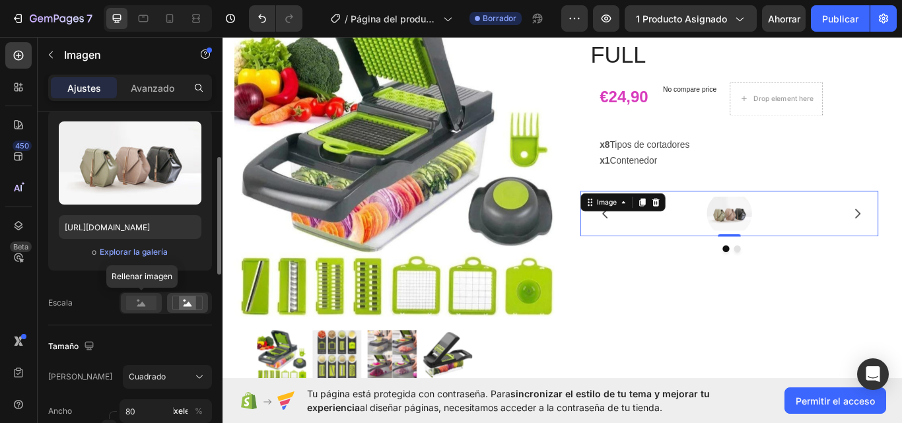
click at [143, 303] on icon at bounding box center [141, 304] width 9 height 5
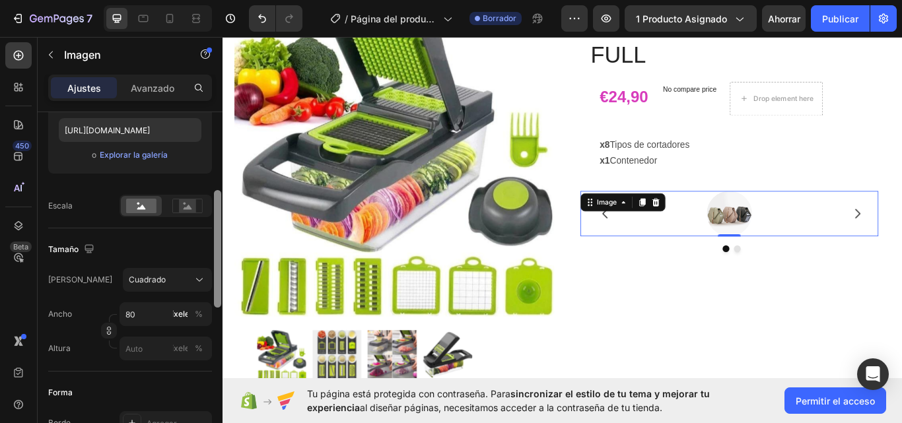
scroll to position [233, 0]
drag, startPoint x: 220, startPoint y: 246, endPoint x: 222, endPoint y: 280, distance: 33.7
click at [222, 280] on div at bounding box center [218, 286] width 10 height 349
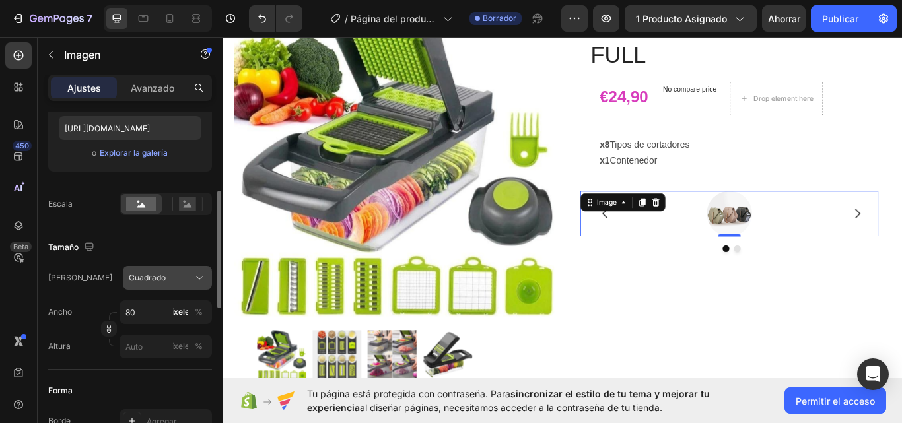
click at [176, 275] on div "Cuadrado" at bounding box center [159, 278] width 61 height 12
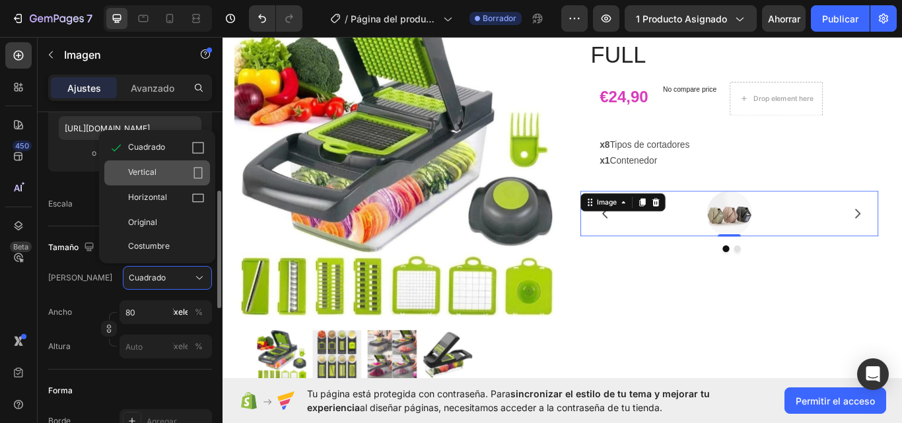
click at [157, 177] on div "Vertical" at bounding box center [166, 172] width 77 height 13
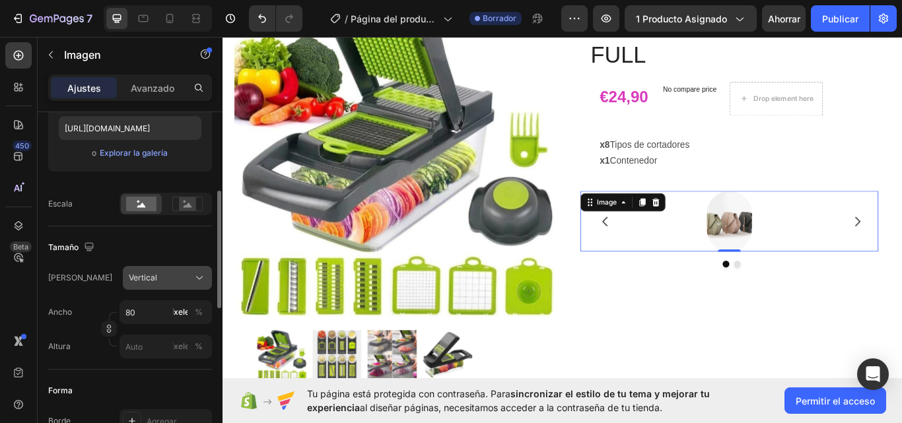
click at [192, 273] on div "Vertical" at bounding box center [167, 277] width 77 height 13
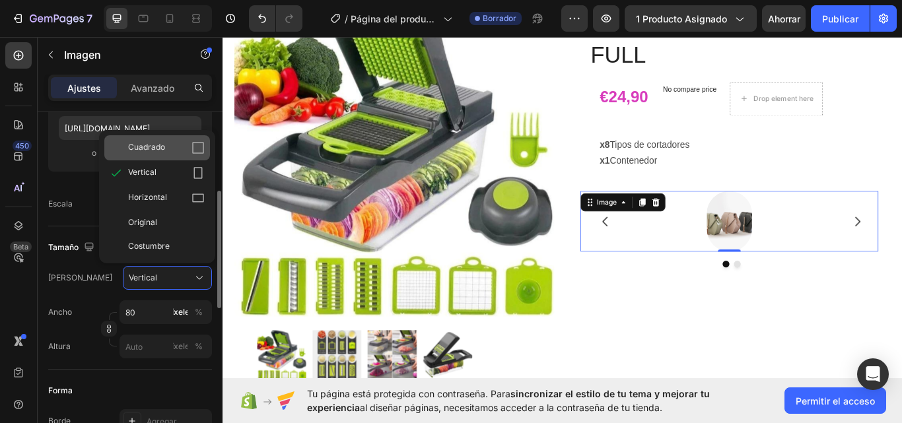
click at [170, 139] on div "Cuadrado" at bounding box center [157, 147] width 106 height 25
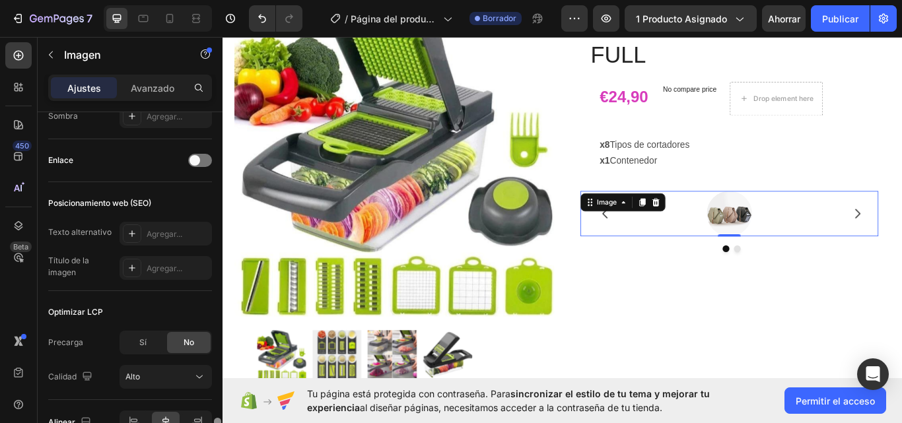
scroll to position [681, 0]
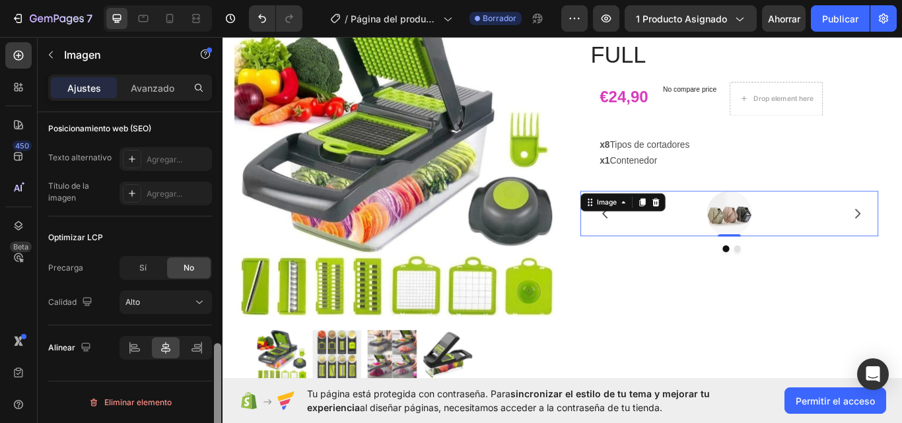
drag, startPoint x: 219, startPoint y: 283, endPoint x: 217, endPoint y: 449, distance: 166.4
click at [217, 0] on html "7 Version history / Página del producto - 27 de agosto, 11:26:38 Borrador Avanc…" at bounding box center [451, 0] width 902 height 0
click at [140, 347] on icon at bounding box center [134, 347] width 13 height 13
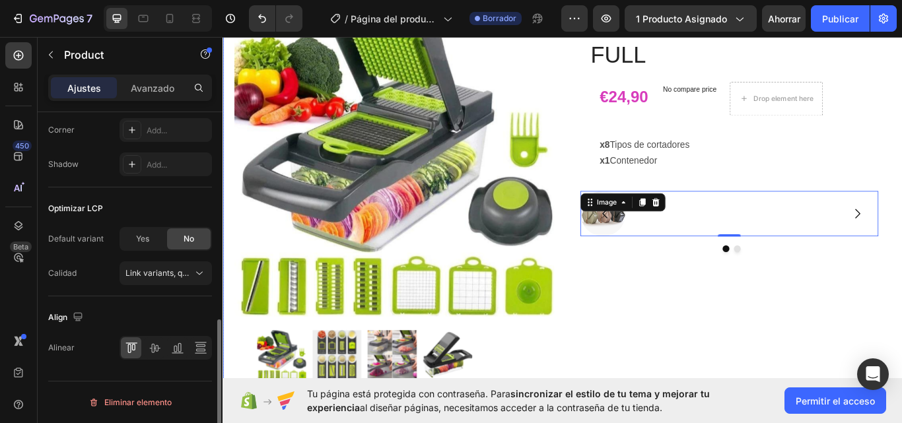
click at [833, 322] on div "Icon Icon Icon Icon Icon Icon List 4.7 1349 Reviews Text Block Row CORTADOR - 7…" at bounding box center [815, 240] width 373 height 499
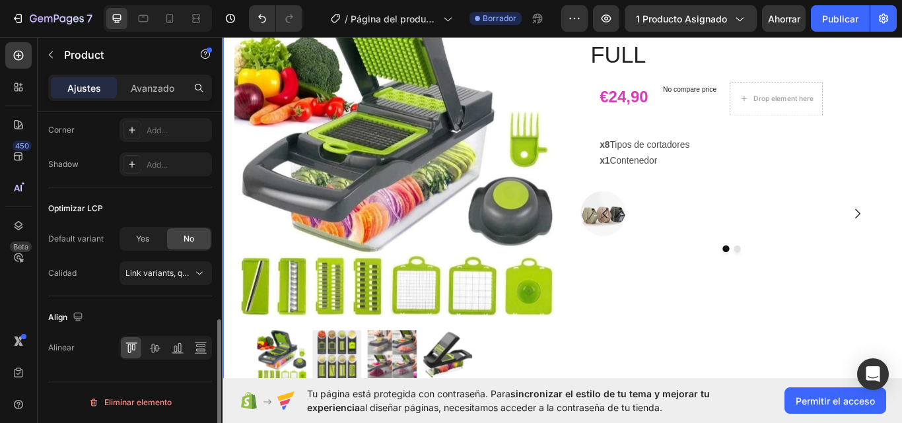
scroll to position [0, 0]
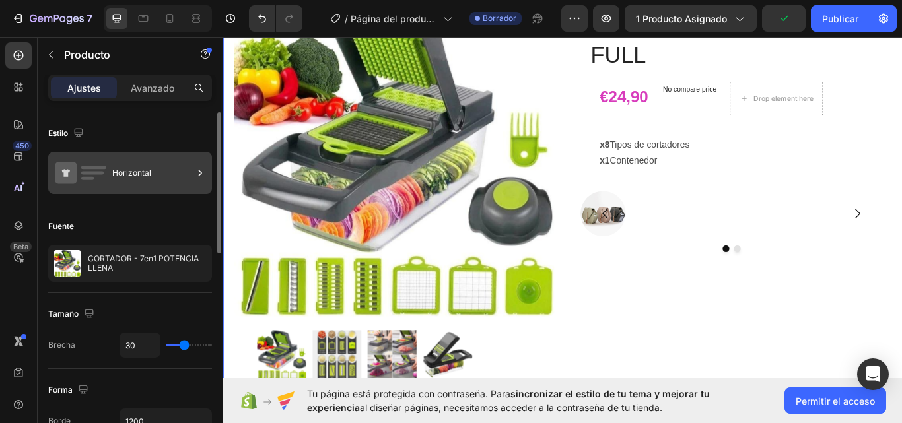
click at [145, 168] on font "Horizontal" at bounding box center [131, 173] width 39 height 10
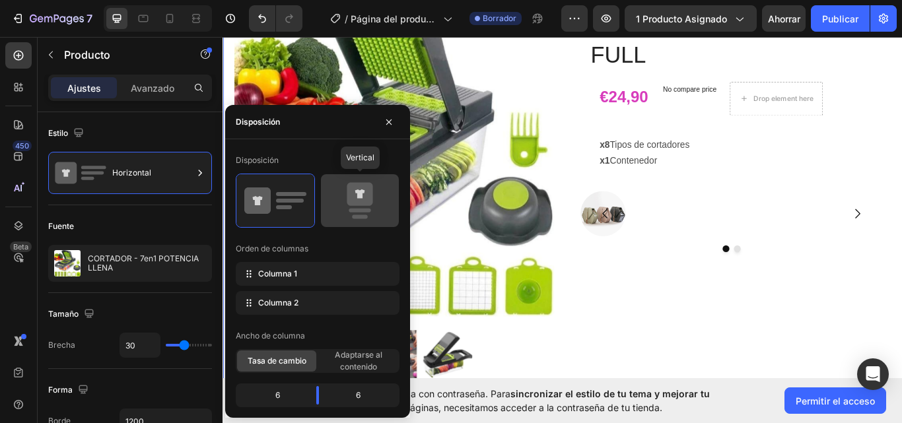
click at [339, 201] on icon at bounding box center [360, 200] width 62 height 37
type input "0"
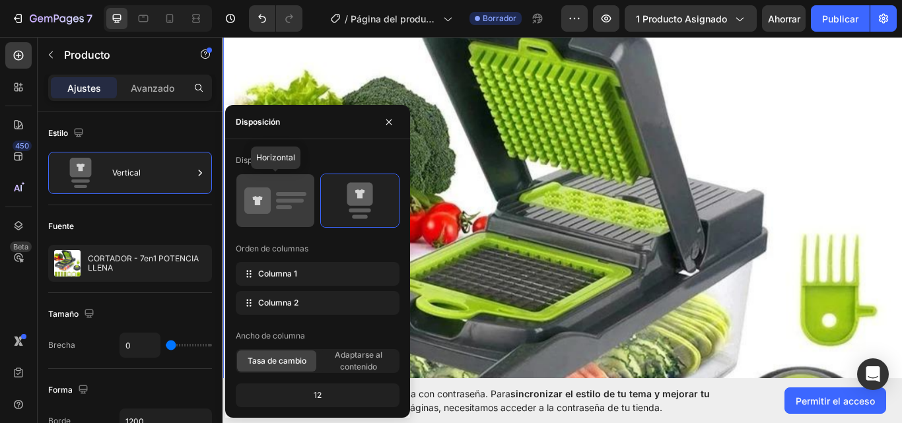
click at [283, 206] on rect at bounding box center [284, 207] width 16 height 4
type input "30"
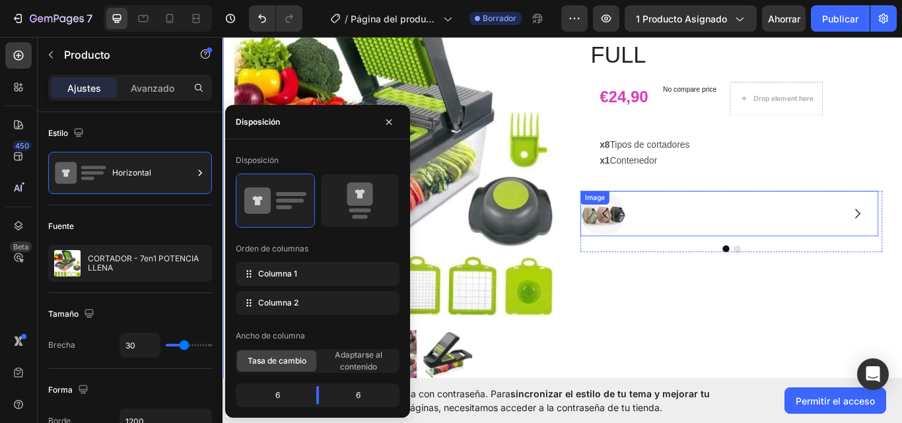
click at [867, 254] on div at bounding box center [812, 243] width 347 height 53
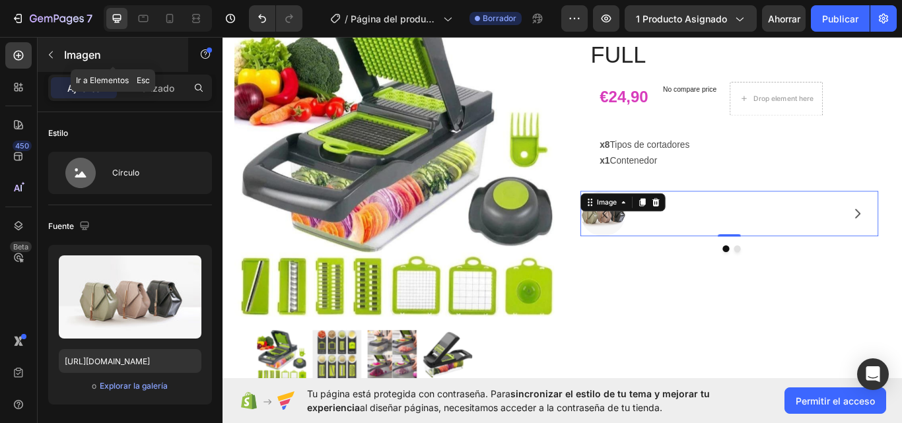
click at [51, 49] on button "button" at bounding box center [50, 54] width 21 height 21
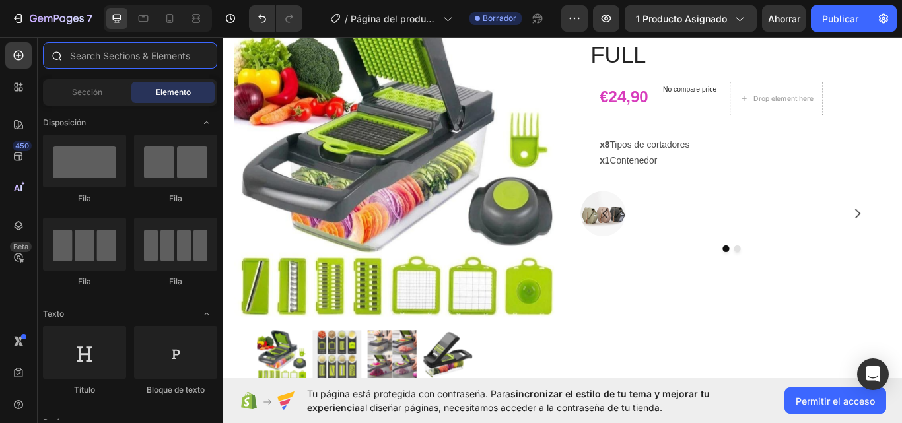
click at [82, 62] on input "text" at bounding box center [130, 55] width 174 height 26
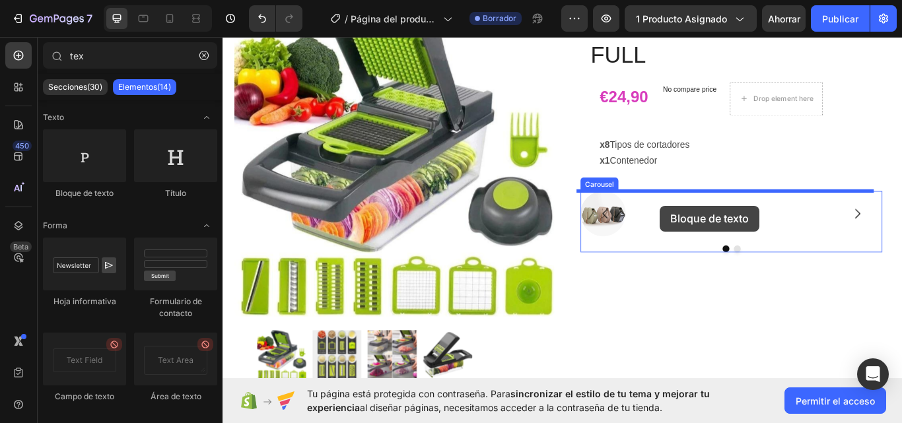
drag, startPoint x: 310, startPoint y: 197, endPoint x: 734, endPoint y: 235, distance: 426.3
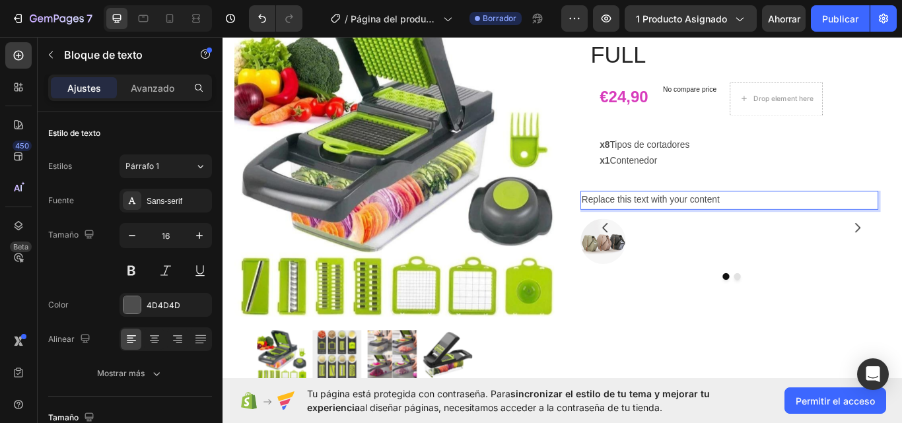
click at [851, 227] on p "Replace this text with your content" at bounding box center [813, 228] width 345 height 19
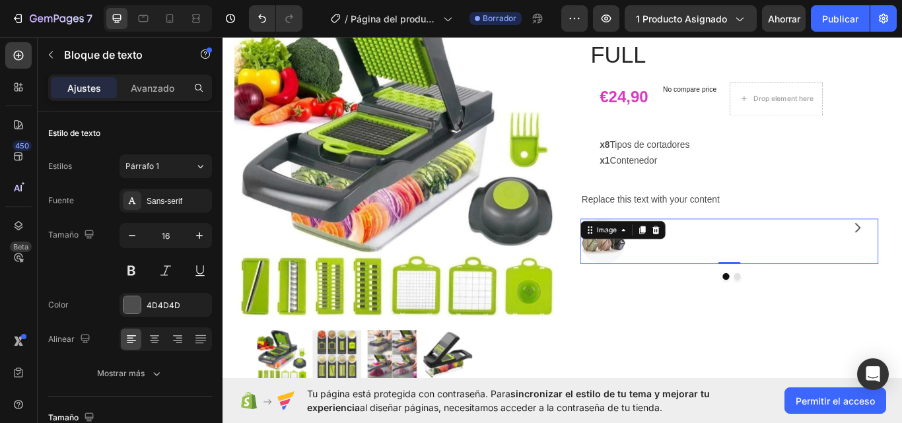
click at [748, 296] on div at bounding box center [812, 276] width 347 height 53
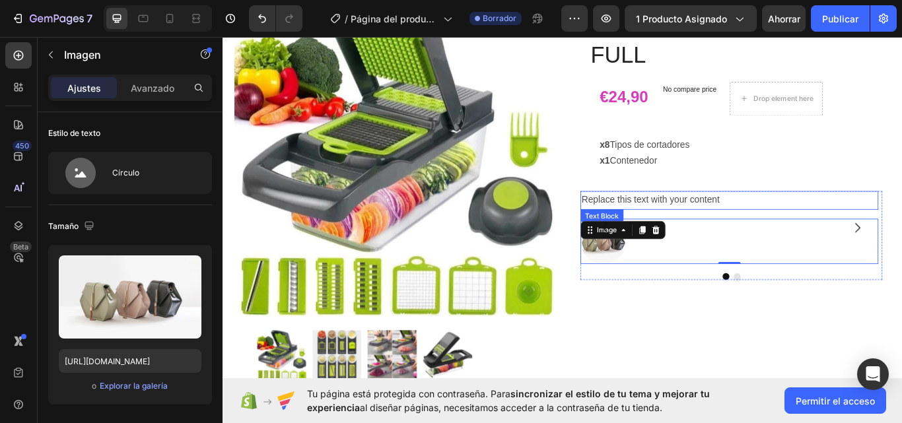
click at [825, 230] on p "Replace this text with your content" at bounding box center [813, 228] width 345 height 19
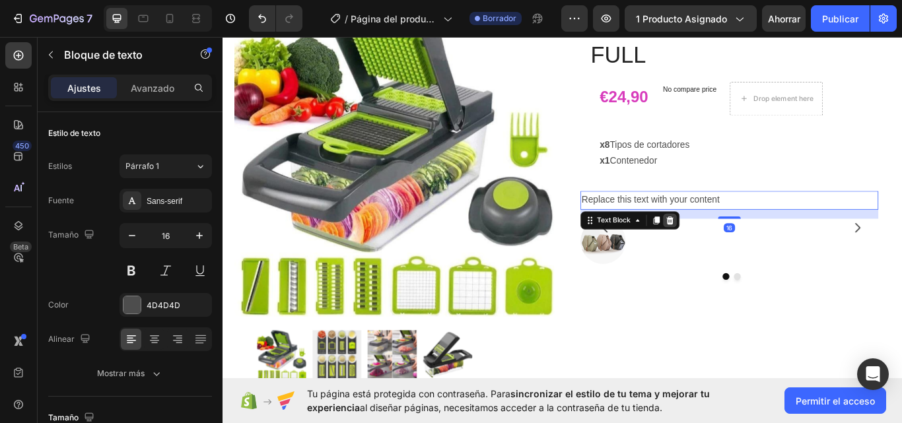
click at [736, 253] on div at bounding box center [744, 252] width 16 height 16
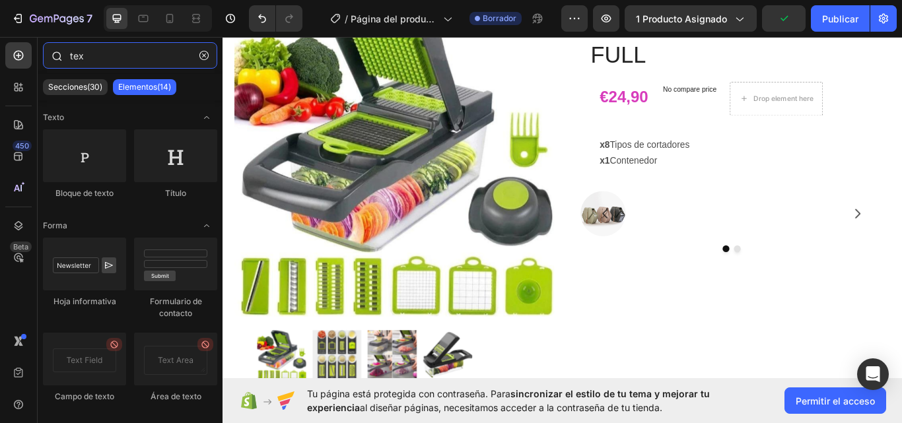
drag, startPoint x: 93, startPoint y: 57, endPoint x: 75, endPoint y: 57, distance: 17.8
click at [75, 57] on input "tex" at bounding box center [130, 55] width 174 height 26
type input "t"
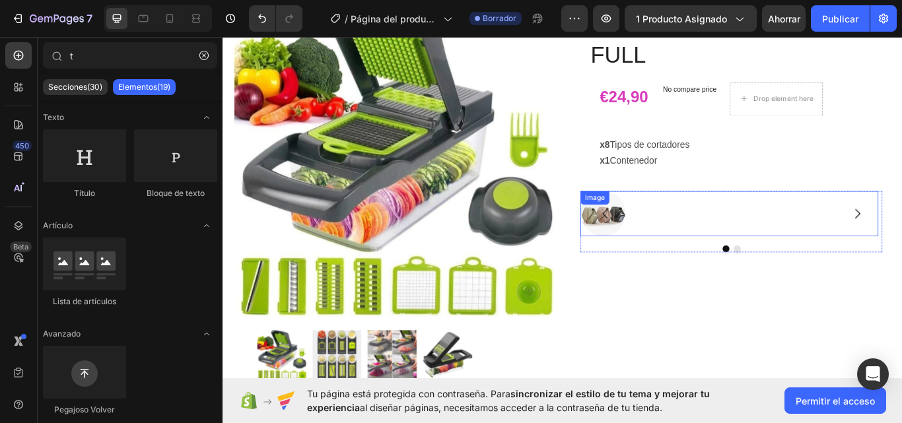
click at [745, 256] on div at bounding box center [812, 243] width 347 height 53
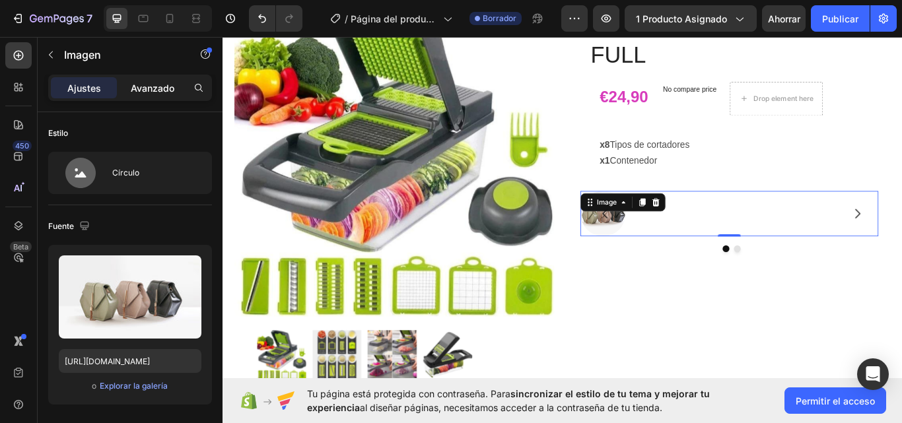
click at [139, 97] on div "Avanzado" at bounding box center [153, 87] width 66 height 21
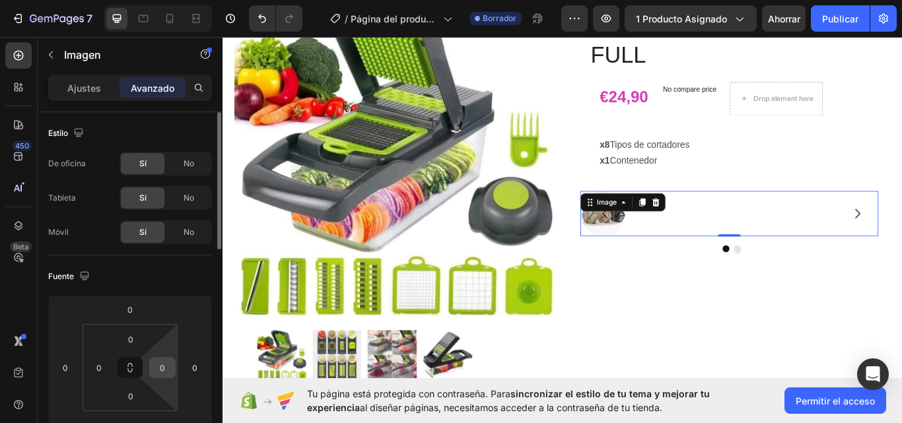
click at [160, 378] on div "0" at bounding box center [162, 367] width 26 height 21
click at [166, 374] on input "0" at bounding box center [163, 368] width 20 height 20
type input "2"
type input "50"
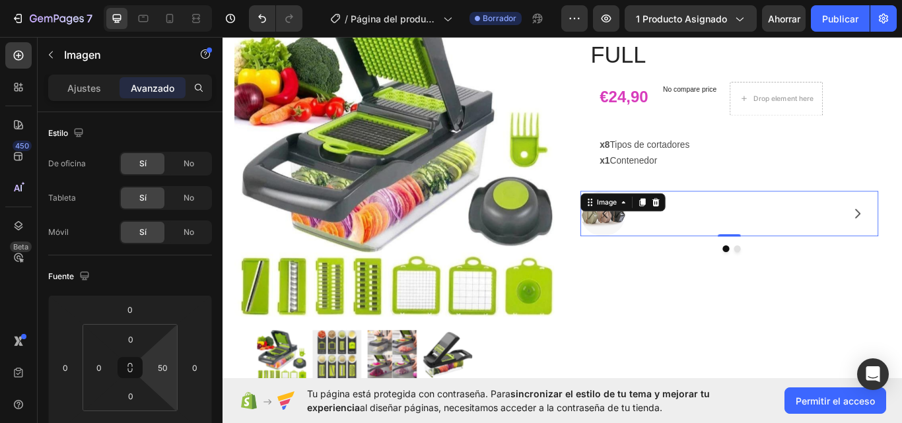
click at [777, 240] on div at bounding box center [796, 243] width 314 height 53
click at [749, 276] on div "Image 0 Drop element here Carousel" at bounding box center [815, 252] width 352 height 71
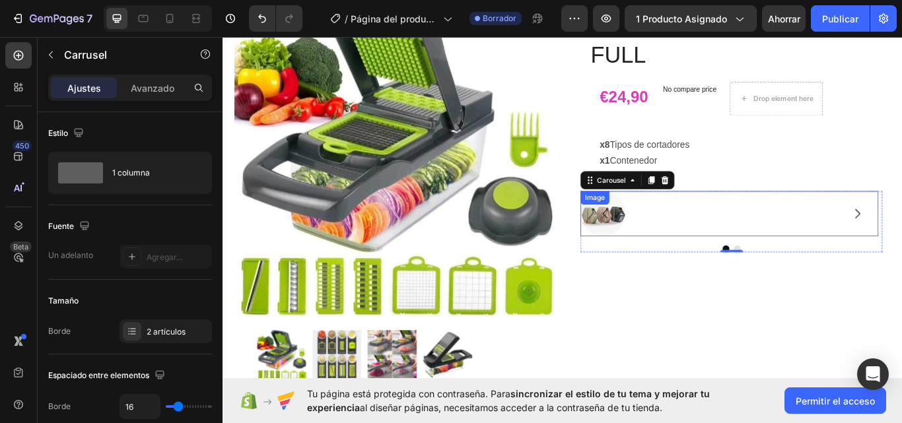
click at [698, 237] on div at bounding box center [796, 243] width 314 height 53
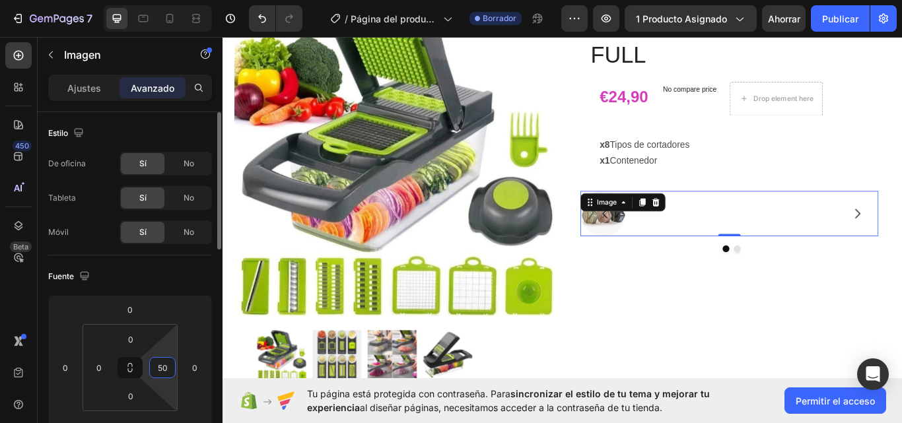
click at [163, 367] on input "50" at bounding box center [163, 368] width 20 height 20
type input "0"
click at [178, 271] on div "Fuente" at bounding box center [130, 276] width 164 height 21
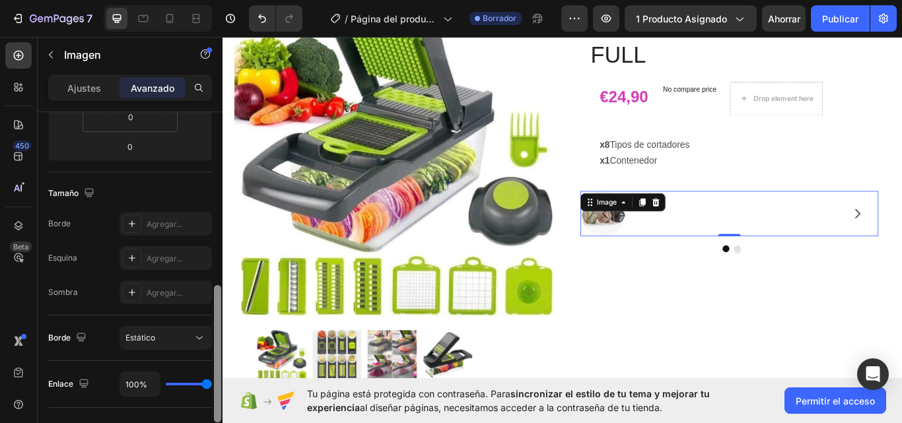
scroll to position [353, 0]
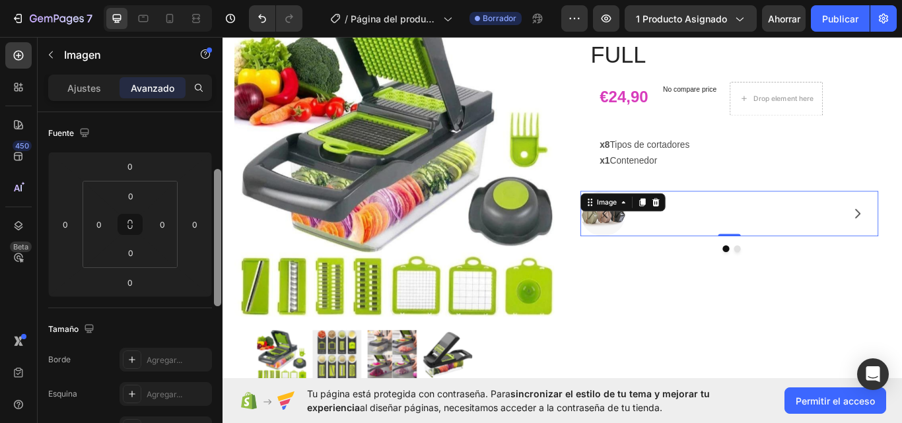
drag, startPoint x: 216, startPoint y: 174, endPoint x: 222, endPoint y: 232, distance: 57.8
click at [222, 232] on div at bounding box center [218, 286] width 10 height 349
click at [104, 230] on input "0" at bounding box center [99, 223] width 20 height 20
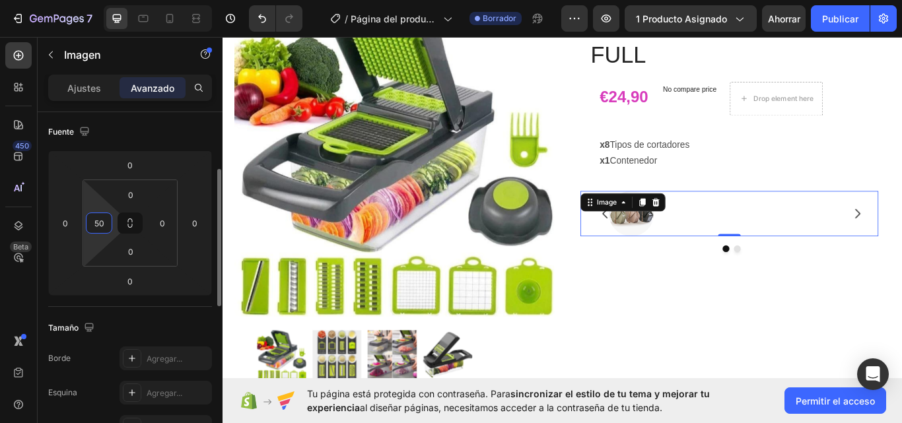
type input "5"
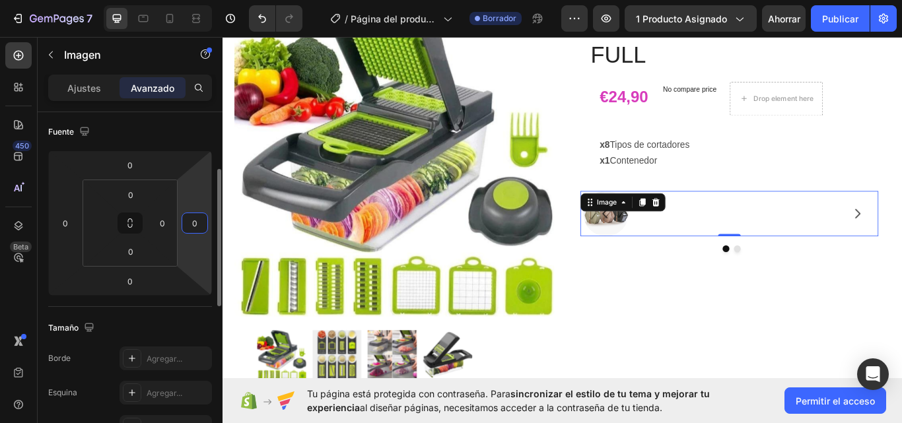
type input "0"
click at [198, 230] on input "0" at bounding box center [195, 223] width 20 height 20
type input "5"
type input "2"
type input "5"
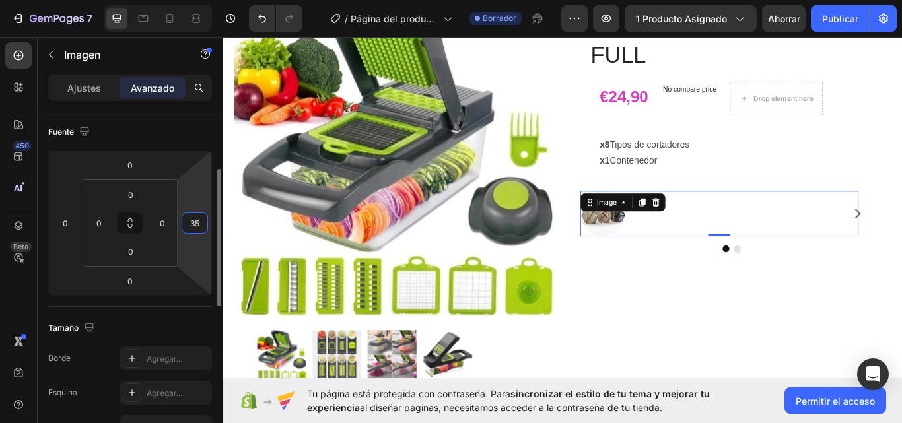
type input "3"
type input "450"
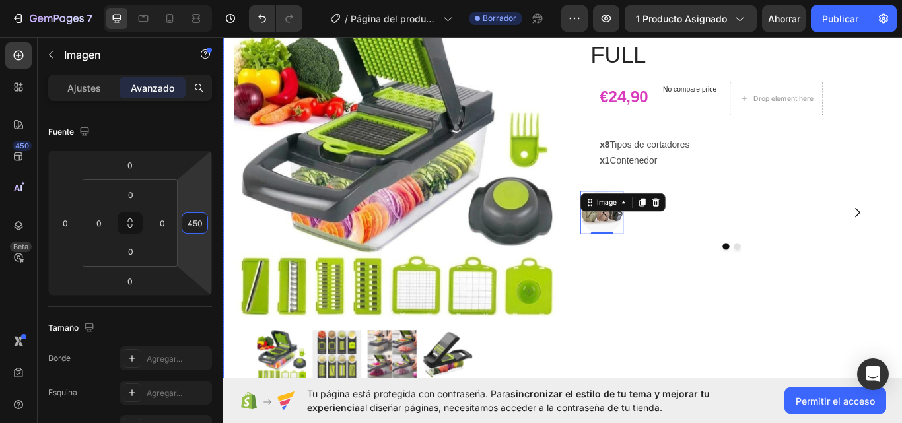
click at [740, 322] on div "Icon Icon Icon Icon Icon Icon List 4.7 1349 Reviews Text Block Row CORTADOR - 7…" at bounding box center [815, 240] width 373 height 499
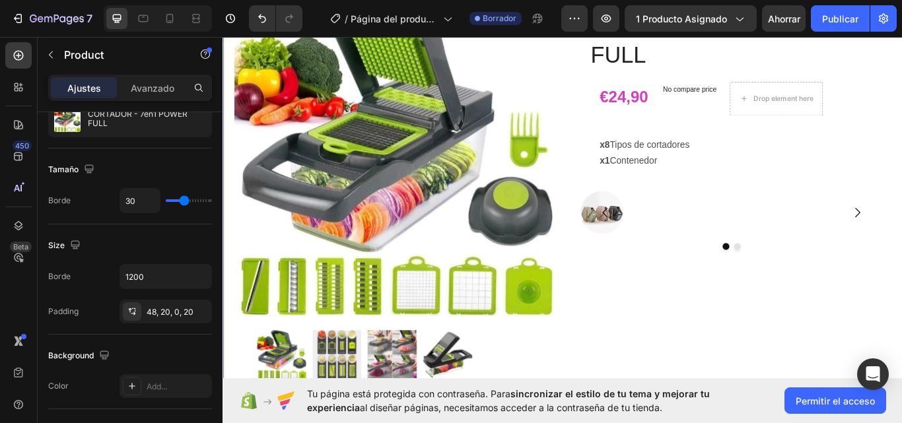
scroll to position [0, 0]
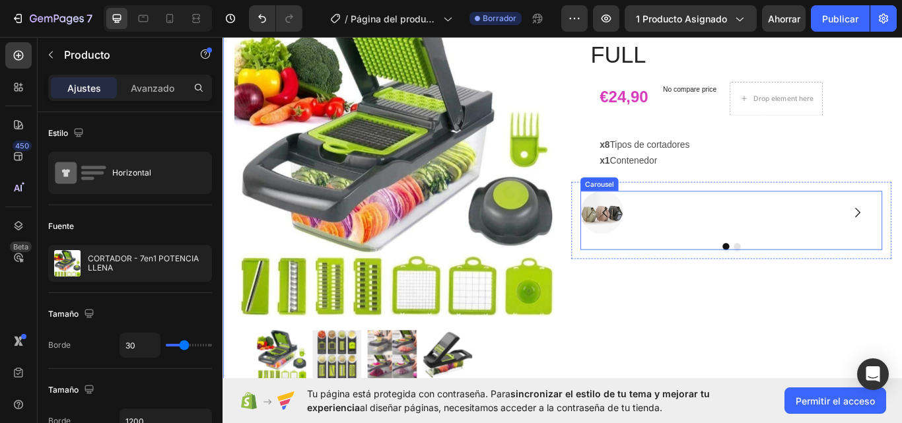
click at [751, 253] on div "Image" at bounding box center [812, 242] width 347 height 50
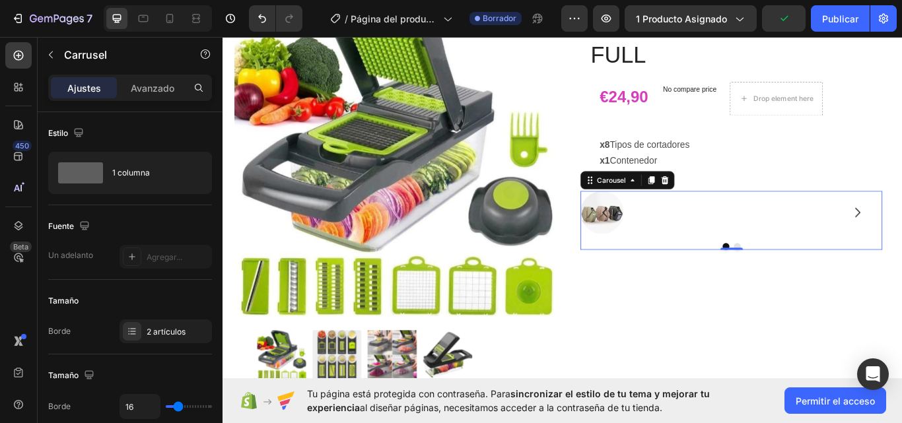
click at [662, 242] on icon "Carousel Back Arrow" at bounding box center [668, 242] width 16 height 16
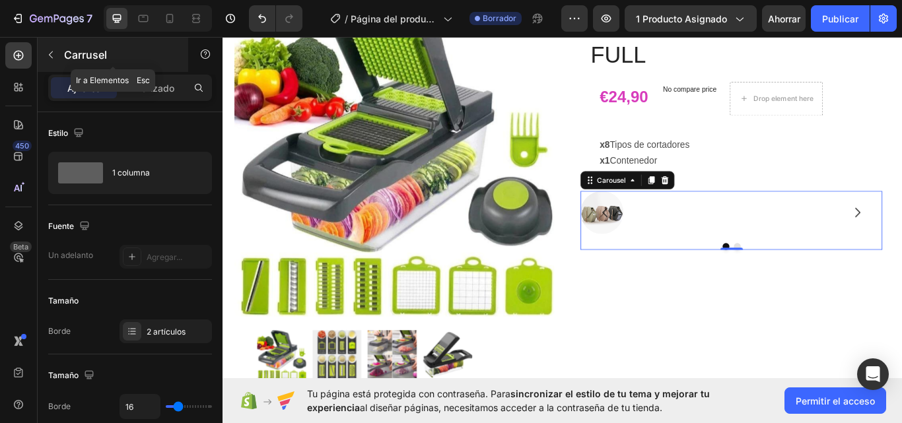
click at [52, 53] on icon "button" at bounding box center [51, 55] width 11 height 11
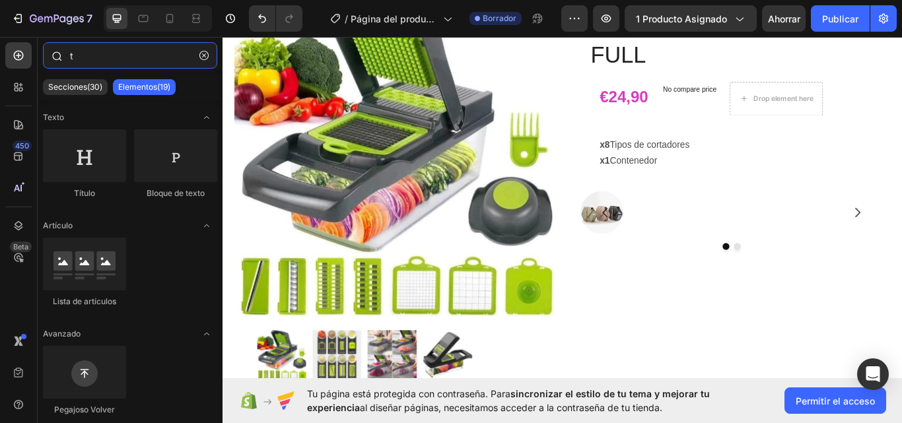
click at [90, 59] on input "t" at bounding box center [130, 55] width 174 height 26
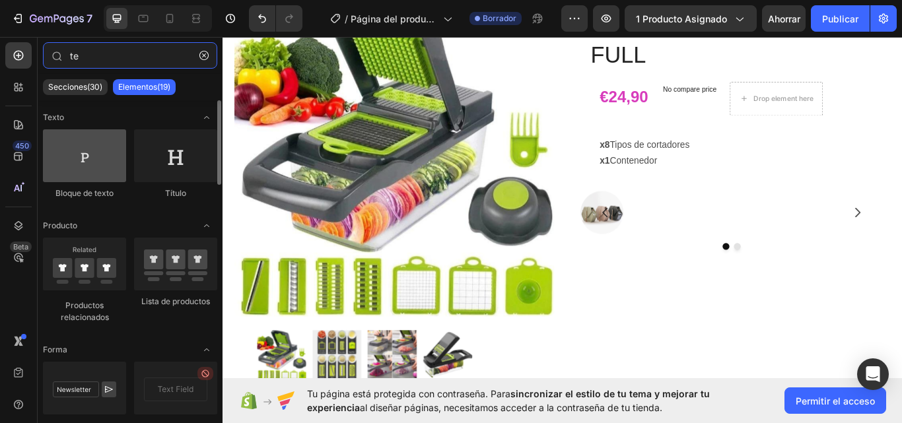
type input "te"
click at [95, 149] on div at bounding box center [84, 155] width 83 height 53
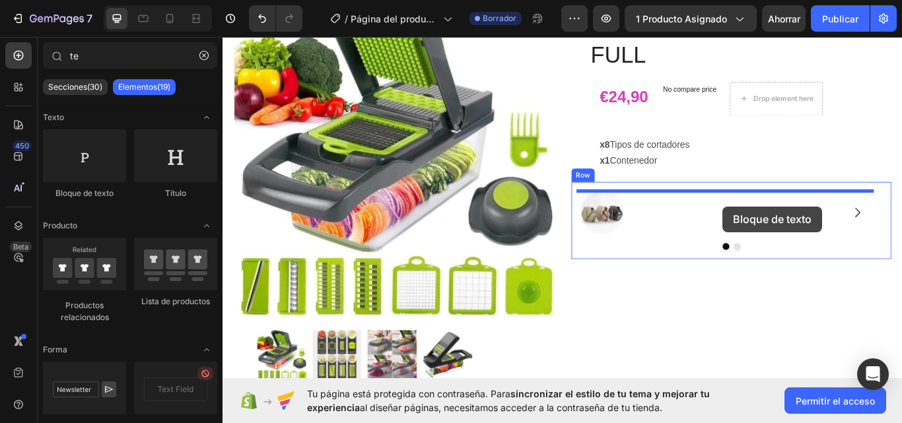
drag, startPoint x: 313, startPoint y: 196, endPoint x: 806, endPoint y: 235, distance: 494.2
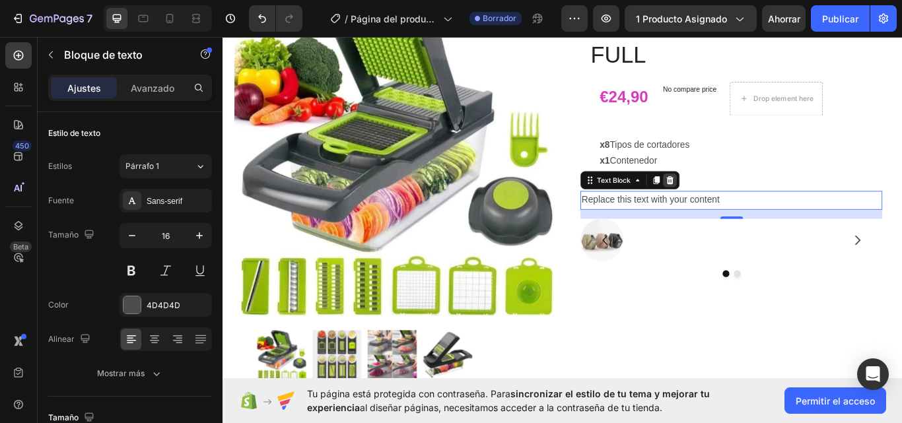
click at [742, 203] on icon at bounding box center [744, 204] width 9 height 9
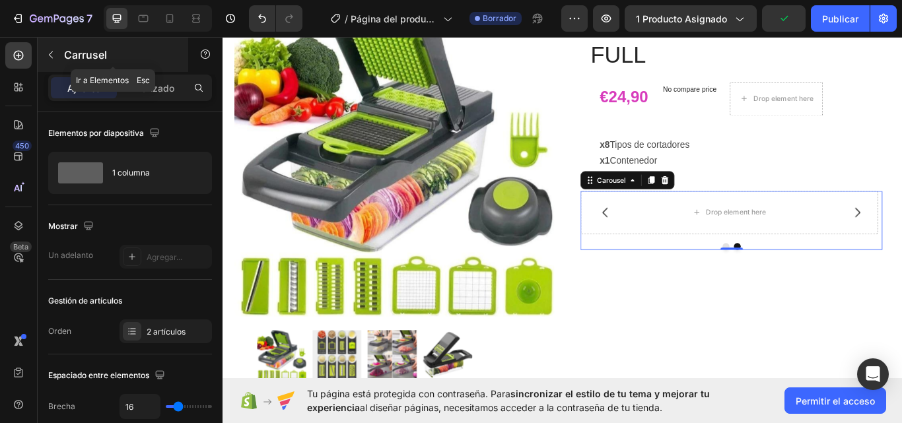
click at [48, 52] on icon "button" at bounding box center [51, 55] width 11 height 11
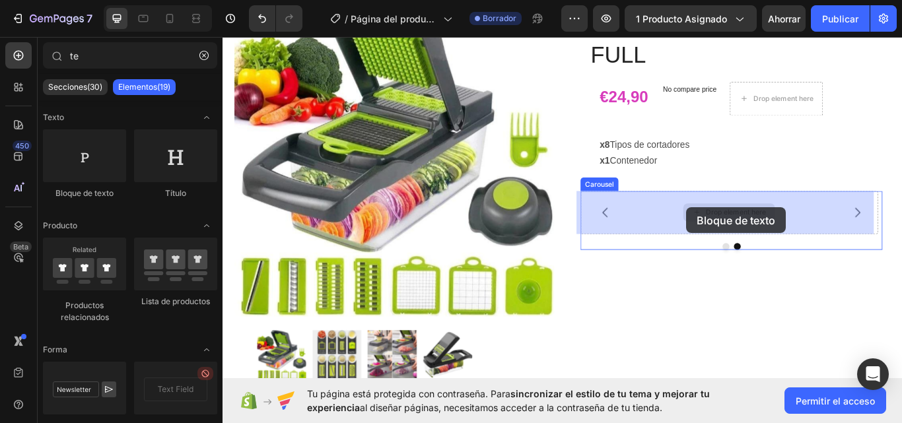
drag, startPoint x: 309, startPoint y: 193, endPoint x: 764, endPoint y: 236, distance: 457.1
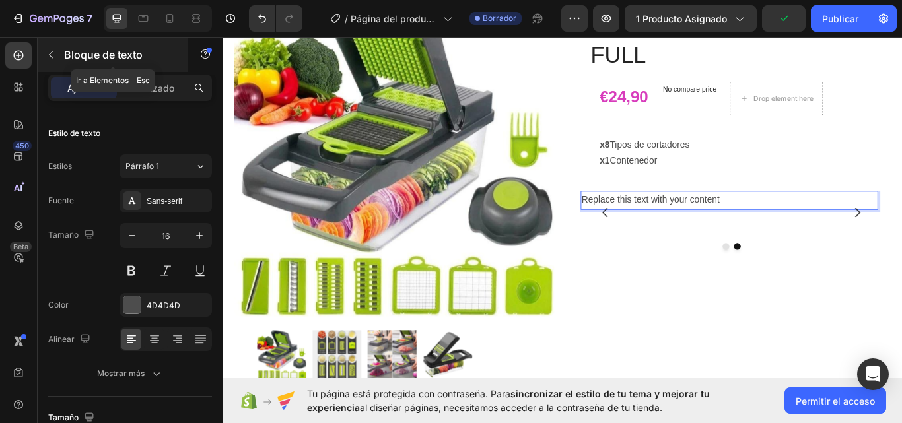
click at [43, 57] on button "button" at bounding box center [50, 54] width 21 height 21
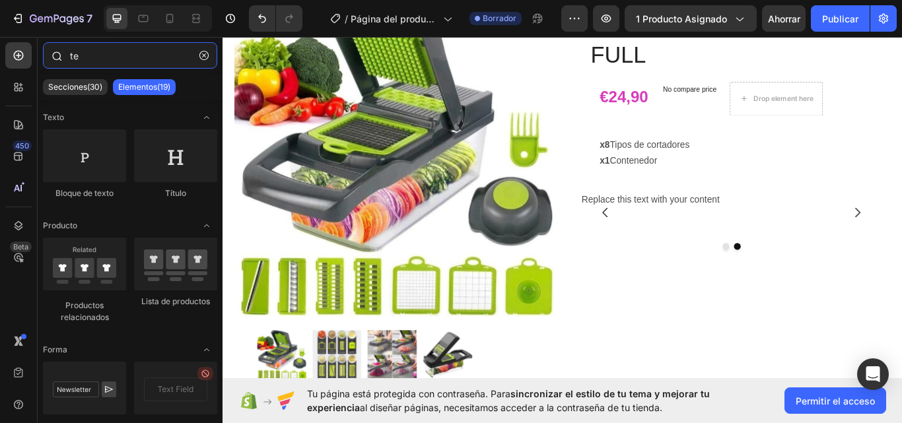
drag, startPoint x: 83, startPoint y: 60, endPoint x: 61, endPoint y: 60, distance: 21.8
click at [61, 60] on div "te" at bounding box center [130, 58] width 185 height 32
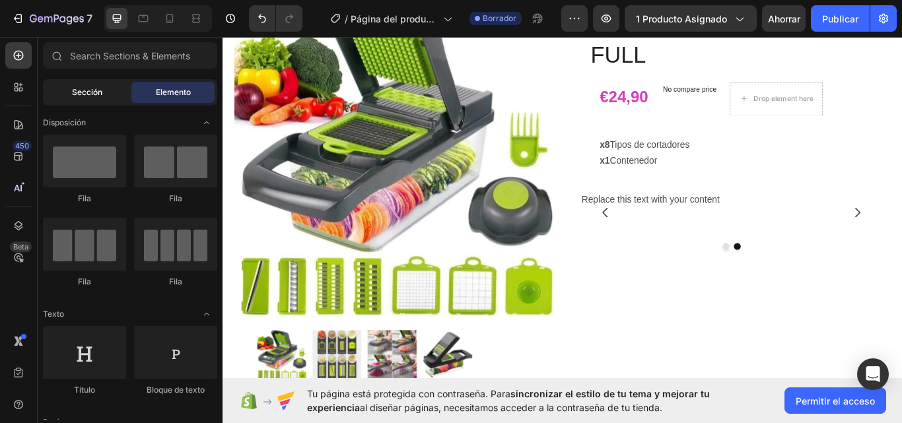
click at [92, 88] on font "Sección" at bounding box center [87, 92] width 30 height 10
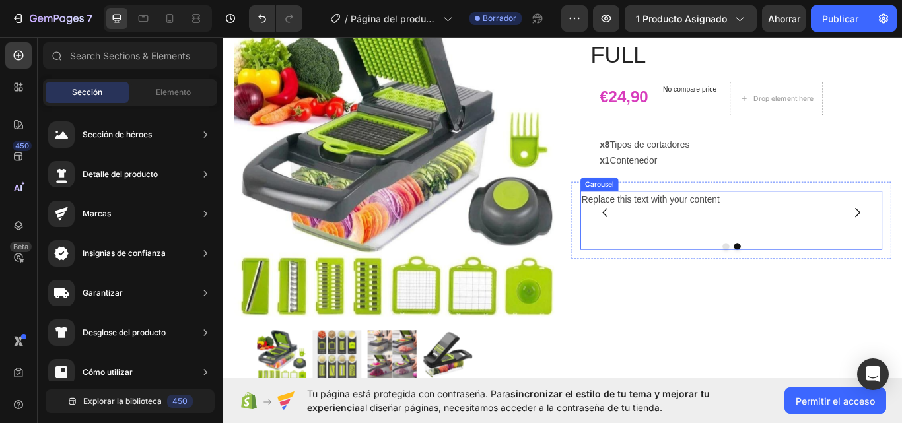
click at [718, 272] on div "Image Replace this text with your content Text Block Carousel" at bounding box center [815, 251] width 352 height 69
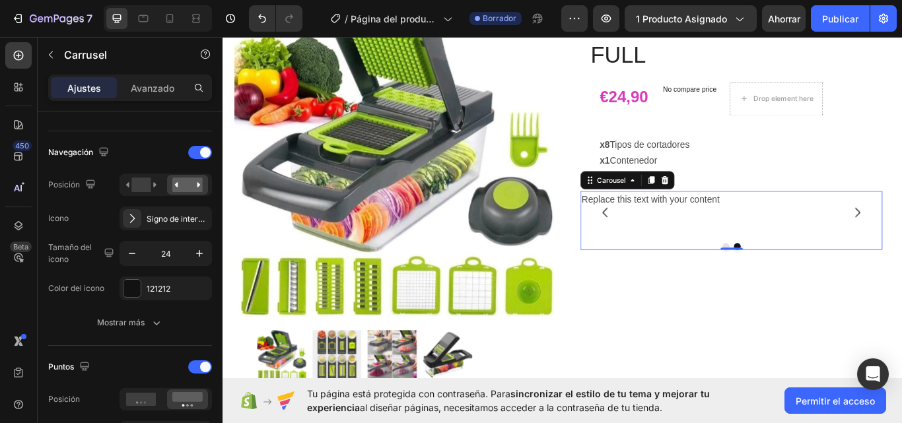
scroll to position [76, 0]
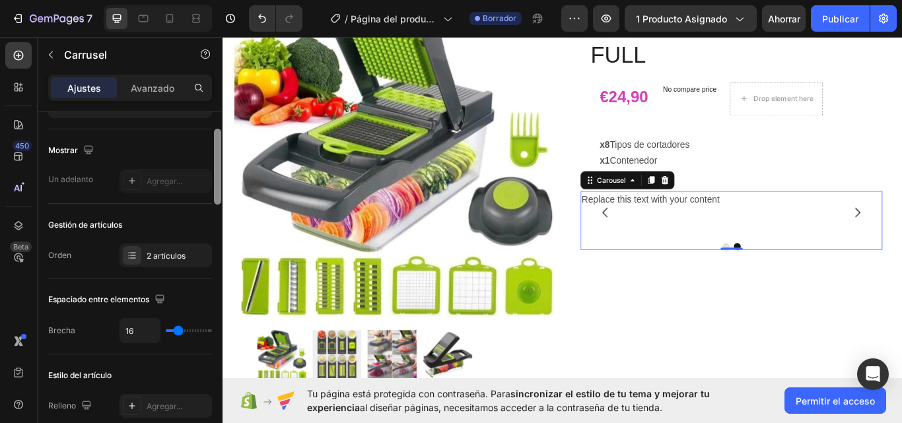
drag, startPoint x: 442, startPoint y: 165, endPoint x: 223, endPoint y: 114, distance: 225.1
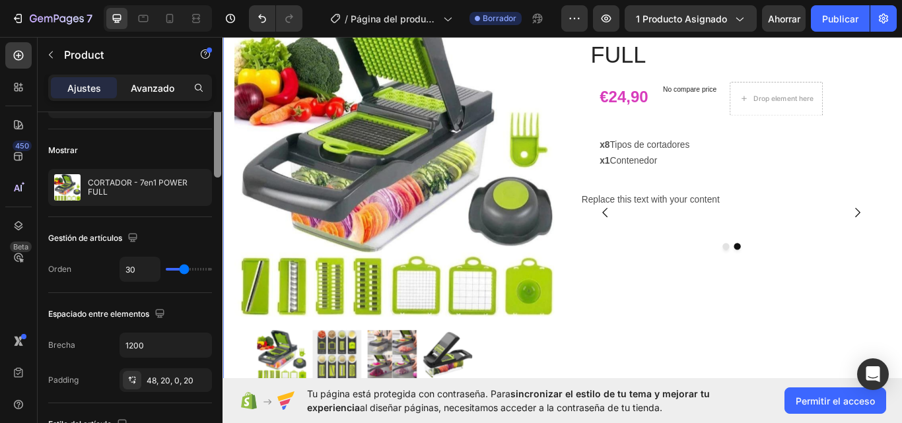
scroll to position [0, 0]
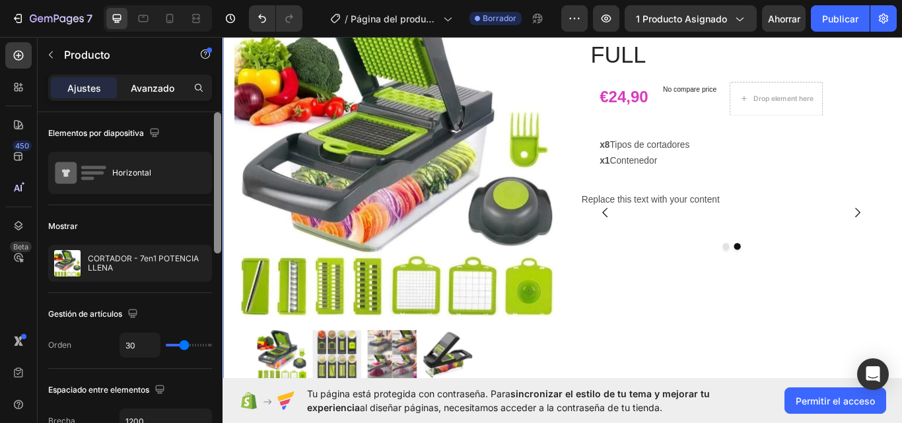
click at [157, 92] on font "Avanzado" at bounding box center [153, 88] width 44 height 11
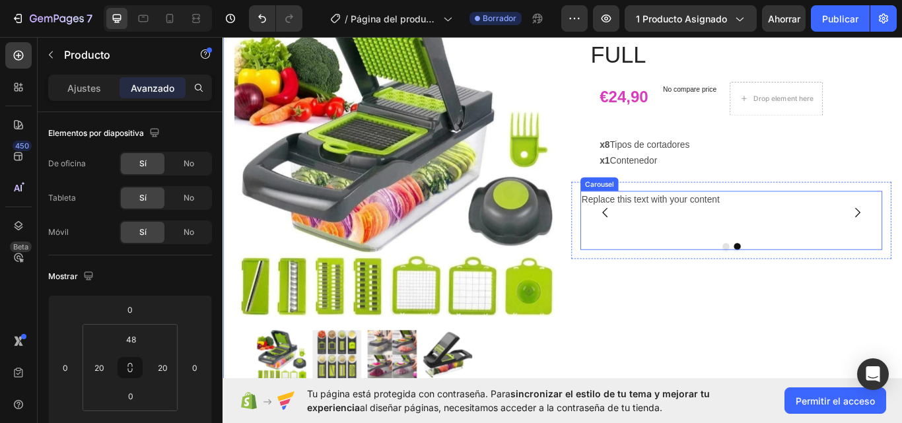
click at [684, 271] on div "Image Replace this text with your content Text Block Carousel" at bounding box center [815, 251] width 352 height 69
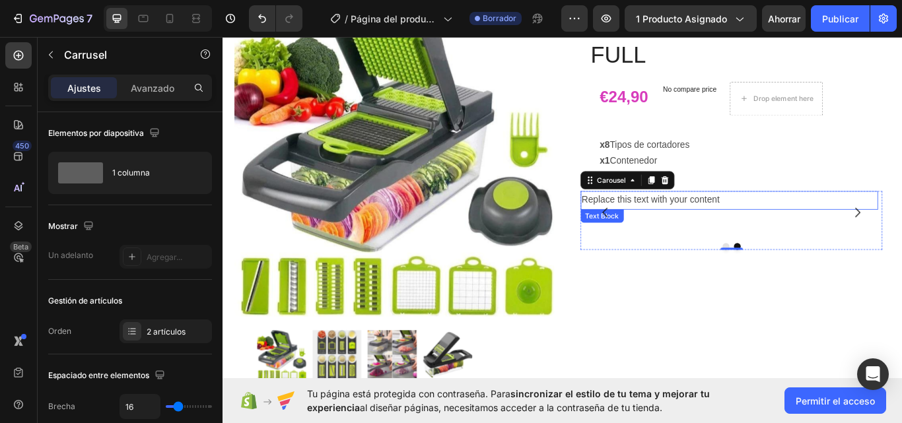
click at [781, 227] on p "Replace this text with your content" at bounding box center [813, 228] width 345 height 19
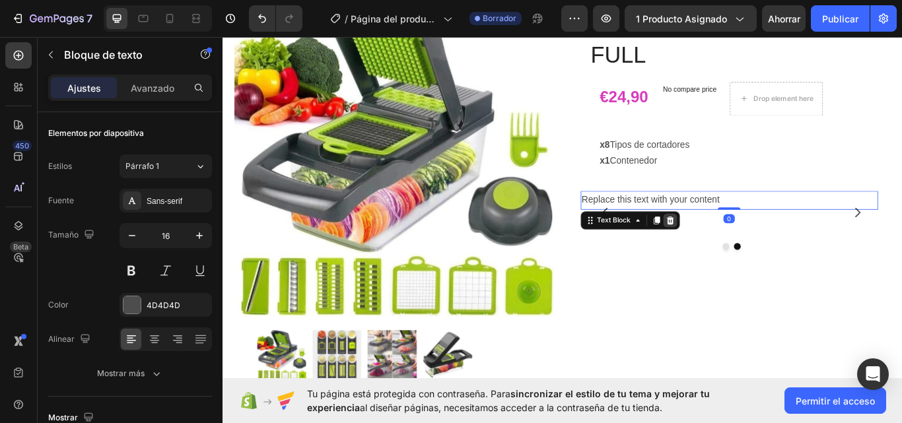
click at [740, 254] on icon at bounding box center [744, 251] width 9 height 9
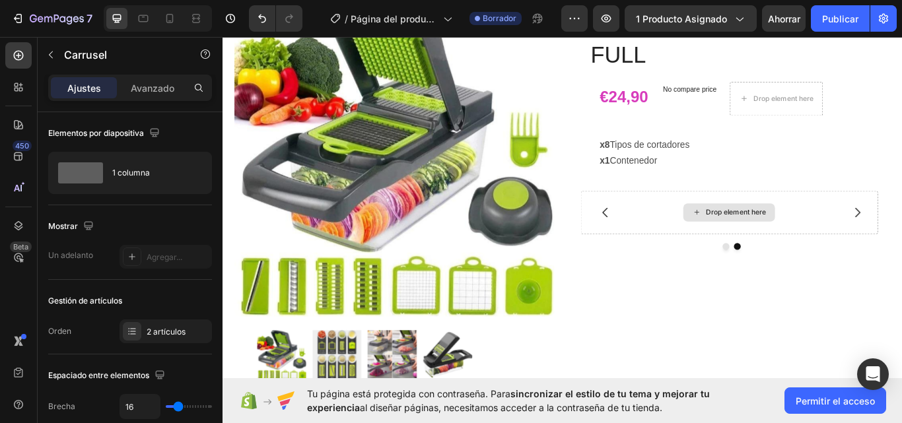
click at [787, 245] on div "Drop element here" at bounding box center [821, 242] width 70 height 11
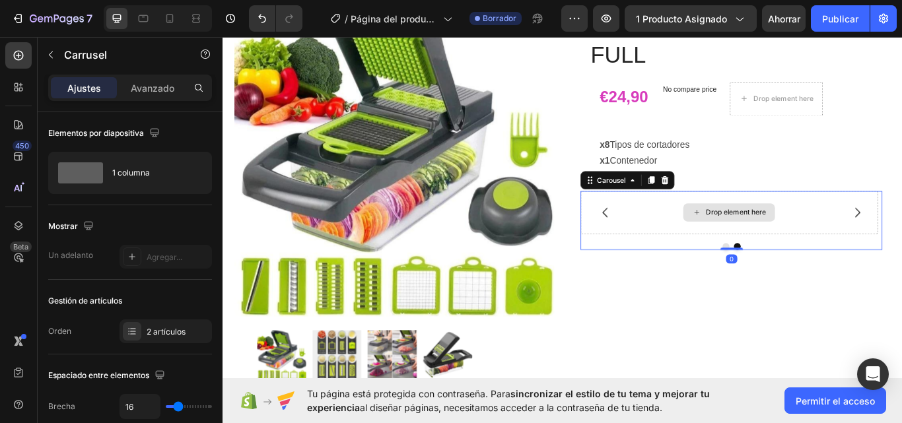
click at [787, 245] on div "Drop element here" at bounding box center [821, 242] width 70 height 11
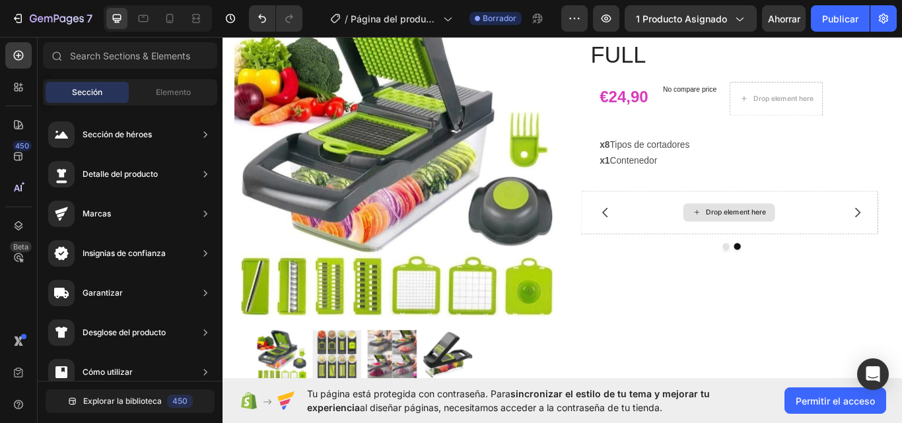
click at [787, 245] on div "Drop element here" at bounding box center [821, 242] width 70 height 11
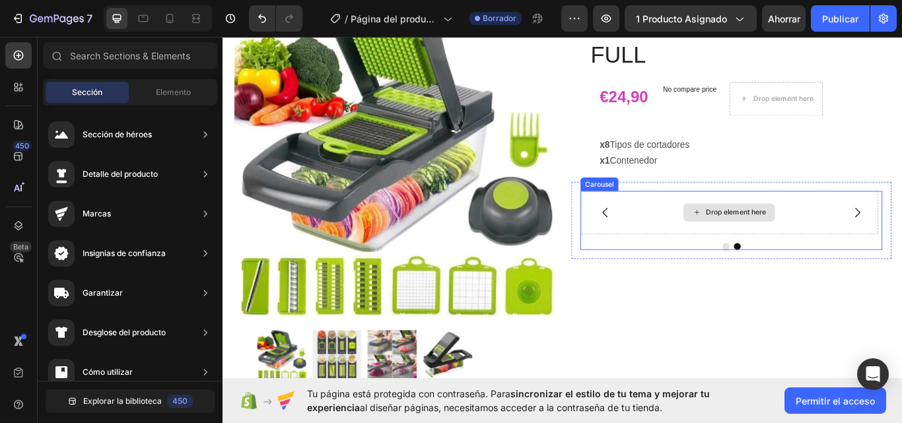
drag, startPoint x: 787, startPoint y: 245, endPoint x: 773, endPoint y: 237, distance: 16.0
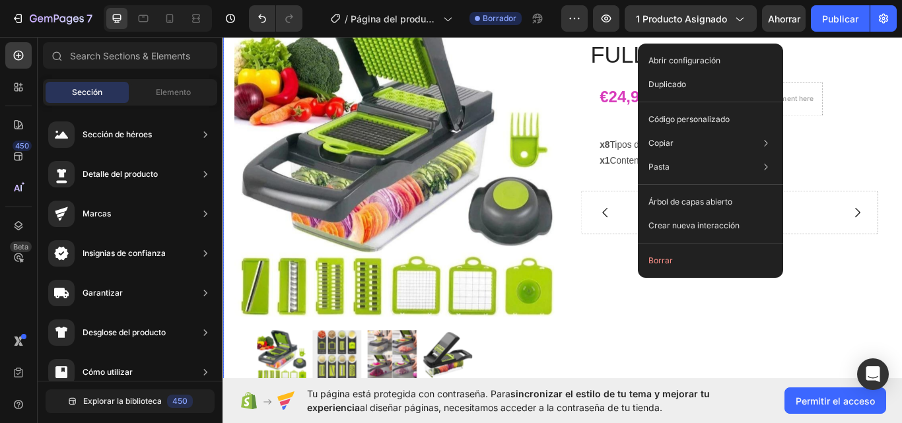
click at [724, 402] on div "Icon Icon Icon Icon Icon Icon List 4.7 1349 Reviews Text Block Row CORTADOR - 7…" at bounding box center [815, 240] width 373 height 499
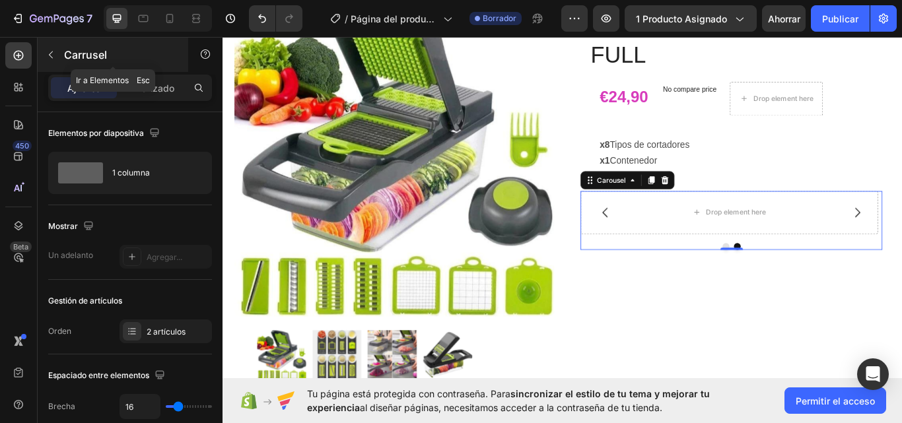
click at [106, 62] on p "Carrusel" at bounding box center [120, 55] width 112 height 16
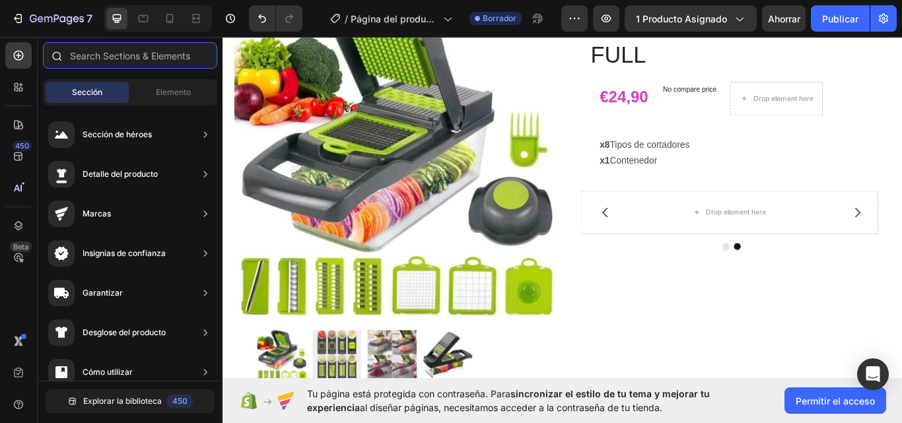
click at [88, 58] on input "text" at bounding box center [130, 55] width 174 height 26
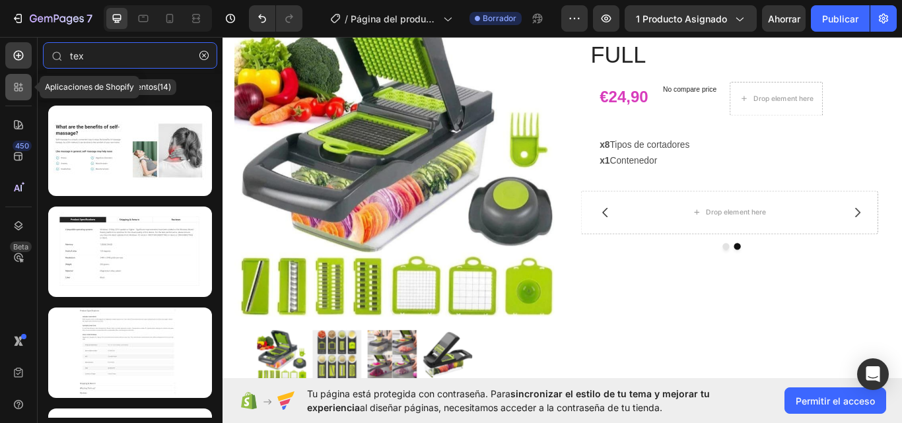
type input "tex"
click at [16, 85] on icon at bounding box center [18, 87] width 13 height 13
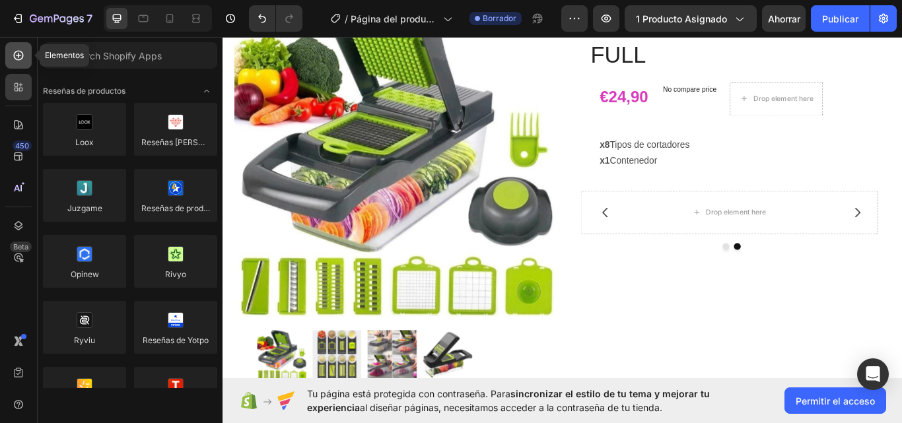
click at [19, 63] on div at bounding box center [18, 55] width 26 height 26
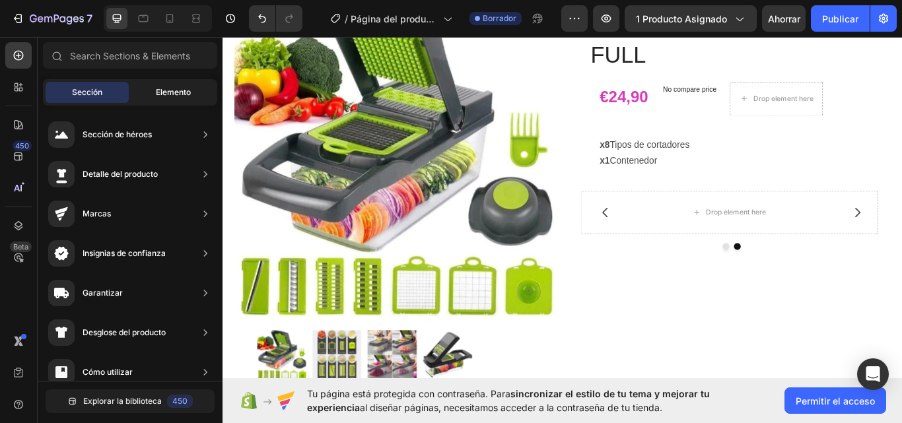
click at [153, 90] on div "Elemento" at bounding box center [172, 92] width 83 height 21
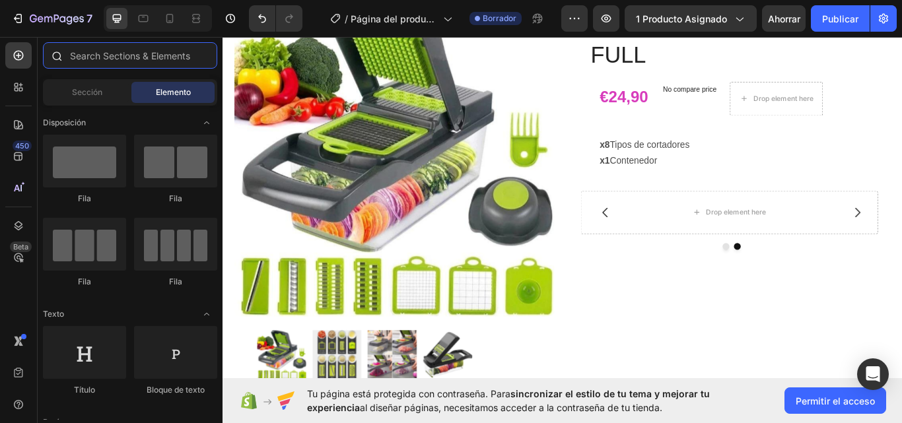
click at [120, 63] on input "text" at bounding box center [130, 55] width 174 height 26
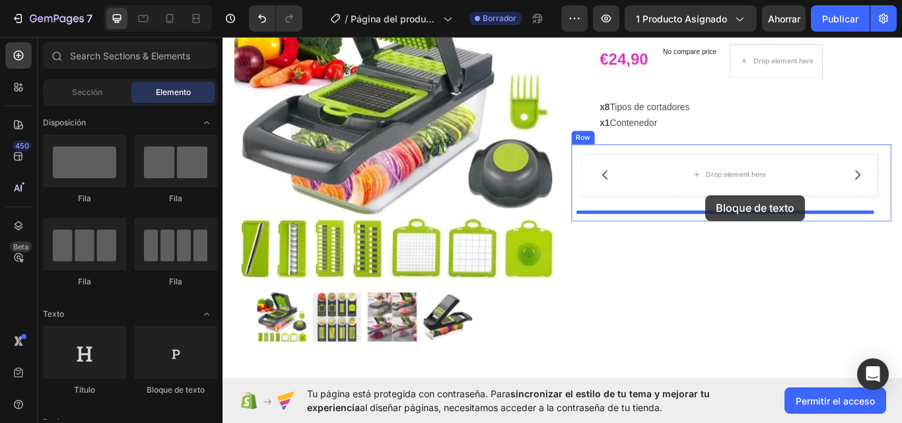
scroll to position [165, 0]
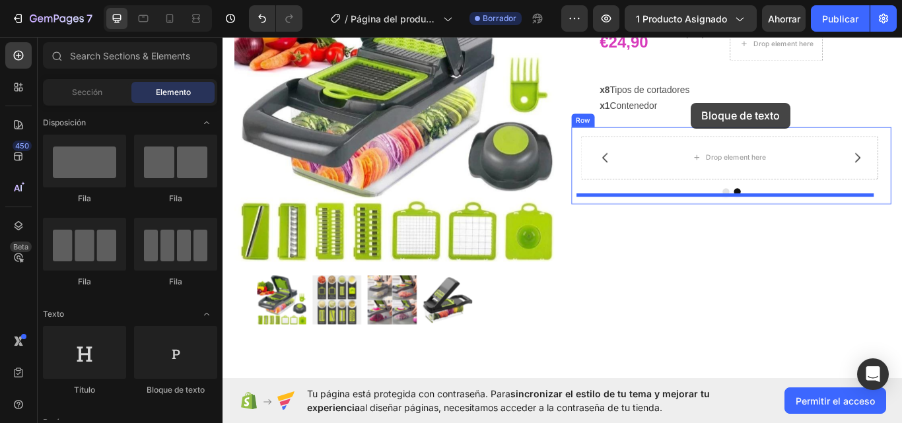
drag, startPoint x: 409, startPoint y: 382, endPoint x: 770, endPoint y: 122, distance: 445.2
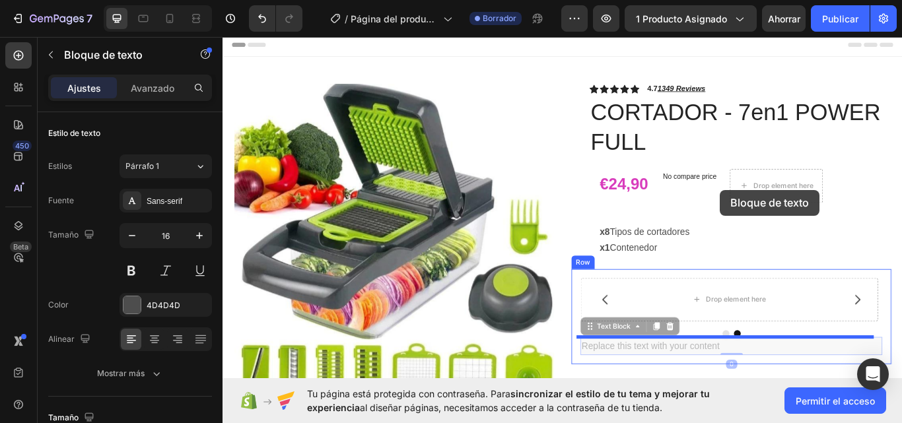
scroll to position [165, 0]
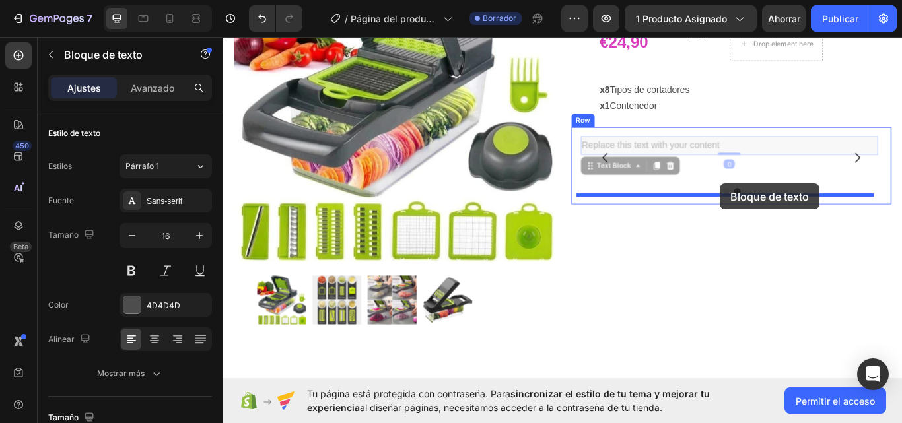
drag, startPoint x: 775, startPoint y: 158, endPoint x: 803, endPoint y: 209, distance: 57.9
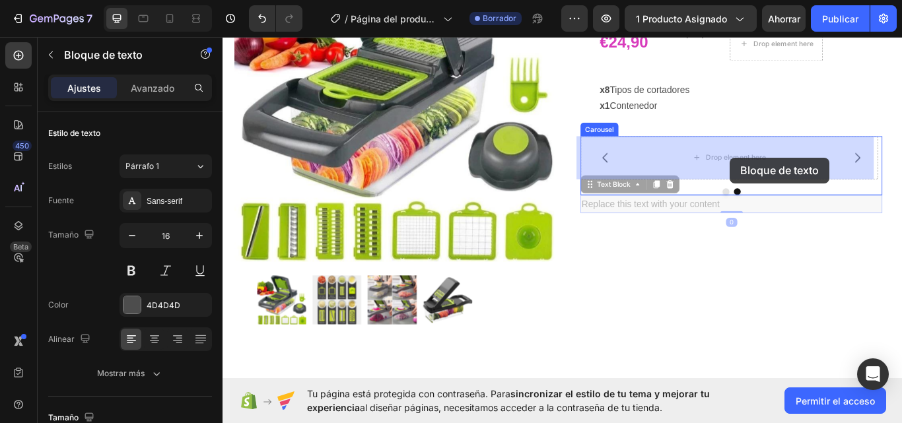
drag, startPoint x: 779, startPoint y: 235, endPoint x: 814, endPoint y: 177, distance: 67.8
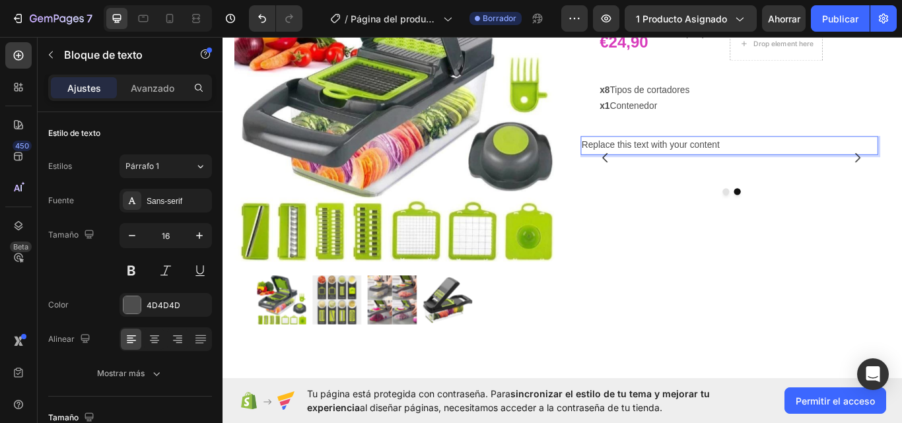
click at [812, 158] on p "Replace this text with your content" at bounding box center [813, 164] width 345 height 19
click at [820, 204] on div "Image Replace this text with your content Text Block 0 [GEOGRAPHIC_DATA]" at bounding box center [815, 188] width 352 height 69
click at [816, 162] on p "Replace this text with your content" at bounding box center [813, 164] width 345 height 19
click at [740, 183] on icon at bounding box center [743, 188] width 11 height 11
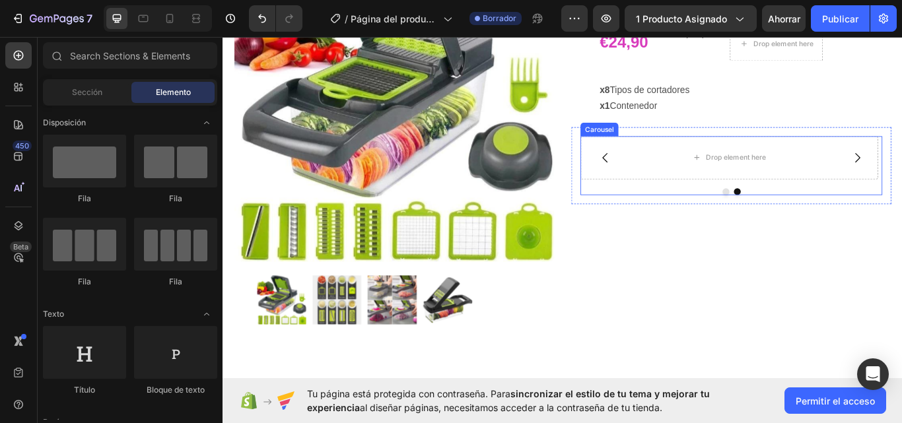
click at [660, 170] on button "Carousel Back Arrow" at bounding box center [668, 178] width 37 height 37
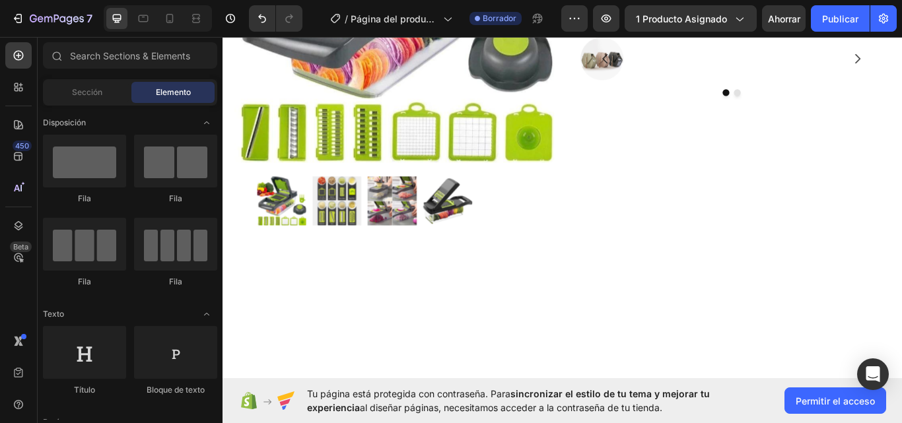
scroll to position [421, 0]
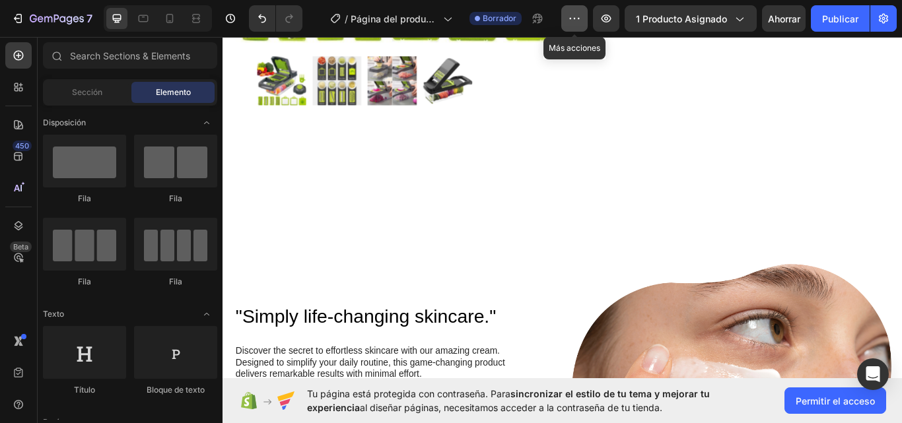
click at [569, 19] on icon "button" at bounding box center [574, 18] width 13 height 13
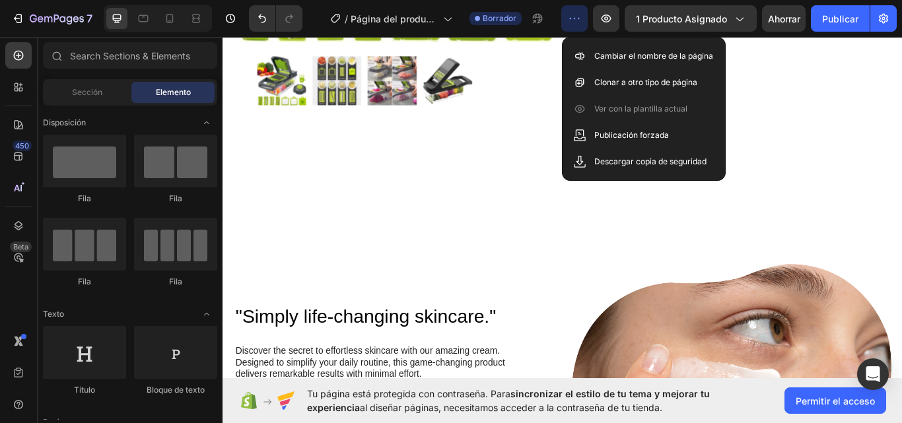
click at [569, 19] on icon "button" at bounding box center [574, 18] width 13 height 13
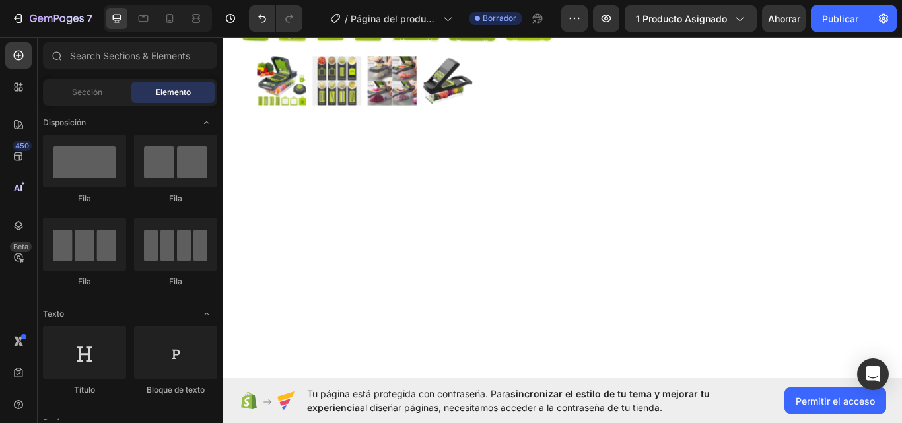
scroll to position [0, 0]
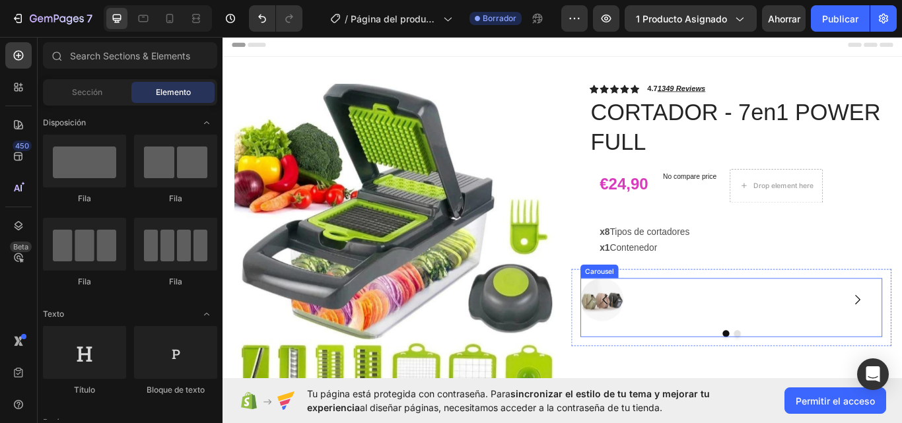
click at [660, 339] on icon "Carousel Back Arrow" at bounding box center [668, 344] width 16 height 16
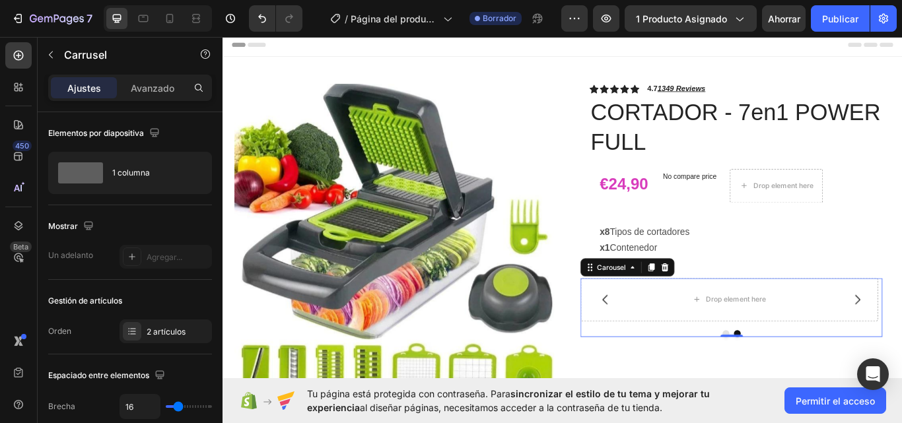
click at [661, 341] on icon "Carousel Back Arrow" at bounding box center [668, 344] width 16 height 16
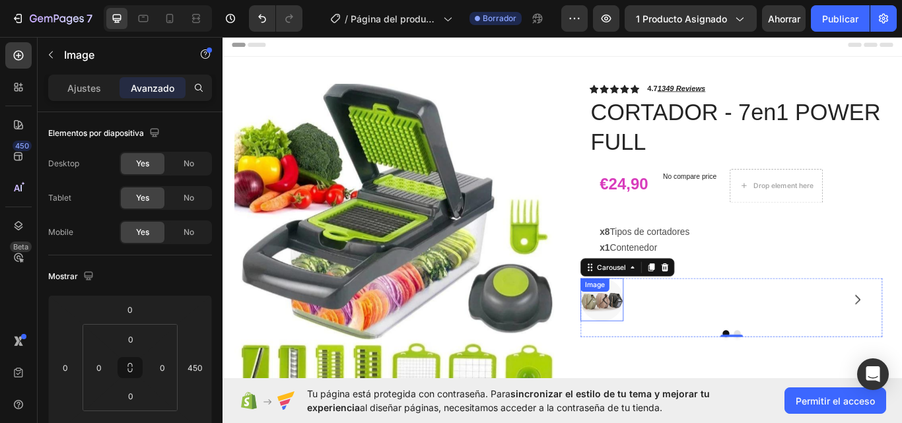
click at [677, 366] on div at bounding box center [664, 344] width 50 height 50
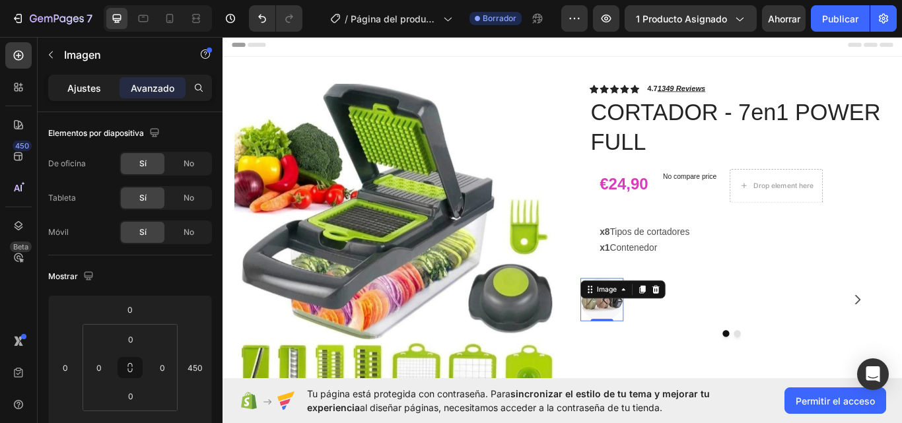
drag, startPoint x: 79, startPoint y: 89, endPoint x: 3, endPoint y: 114, distance: 79.8
click at [79, 89] on font "Ajustes" at bounding box center [84, 88] width 34 height 11
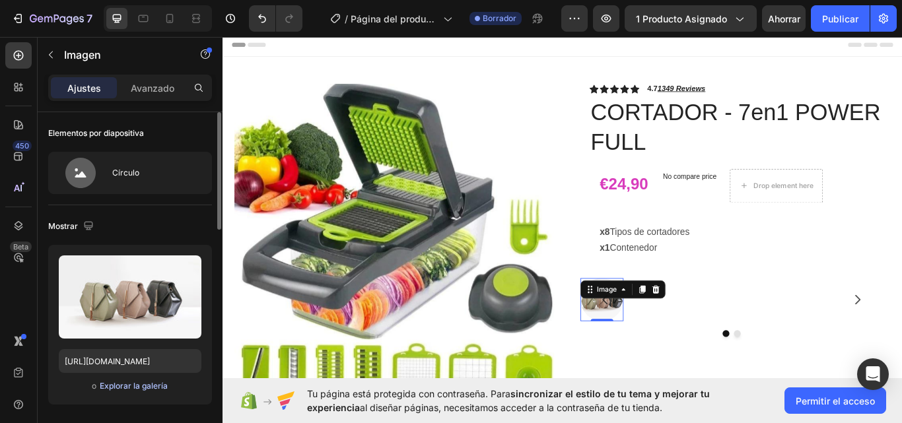
click at [136, 388] on font "Explorar la galería" at bounding box center [134, 386] width 68 height 10
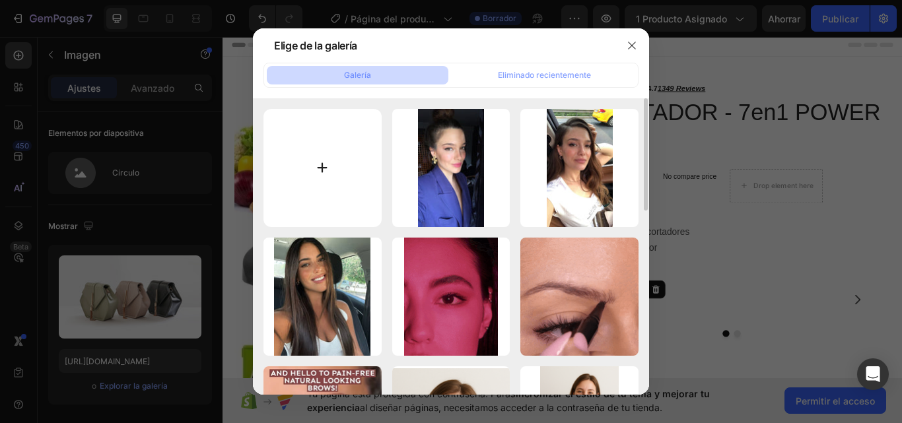
click at [316, 168] on input "file" at bounding box center [322, 168] width 118 height 118
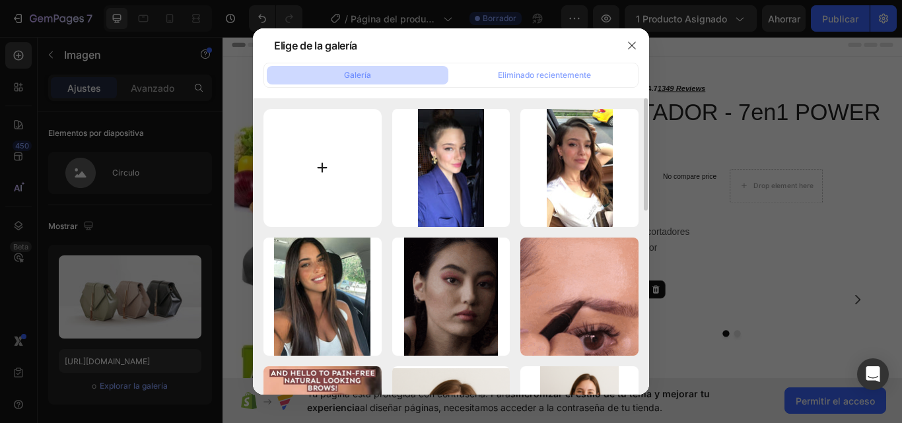
type input "C:\fakepath\hombre resña.jpg"
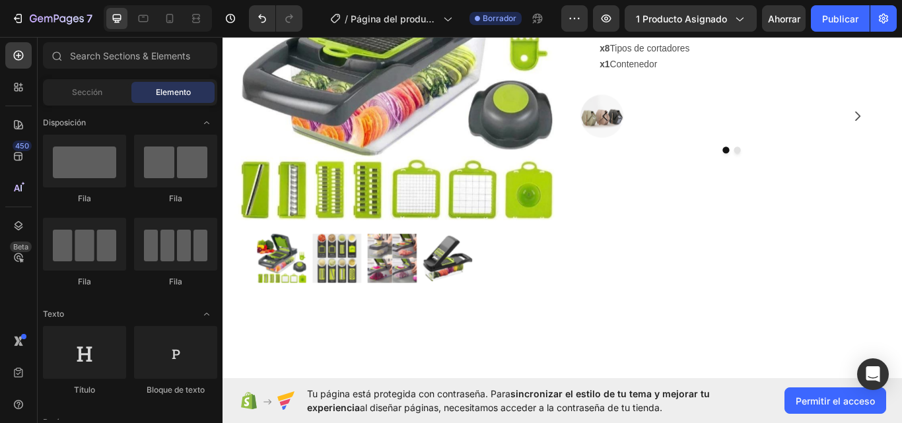
scroll to position [227, 0]
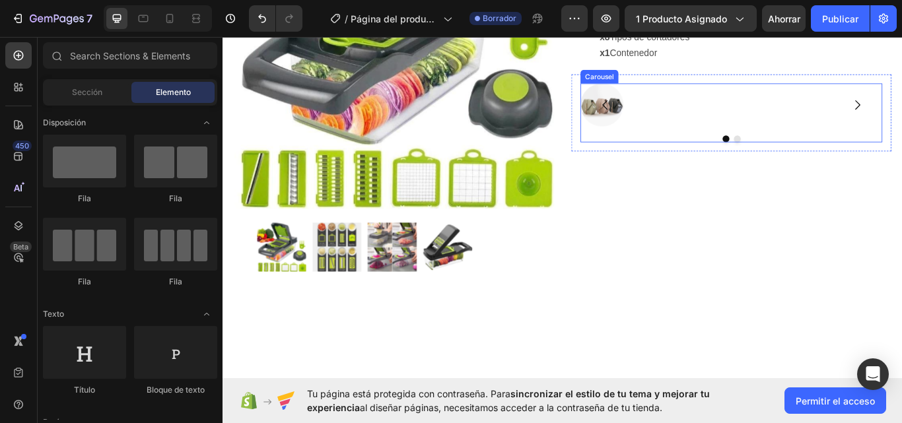
click at [670, 120] on icon "Carousel Back Arrow" at bounding box center [668, 117] width 16 height 16
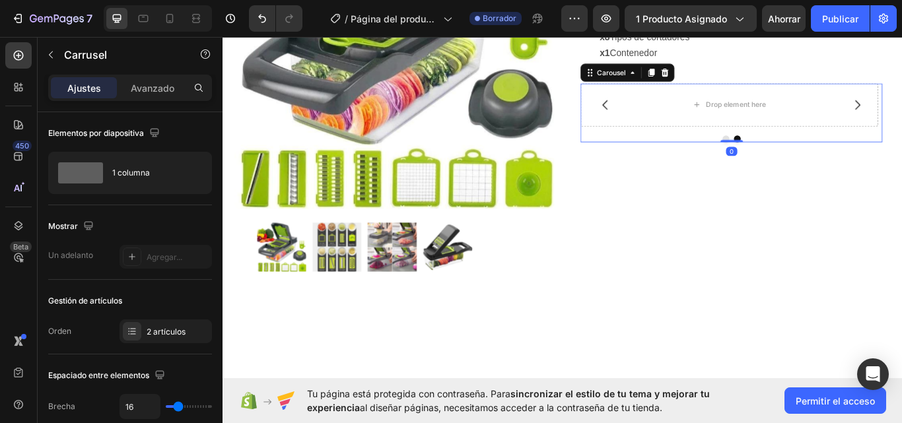
click at [665, 112] on icon "Carousel Back Arrow" at bounding box center [668, 117] width 6 height 11
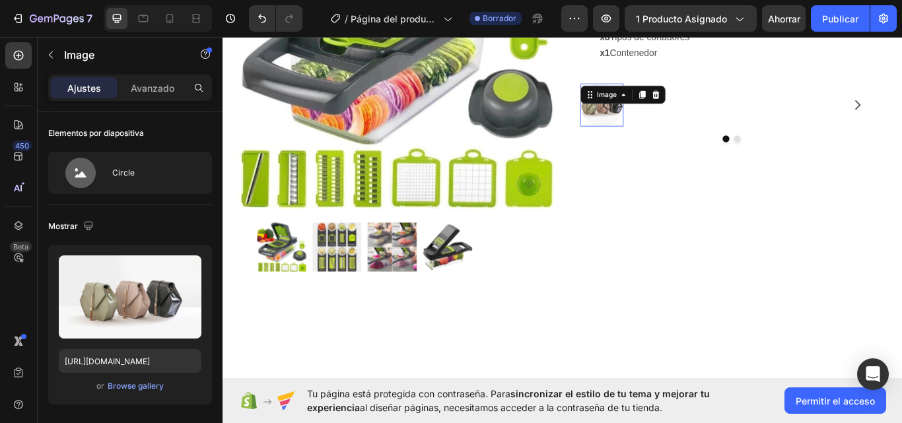
click at [645, 137] on img at bounding box center [664, 117] width 50 height 50
click at [120, 386] on font "Explorar la galería" at bounding box center [134, 386] width 68 height 10
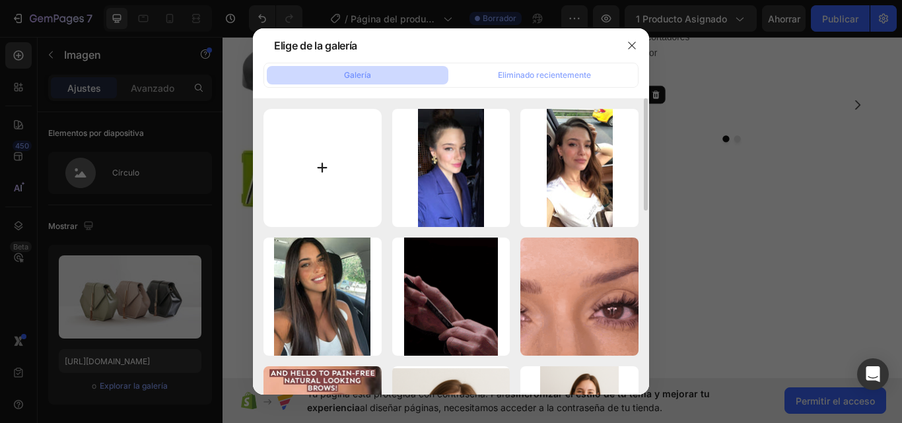
click at [316, 169] on input "file" at bounding box center [322, 168] width 118 height 118
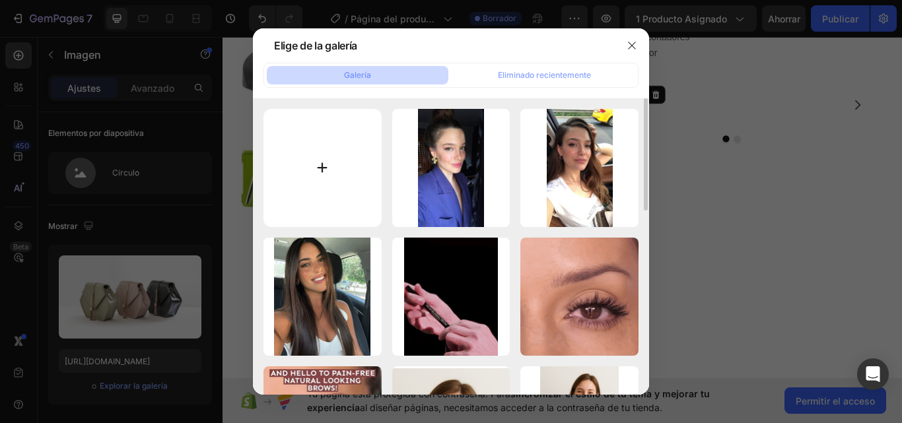
type input "C:\fakepath\hombre resña.jpg"
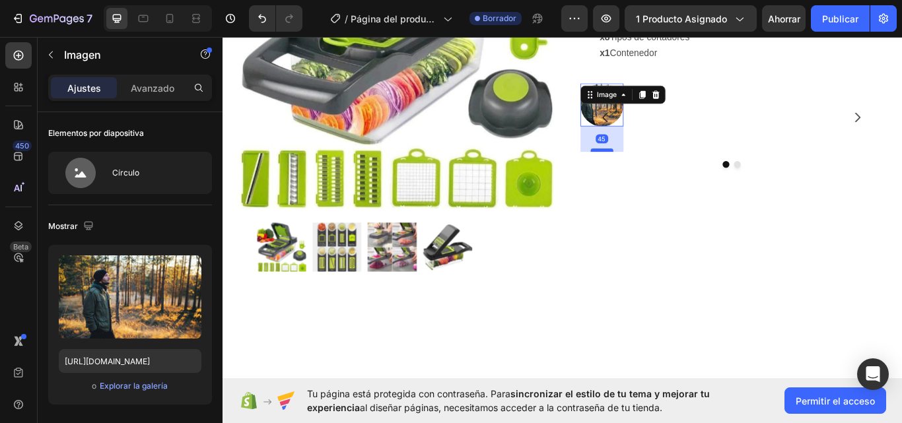
drag, startPoint x: 665, startPoint y: 139, endPoint x: 668, endPoint y: 169, distance: 29.9
click at [668, 169] on div at bounding box center [664, 170] width 26 height 4
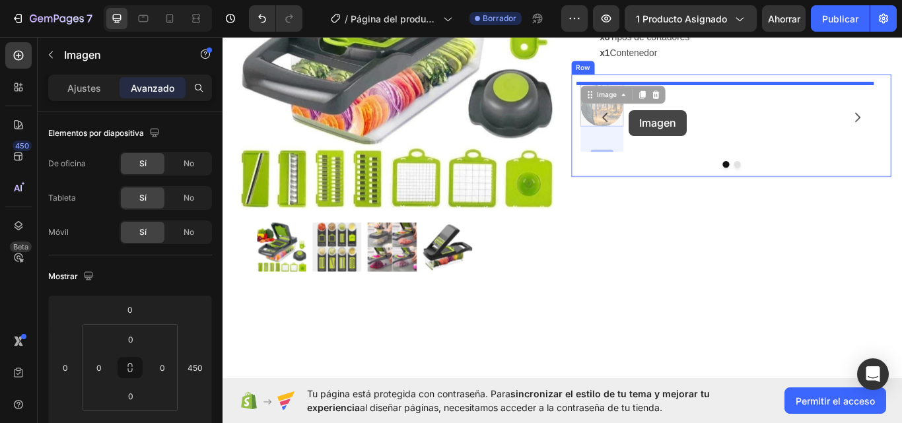
drag, startPoint x: 683, startPoint y: 123, endPoint x: 696, endPoint y: 123, distance: 13.2
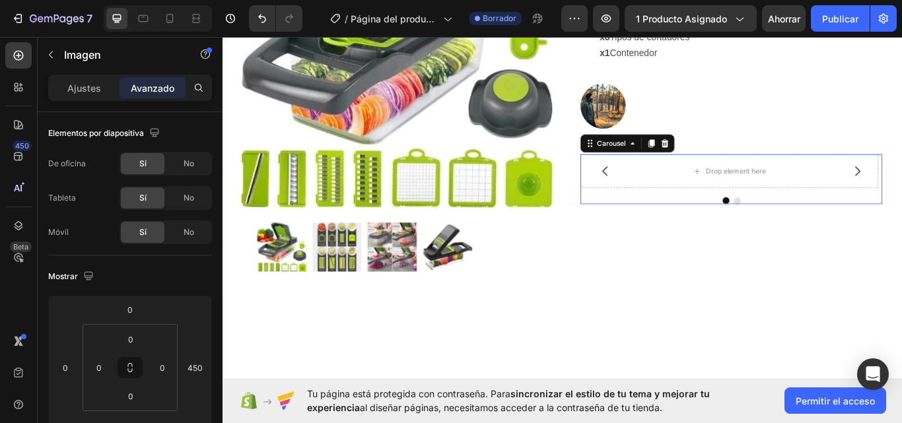
click at [675, 207] on button "Carousel Back Arrow" at bounding box center [668, 194] width 37 height 37
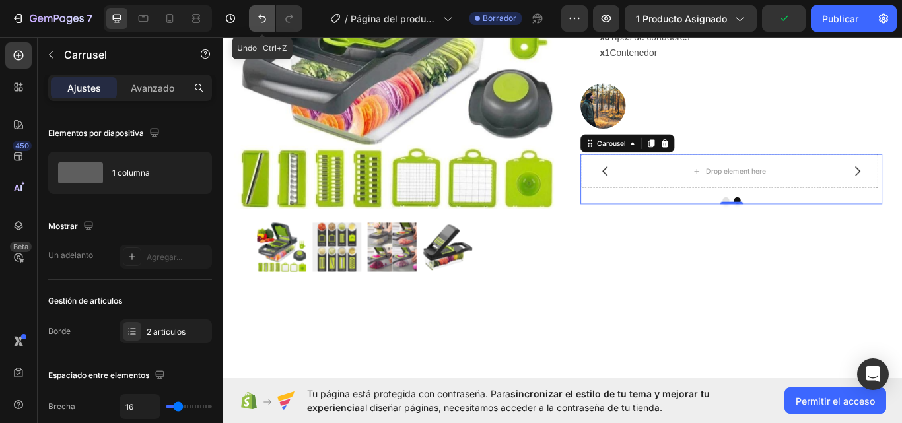
click at [271, 18] on button "Deshacer/Rehacer" at bounding box center [262, 18] width 26 height 26
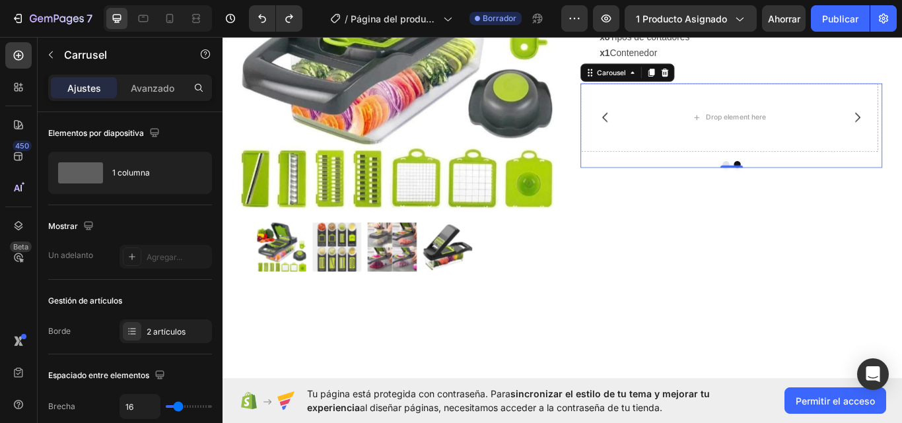
click at [665, 130] on icon "Carousel Back Arrow" at bounding box center [668, 131] width 6 height 11
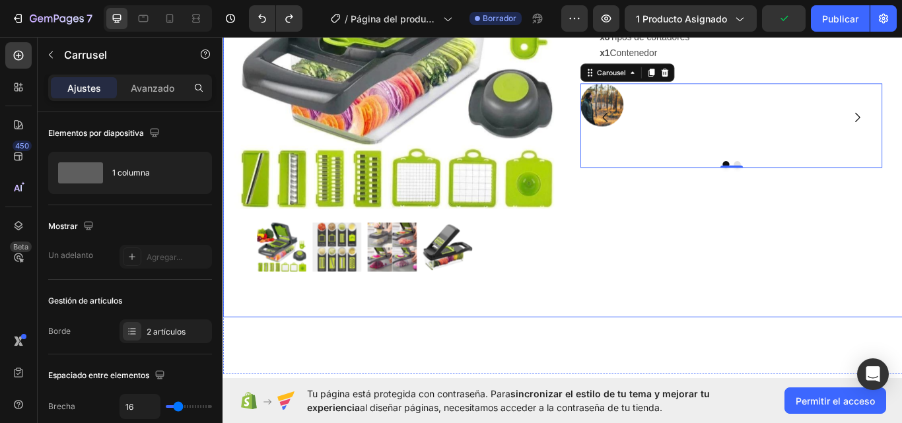
click at [674, 291] on div "Icon Icon Icon Icon Icon Icon List 4.7 1349 Reviews Text Block Row CORTADOR - 7…" at bounding box center [815, 114] width 373 height 499
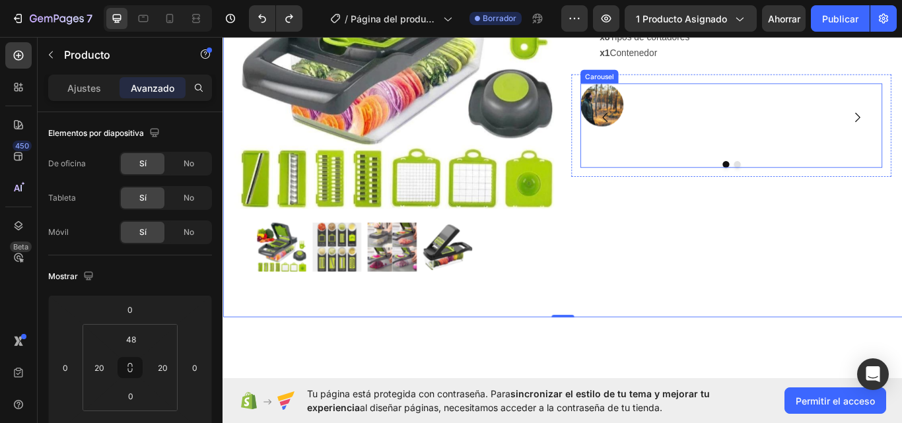
click at [650, 114] on button "Carousel Back Arrow" at bounding box center [668, 131] width 37 height 37
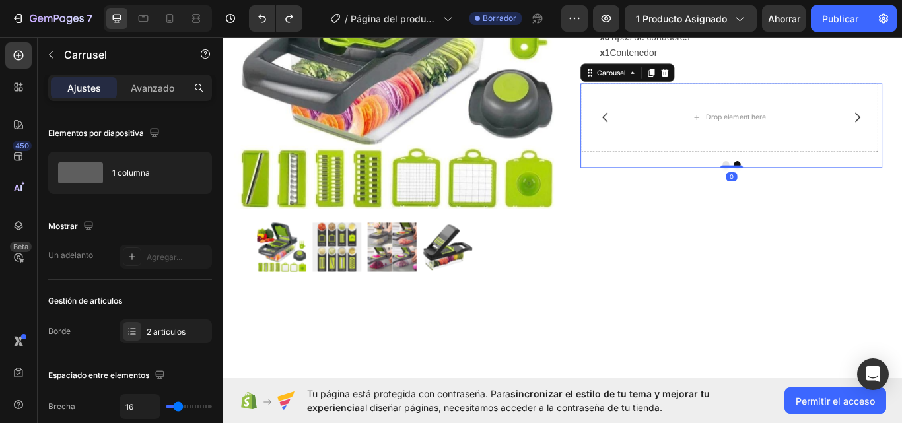
click at [666, 129] on icon "Carousel Back Arrow" at bounding box center [668, 131] width 16 height 16
click at [659, 80] on div "Carousel" at bounding box center [675, 79] width 39 height 12
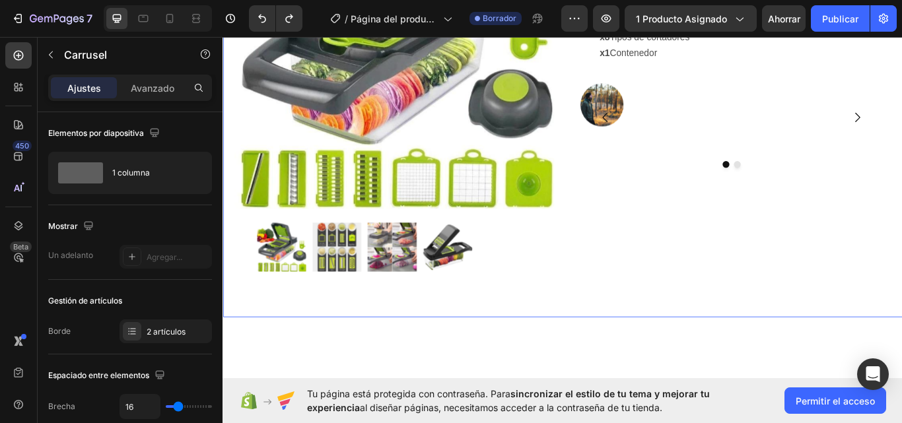
click at [674, 260] on div "Icon Icon Icon Icon Icon Icon List 4.7 1349 Reviews Text Block Row CORTADOR - 7…" at bounding box center [815, 114] width 373 height 499
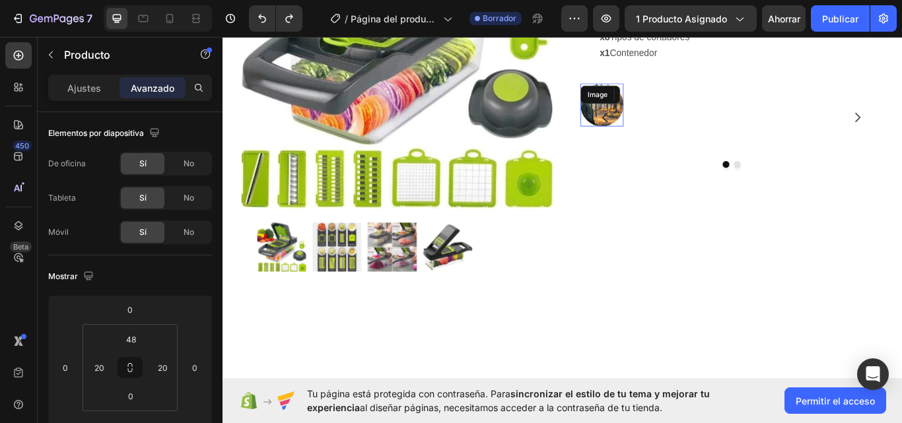
click at [655, 106] on div "Image" at bounding box center [662, 104] width 46 height 21
drag, startPoint x: 662, startPoint y: 169, endPoint x: 664, endPoint y: 162, distance: 7.7
click at [664, 162] on div at bounding box center [664, 162] width 26 height 4
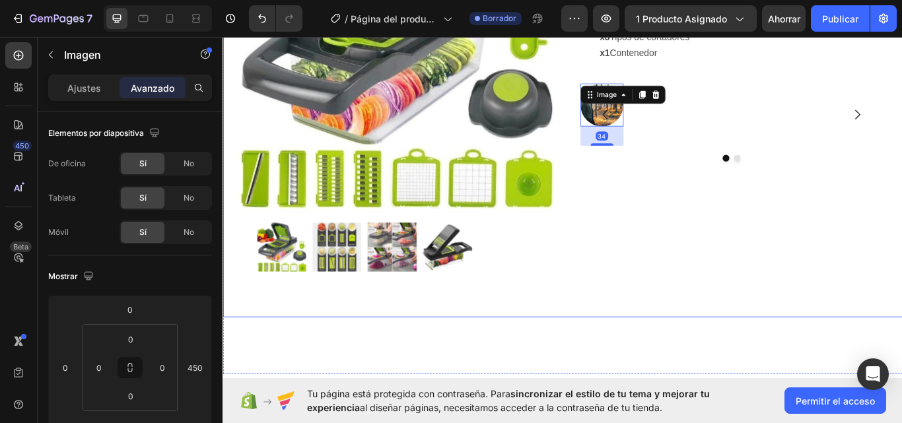
click at [711, 198] on div "Icon Icon Icon Icon Icon Icon List 4.7 1349 Reviews Text Block Row CORTADOR - 7…" at bounding box center [815, 114] width 373 height 499
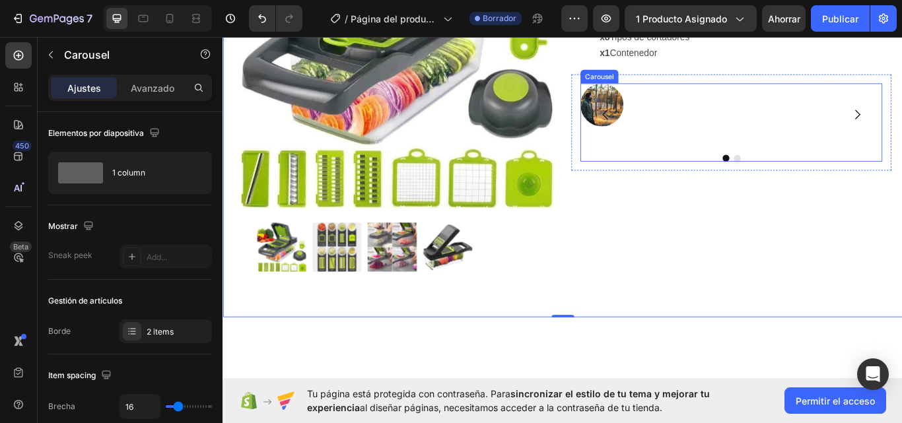
click at [763, 135] on div "Image" at bounding box center [812, 128] width 347 height 73
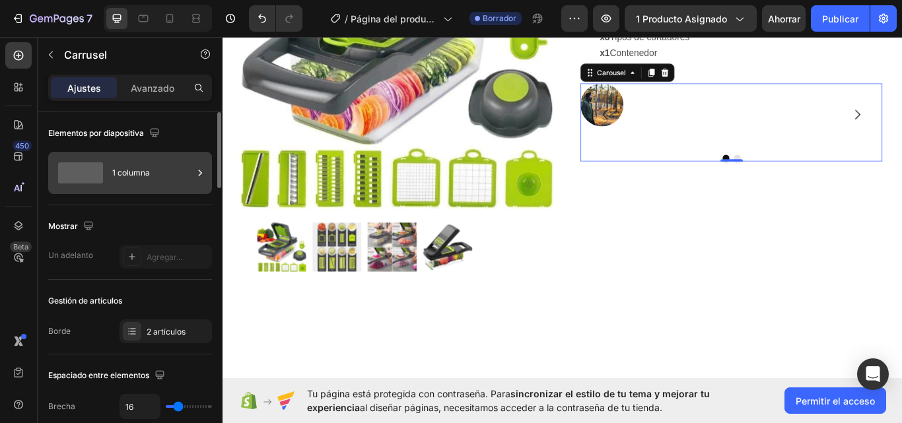
click at [199, 170] on icon at bounding box center [200, 173] width 3 height 6
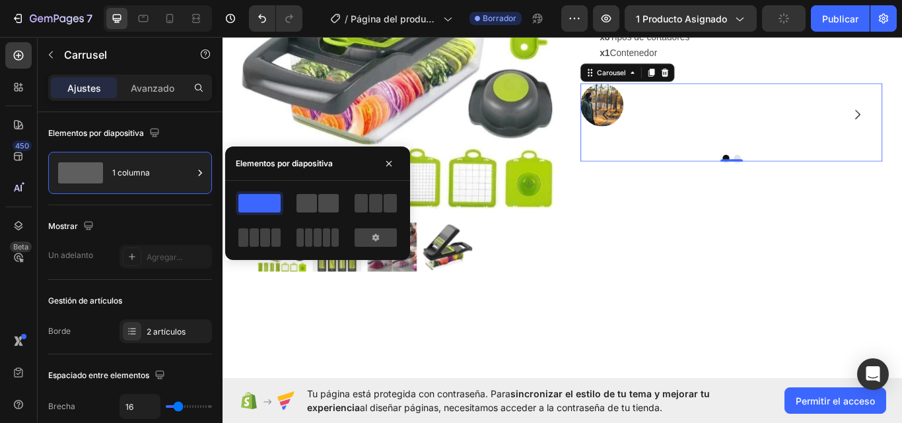
click at [312, 201] on span at bounding box center [307, 203] width 20 height 18
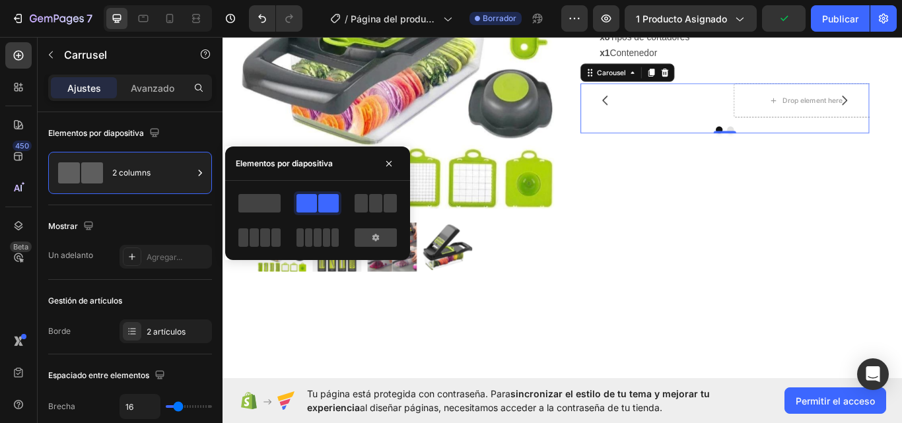
click at [318, 201] on span at bounding box center [328, 203] width 20 height 18
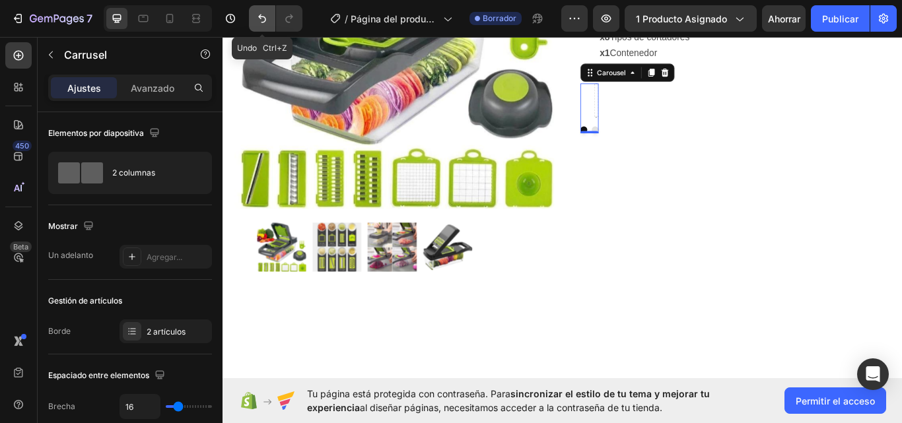
click at [272, 20] on button "Deshacer/Rehacer" at bounding box center [262, 18] width 26 height 26
